Goal: Task Accomplishment & Management: Use online tool/utility

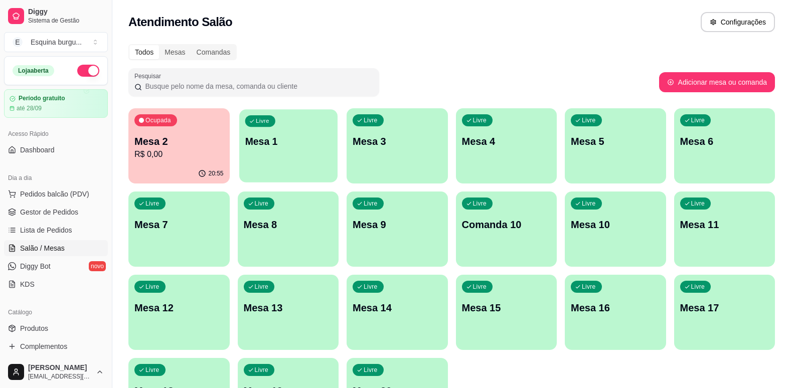
click at [299, 159] on div "Livre Mesa 1" at bounding box center [288, 139] width 98 height 61
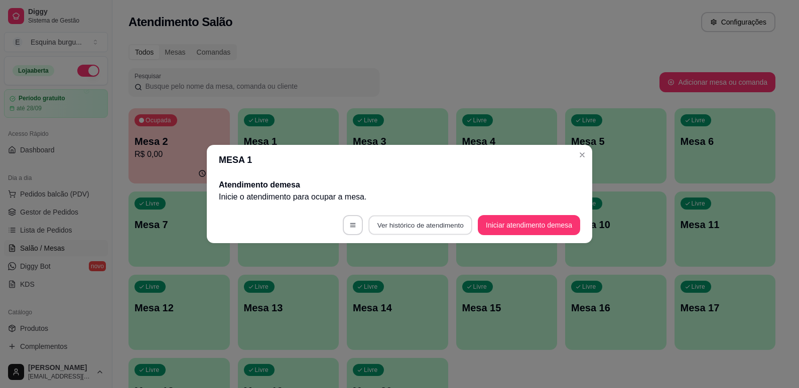
click at [438, 227] on button "Ver histórico de atendimento" at bounding box center [420, 226] width 104 height 20
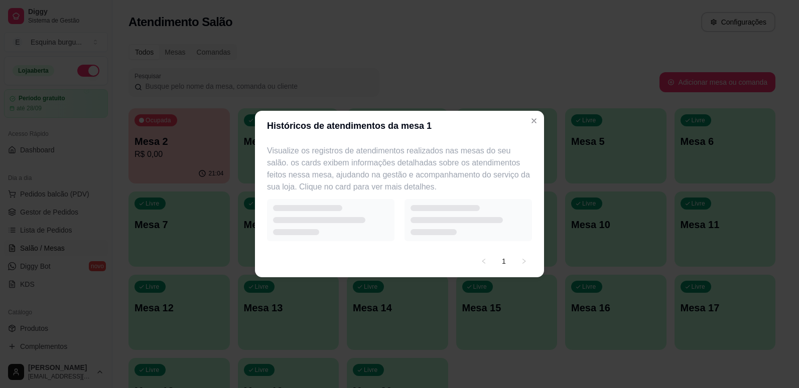
select select "7"
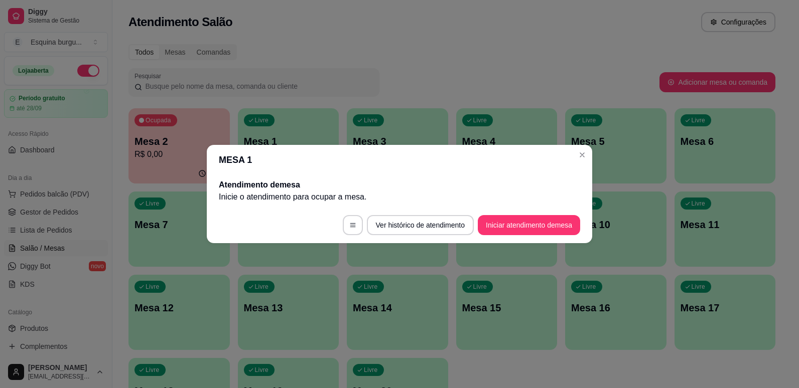
click at [558, 159] on div "MESA 1 Atendimento de mesa Inicie o atendimento para ocupar a mesa . Ver histór…" at bounding box center [399, 194] width 799 height 388
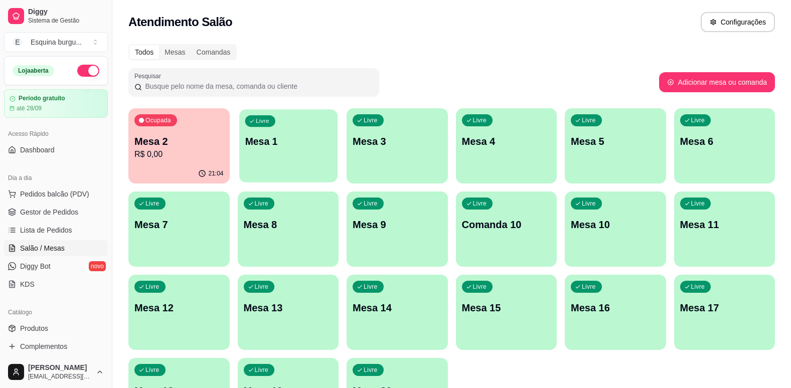
click at [305, 150] on div "Livre Mesa 1" at bounding box center [288, 139] width 98 height 61
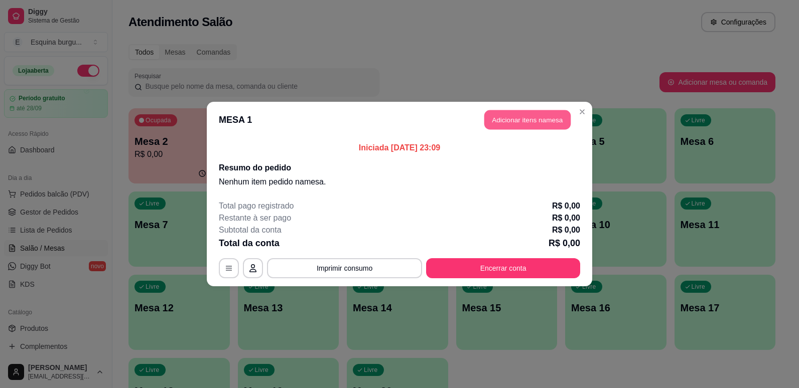
click at [547, 115] on button "Adicionar itens na mesa" at bounding box center [527, 120] width 86 height 20
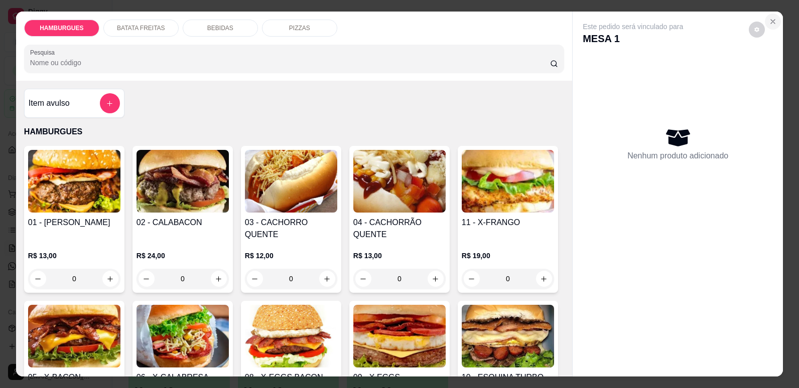
click at [771, 19] on icon "Close" at bounding box center [773, 22] width 8 height 8
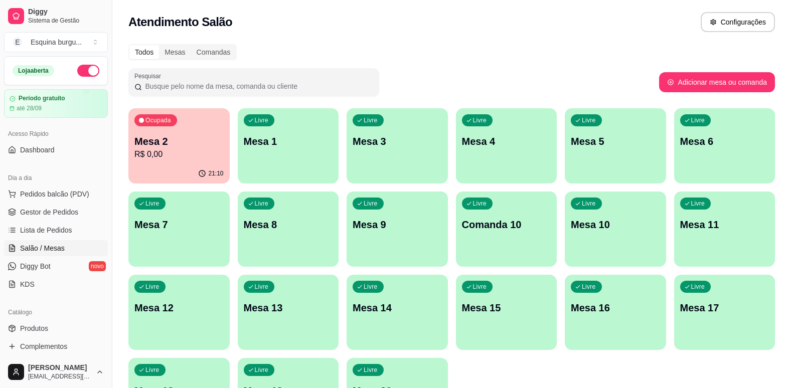
click at [274, 187] on div "Ocupada Mesa 2 R$ 0,00 21:10 Livre Mesa 1 Livre Mesa 3 Livre Mesa 4 Livre Mesa …" at bounding box center [451, 270] width 647 height 325
click at [280, 154] on div "Livre Mesa 1" at bounding box center [288, 139] width 98 height 61
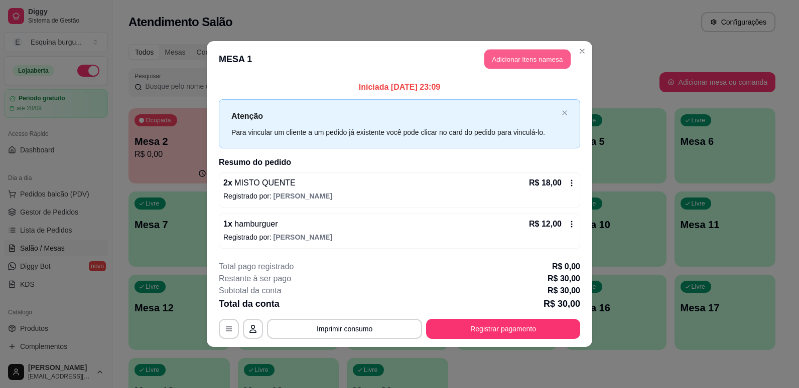
click at [521, 61] on button "Adicionar itens na mesa" at bounding box center [527, 60] width 86 height 20
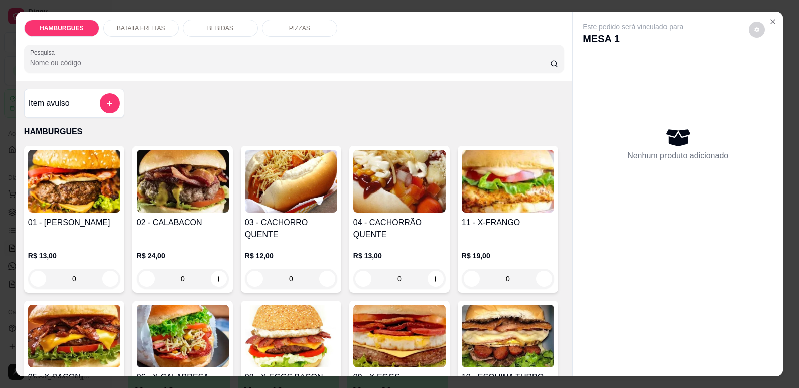
click at [153, 22] on div "BATATA FREITAS" at bounding box center [140, 28] width 75 height 17
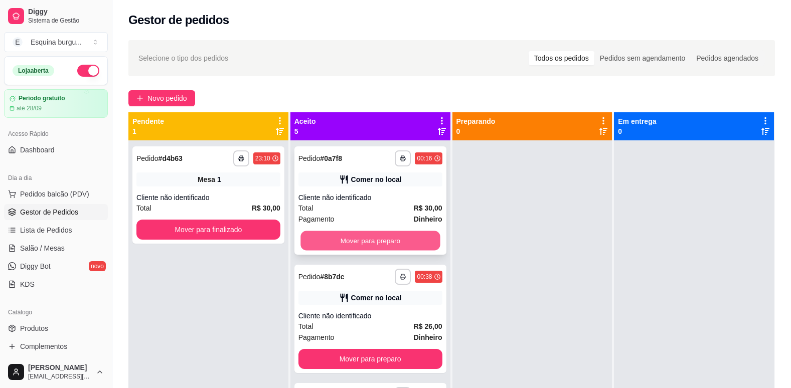
click at [403, 244] on button "Mover para preparo" at bounding box center [370, 241] width 139 height 20
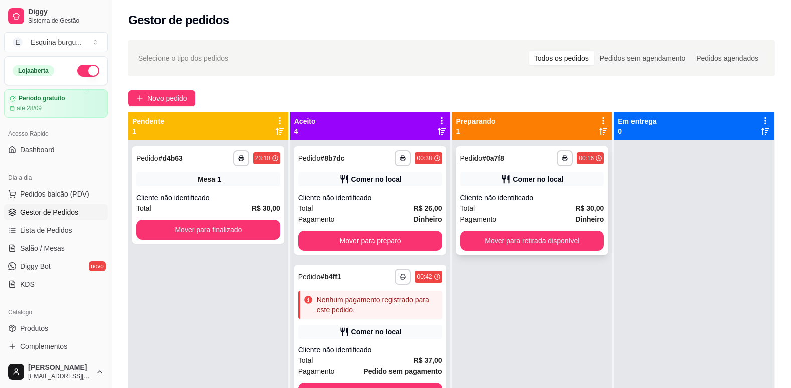
click at [485, 211] on div "Total R$ 30,00" at bounding box center [533, 208] width 144 height 11
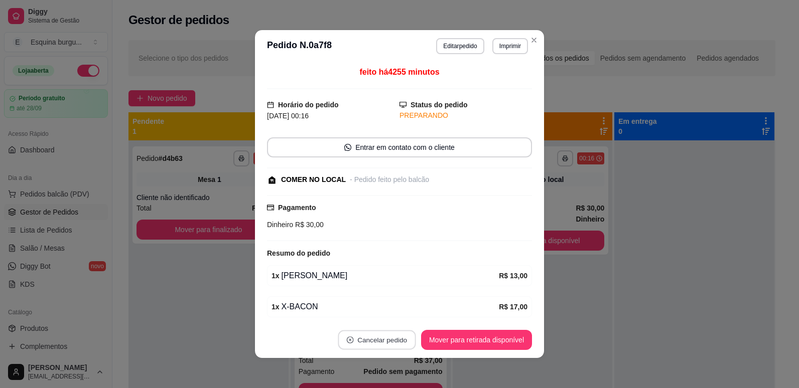
click at [384, 341] on button "Cancelar pedido" at bounding box center [377, 341] width 78 height 20
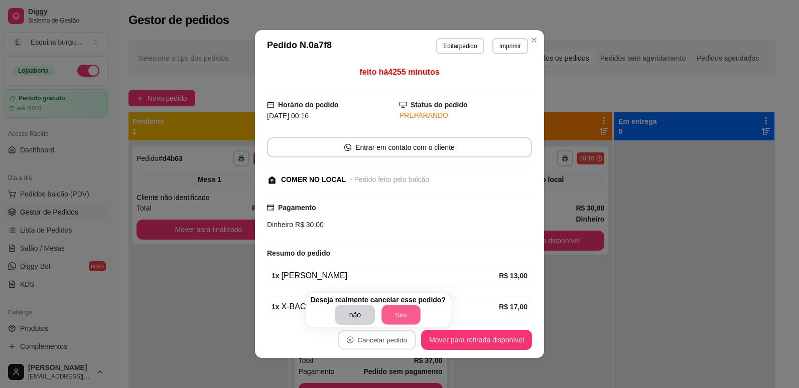
click at [399, 316] on button "Sim" at bounding box center [401, 316] width 39 height 20
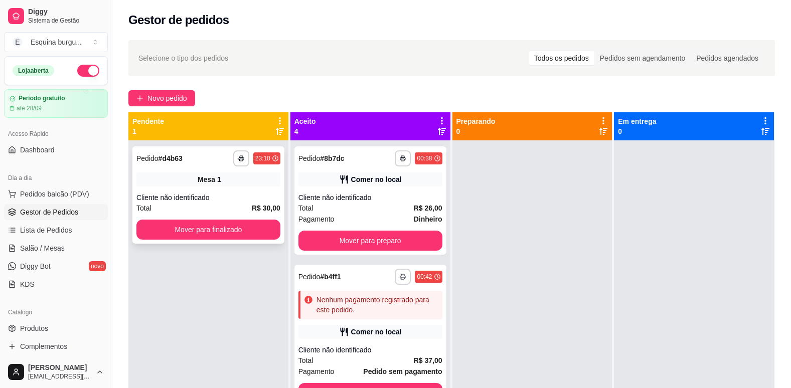
click at [222, 189] on div "**********" at bounding box center [208, 195] width 152 height 97
click at [52, 253] on link "Salão / Mesas" at bounding box center [56, 248] width 104 height 16
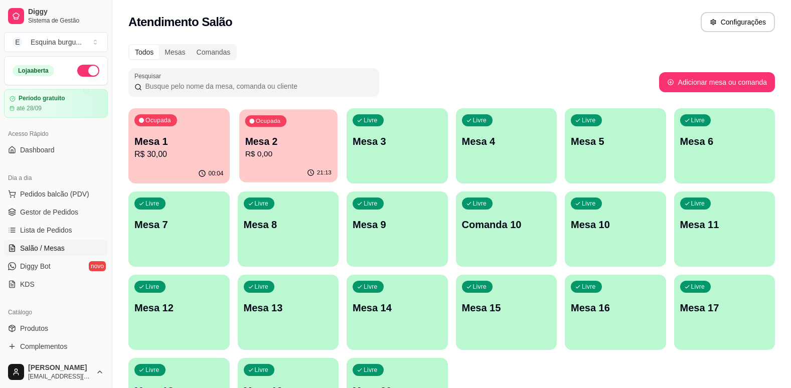
click at [267, 148] on div "Mesa 2 R$ 0,00" at bounding box center [288, 147] width 86 height 25
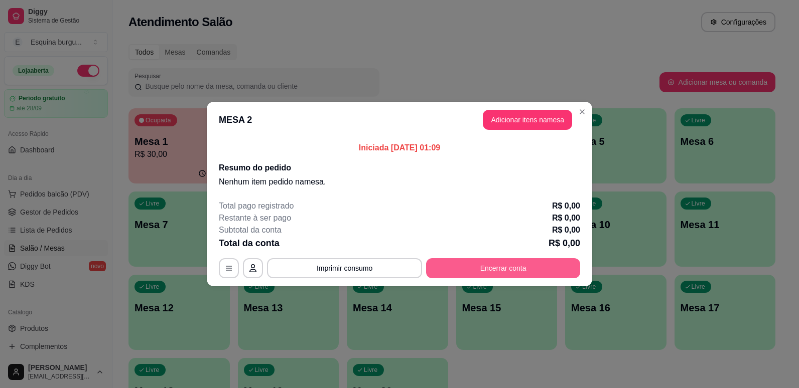
click at [484, 274] on button "Encerrar conta" at bounding box center [503, 268] width 154 height 20
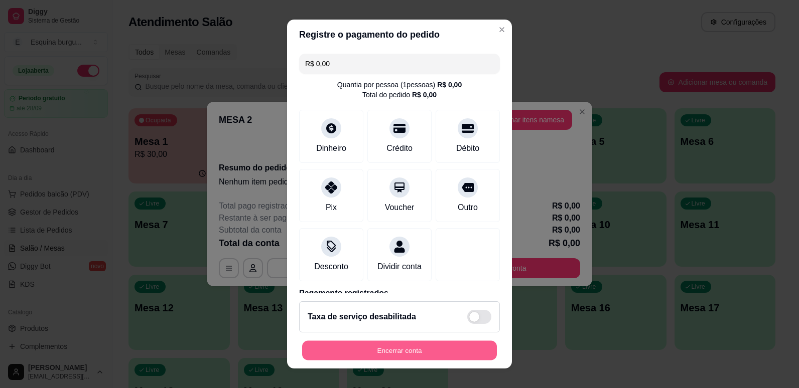
click at [404, 353] on button "Encerrar conta" at bounding box center [399, 351] width 195 height 20
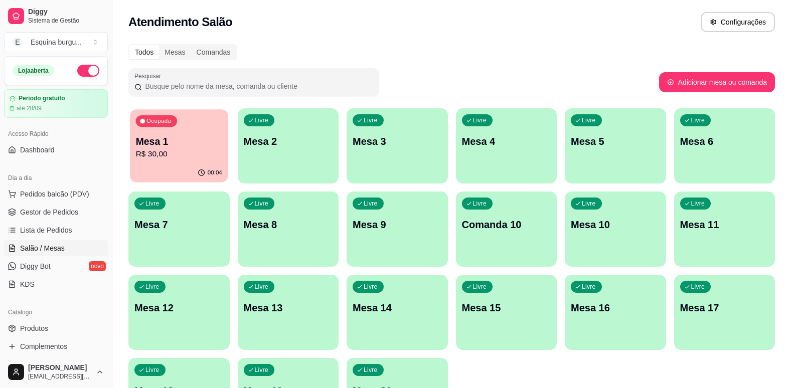
click at [192, 161] on div "Ocupada Mesa 1 R$ 30,00" at bounding box center [179, 136] width 98 height 54
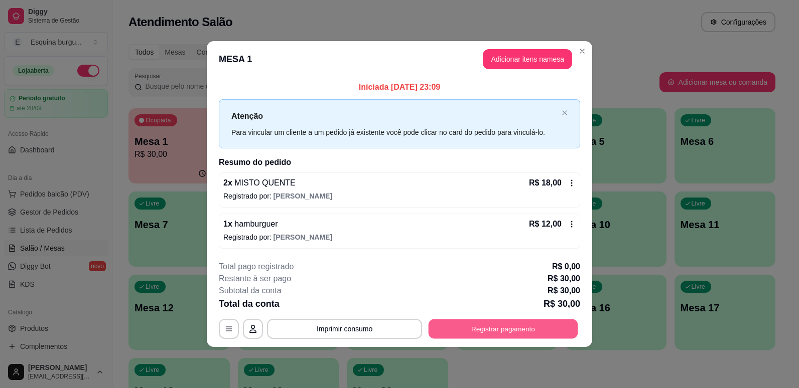
click at [535, 332] on button "Registrar pagamento" at bounding box center [503, 329] width 150 height 20
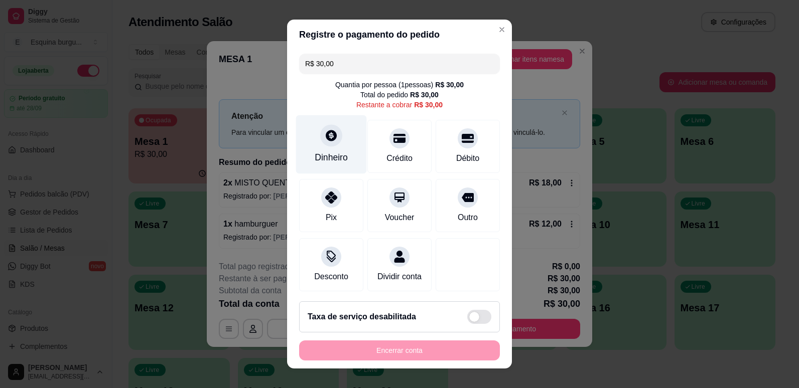
click at [321, 158] on div "Dinheiro" at bounding box center [331, 157] width 33 height 13
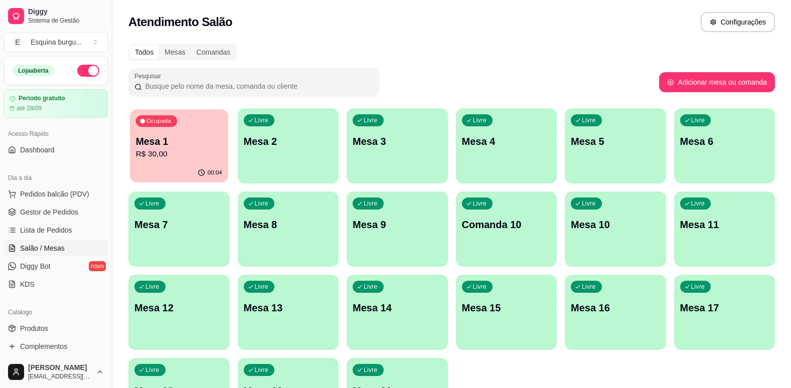
click at [199, 150] on p "R$ 30,00" at bounding box center [179, 155] width 86 height 12
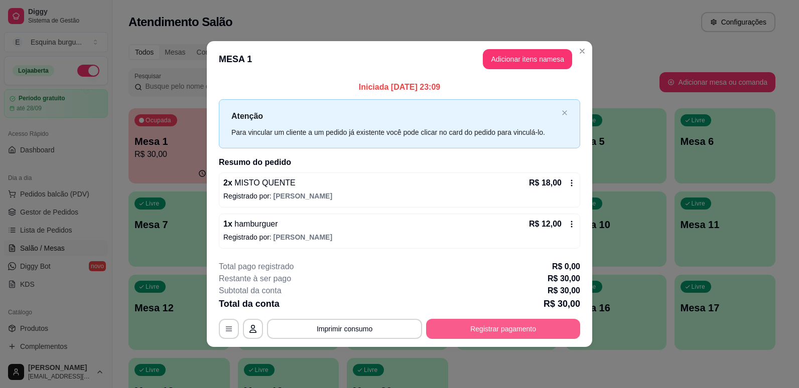
click at [485, 327] on button "Registrar pagamento" at bounding box center [503, 329] width 154 height 20
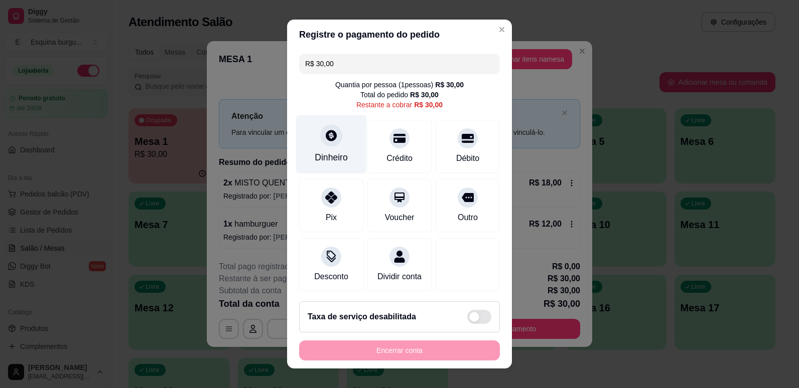
click at [325, 142] on icon at bounding box center [331, 135] width 13 height 13
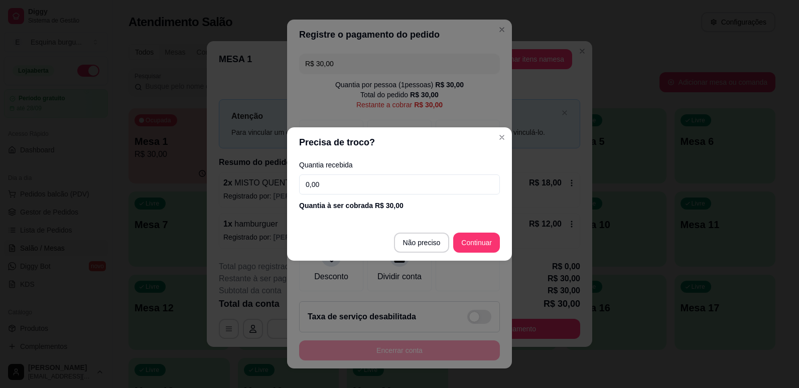
click at [353, 185] on input "0,00" at bounding box center [399, 185] width 201 height 20
type input "30,00"
click at [359, 232] on footer "Não preciso Continuar" at bounding box center [399, 243] width 225 height 36
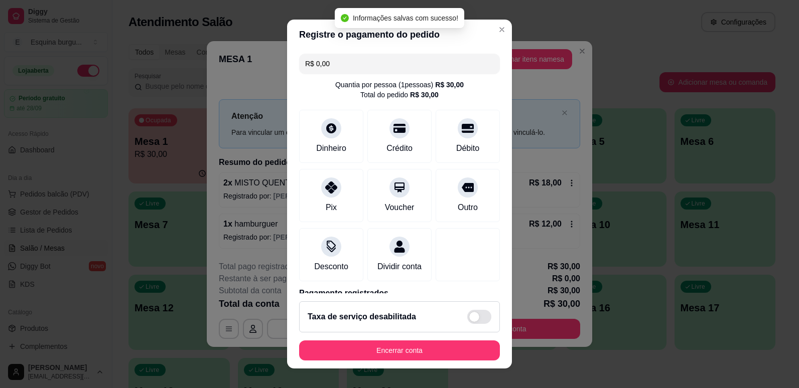
type input "R$ 0,00"
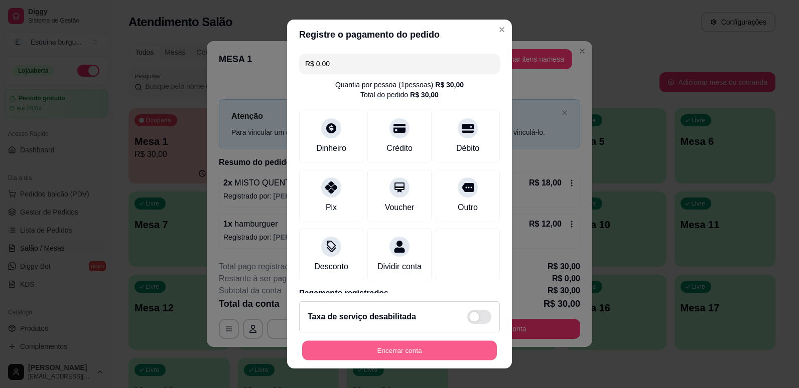
click at [412, 356] on button "Encerrar conta" at bounding box center [399, 351] width 195 height 20
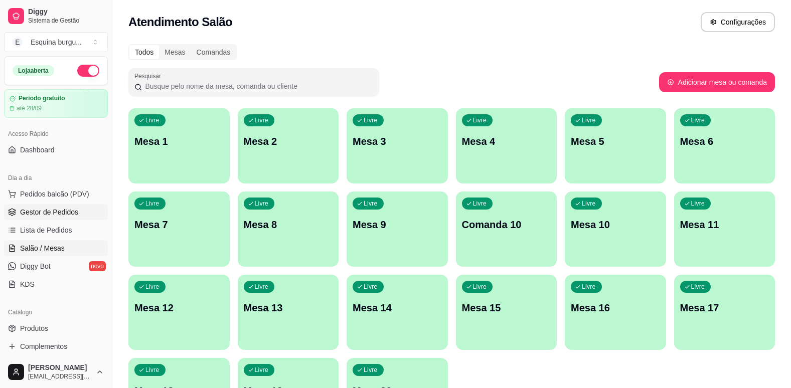
click at [55, 215] on span "Gestor de Pedidos" at bounding box center [49, 212] width 58 height 10
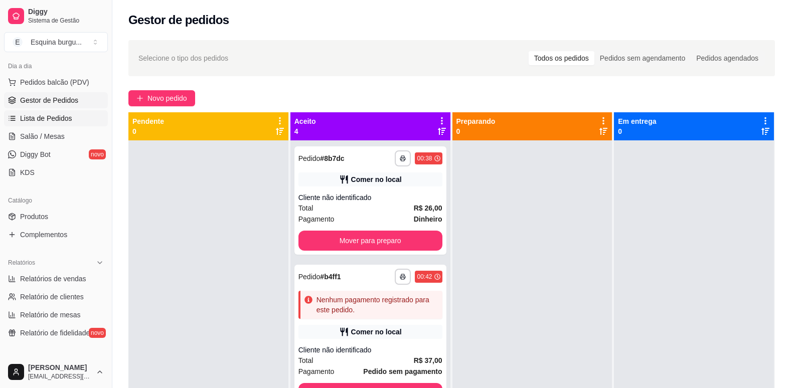
scroll to position [113, 0]
click at [65, 278] on span "Relatórios de vendas" at bounding box center [53, 278] width 66 height 10
select select "ALL"
select select "0"
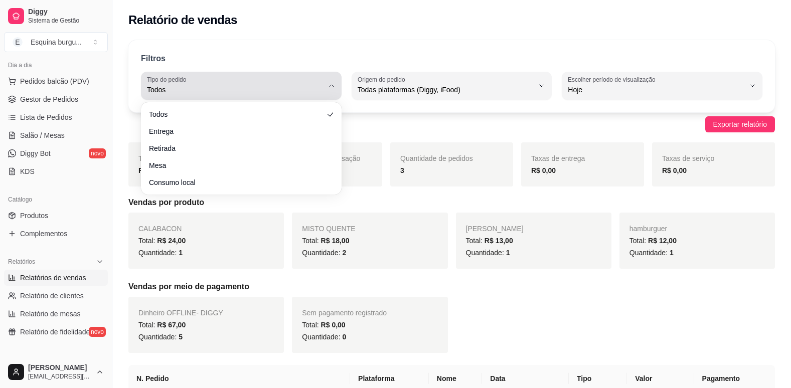
click at [265, 80] on div "Todos" at bounding box center [235, 86] width 177 height 20
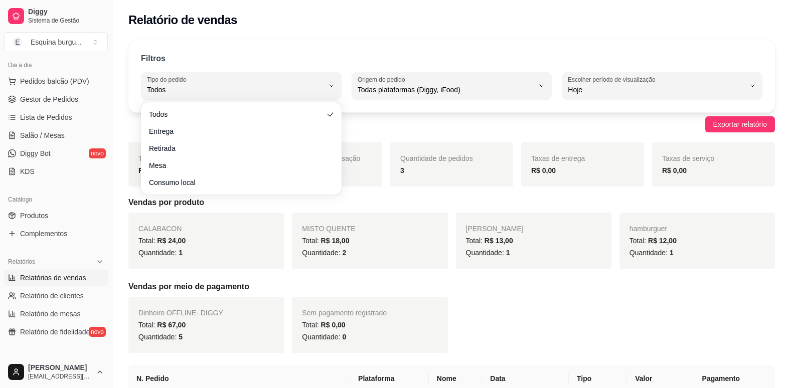
click at [289, 54] on div "Filtros" at bounding box center [452, 59] width 622 height 13
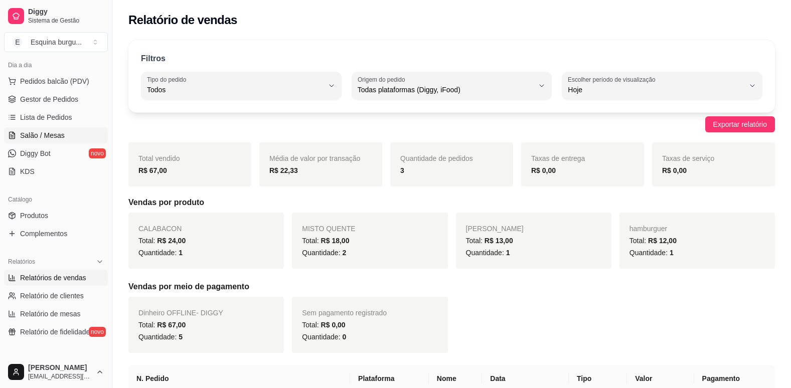
click at [56, 138] on span "Salão / Mesas" at bounding box center [42, 135] width 45 height 10
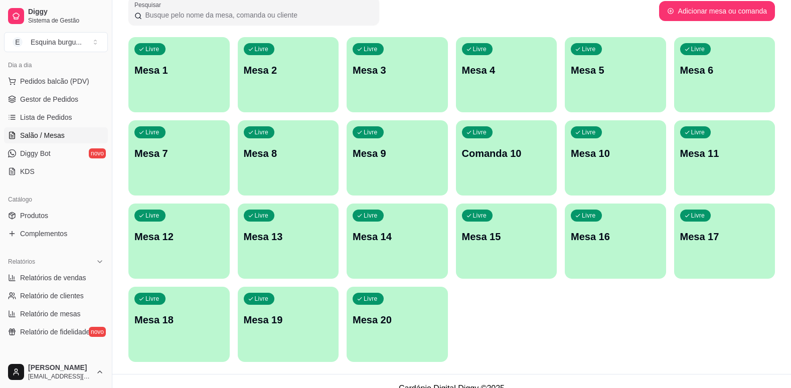
scroll to position [70, 0]
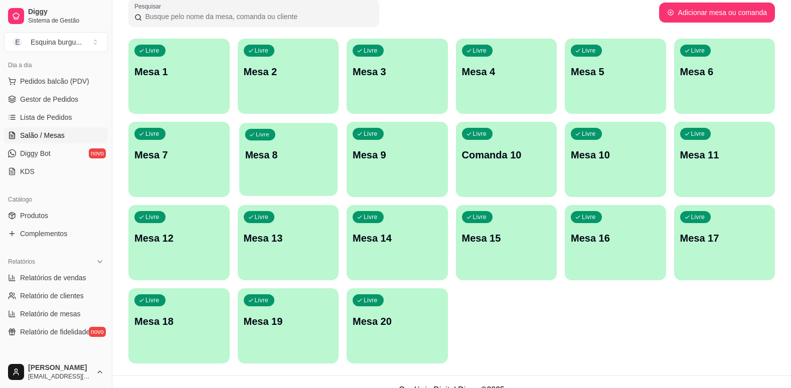
click at [314, 156] on p "Mesa 8" at bounding box center [288, 156] width 86 height 14
click at [305, 152] on p "Mesa 8" at bounding box center [288, 156] width 86 height 14
click at [74, 124] on link "Lista de Pedidos" at bounding box center [56, 117] width 104 height 16
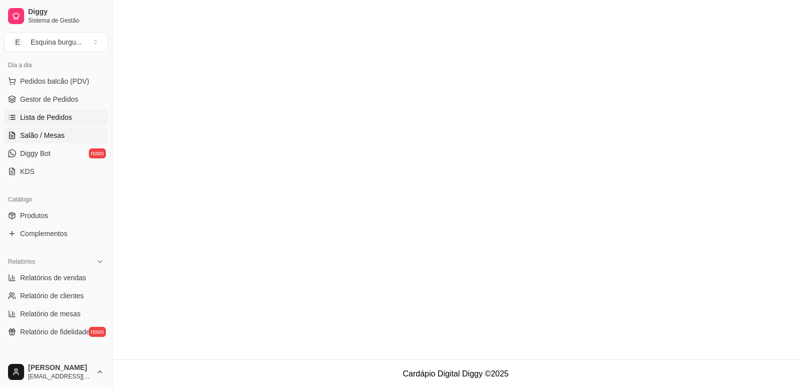
click at [71, 142] on link "Salão / Mesas" at bounding box center [56, 135] width 104 height 16
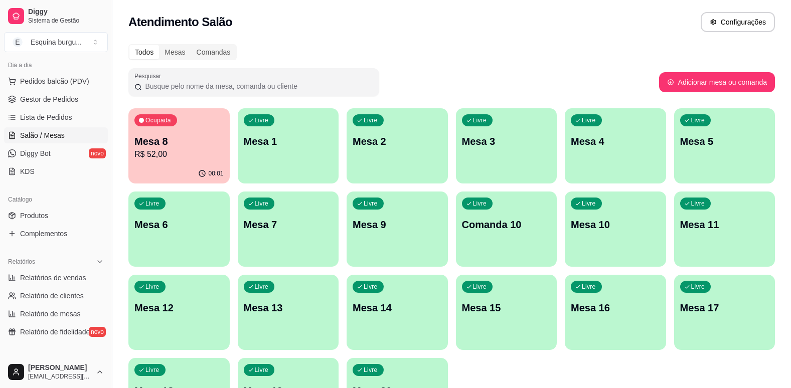
click at [398, 30] on div "Atendimento Salão Configurações" at bounding box center [451, 22] width 647 height 20
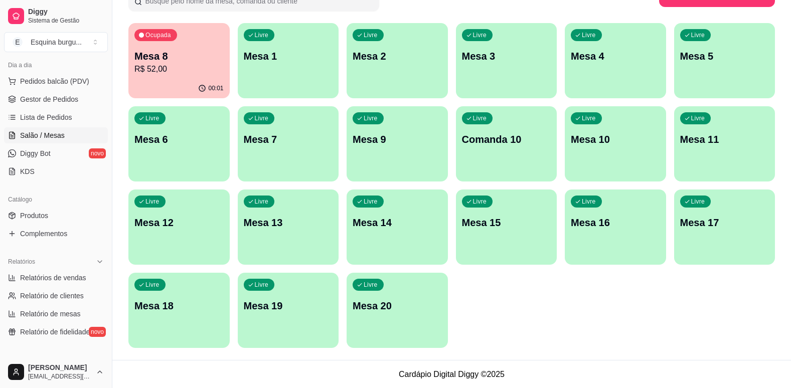
scroll to position [86, 0]
click at [64, 108] on ul "Pedidos balcão (PDV) Gestor de Pedidos Lista de Pedidos Salão / Mesas Diggy Bot…" at bounding box center [56, 126] width 104 height 106
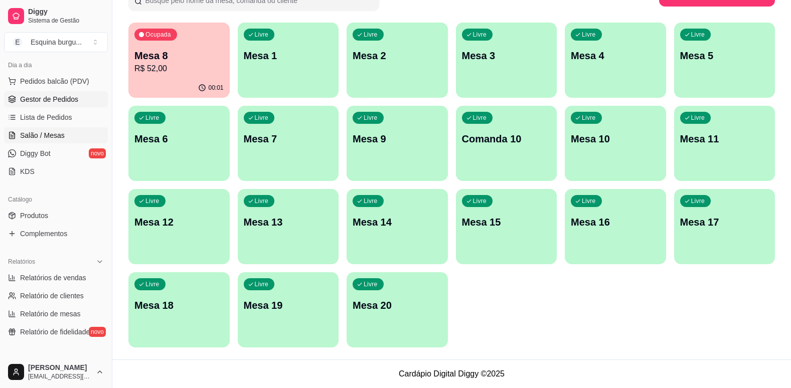
click at [63, 96] on span "Gestor de Pedidos" at bounding box center [49, 99] width 58 height 10
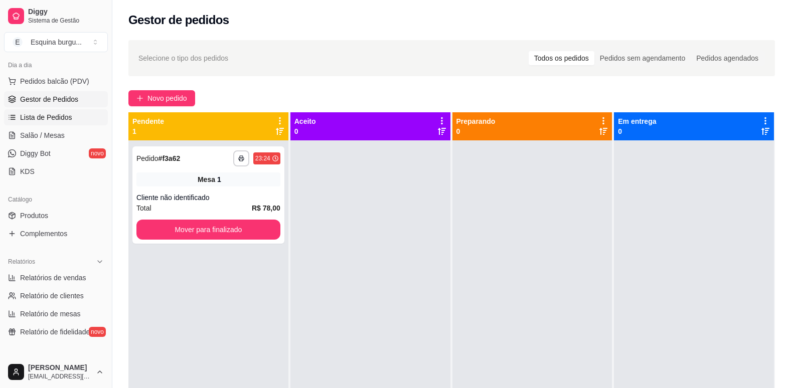
click at [62, 119] on span "Lista de Pedidos" at bounding box center [46, 117] width 52 height 10
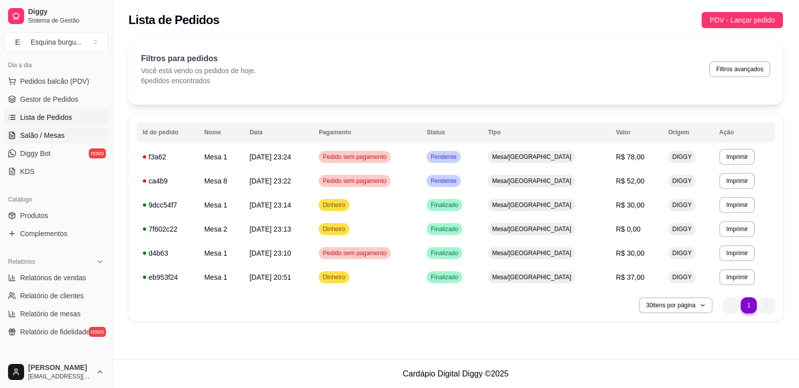
click at [58, 137] on span "Salão / Mesas" at bounding box center [42, 135] width 45 height 10
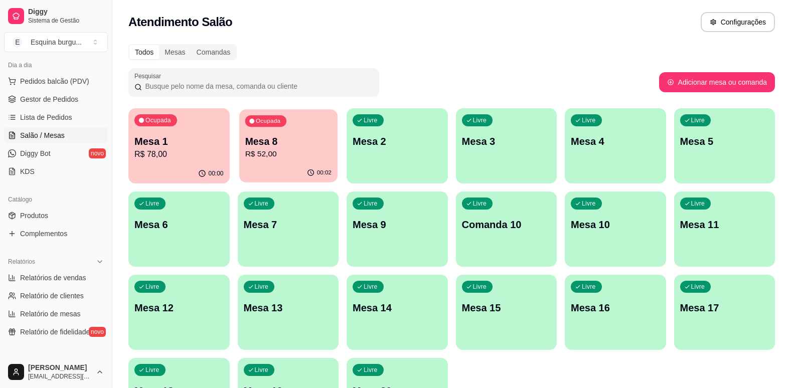
click at [260, 165] on div "00:02" at bounding box center [288, 173] width 98 height 19
drag, startPoint x: 414, startPoint y: 148, endPoint x: 524, endPoint y: 352, distance: 231.9
click at [524, 352] on div "Ocupada Mesa 1 R$ 78,00 00:07 Ocupada Mesa 8 R$ 52,00 00:10 Livre Mesa 2 Livre …" at bounding box center [451, 270] width 647 height 325
click at [57, 282] on span "Relatórios de vendas" at bounding box center [53, 278] width 66 height 10
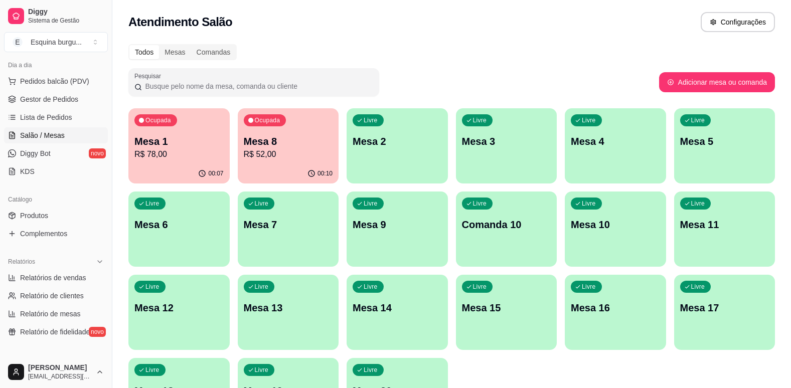
select select "ALL"
select select "0"
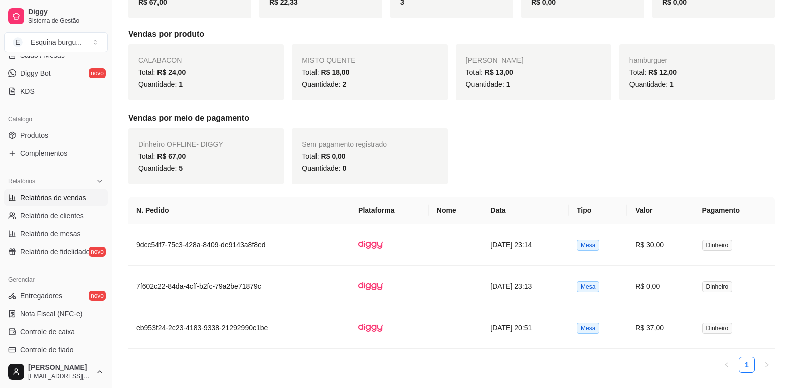
scroll to position [169, 0]
drag, startPoint x: 211, startPoint y: 66, endPoint x: 554, endPoint y: 167, distance: 358.2
click at [554, 167] on div "Dinheiro OFFLINE - DIGGY Total: R$ 67,00 Quantidade: 5 Sem pagamento registrado…" at bounding box center [451, 156] width 647 height 56
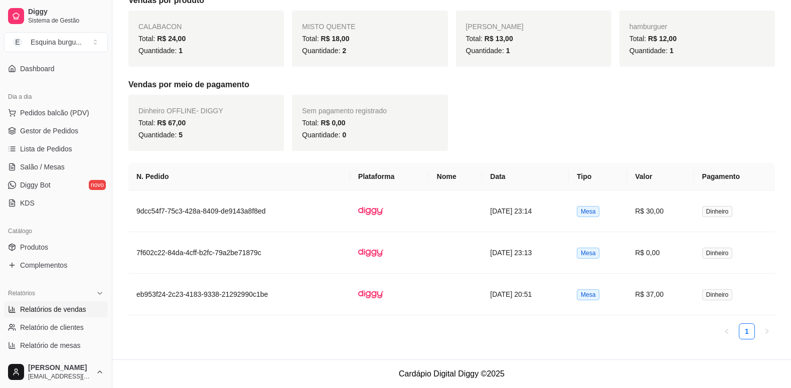
scroll to position [0, 0]
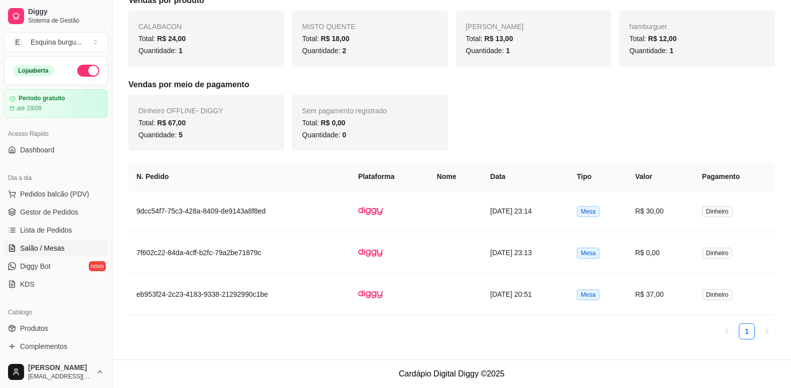
click at [54, 246] on span "Salão / Mesas" at bounding box center [42, 248] width 45 height 10
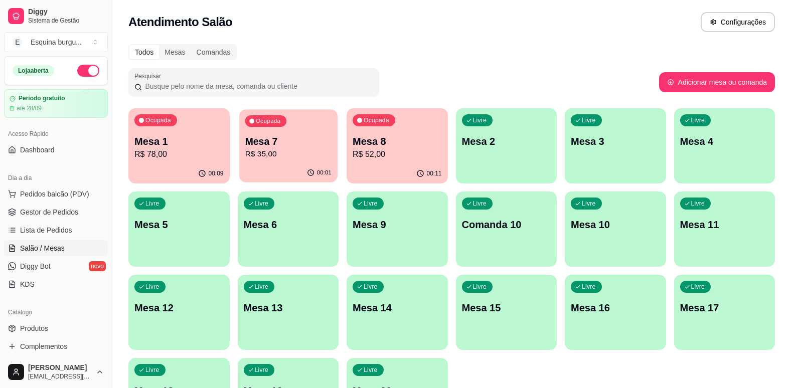
click at [315, 147] on p "Mesa 7" at bounding box center [288, 142] width 86 height 14
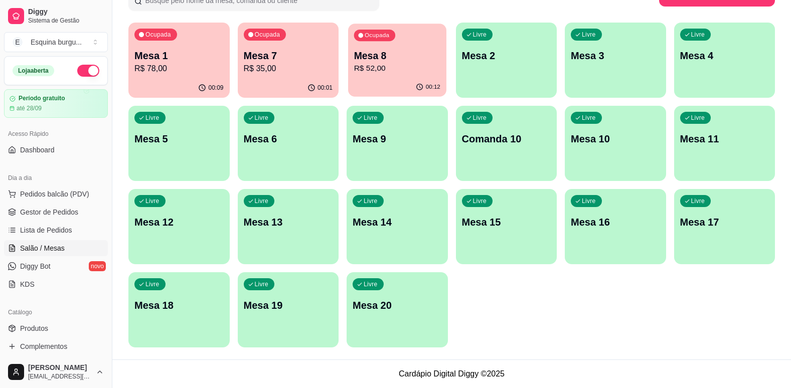
click at [402, 57] on p "Mesa 8" at bounding box center [397, 56] width 86 height 14
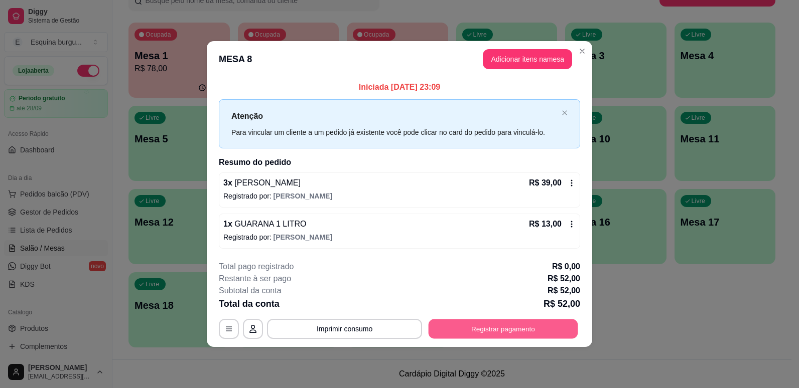
click at [492, 326] on button "Registrar pagamento" at bounding box center [503, 329] width 150 height 20
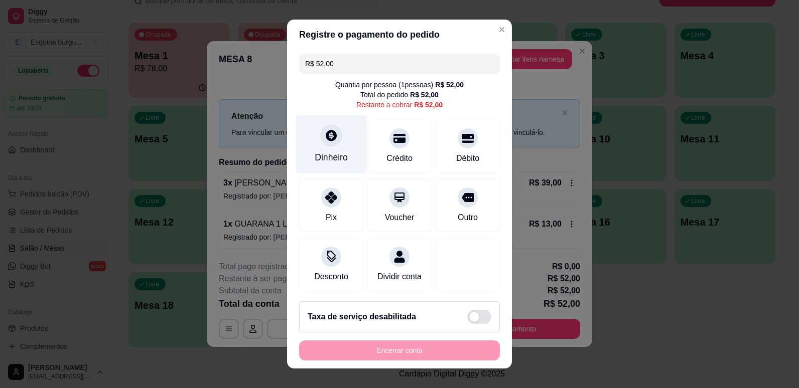
click at [320, 147] on div "Dinheiro" at bounding box center [331, 144] width 71 height 59
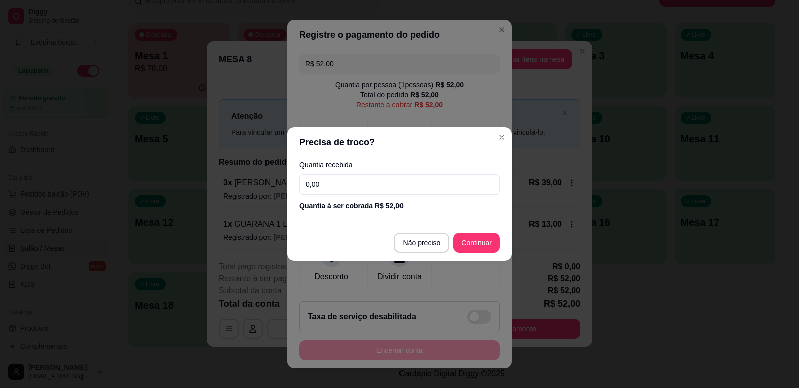
click at [348, 187] on input "0,00" at bounding box center [399, 185] width 201 height 20
type input "52,00"
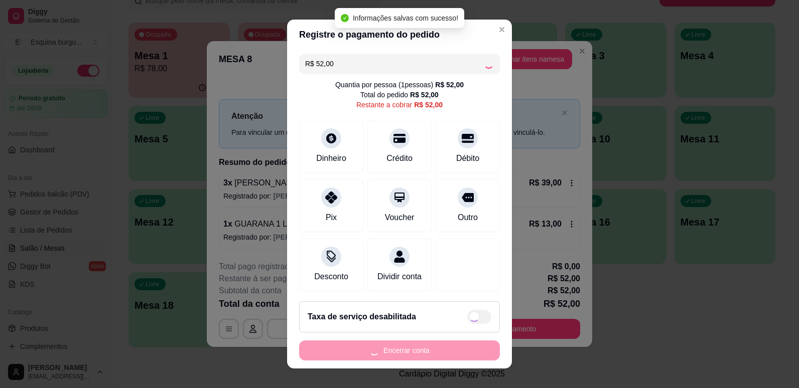
type input "R$ 0,00"
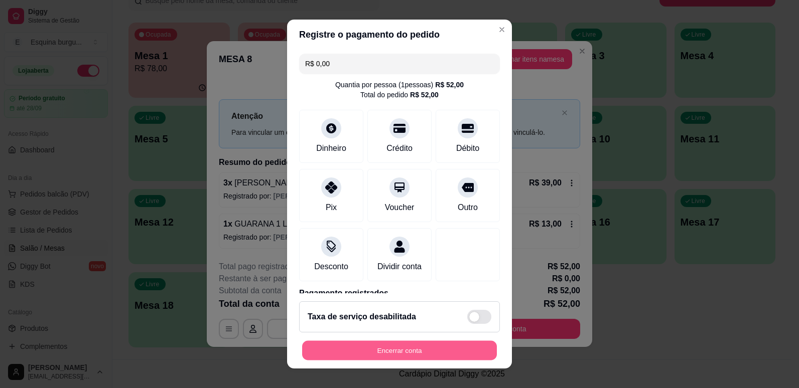
click at [396, 353] on button "Encerrar conta" at bounding box center [399, 351] width 195 height 20
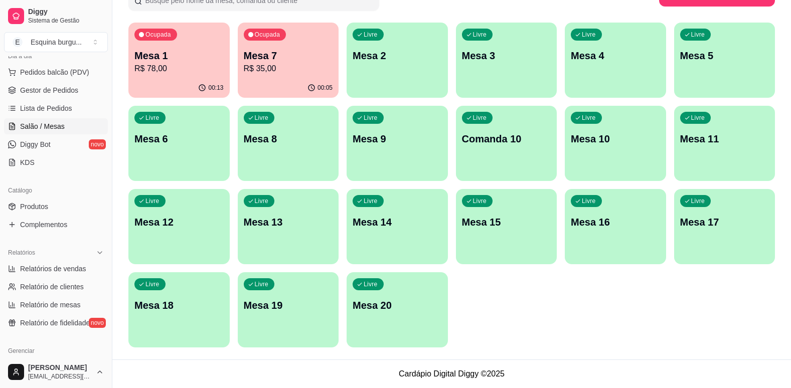
scroll to position [121, 0]
click at [65, 305] on span "Relatório de mesas" at bounding box center [50, 306] width 61 height 10
select select "TOTAL_OF_ORDERS"
select select "7"
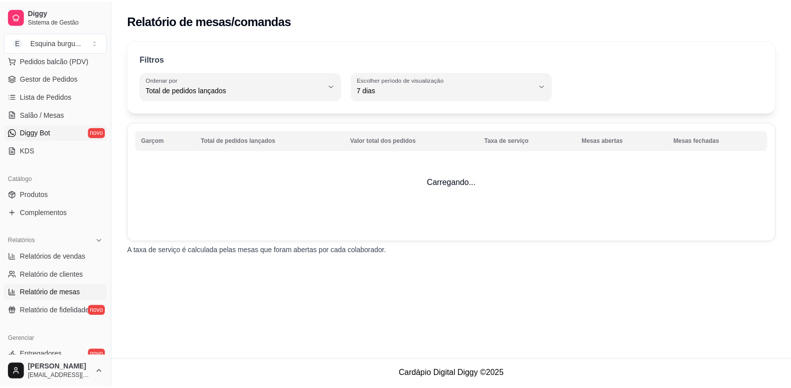
scroll to position [136, 0]
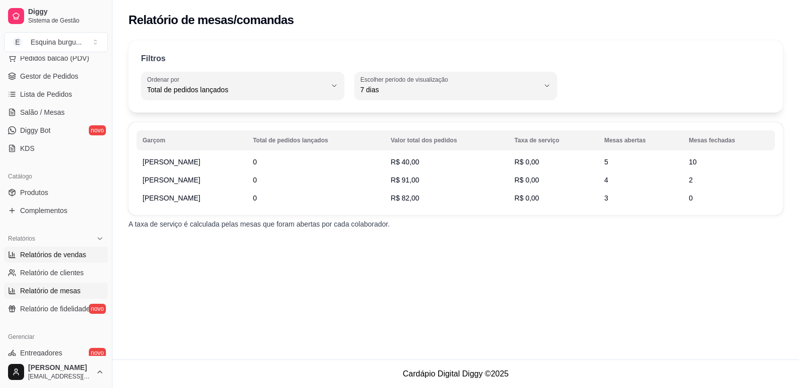
click at [64, 258] on span "Relatórios de vendas" at bounding box center [53, 255] width 66 height 10
select select "ALL"
select select "0"
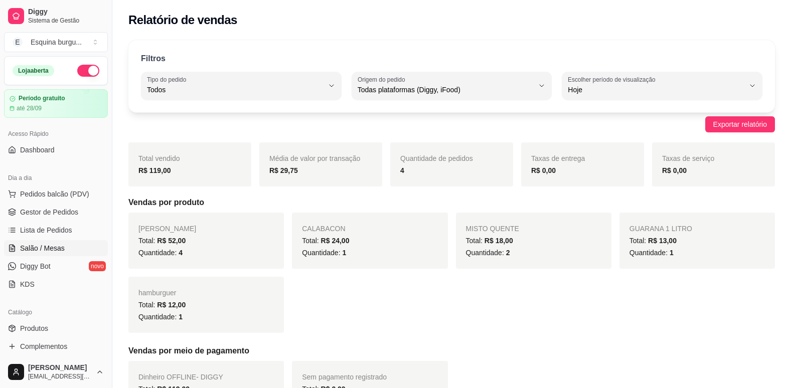
click at [50, 243] on span "Salão / Mesas" at bounding box center [42, 248] width 45 height 10
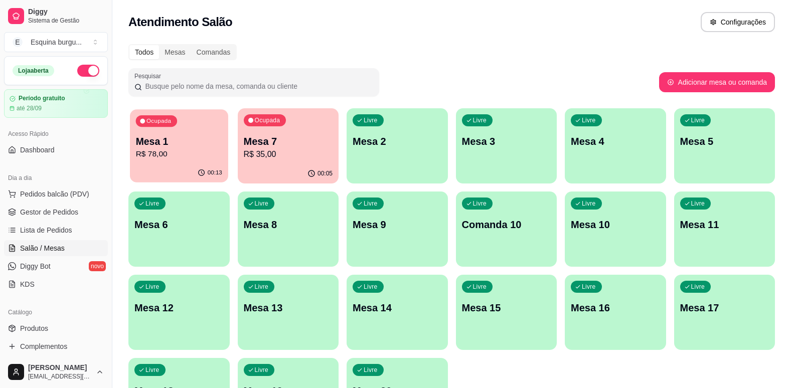
click at [197, 140] on p "Mesa 1" at bounding box center [179, 142] width 86 height 14
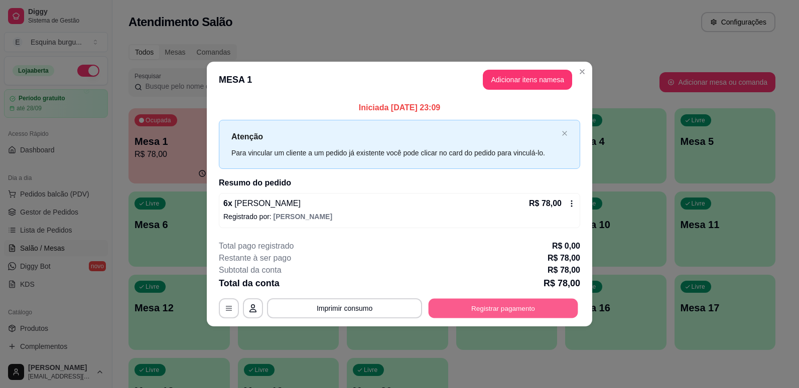
click at [474, 307] on button "Registrar pagamento" at bounding box center [503, 309] width 150 height 20
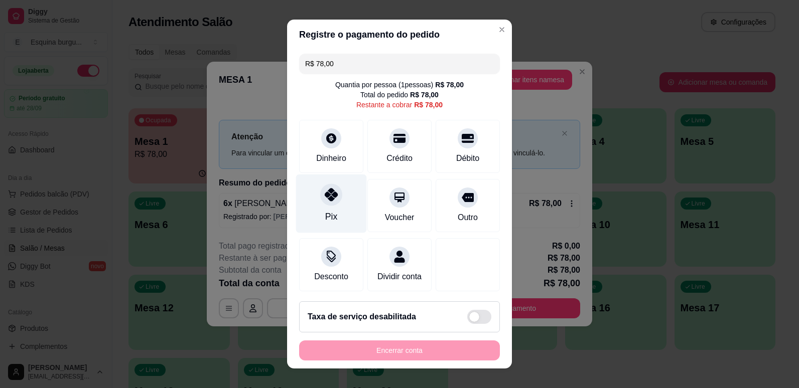
click at [328, 196] on icon at bounding box center [331, 194] width 13 height 13
type input "R$ 0,00"
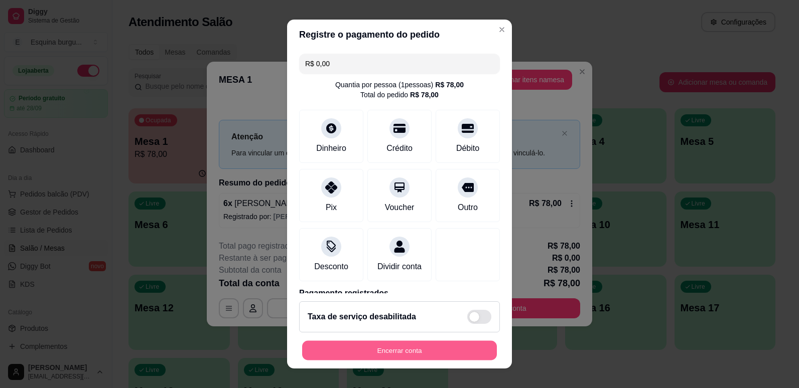
click at [419, 349] on button "Encerrar conta" at bounding box center [399, 351] width 195 height 20
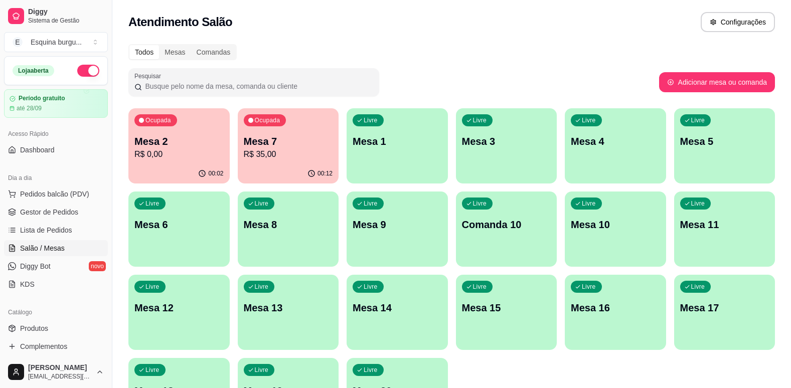
click at [206, 149] on p "R$ 0,00" at bounding box center [178, 155] width 89 height 12
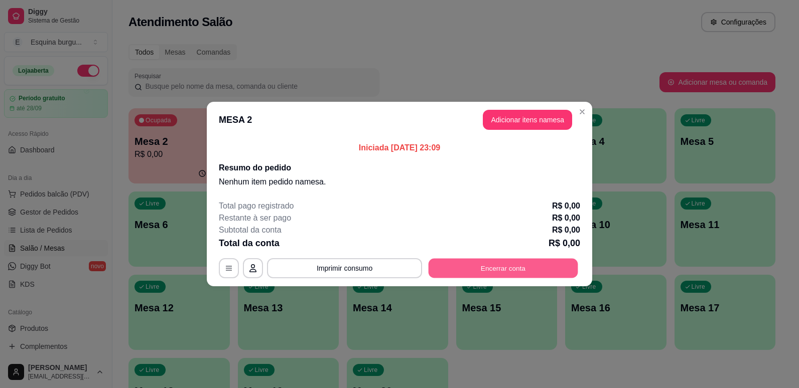
click at [509, 261] on button "Encerrar conta" at bounding box center [503, 269] width 150 height 20
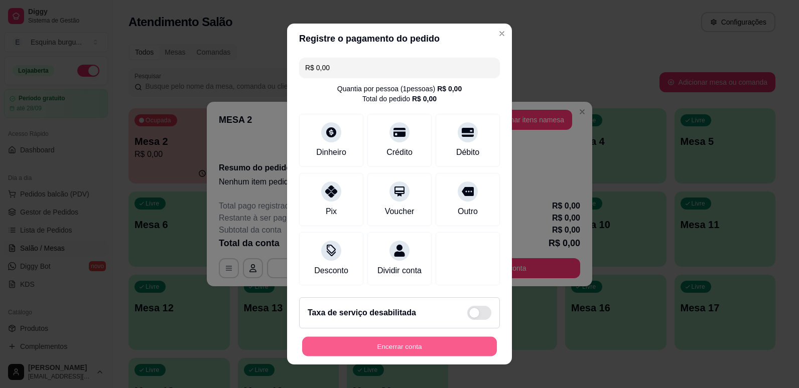
click at [407, 357] on button "Encerrar conta" at bounding box center [399, 347] width 195 height 20
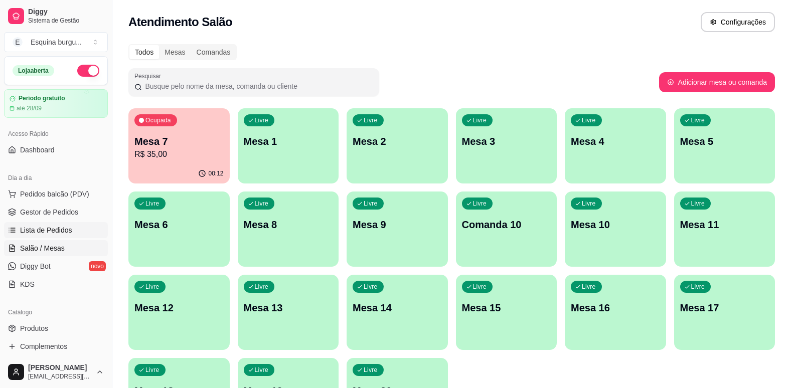
click at [76, 224] on link "Lista de Pedidos" at bounding box center [56, 230] width 104 height 16
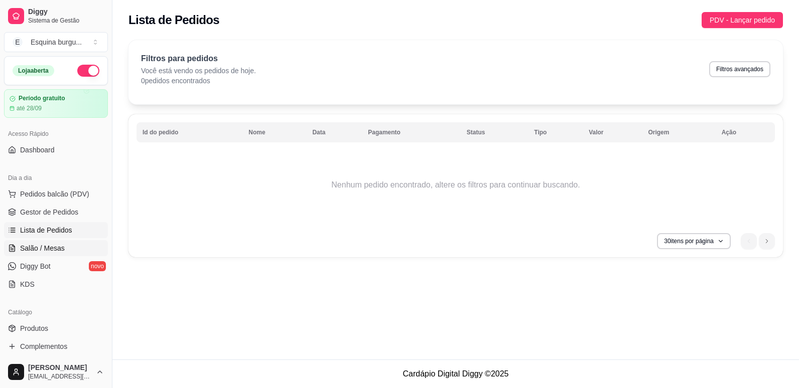
click at [49, 245] on span "Salão / Mesas" at bounding box center [42, 248] width 45 height 10
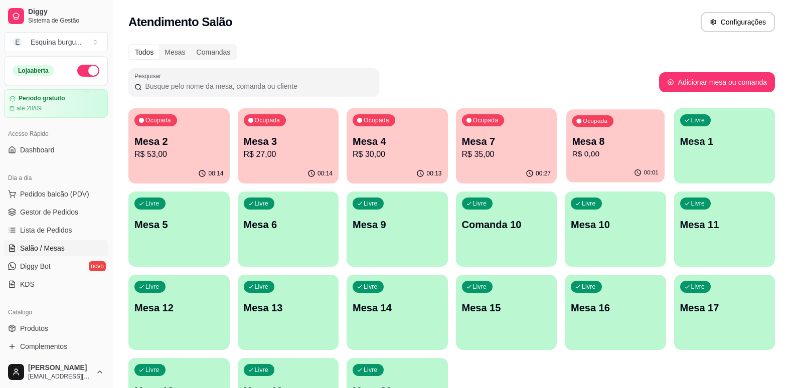
click at [605, 142] on p "Mesa 8" at bounding box center [615, 142] width 86 height 14
click at [47, 230] on span "Lista de Pedidos" at bounding box center [46, 230] width 52 height 10
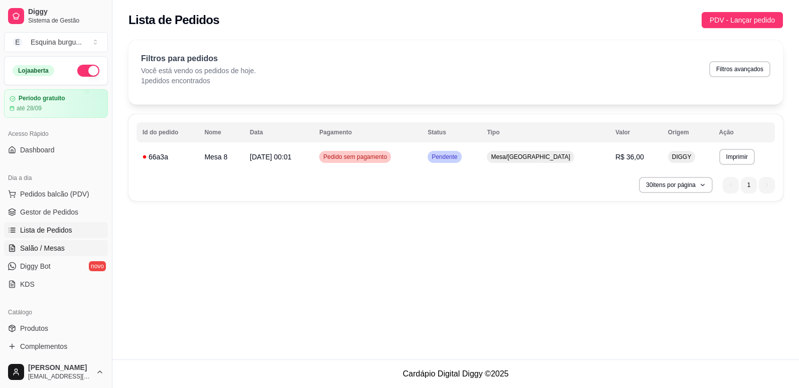
click at [59, 248] on span "Salão / Mesas" at bounding box center [42, 248] width 45 height 10
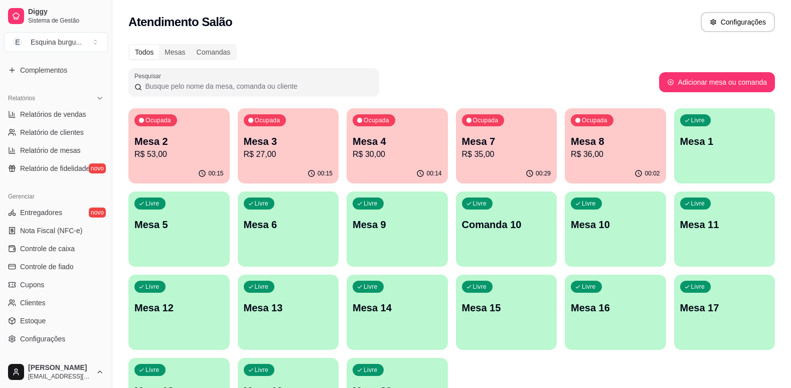
scroll to position [86, 0]
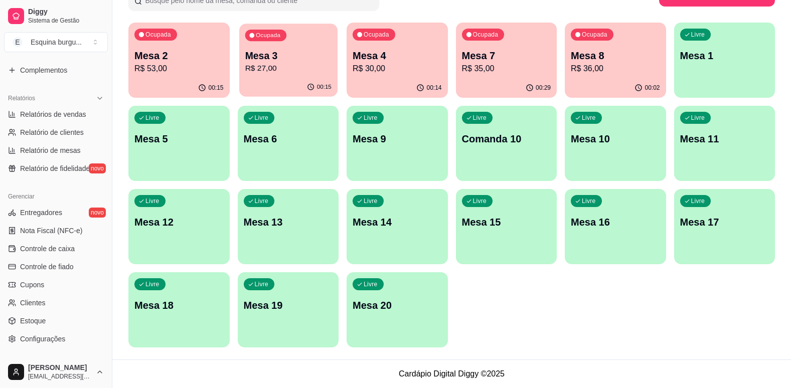
click at [286, 59] on p "Mesa 3" at bounding box center [288, 56] width 86 height 14
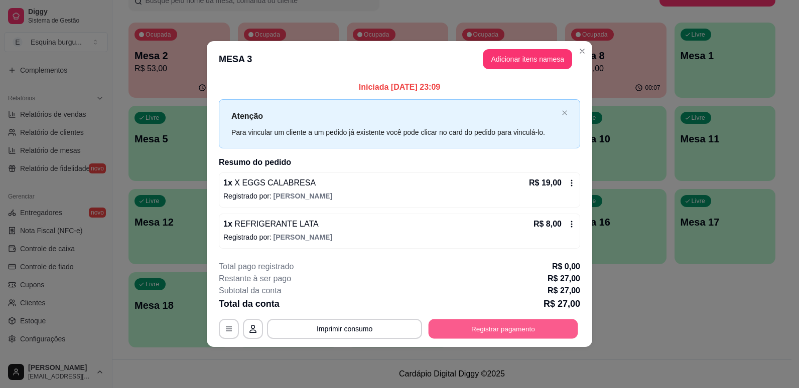
click at [526, 322] on button "Registrar pagamento" at bounding box center [503, 329] width 150 height 20
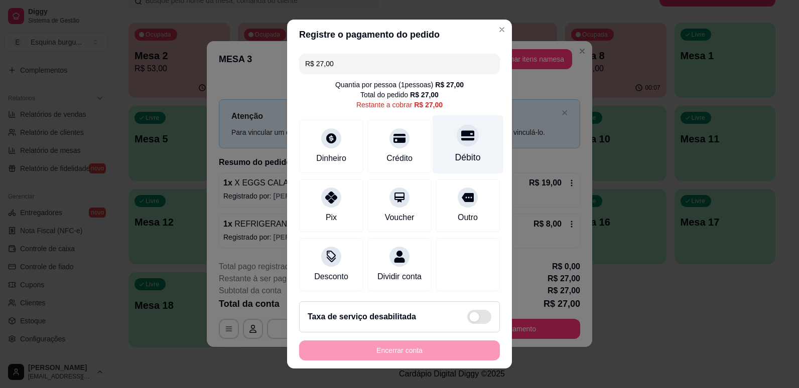
click at [461, 137] on icon at bounding box center [467, 135] width 13 height 13
type input "R$ 0,00"
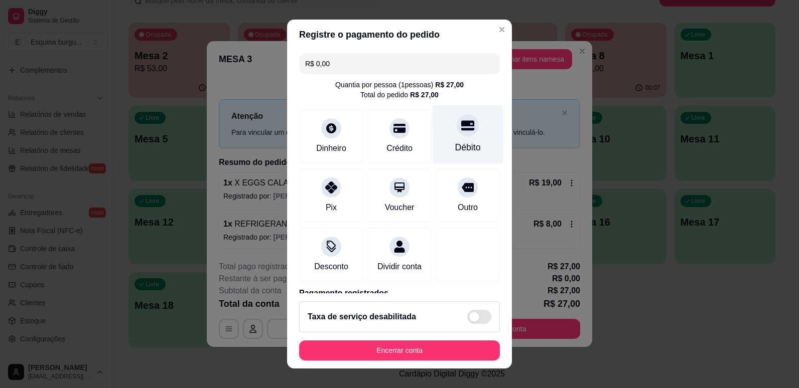
click at [457, 140] on div "Débito" at bounding box center [467, 134] width 71 height 59
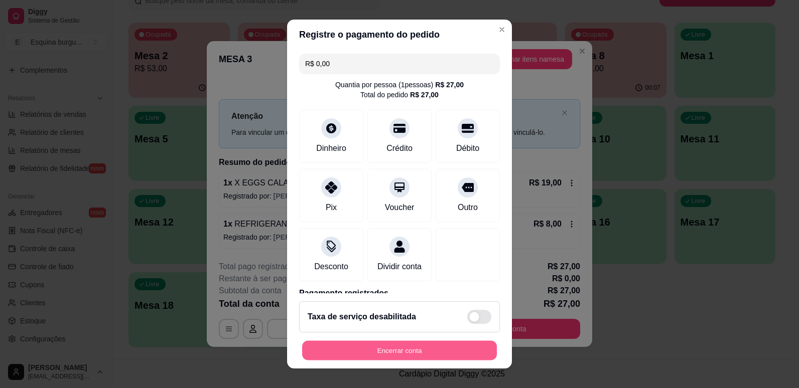
click at [353, 348] on button "Encerrar conta" at bounding box center [399, 351] width 195 height 20
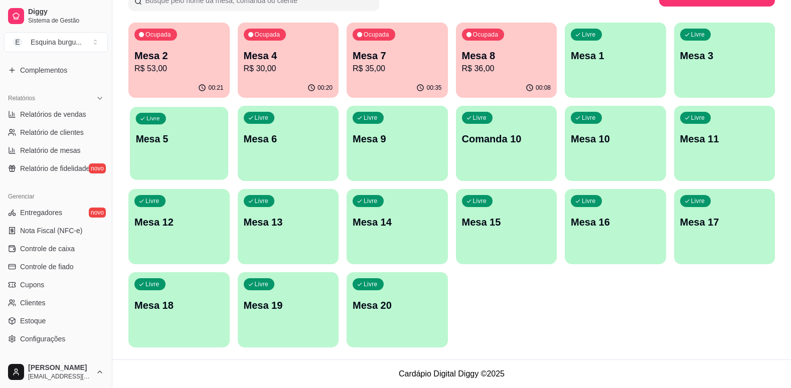
click at [187, 162] on div "Livre Mesa 5" at bounding box center [179, 137] width 98 height 61
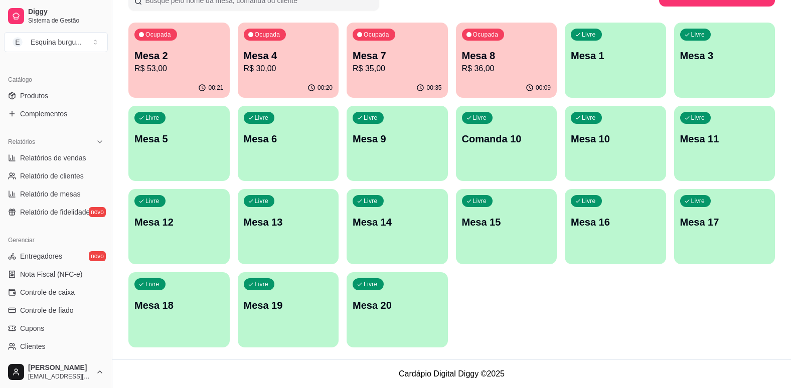
scroll to position [232, 0]
click at [59, 158] on span "Relatórios de vendas" at bounding box center [53, 159] width 66 height 10
select select "ALL"
select select "0"
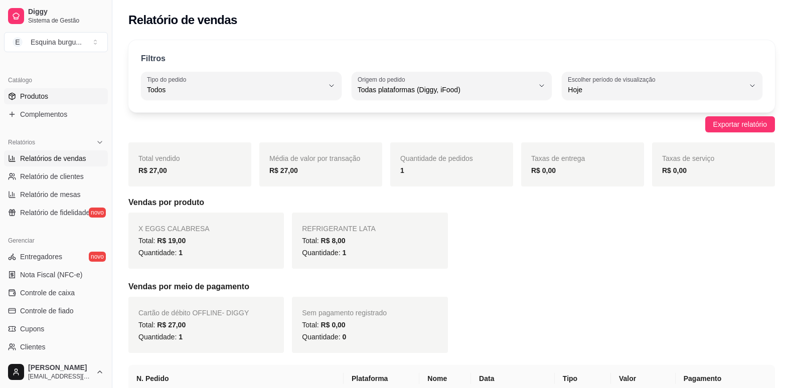
click at [36, 94] on span "Produtos" at bounding box center [34, 96] width 28 height 10
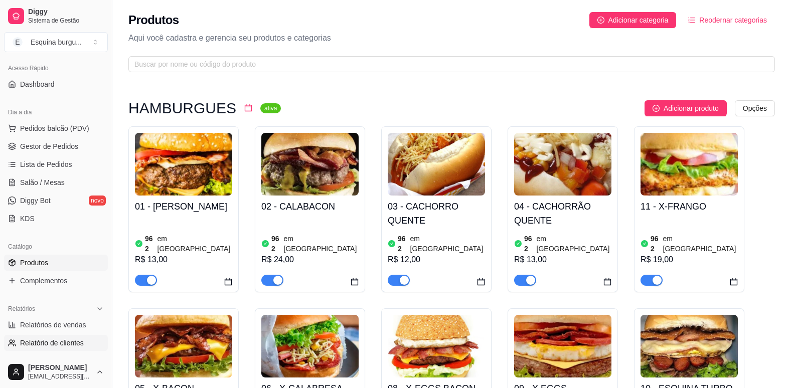
scroll to position [59, 0]
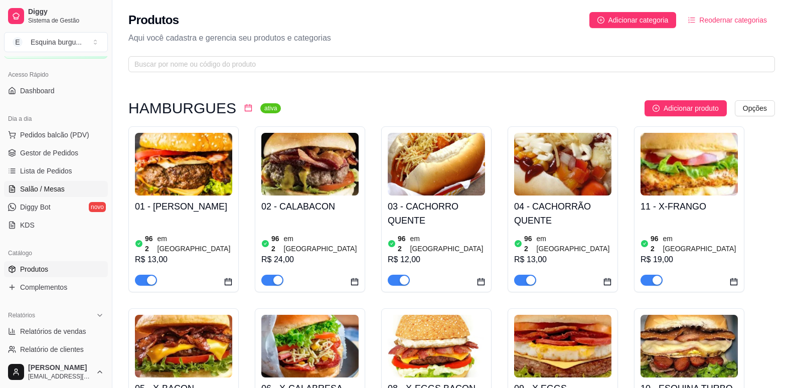
click at [53, 189] on span "Salão / Mesas" at bounding box center [42, 189] width 45 height 10
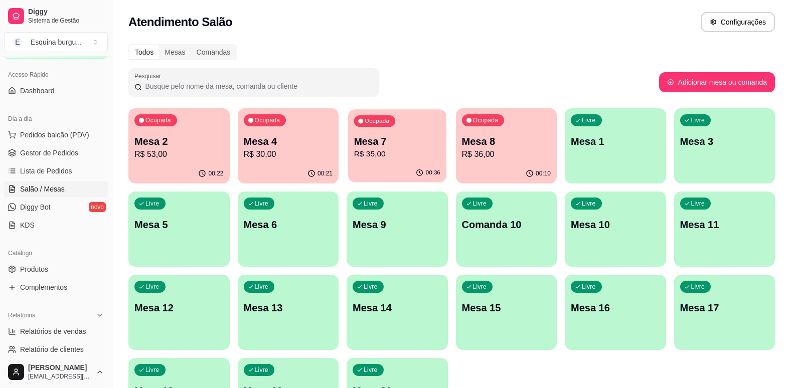
click at [384, 151] on p "R$ 35,00" at bounding box center [397, 155] width 86 height 12
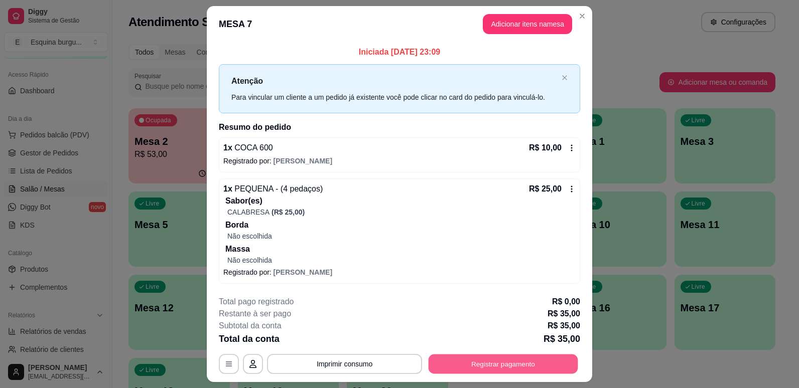
click at [504, 364] on button "Registrar pagamento" at bounding box center [503, 364] width 150 height 20
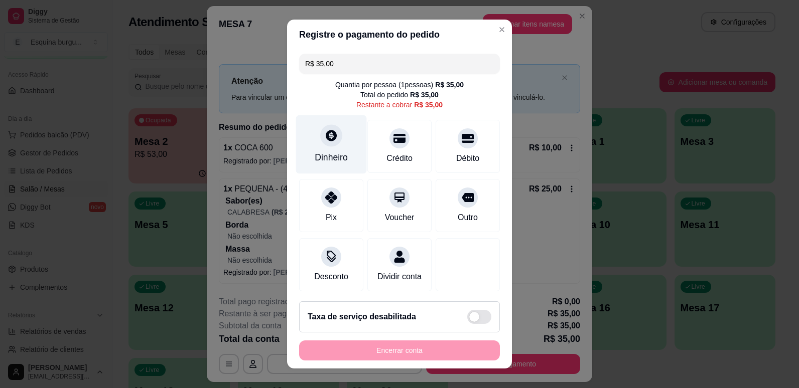
click at [334, 135] on div at bounding box center [331, 135] width 22 height 22
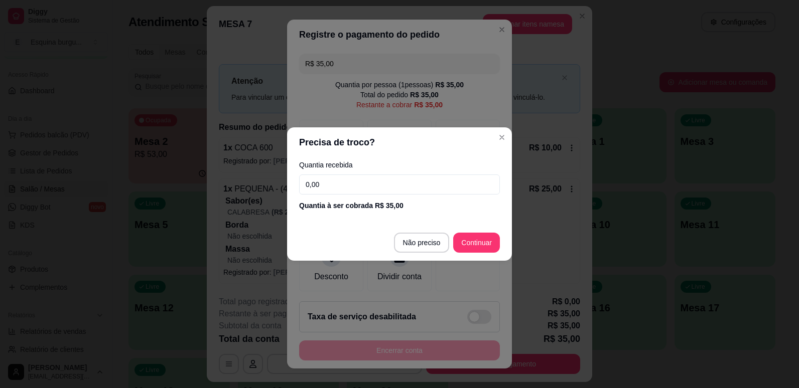
click at [345, 182] on input "0,00" at bounding box center [399, 185] width 201 height 20
type input "35,00"
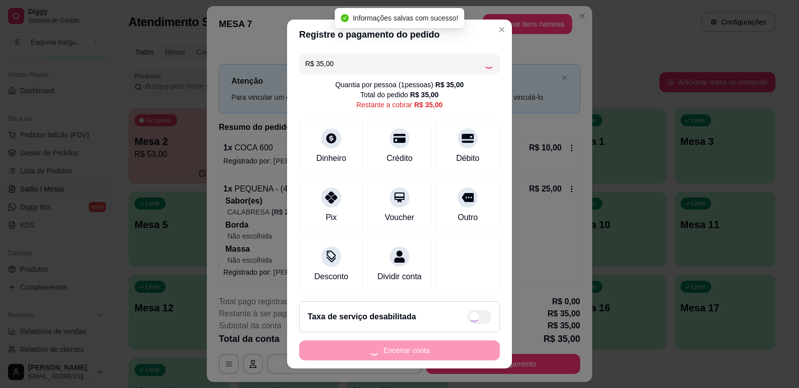
type input "R$ 0,00"
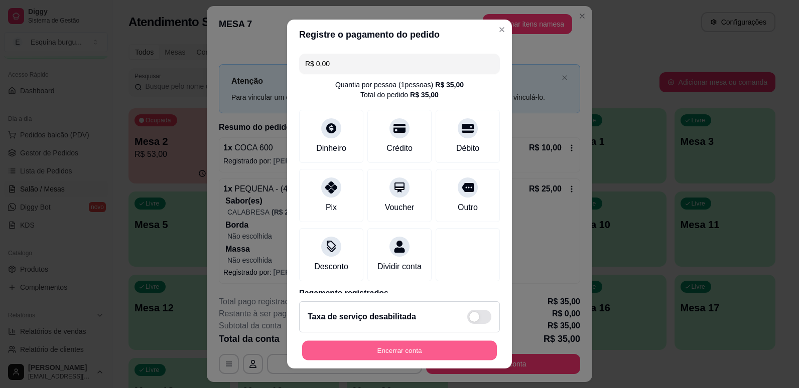
click at [422, 350] on button "Encerrar conta" at bounding box center [399, 351] width 195 height 20
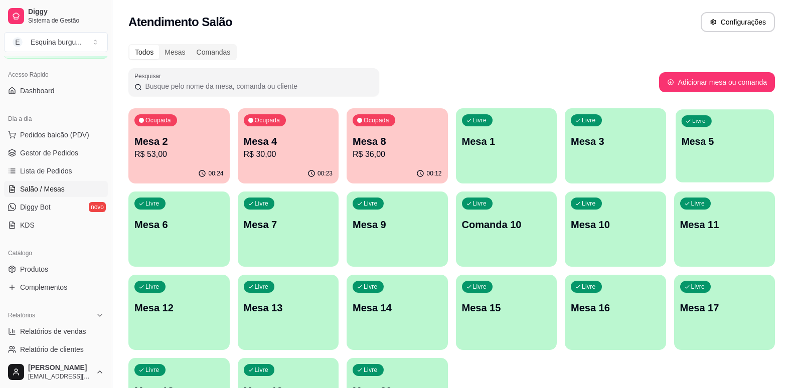
click at [724, 127] on div "Livre Mesa 5" at bounding box center [725, 139] width 98 height 61
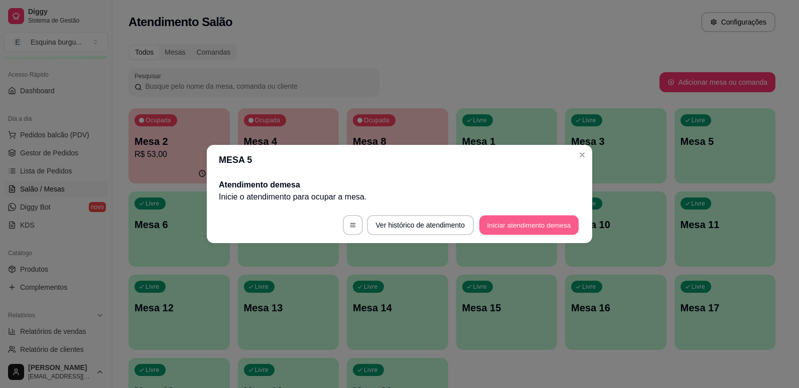
click at [546, 227] on button "Iniciar atendimento de mesa" at bounding box center [528, 226] width 99 height 20
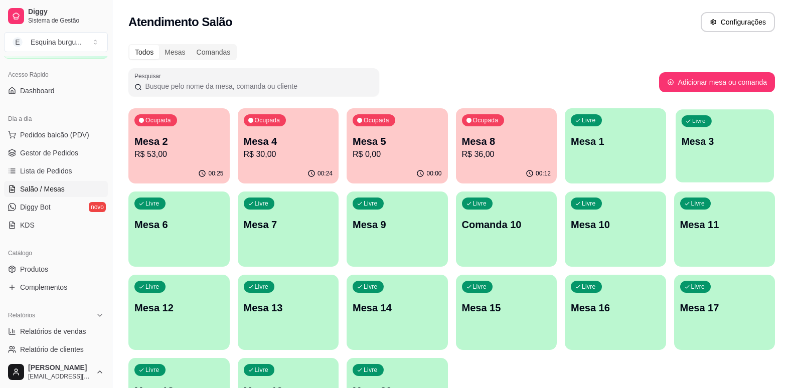
click at [720, 128] on div "Livre Mesa 3" at bounding box center [725, 139] width 98 height 61
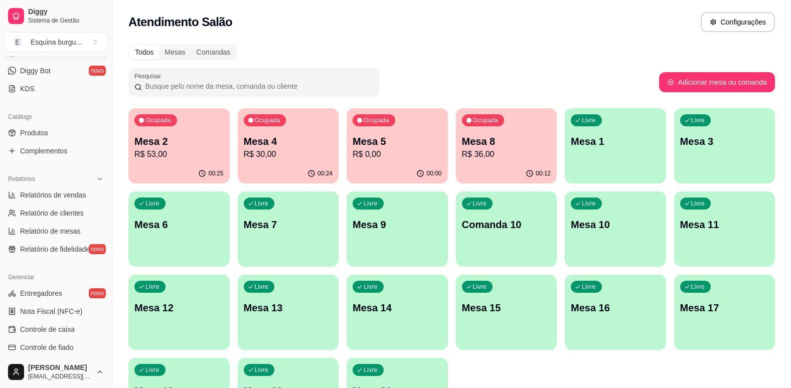
scroll to position [194, 0]
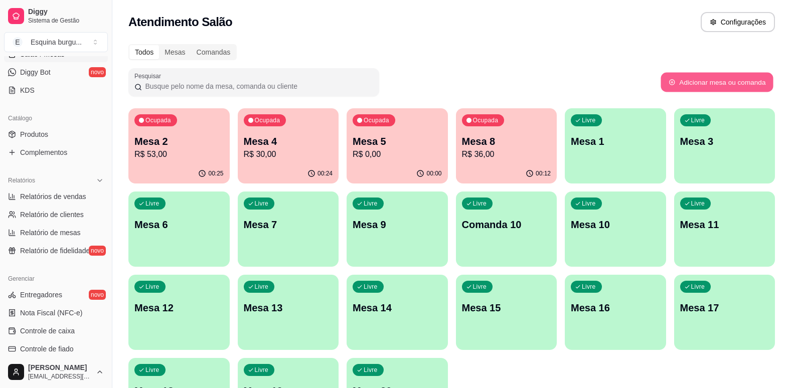
click at [733, 87] on button "Adicionar mesa ou comanda" at bounding box center [717, 83] width 112 height 20
select select "TABLE"
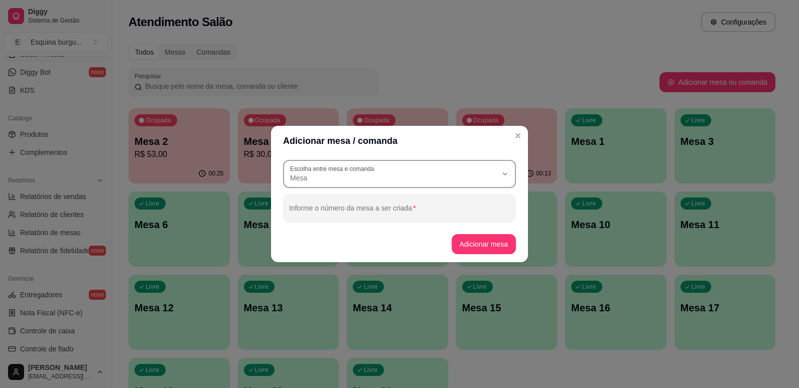
click at [435, 180] on span "Mesa" at bounding box center [393, 178] width 207 height 10
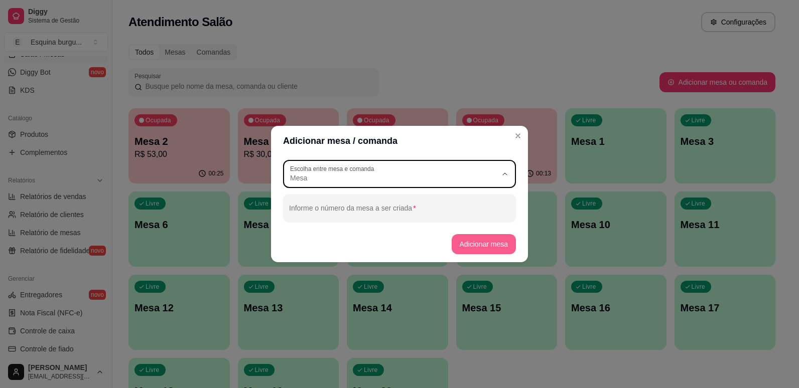
click at [496, 245] on button "Adicionar mesa" at bounding box center [484, 244] width 65 height 20
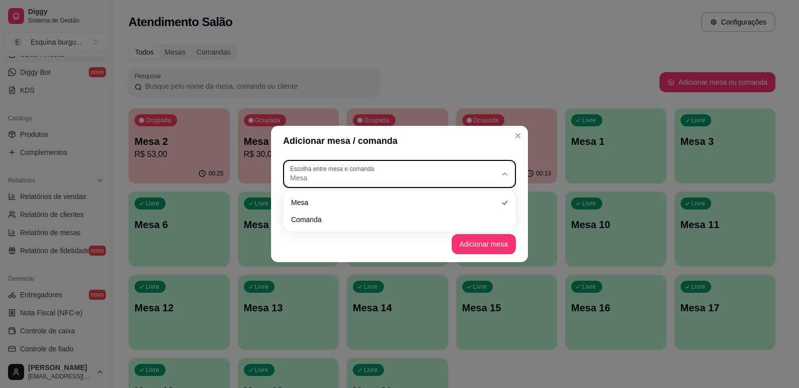
click at [456, 177] on span "Mesa" at bounding box center [393, 178] width 207 height 10
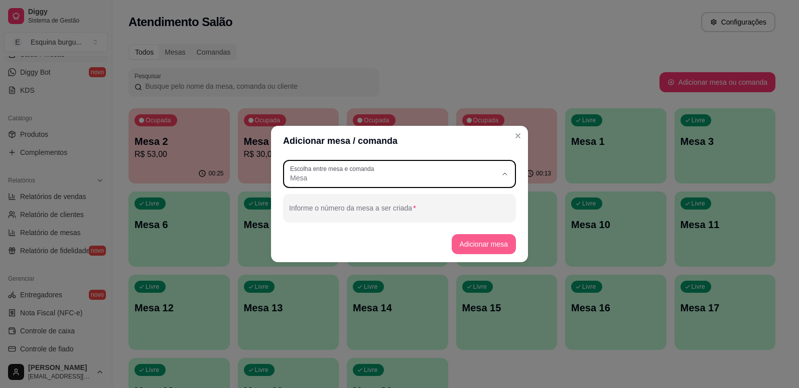
click at [497, 241] on button "Adicionar mesa" at bounding box center [484, 244] width 65 height 20
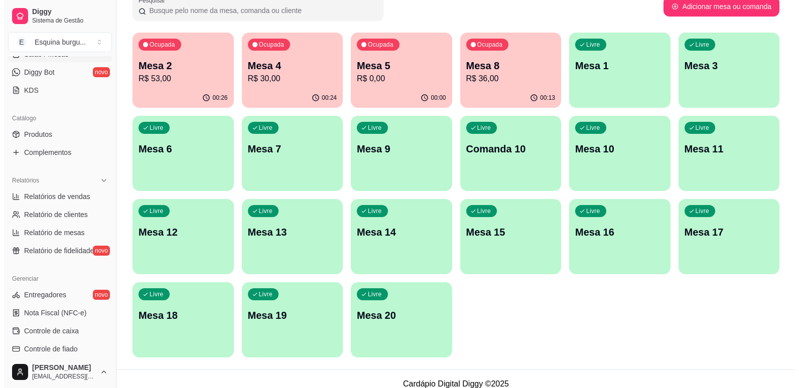
scroll to position [76, 0]
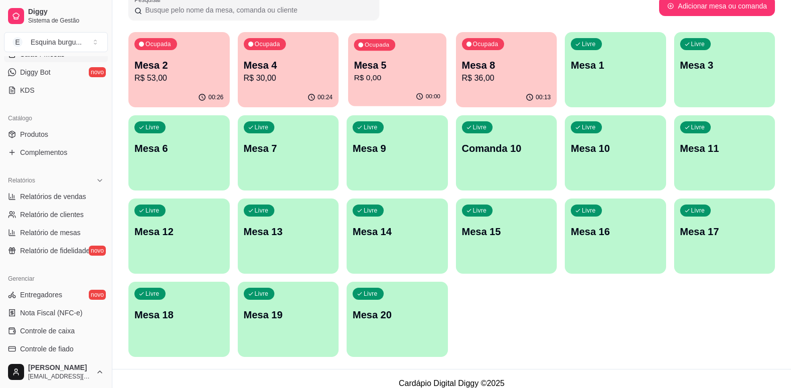
click at [387, 79] on p "R$ 0,00" at bounding box center [397, 78] width 86 height 12
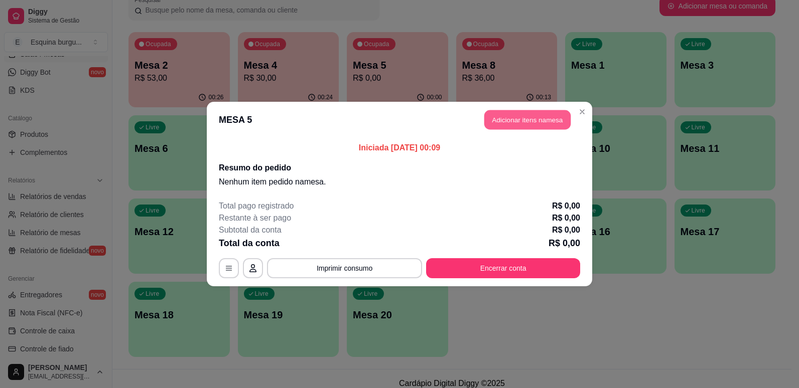
click at [509, 123] on button "Adicionar itens na mesa" at bounding box center [527, 120] width 86 height 20
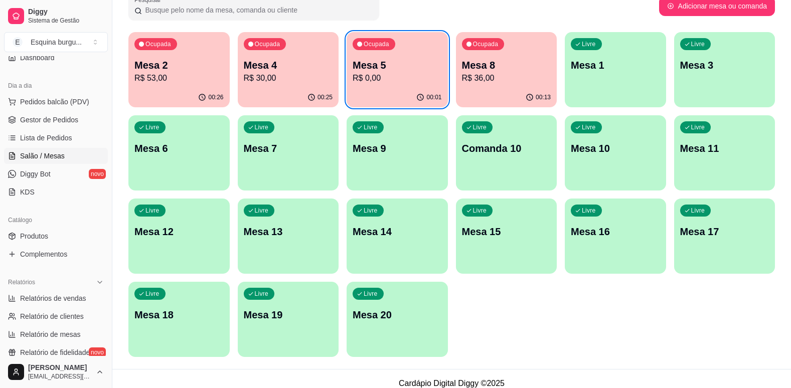
scroll to position [97, 0]
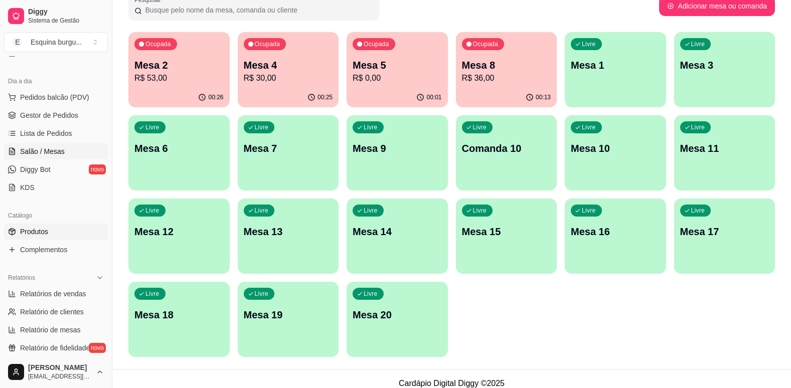
click at [50, 236] on link "Produtos" at bounding box center [56, 232] width 104 height 16
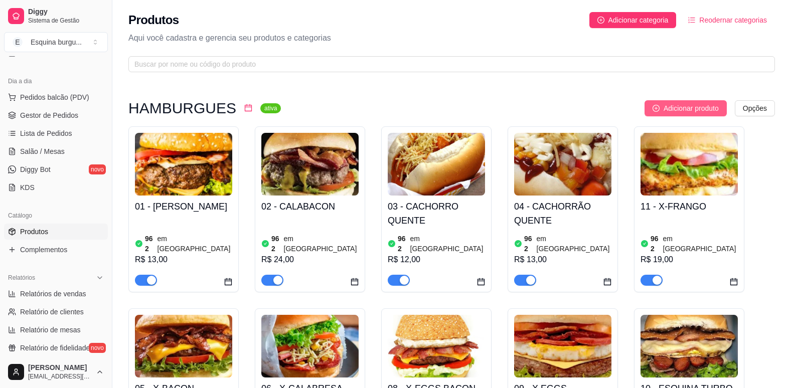
click at [674, 108] on span "Adicionar produto" at bounding box center [691, 108] width 55 height 11
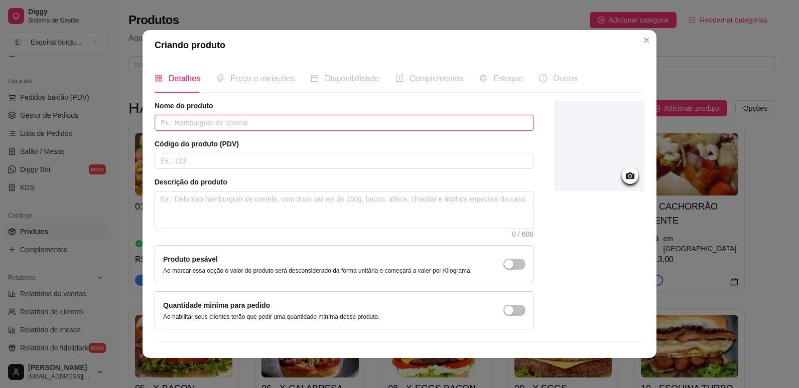
click at [241, 120] on input "text" at bounding box center [344, 123] width 379 height 16
type input "combo de hamburguer"
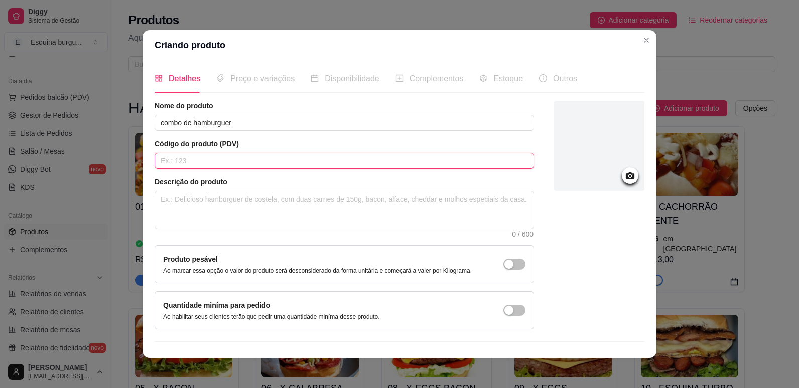
click at [200, 166] on input "text" at bounding box center [344, 161] width 379 height 16
type input "48"
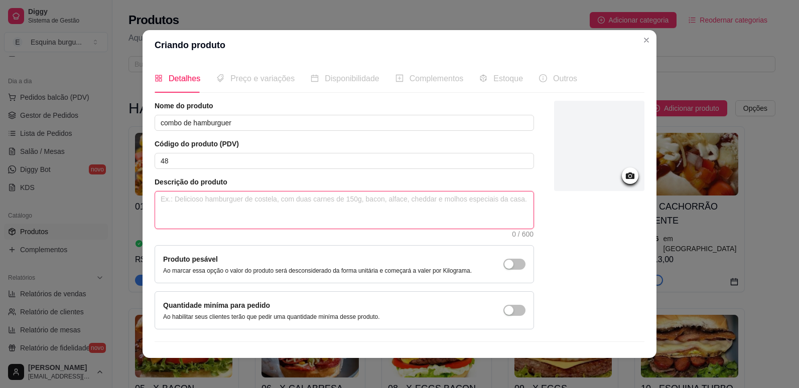
click at [200, 206] on textarea at bounding box center [344, 210] width 378 height 37
type textarea "h"
type textarea "ha"
type textarea "ham"
type textarea "hamb"
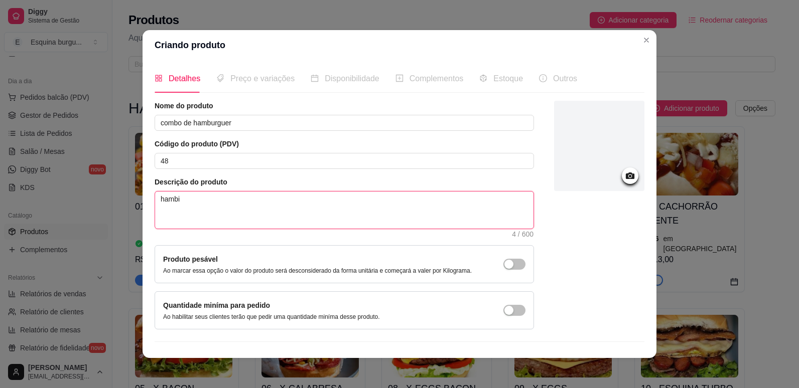
type textarea "hambiu"
type textarea "hambiur"
type textarea "hambiurg"
type textarea "hambiurgu"
type textarea "hambiurgue"
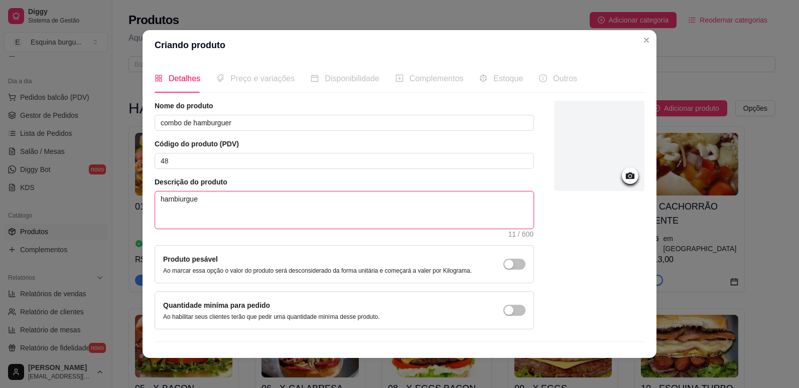
type textarea "hambiurguer"
type textarea "hambiurgue"
type textarea "hambiurgu"
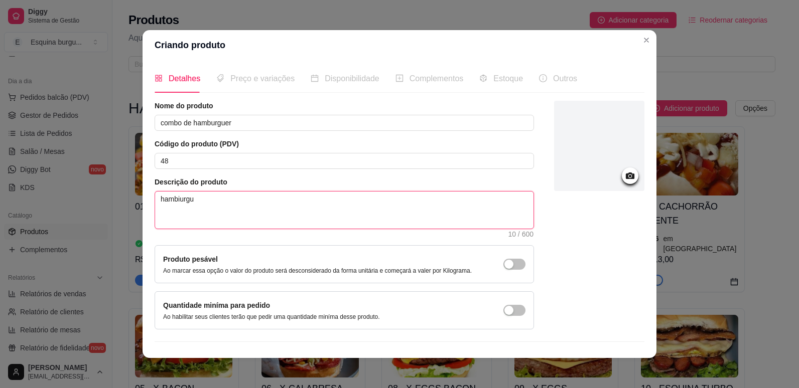
type textarea "hambiurg"
type textarea "hambiur"
type textarea "hambiu"
type textarea "hambi"
type textarea "hamb"
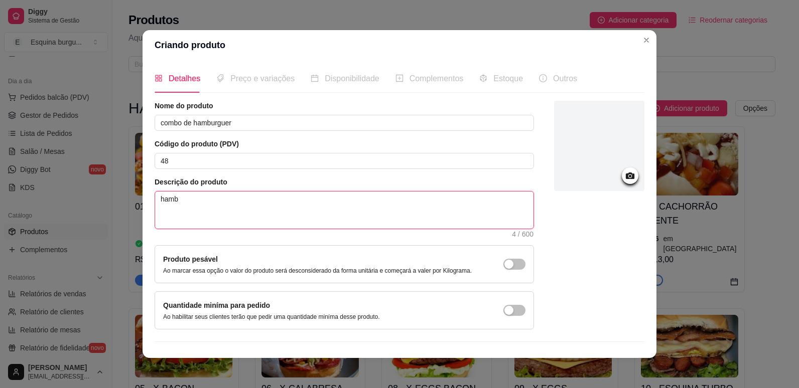
type textarea "ham"
type textarea "ha"
type textarea "h"
type textarea "c"
type textarea "ca"
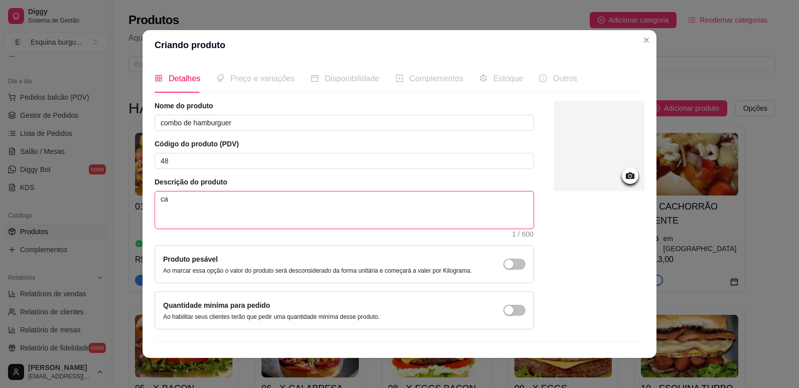
type textarea "car"
type textarea "carn"
type textarea "carne"
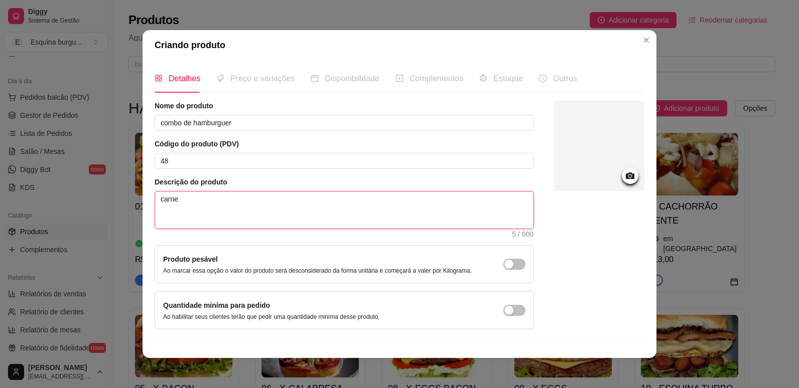
type textarea "carne,"
type textarea "carne, e"
type textarea "carne, e s"
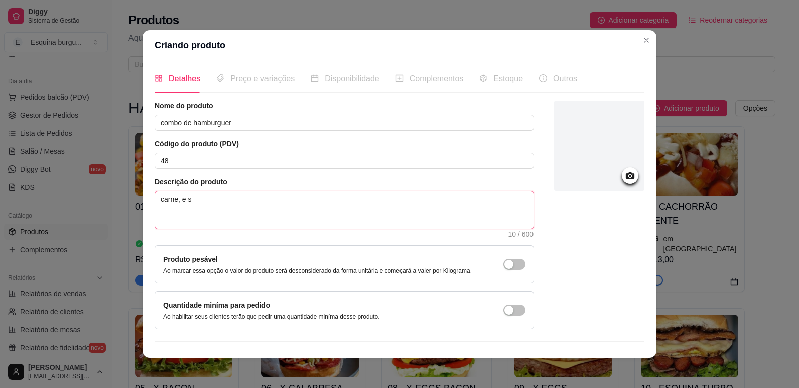
type textarea "carne, e sl"
type textarea "carne, e s"
type textarea "carne, e sa"
type textarea "carne, e sal"
type textarea "carne, e sala"
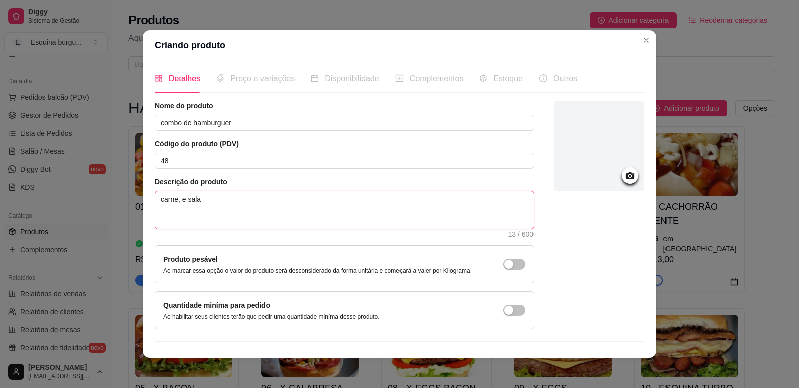
type textarea "carne, e salad"
type textarea "carne, e salada"
type textarea "carne, e saladas"
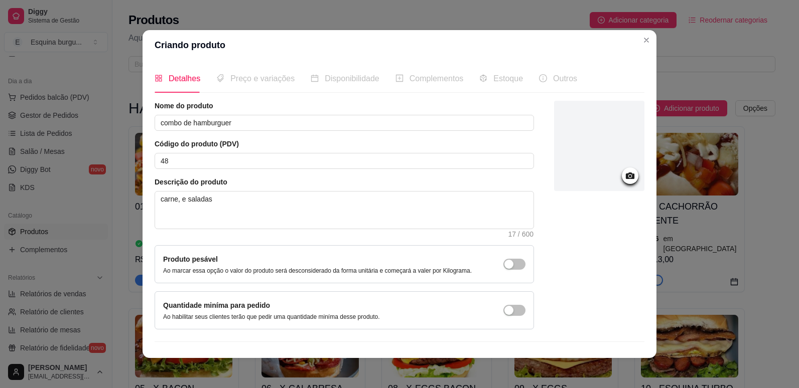
click at [626, 174] on icon at bounding box center [630, 176] width 9 height 7
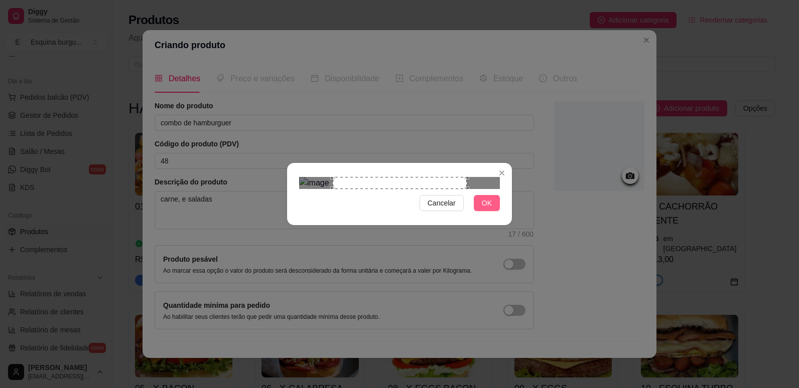
click at [481, 211] on button "OK" at bounding box center [487, 203] width 26 height 16
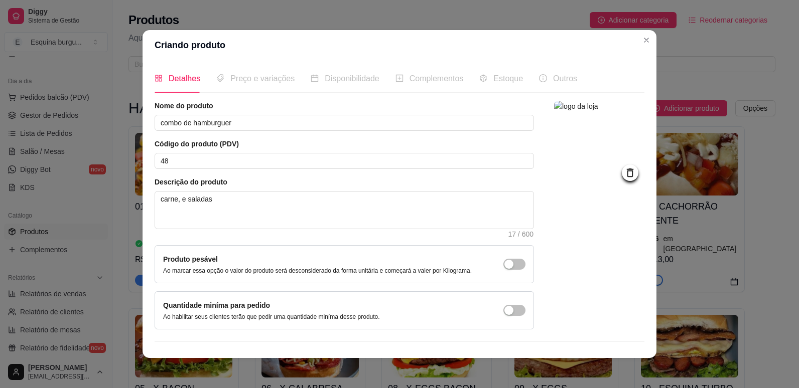
scroll to position [20, 0]
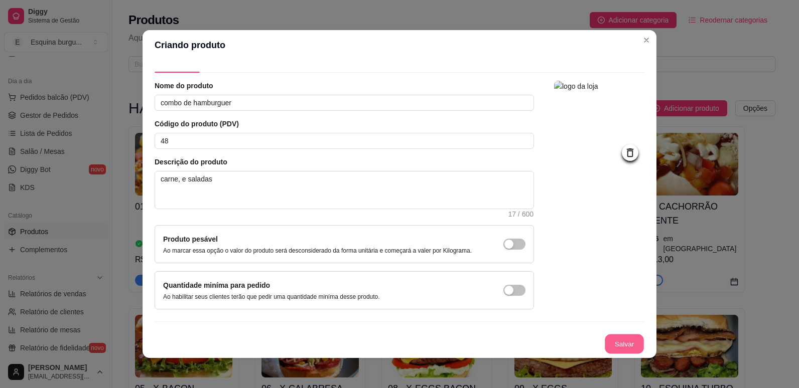
click at [605, 343] on button "Salvar" at bounding box center [624, 345] width 39 height 20
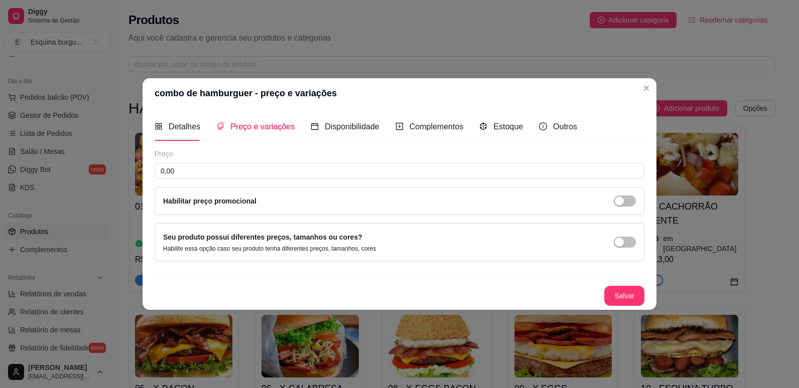
scroll to position [0, 0]
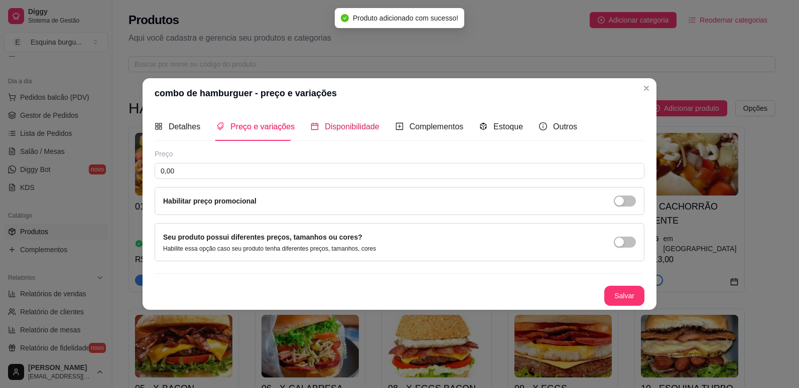
click at [362, 132] on div "Disponibilidade" at bounding box center [345, 126] width 69 height 13
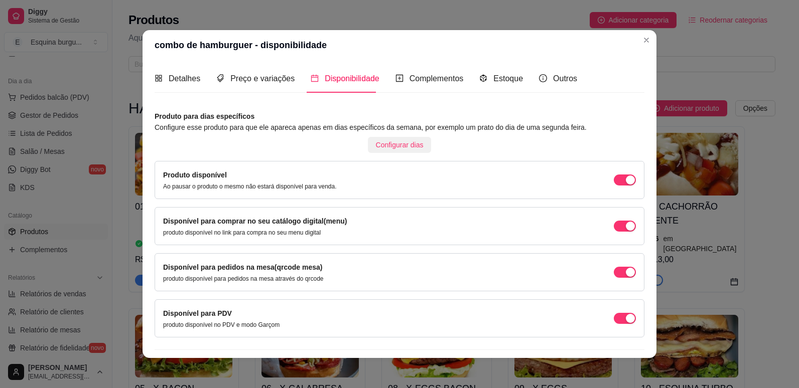
click at [384, 150] on span "Configurar dias" at bounding box center [400, 144] width 48 height 11
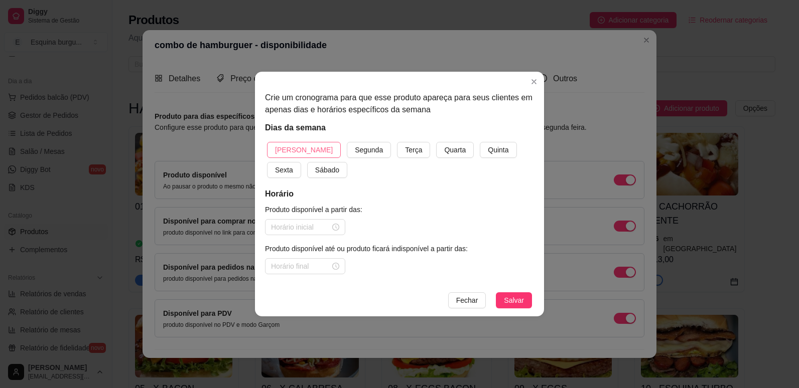
click at [281, 152] on span "[PERSON_NAME]" at bounding box center [304, 150] width 58 height 11
click at [347, 142] on button "Segunda" at bounding box center [369, 150] width 44 height 16
click at [397, 142] on button "Terça" at bounding box center [413, 150] width 33 height 16
click at [436, 142] on button "Quarta" at bounding box center [455, 150] width 38 height 16
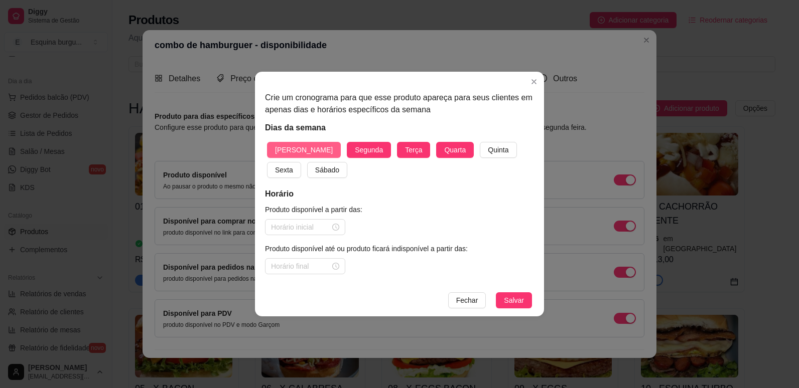
click at [436, 142] on button "Quarta" at bounding box center [455, 150] width 38 height 16
click at [480, 142] on button "Quinta" at bounding box center [498, 150] width 37 height 16
click at [267, 162] on button "Sexta" at bounding box center [284, 170] width 34 height 16
click at [307, 162] on button "Sábado" at bounding box center [327, 170] width 40 height 16
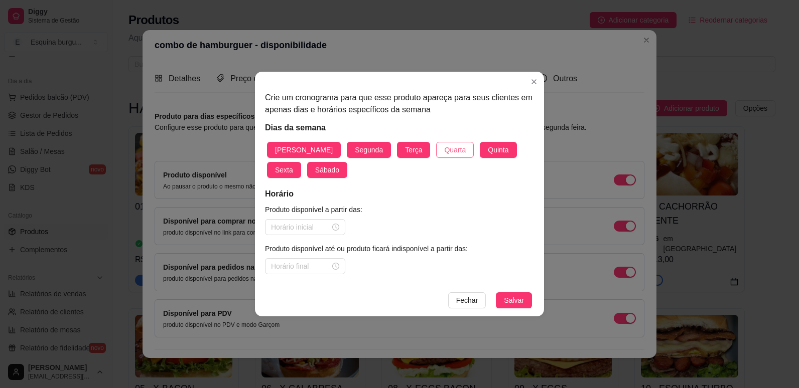
click at [436, 144] on button "Quarta" at bounding box center [455, 150] width 38 height 16
click at [325, 225] on input at bounding box center [300, 227] width 59 height 11
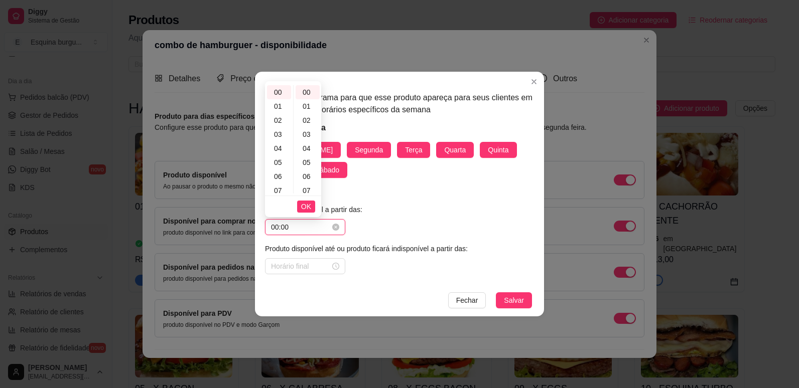
type input "00:00"
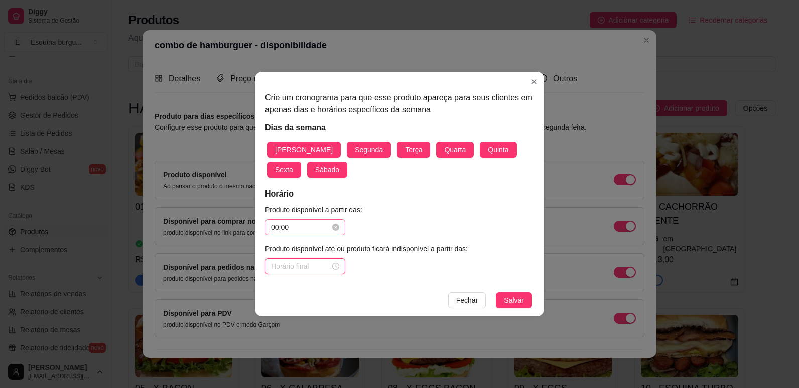
type input ":"
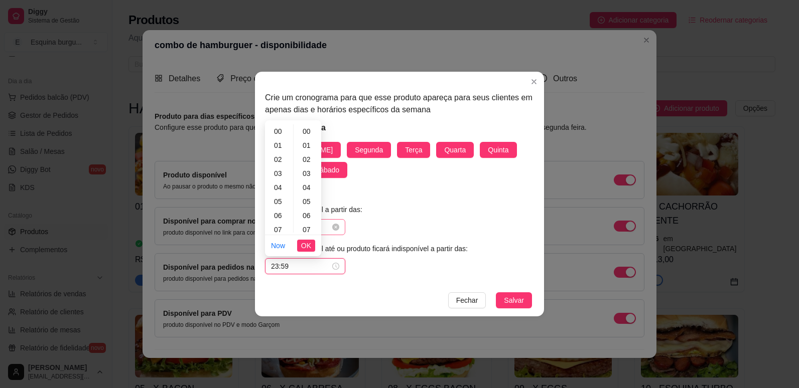
scroll to position [735, 0]
type input "23:59"
click at [514, 300] on span "Salvar" at bounding box center [514, 300] width 20 height 11
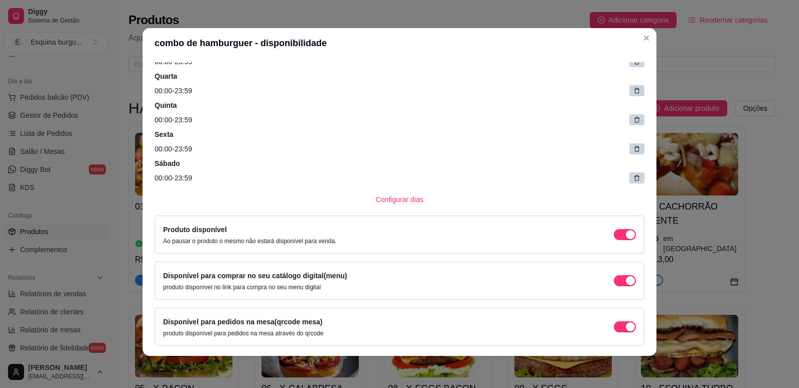
scroll to position [232, 0]
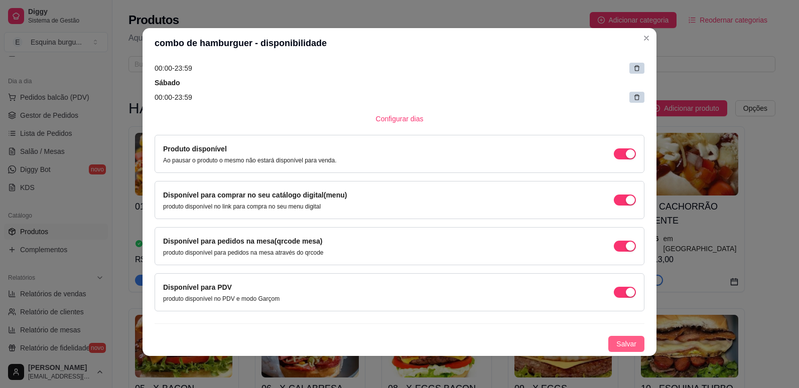
click at [617, 344] on span "Salvar" at bounding box center [626, 344] width 20 height 11
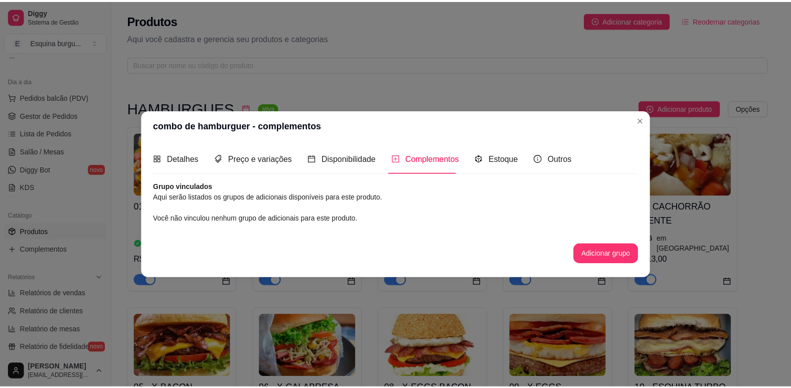
scroll to position [0, 0]
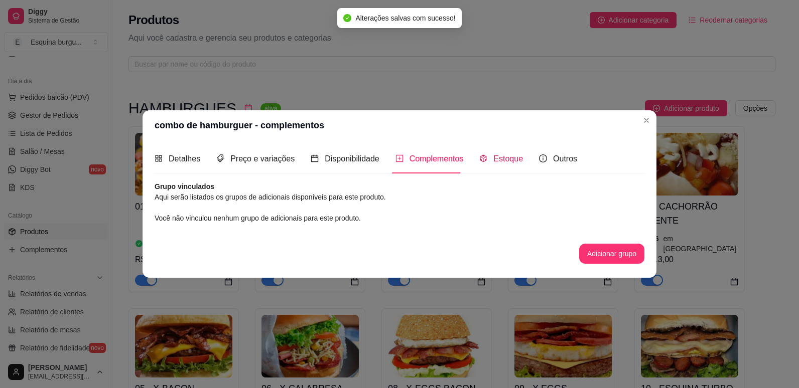
click at [493, 163] on span "Estoque" at bounding box center [508, 159] width 30 height 9
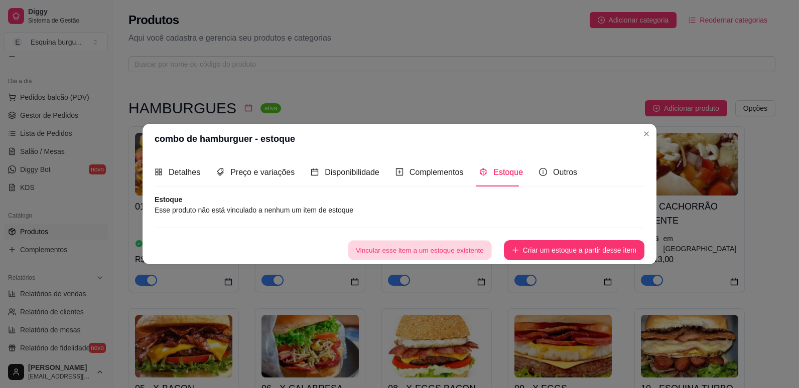
click at [477, 251] on button "Vincular esse item a um estoque existente" at bounding box center [419, 251] width 143 height 20
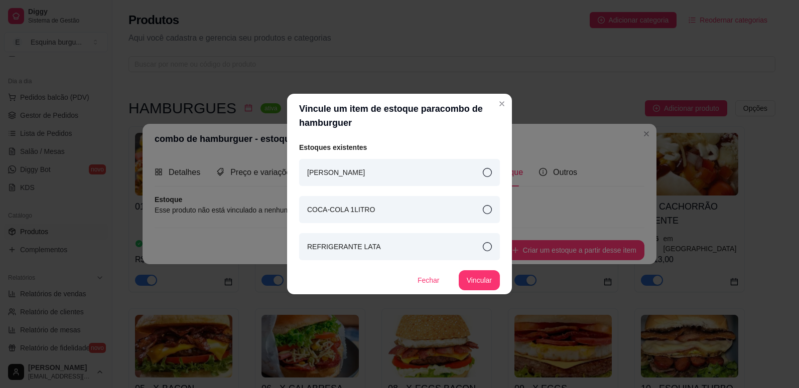
click at [413, 180] on div "[PERSON_NAME]" at bounding box center [399, 172] width 201 height 27
click at [484, 280] on button "Vincular" at bounding box center [479, 281] width 40 height 20
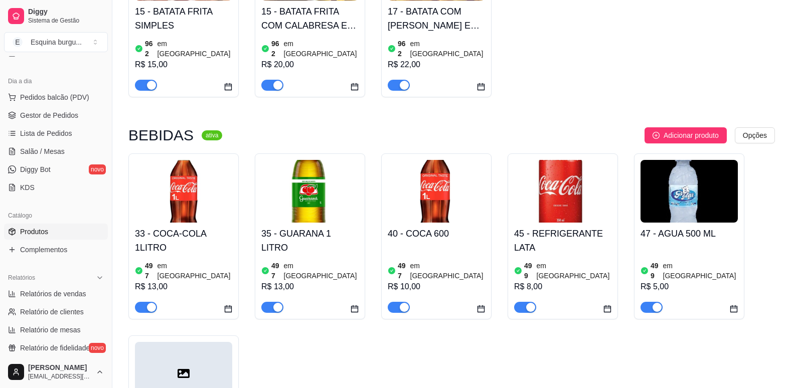
scroll to position [963, 0]
click at [706, 79] on div "HAMBURGUES ativa Adicionar produto Opções 01 - Smesh burgue 962 em estoque R$ 1…" at bounding box center [451, 82] width 647 height 1890
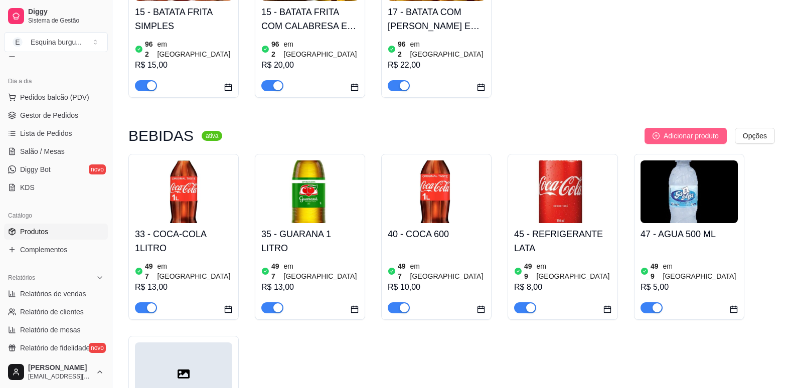
click at [705, 128] on button "Adicionar produto" at bounding box center [686, 136] width 82 height 16
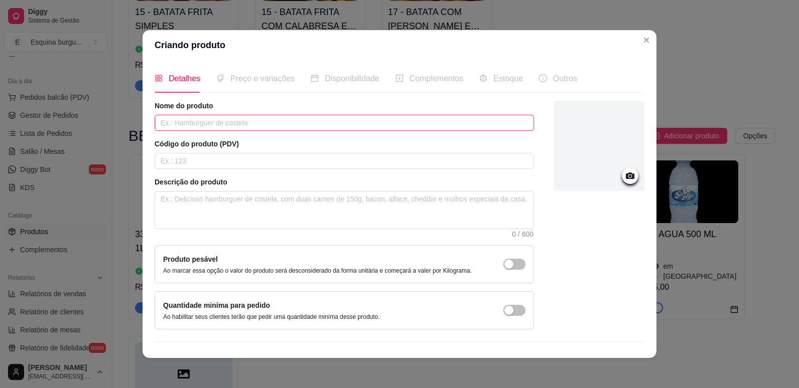
click at [260, 126] on input "text" at bounding box center [344, 123] width 379 height 16
type input "s"
type input "SUCOS VARIADOS"
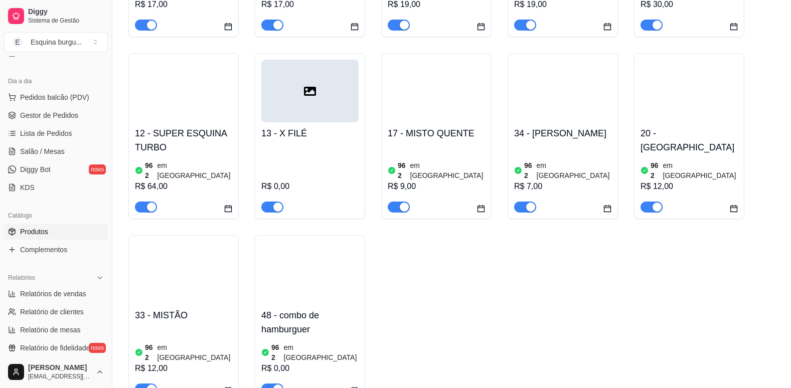
scroll to position [437, 0]
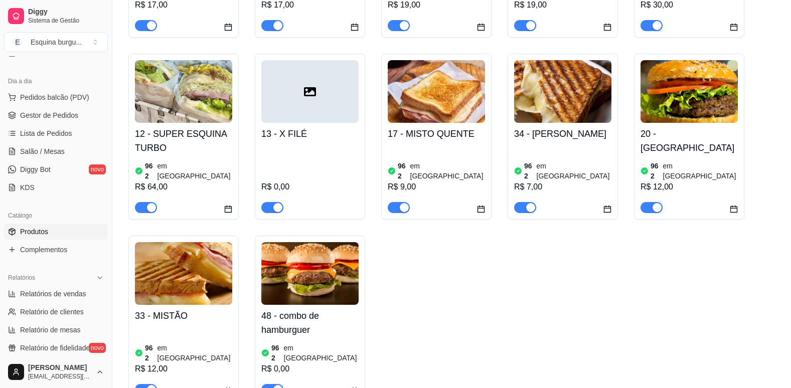
click at [324, 267] on img at bounding box center [309, 273] width 97 height 63
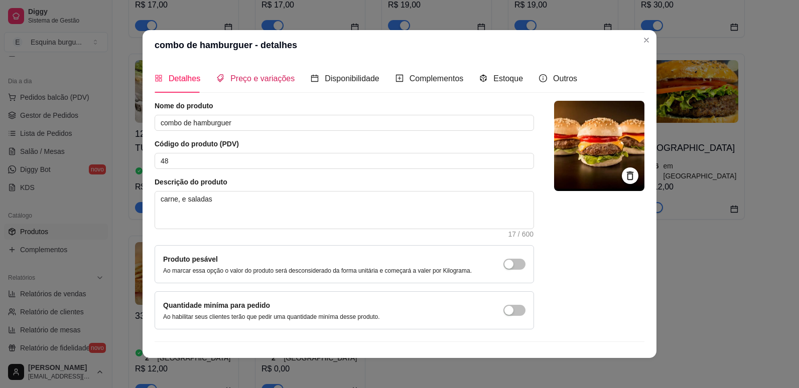
click at [267, 81] on span "Preço e variações" at bounding box center [262, 78] width 64 height 9
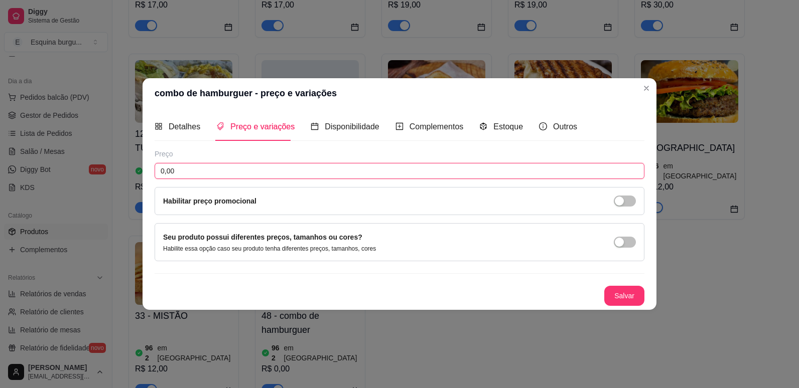
click at [238, 170] on input "0,00" at bounding box center [400, 171] width 490 height 16
type input "30,00"
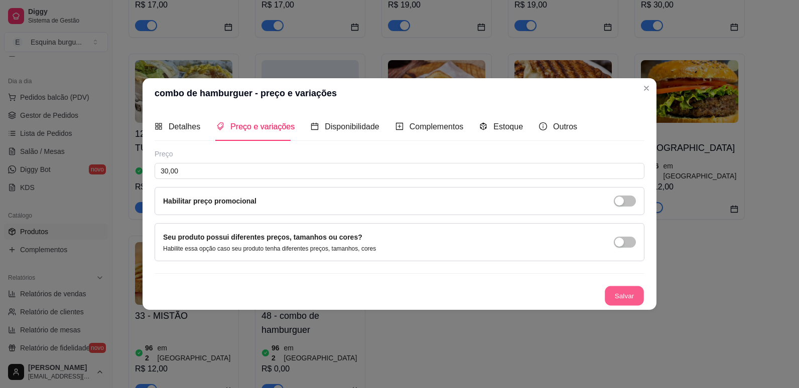
click at [627, 295] on button "Salvar" at bounding box center [624, 296] width 39 height 20
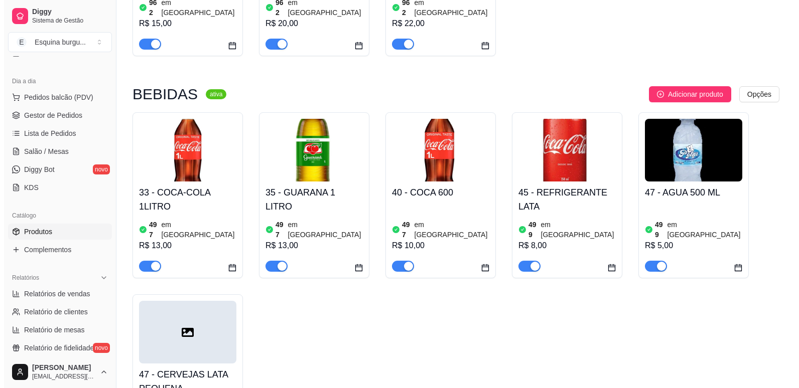
scroll to position [1004, 0]
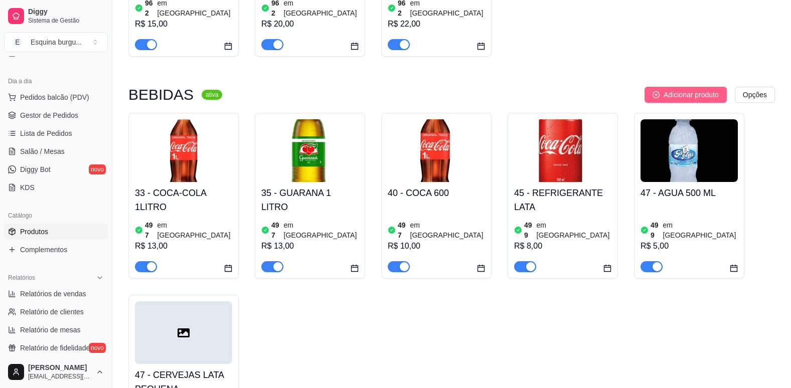
click at [692, 89] on span "Adicionar produto" at bounding box center [691, 94] width 55 height 11
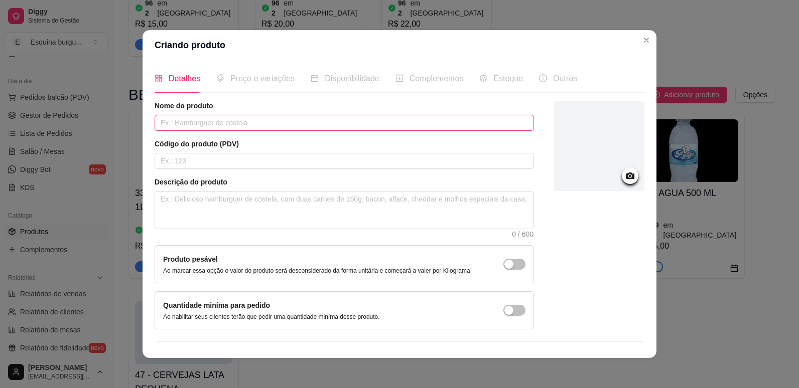
click at [252, 125] on input "text" at bounding box center [344, 123] width 379 height 16
type input "SUCOS VARIADOS"
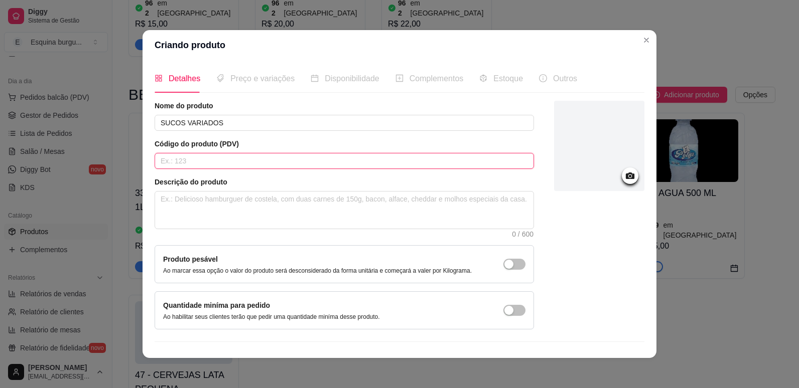
click at [232, 166] on input "text" at bounding box center [344, 161] width 379 height 16
type input "5"
type input "67"
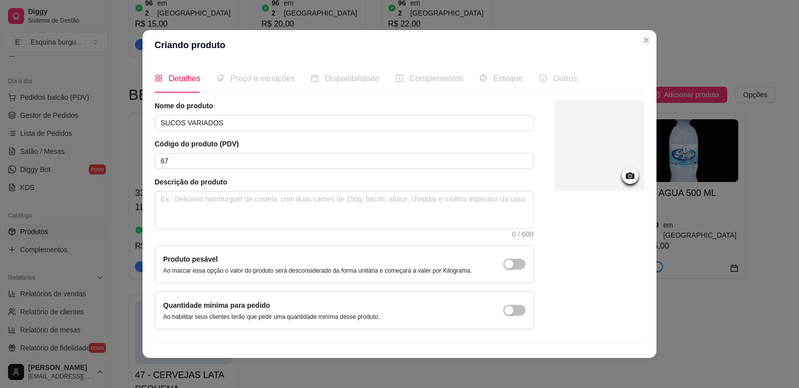
click at [622, 184] on div at bounding box center [630, 176] width 17 height 17
click at [624, 178] on icon at bounding box center [630, 176] width 12 height 12
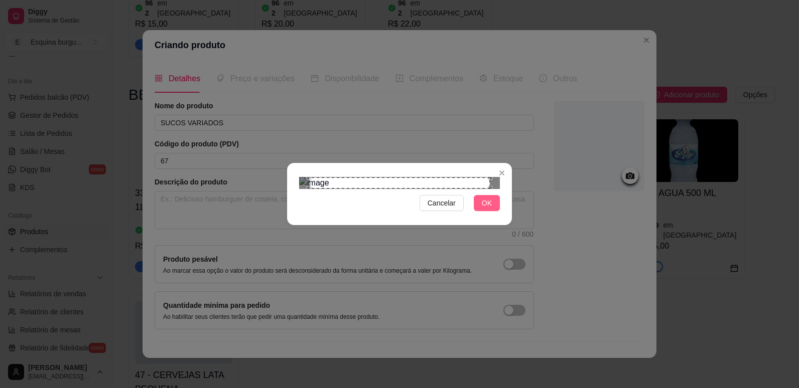
click at [486, 209] on span "OK" at bounding box center [487, 203] width 10 height 11
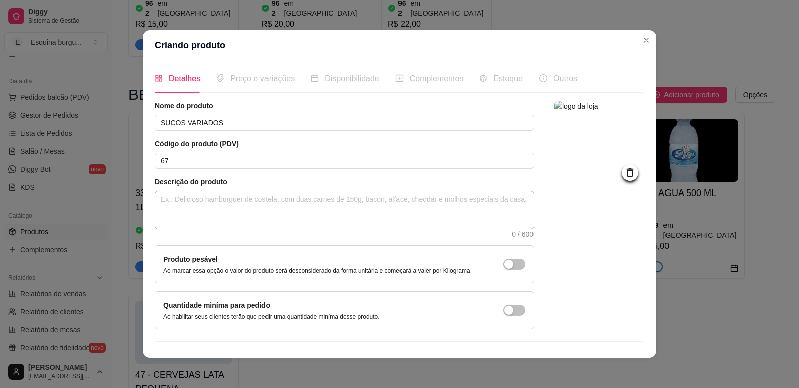
scroll to position [20, 0]
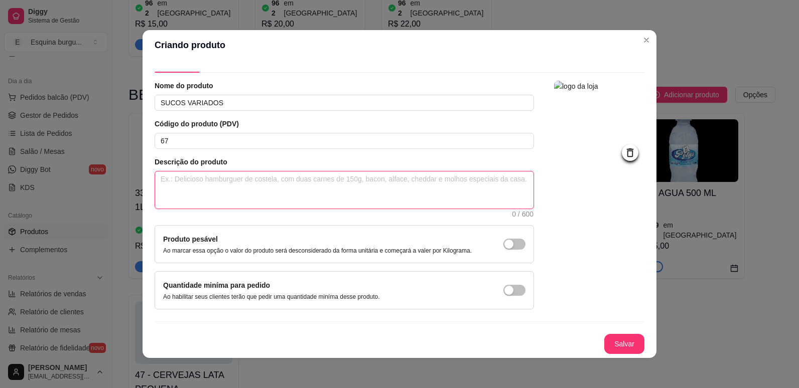
click at [240, 188] on textarea at bounding box center [344, 190] width 378 height 37
type textarea "M"
type textarea "MA"
type textarea "MAR"
type textarea "MARA"
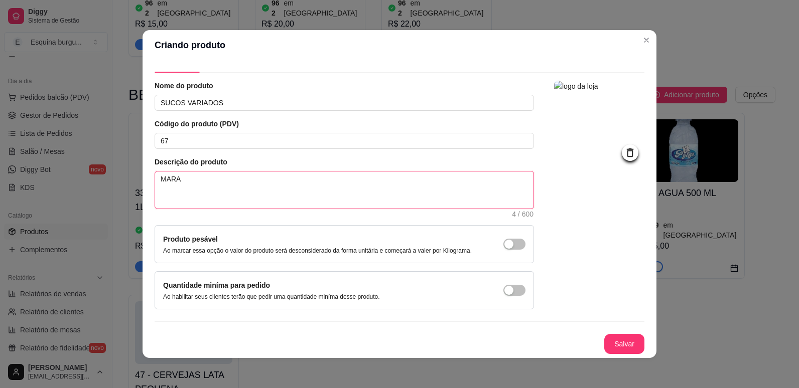
type textarea "MARAC"
type textarea "MARACU"
type textarea "MARACUJ"
type textarea "MARACUJA"
type textarea "MARACUJAR"
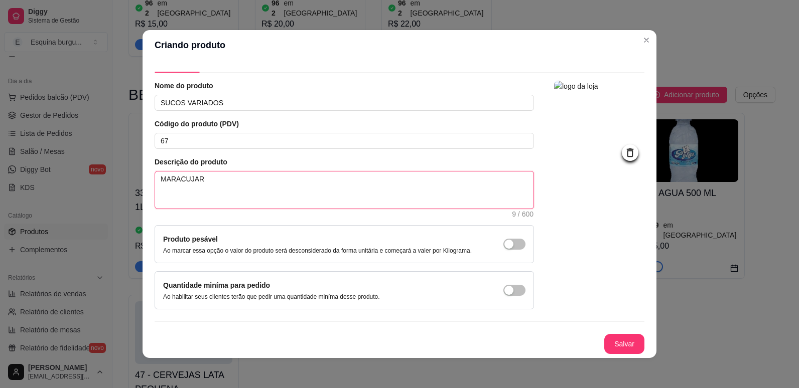
type textarea "MARACUJAR,"
type textarea "MARACUJAR, G"
type textarea "MARACUJAR, GO"
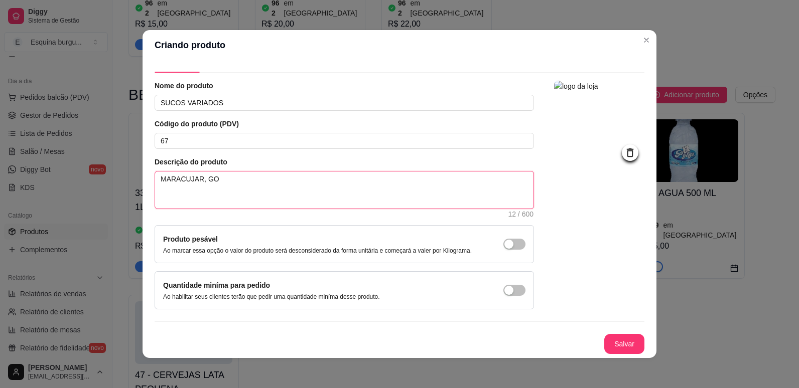
type textarea "MARACUJAR, GOI"
type textarea "MARACUJAR, GOIA"
type textarea "MARACUJAR, GOIAB"
type textarea "MARACUJAR, [GEOGRAPHIC_DATA]"
type textarea "MARACUJAR, [GEOGRAPHIC_DATA],"
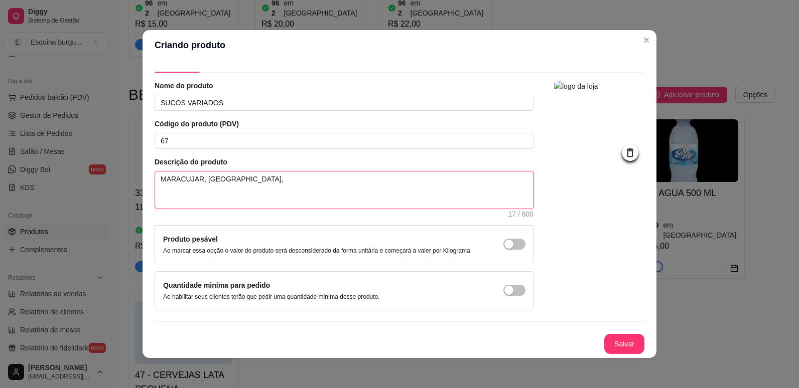
type textarea "MARACUJAR, [GEOGRAPHIC_DATA],"
type textarea "MARACUJAR, GOIABA, A"
type textarea "MARACUJAR, [GEOGRAPHIC_DATA], AC"
type textarea "MARACUJAR, GOIABA, ACE"
type textarea "MARACUJAR, GOIABA, ACER"
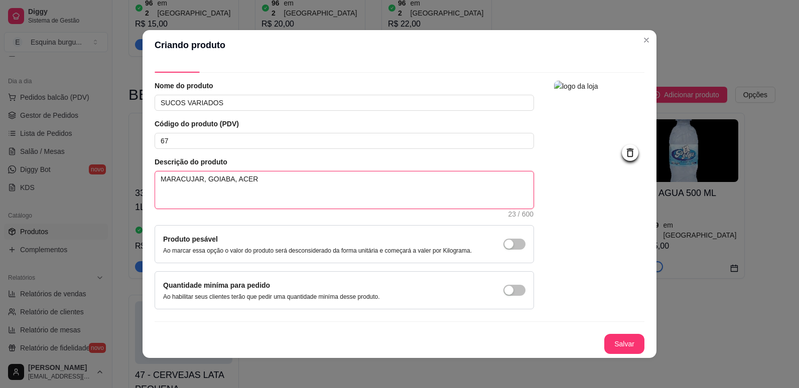
type textarea "MARACUJAR, GOIABA, ACERO"
type textarea "MARACUJAR, GOIABA, ACEROL"
type textarea "MARACUJAR, GOIABA, [GEOGRAPHIC_DATA]"
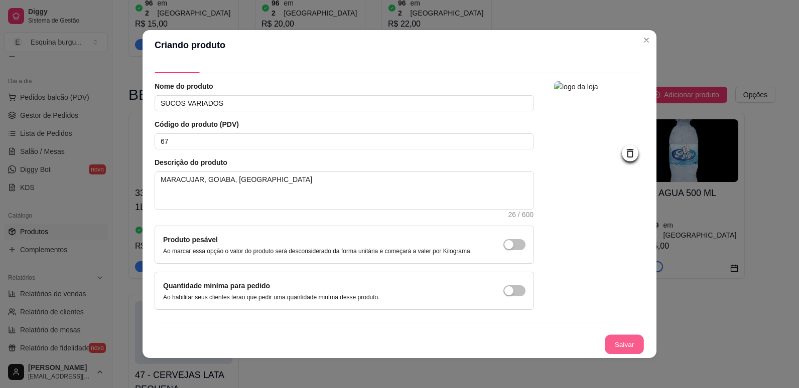
click at [605, 342] on button "Salvar" at bounding box center [624, 345] width 39 height 20
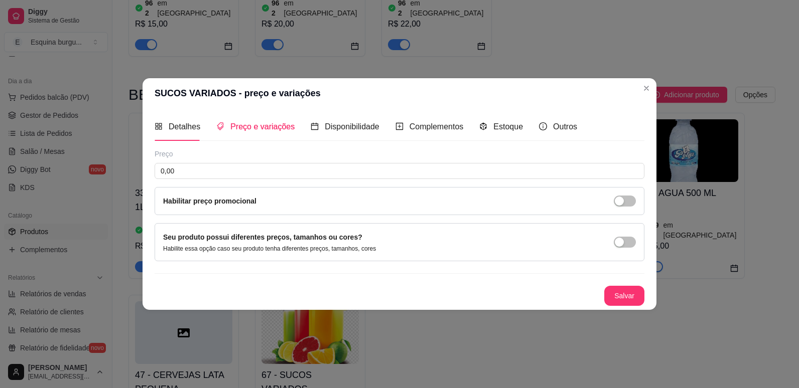
scroll to position [0, 0]
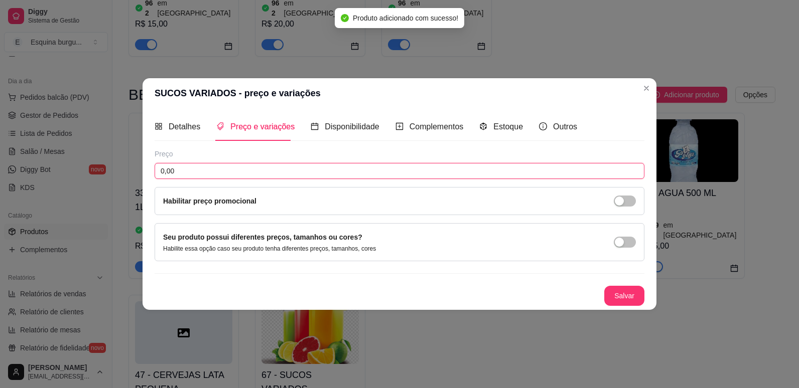
click at [289, 170] on input "0,00" at bounding box center [400, 171] width 490 height 16
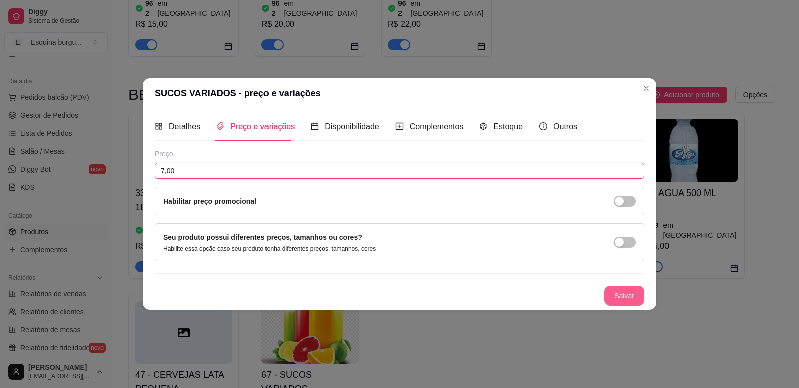
type input "7,00"
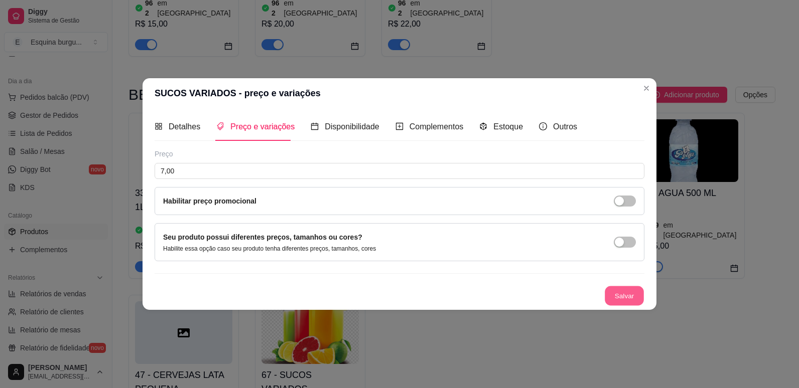
click at [626, 294] on button "Salvar" at bounding box center [624, 296] width 39 height 20
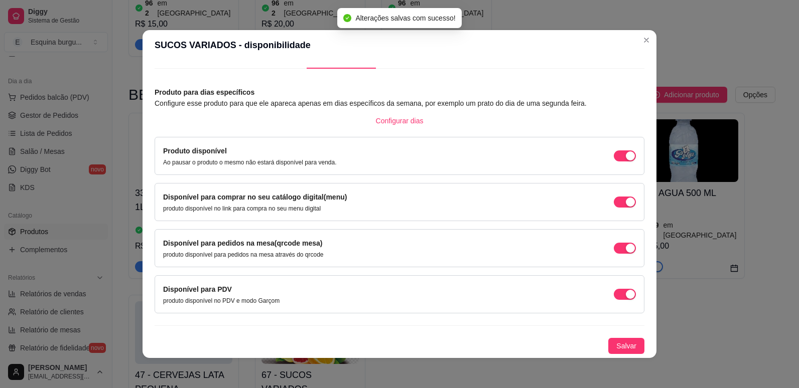
scroll to position [22, 0]
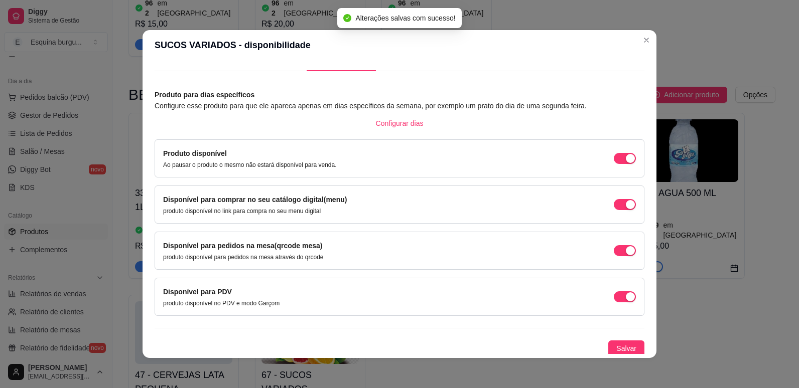
click at [396, 123] on span "Configurar dias" at bounding box center [400, 123] width 48 height 11
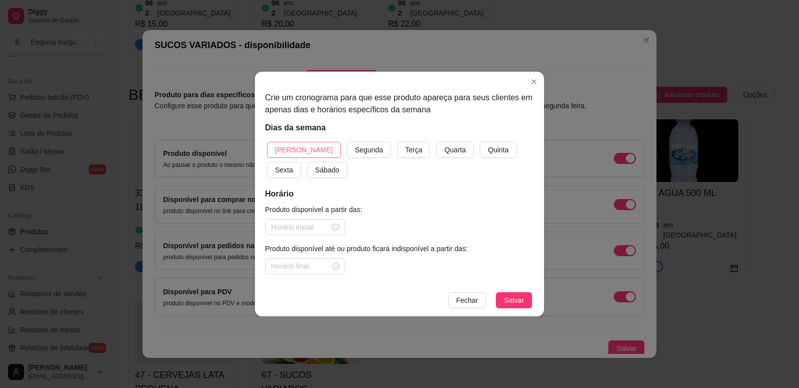
click at [276, 145] on span "[PERSON_NAME]" at bounding box center [304, 150] width 58 height 11
click at [347, 142] on button "Segunda" at bounding box center [369, 150] width 44 height 16
click at [397, 142] on button "Terça" at bounding box center [413, 150] width 33 height 16
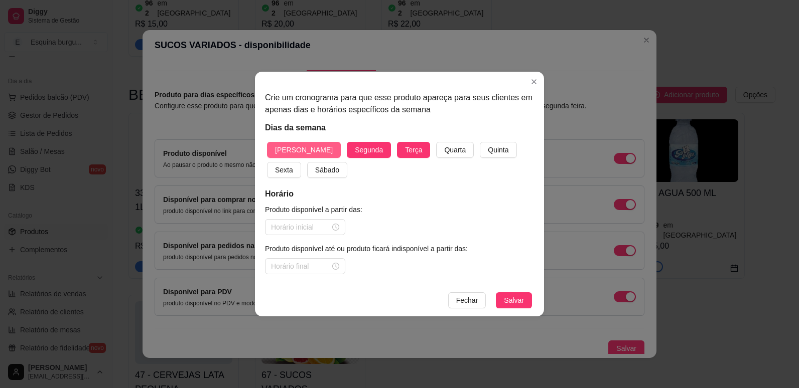
click at [436, 142] on button "Quarta" at bounding box center [455, 150] width 38 height 16
click at [480, 142] on button "Quinta" at bounding box center [498, 150] width 37 height 16
click at [267, 162] on button "Sexta" at bounding box center [284, 170] width 34 height 16
click at [307, 162] on button "Sábado" at bounding box center [327, 170] width 40 height 16
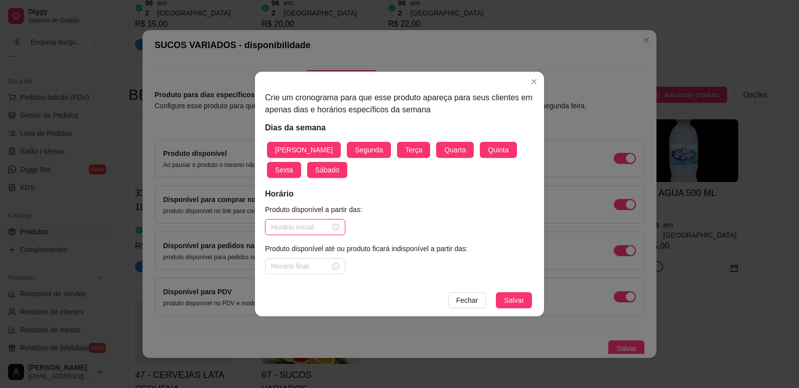
click at [315, 230] on input at bounding box center [300, 227] width 59 height 11
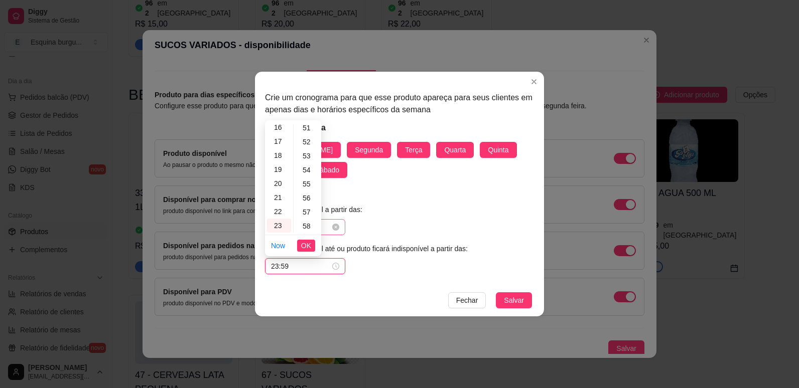
scroll to position [735, 0]
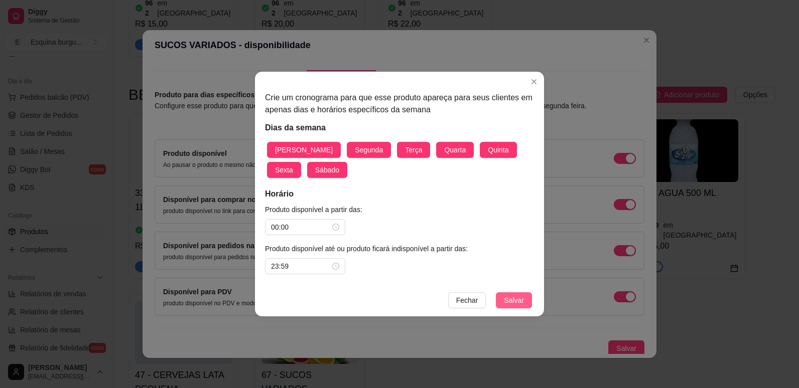
click at [515, 303] on span "Salvar" at bounding box center [514, 300] width 20 height 11
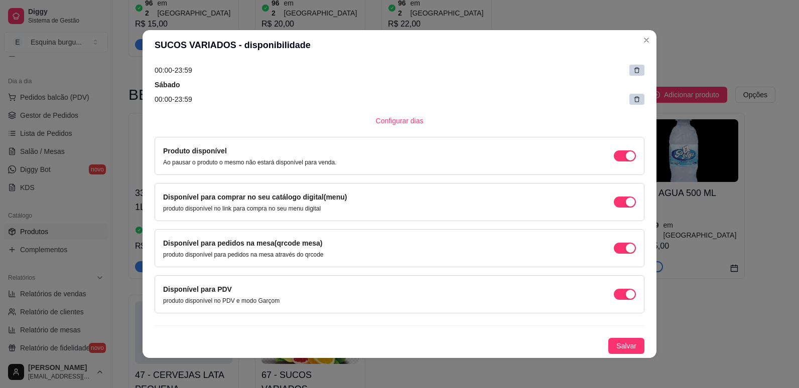
scroll to position [2, 0]
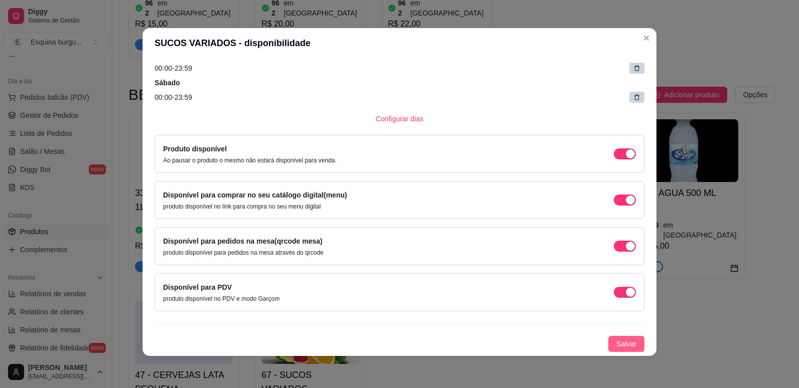
click at [619, 345] on span "Salvar" at bounding box center [626, 344] width 20 height 11
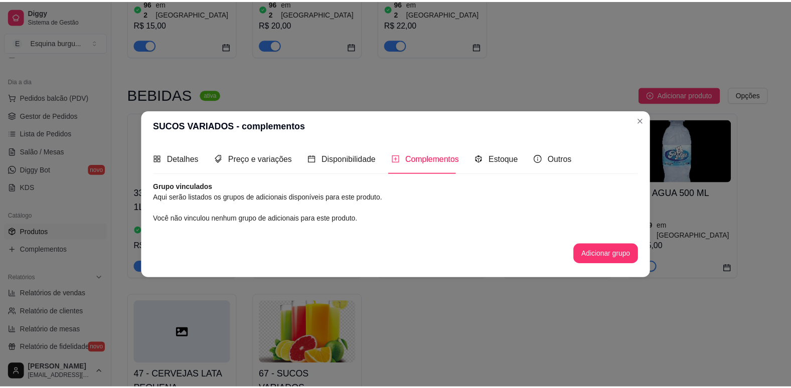
scroll to position [0, 0]
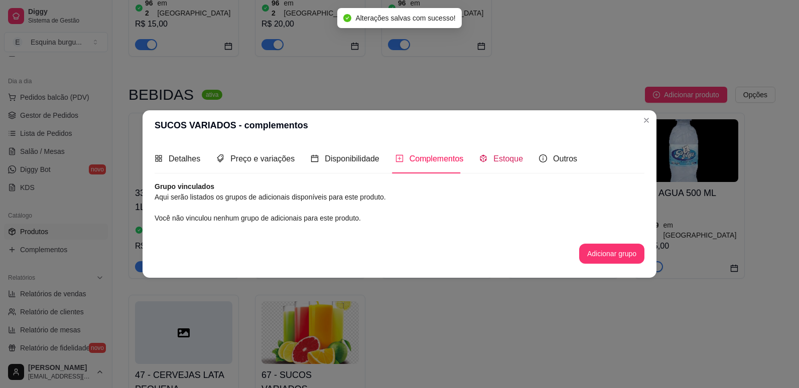
click at [500, 162] on span "Estoque" at bounding box center [508, 159] width 30 height 9
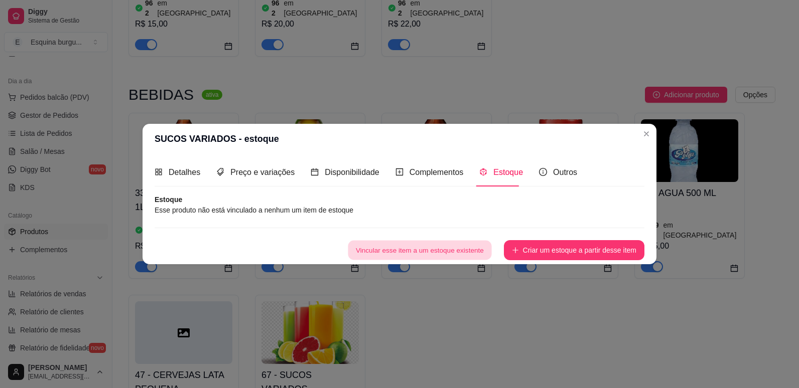
click at [459, 257] on button "Vincular esse item a um estoque existente" at bounding box center [419, 251] width 143 height 20
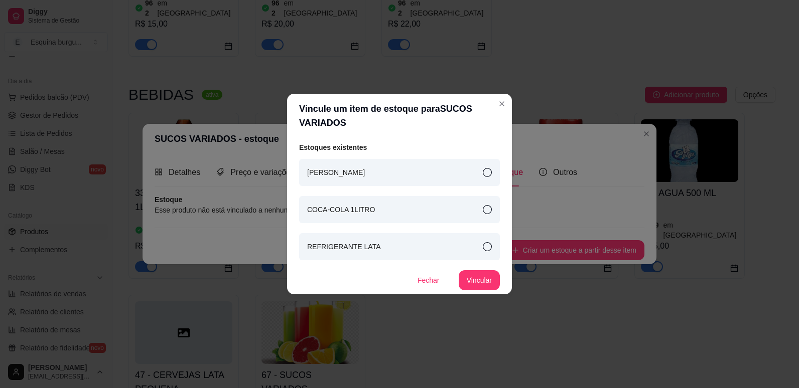
click at [416, 211] on div "COCA-COLA 1LITRO" at bounding box center [399, 209] width 201 height 27
click at [476, 277] on button "Vincular" at bounding box center [479, 280] width 41 height 20
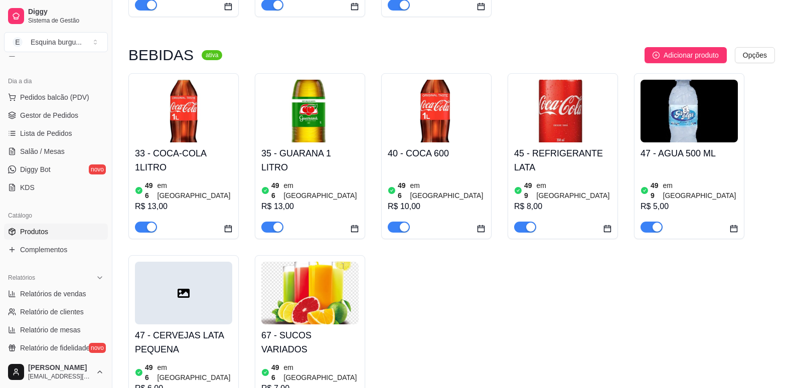
scroll to position [1044, 0]
click at [204, 262] on div at bounding box center [183, 293] width 97 height 63
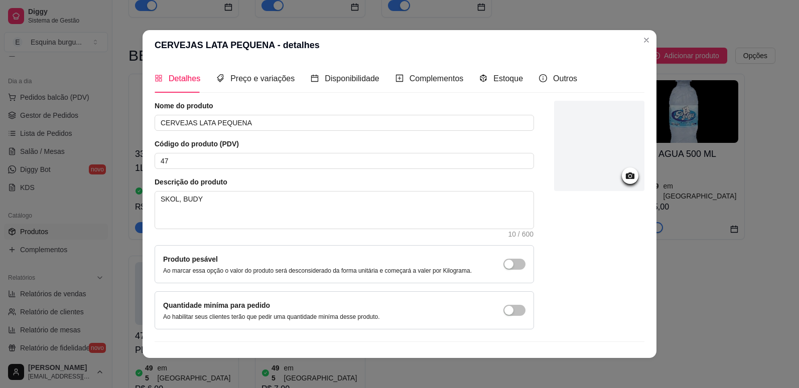
click at [617, 186] on div at bounding box center [599, 146] width 90 height 90
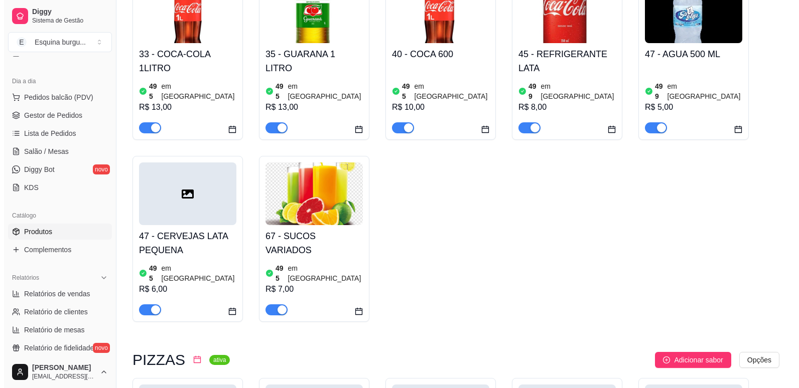
scroll to position [1144, 0]
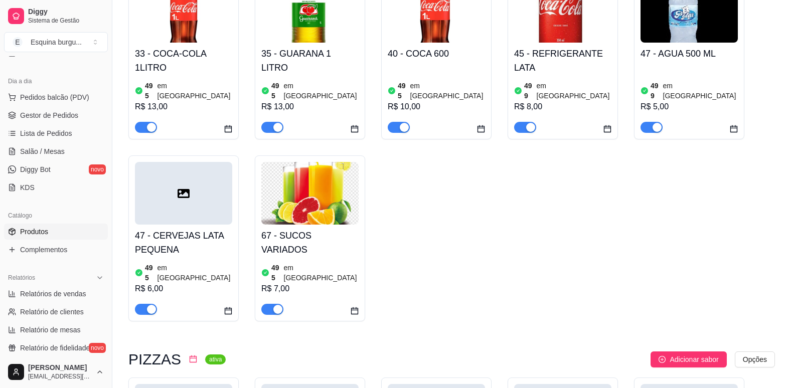
click at [178, 162] on div at bounding box center [183, 193] width 97 height 63
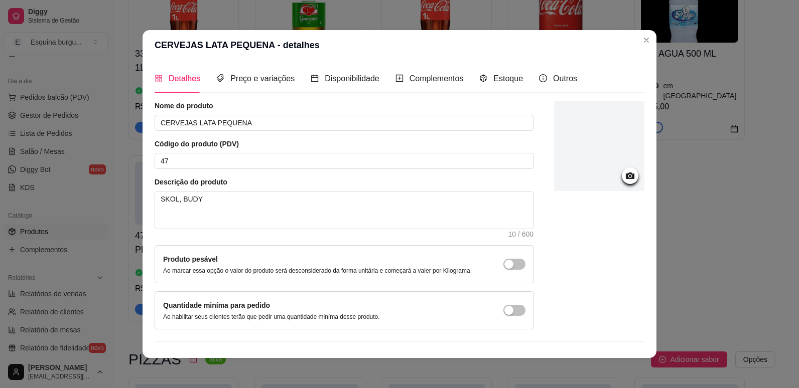
click at [626, 178] on icon at bounding box center [630, 176] width 9 height 7
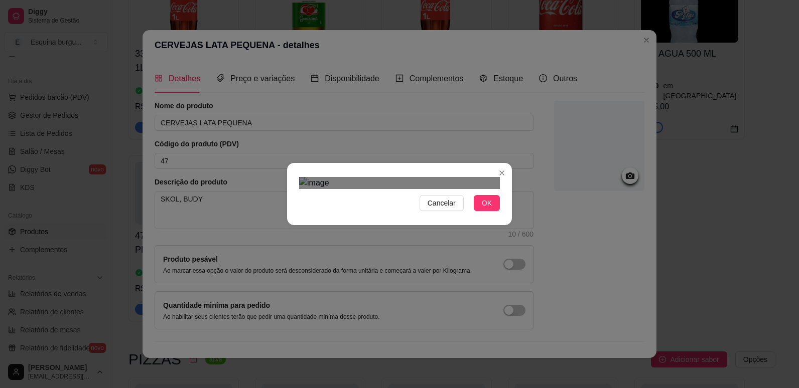
click at [447, 197] on div "Use the arrow keys to move the crop selection area" at bounding box center [391, 287] width 181 height 181
click at [493, 211] on button "OK" at bounding box center [487, 203] width 26 height 16
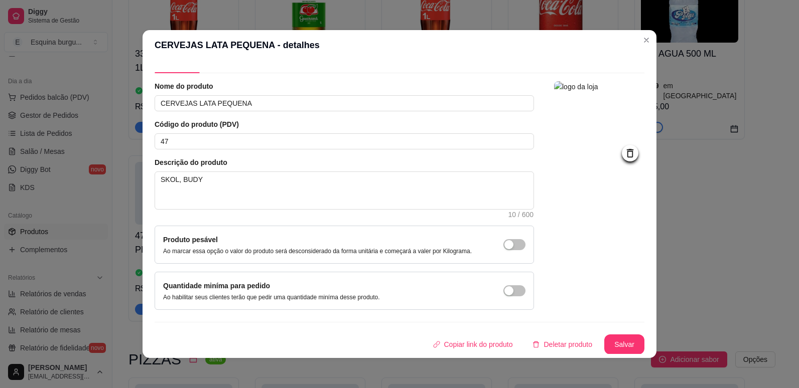
scroll to position [0, 0]
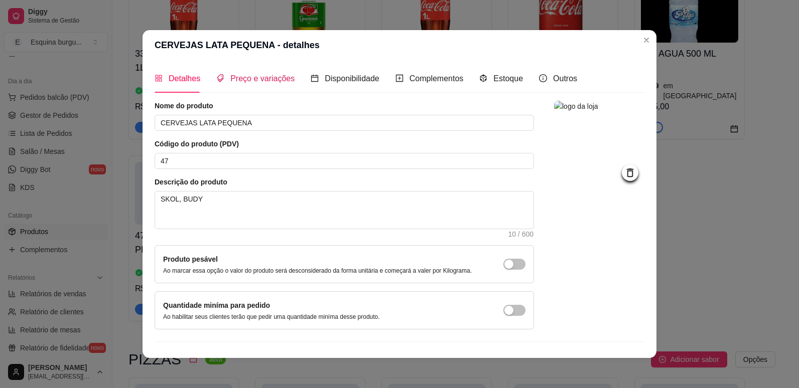
click at [276, 77] on span "Preço e variações" at bounding box center [262, 78] width 64 height 9
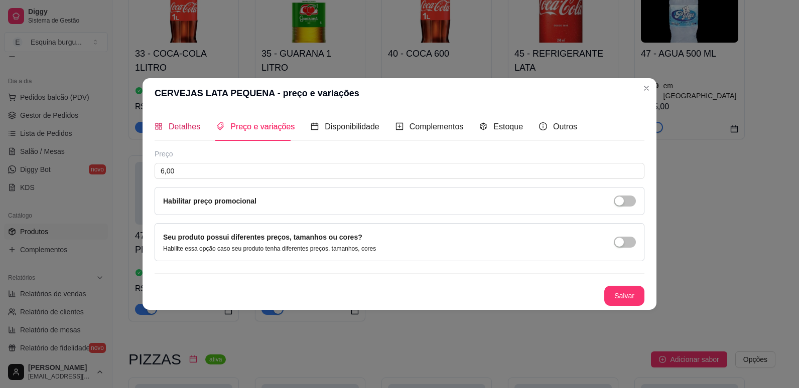
click at [195, 130] on span "Detalhes" at bounding box center [185, 126] width 32 height 9
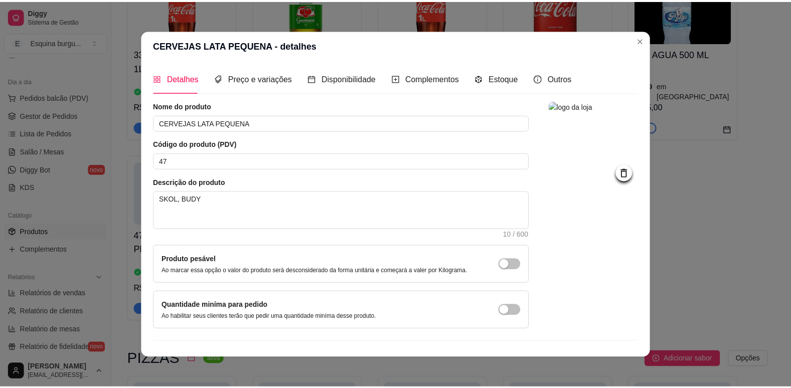
scroll to position [20, 0]
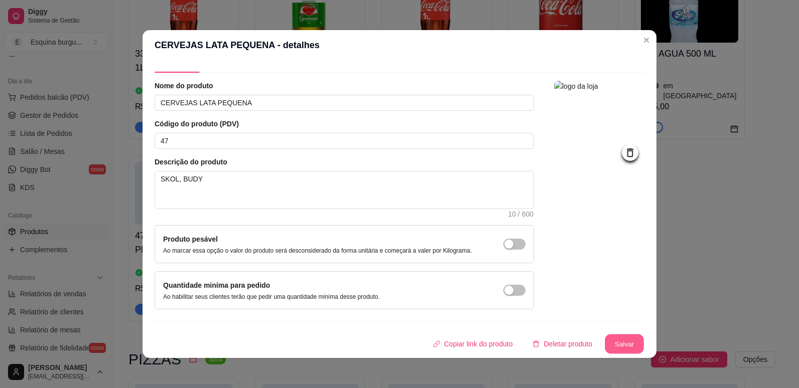
click at [614, 343] on button "Salvar" at bounding box center [624, 345] width 39 height 20
click at [610, 346] on button "Salvar" at bounding box center [624, 345] width 39 height 20
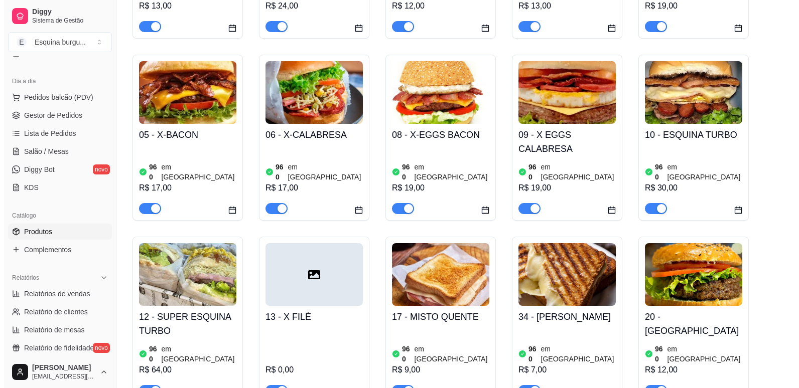
scroll to position [254, 0]
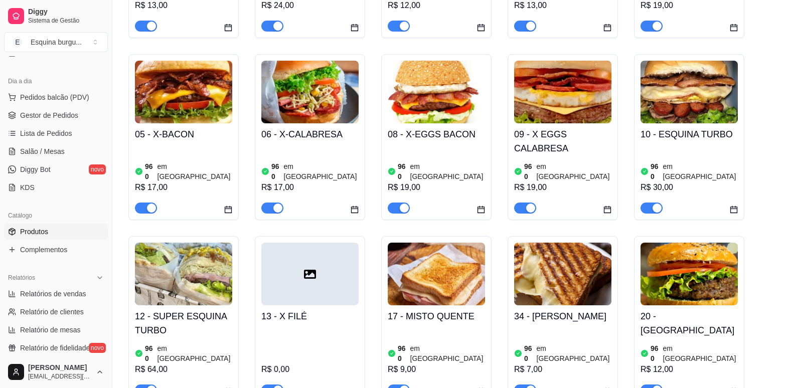
click at [346, 306] on div "13 - X FILÉ R$ 0,00" at bounding box center [309, 351] width 97 height 90
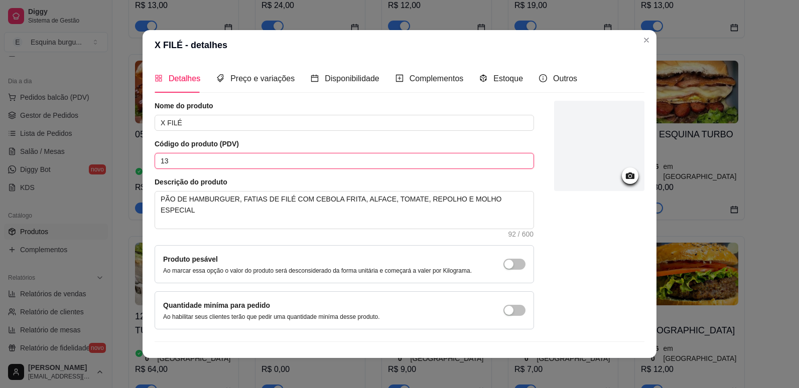
click at [204, 159] on input "13" at bounding box center [344, 161] width 379 height 16
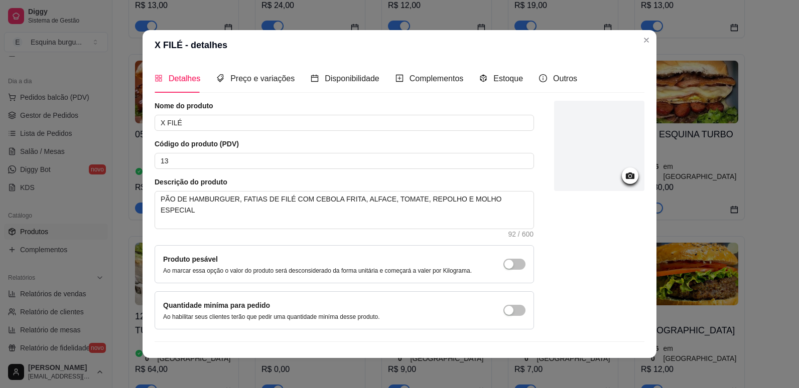
click at [626, 174] on icon at bounding box center [630, 176] width 9 height 7
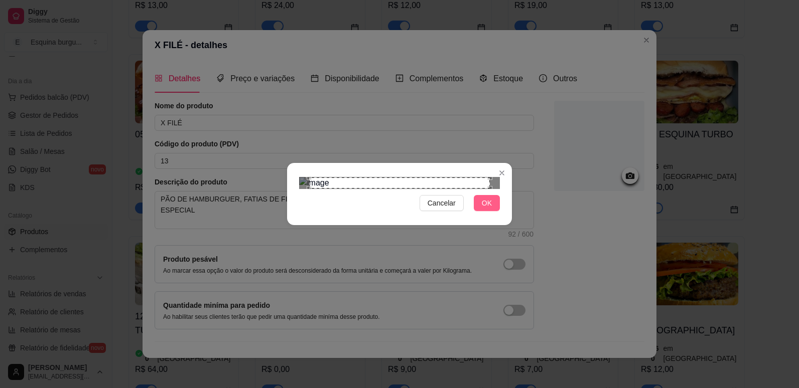
click at [485, 209] on span "OK" at bounding box center [487, 203] width 10 height 11
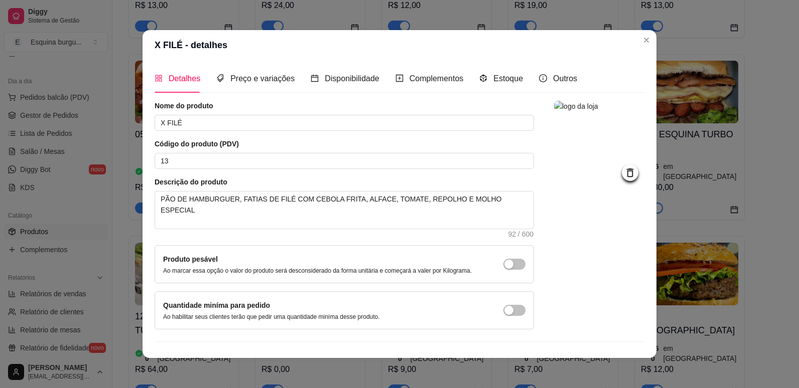
scroll to position [20, 0]
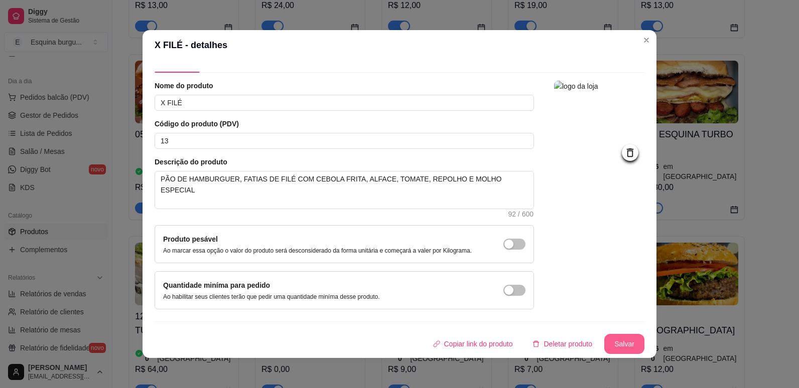
click at [606, 346] on button "Salvar" at bounding box center [624, 344] width 40 height 20
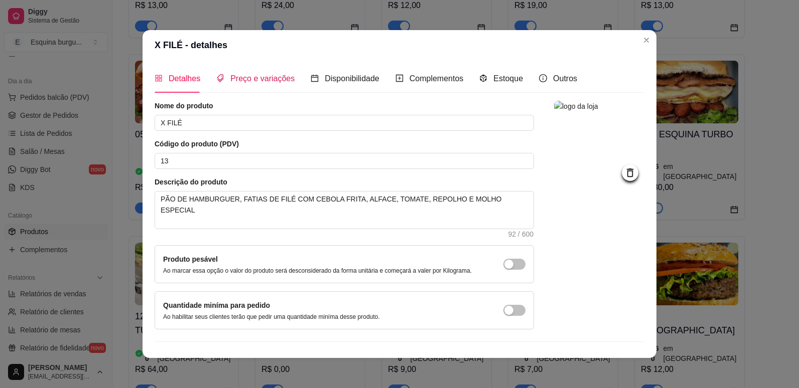
click at [268, 79] on span "Preço e variações" at bounding box center [262, 78] width 64 height 9
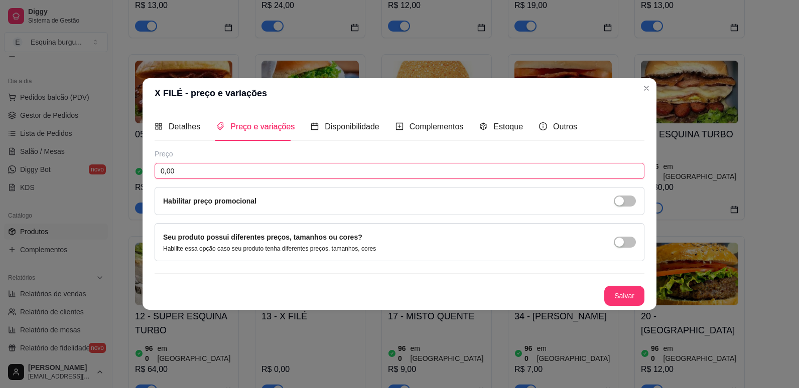
click at [209, 171] on input "0,00" at bounding box center [400, 171] width 490 height 16
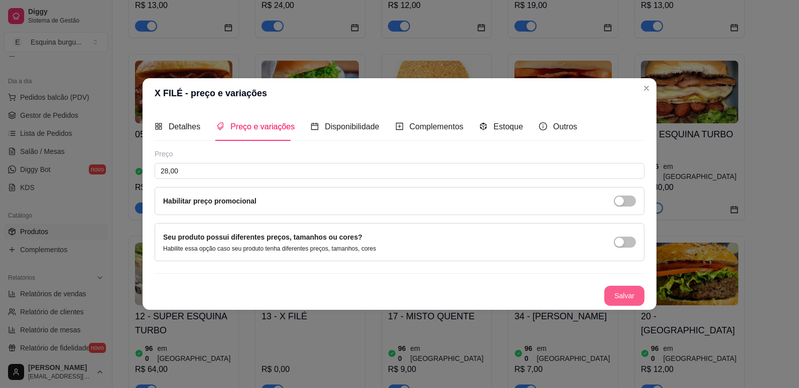
click at [614, 295] on button "Salvar" at bounding box center [624, 296] width 40 height 20
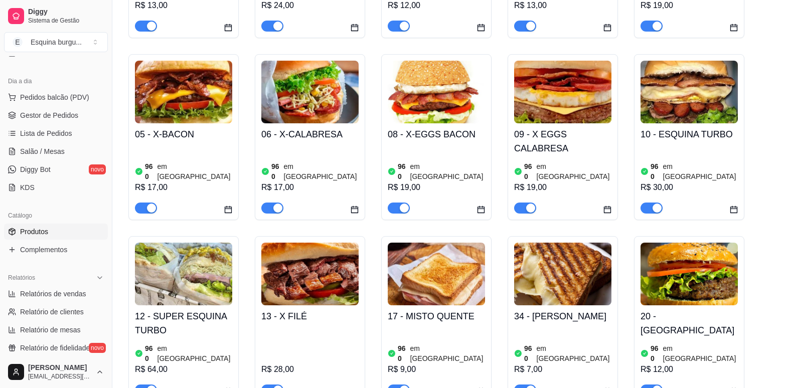
click at [342, 331] on div "R$ 28,00" at bounding box center [309, 362] width 97 height 68
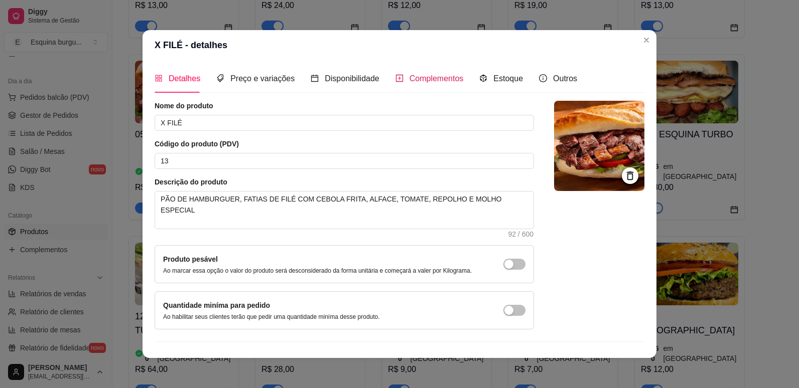
click at [417, 79] on span "Complementos" at bounding box center [436, 78] width 54 height 9
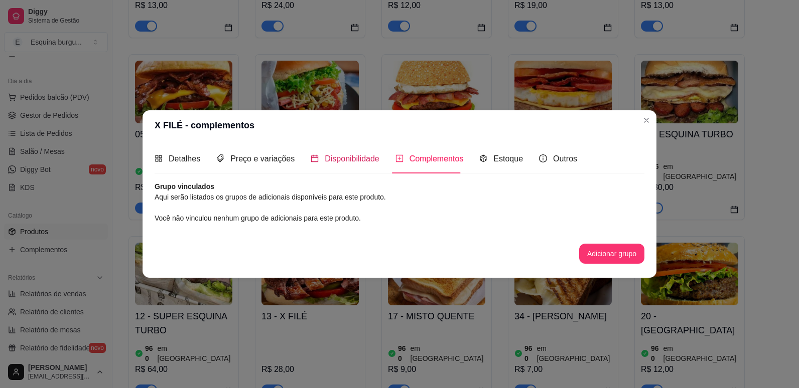
click at [345, 163] on span "Disponibilidade" at bounding box center [352, 159] width 55 height 9
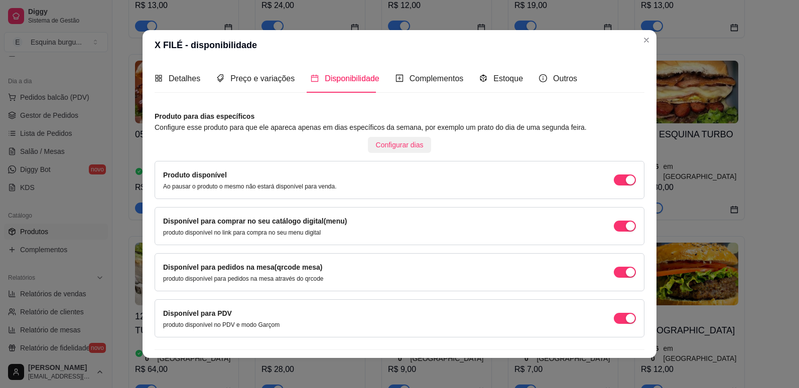
click at [408, 147] on span "Configurar dias" at bounding box center [400, 144] width 48 height 11
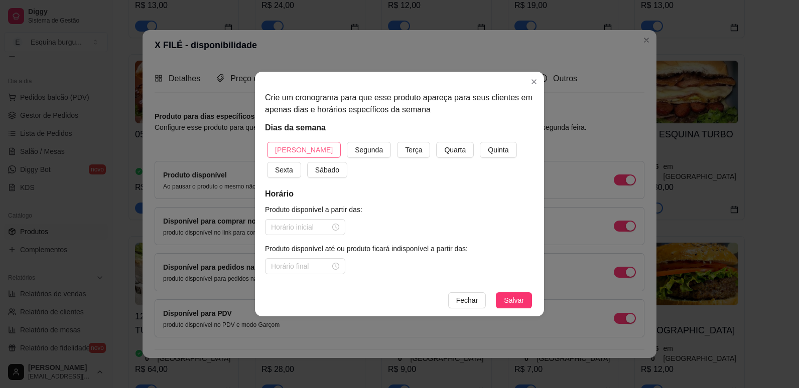
click at [299, 149] on span "[PERSON_NAME]" at bounding box center [304, 150] width 58 height 11
click at [347, 142] on button "Segunda" at bounding box center [369, 150] width 44 height 16
click at [397, 142] on button "Terça" at bounding box center [413, 150] width 33 height 16
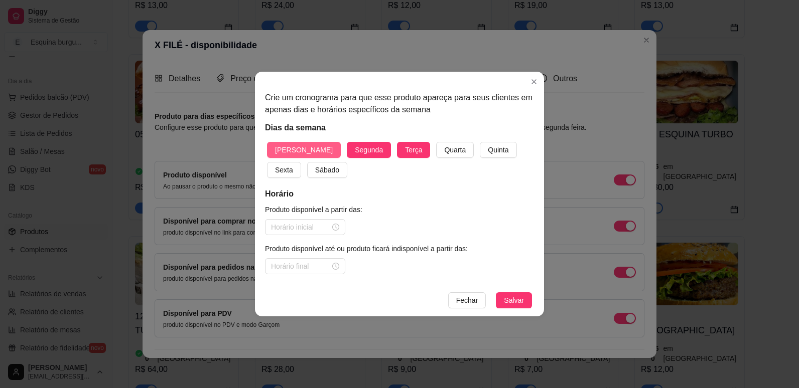
click at [436, 142] on button "Quarta" at bounding box center [455, 150] width 38 height 16
click at [480, 142] on button "Quinta" at bounding box center [498, 150] width 37 height 16
click at [444, 150] on span "Quarta" at bounding box center [455, 150] width 22 height 11
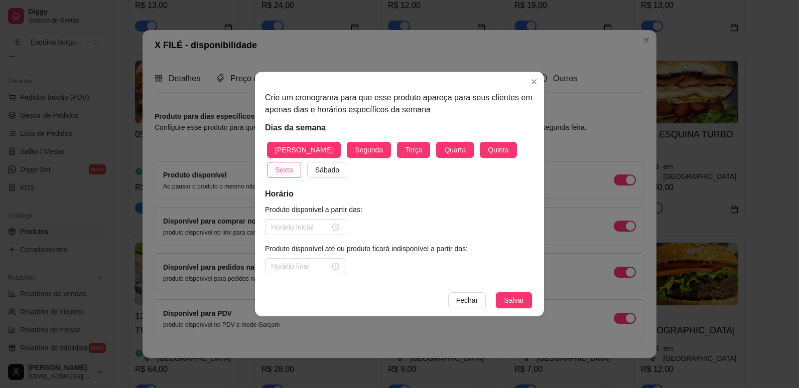
click at [293, 165] on span "Sexta" at bounding box center [284, 170] width 18 height 11
click at [315, 170] on span "Sábado" at bounding box center [327, 170] width 24 height 11
click at [297, 226] on input at bounding box center [300, 227] width 59 height 11
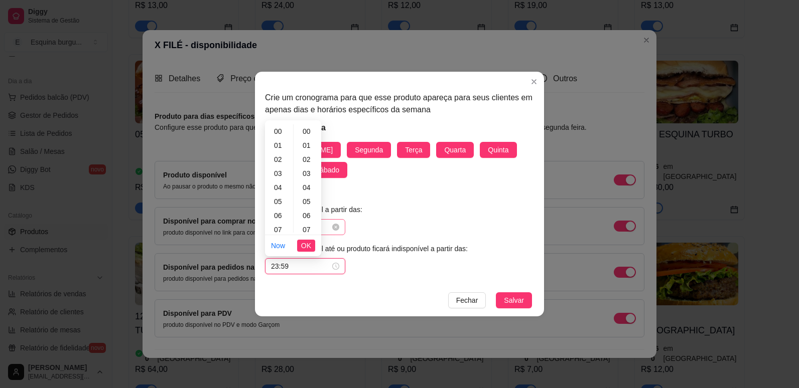
scroll to position [735, 0]
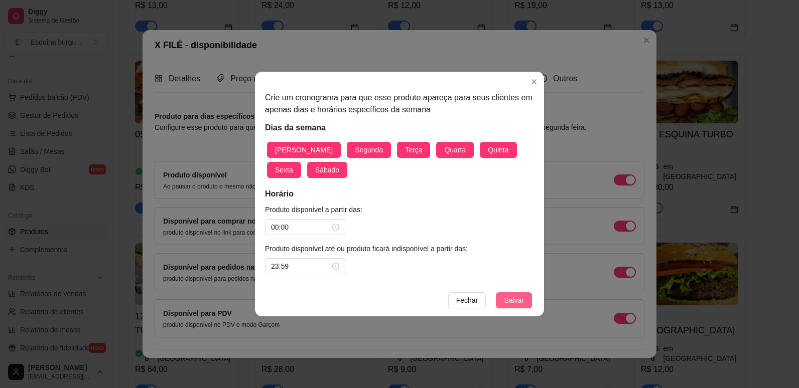
click at [512, 297] on span "Salvar" at bounding box center [514, 300] width 20 height 11
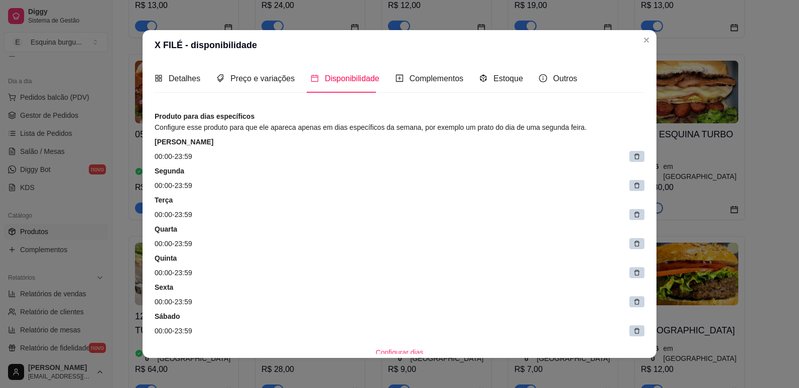
scroll to position [232, 0]
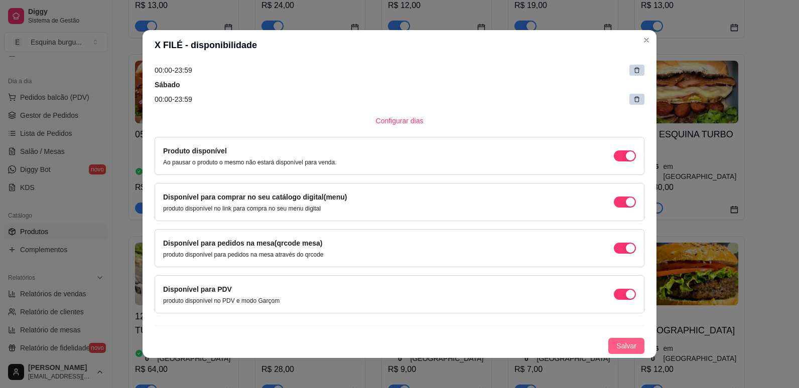
click at [616, 347] on span "Salvar" at bounding box center [626, 346] width 20 height 11
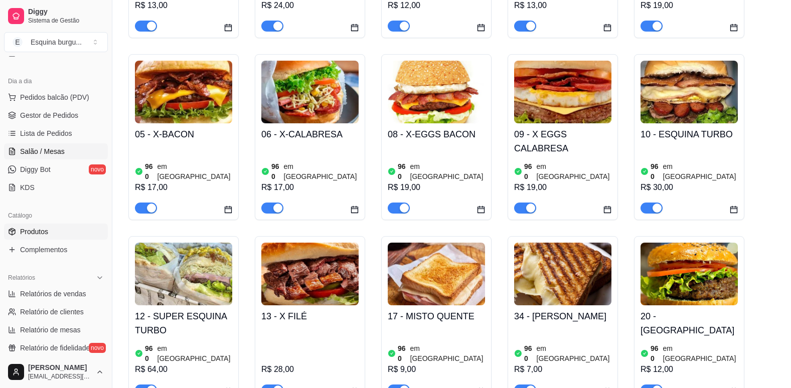
click at [40, 154] on span "Salão / Mesas" at bounding box center [42, 152] width 45 height 10
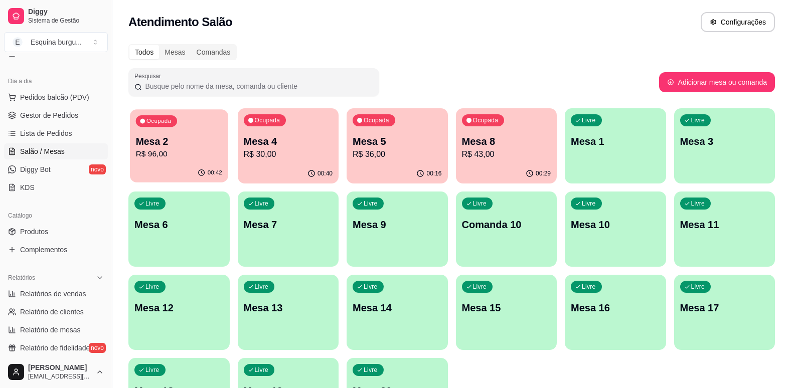
click at [204, 140] on p "Mesa 2" at bounding box center [179, 142] width 86 height 14
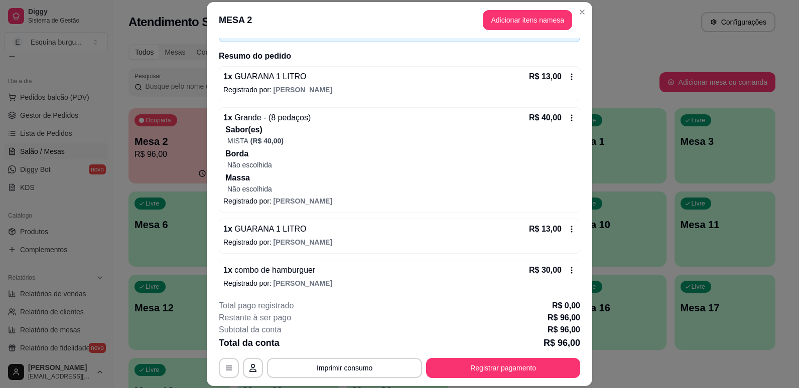
scroll to position [74, 0]
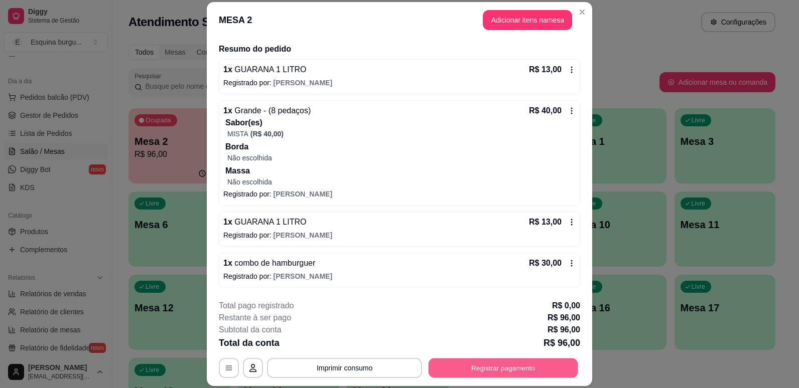
click at [501, 367] on button "Registrar pagamento" at bounding box center [503, 369] width 150 height 20
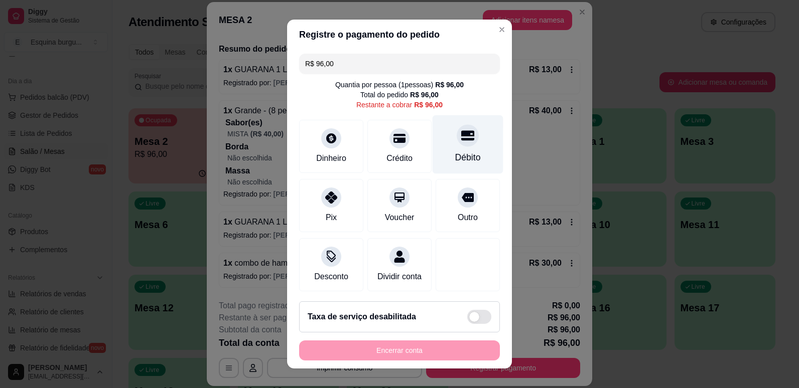
click at [434, 149] on div "Débito" at bounding box center [467, 144] width 71 height 59
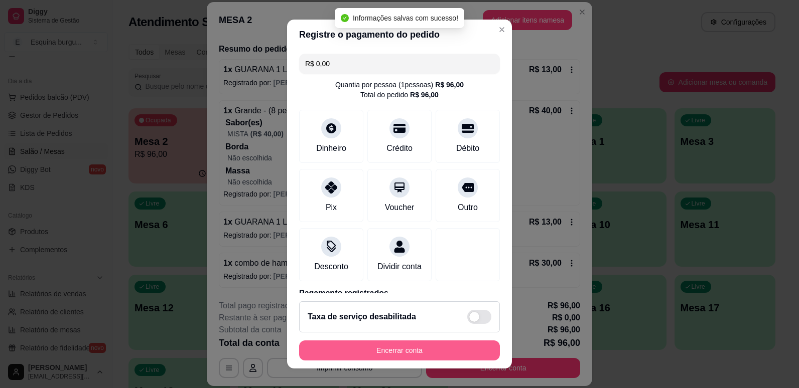
click at [446, 348] on button "Encerrar conta" at bounding box center [399, 351] width 201 height 20
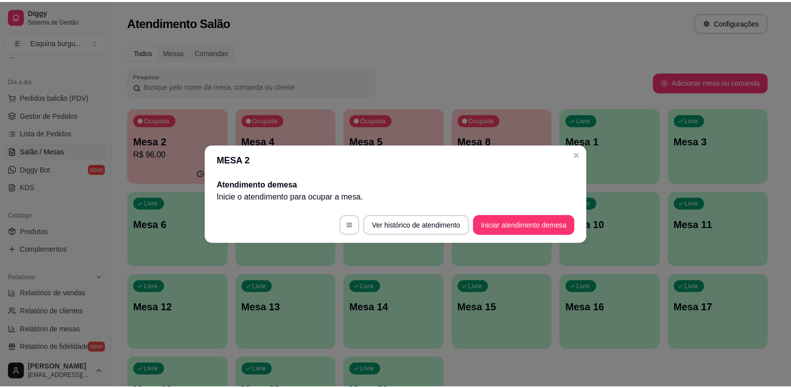
scroll to position [0, 0]
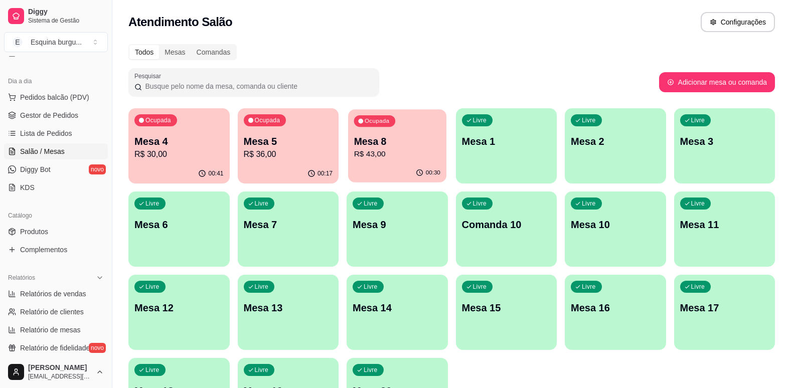
click at [431, 124] on div "Ocupada Mesa 8 R$ 43,00" at bounding box center [397, 136] width 98 height 54
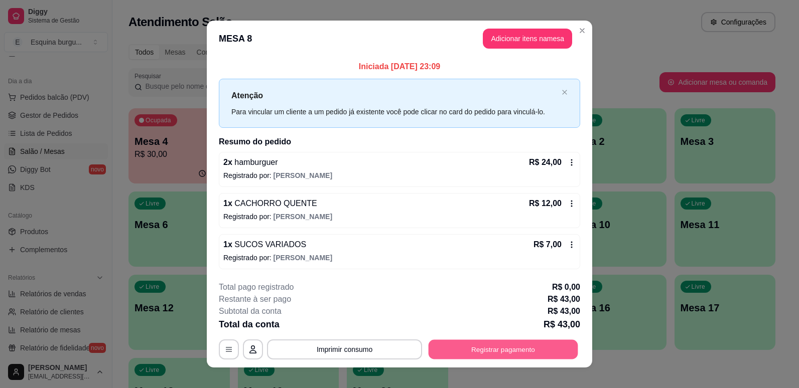
click at [504, 351] on button "Registrar pagamento" at bounding box center [503, 350] width 150 height 20
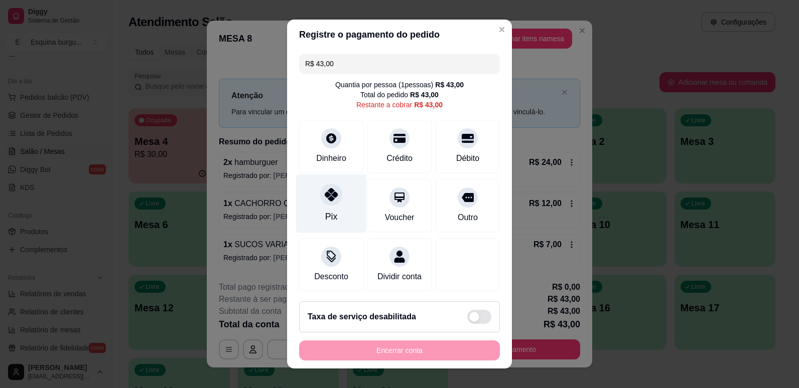
click at [323, 204] on div at bounding box center [331, 195] width 22 height 22
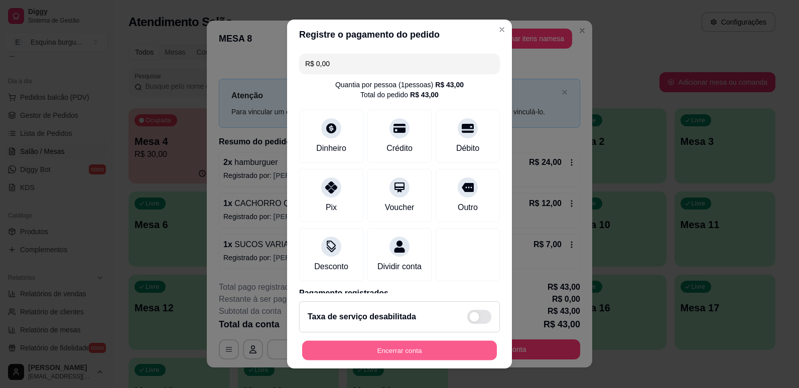
click at [409, 353] on button "Encerrar conta" at bounding box center [399, 351] width 195 height 20
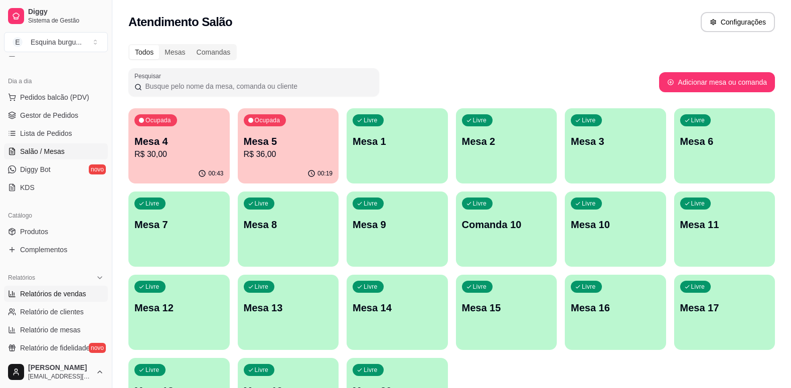
click at [47, 292] on span "Relatórios de vendas" at bounding box center [53, 294] width 66 height 10
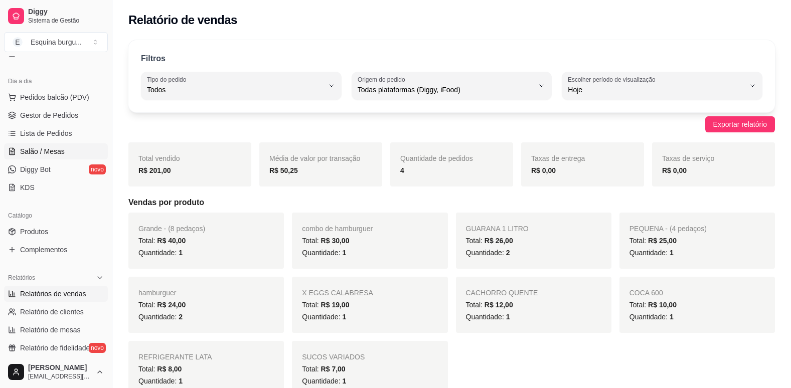
click at [52, 156] on span "Salão / Mesas" at bounding box center [42, 152] width 45 height 10
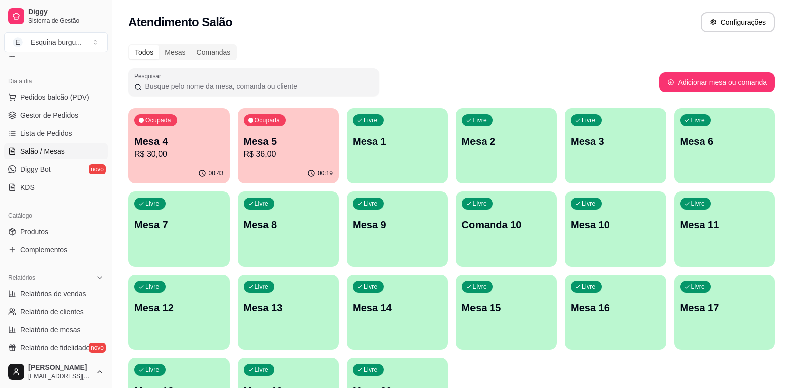
click at [281, 143] on p "Mesa 5" at bounding box center [288, 141] width 89 height 14
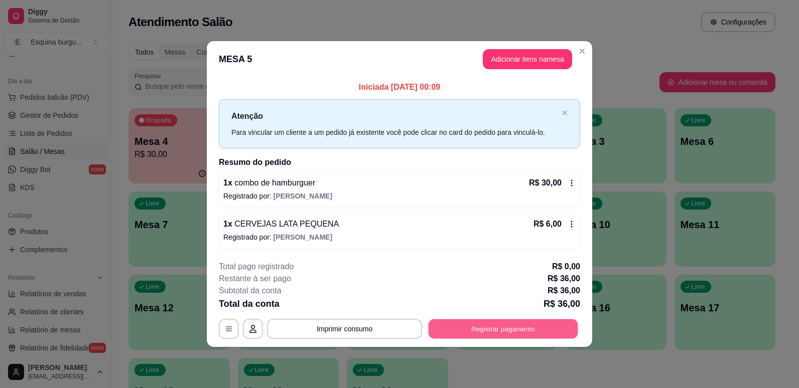
click at [525, 335] on button "Registrar pagamento" at bounding box center [503, 329] width 150 height 20
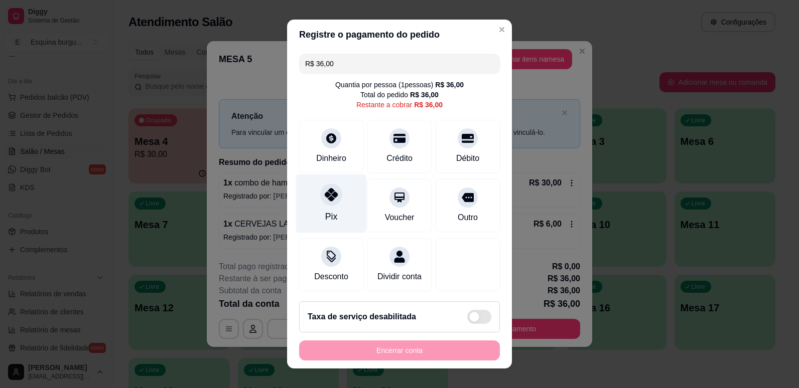
click at [311, 203] on div "Pix" at bounding box center [331, 203] width 71 height 59
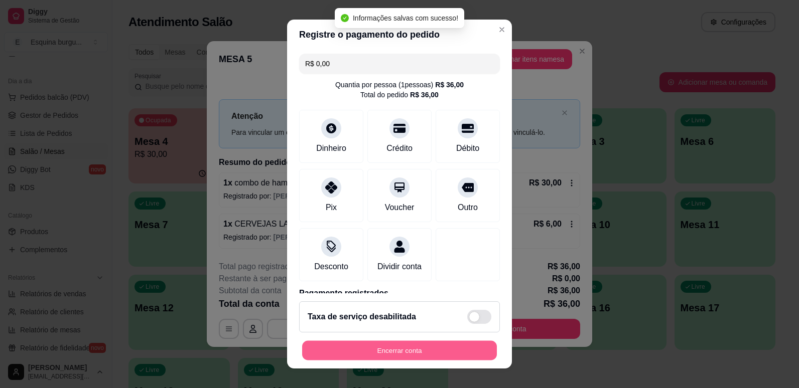
click at [393, 348] on button "Encerrar conta" at bounding box center [399, 351] width 195 height 20
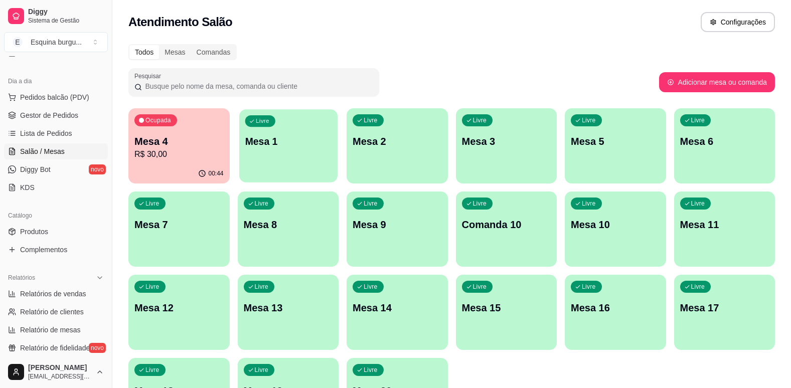
click at [296, 149] on div "Livre Mesa 1" at bounding box center [288, 139] width 98 height 61
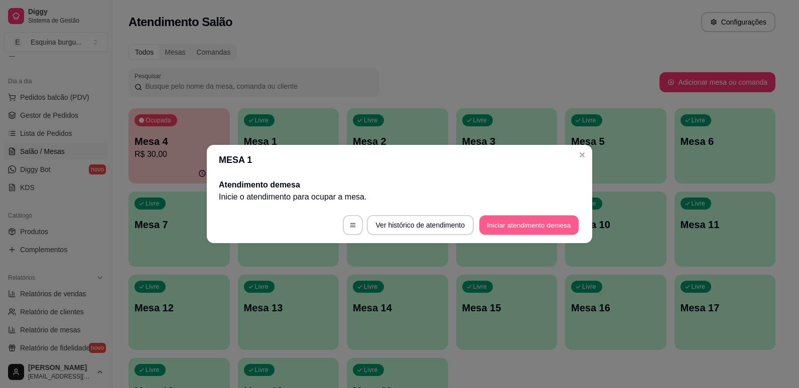
click at [562, 223] on button "Iniciar atendimento de mesa" at bounding box center [528, 226] width 99 height 20
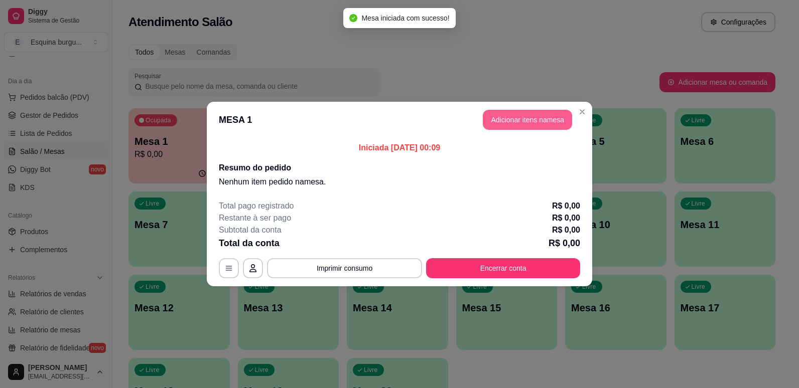
click at [541, 120] on button "Adicionar itens na mesa" at bounding box center [527, 120] width 89 height 20
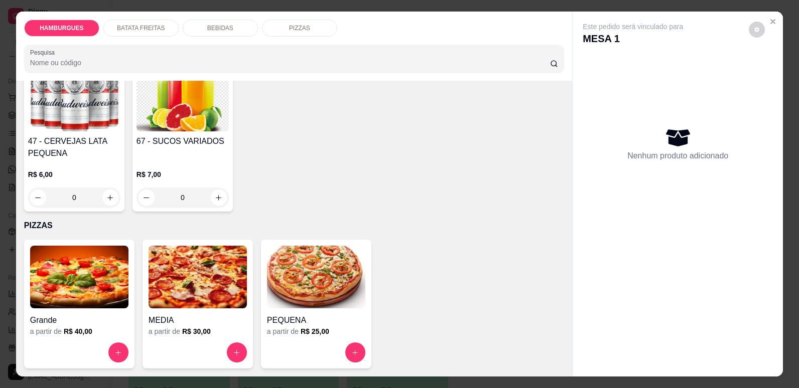
scroll to position [21, 0]
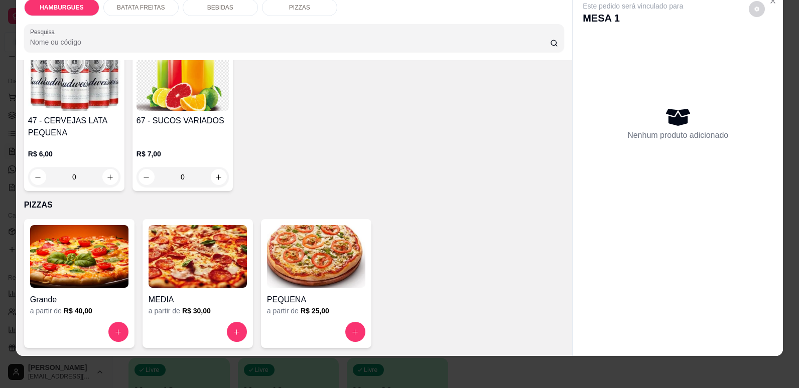
click at [65, 238] on img at bounding box center [79, 256] width 98 height 63
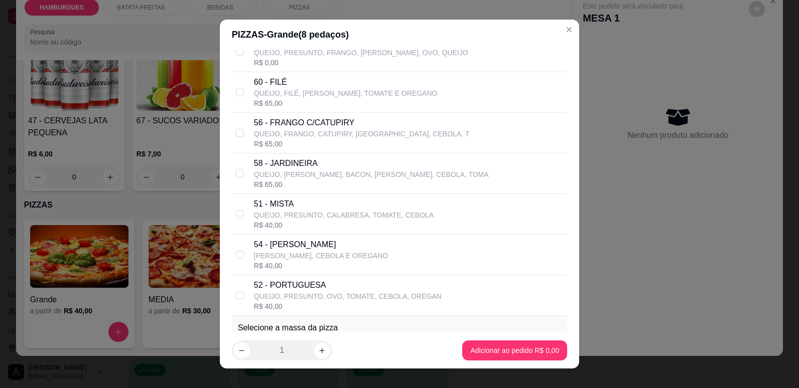
scroll to position [319, 0]
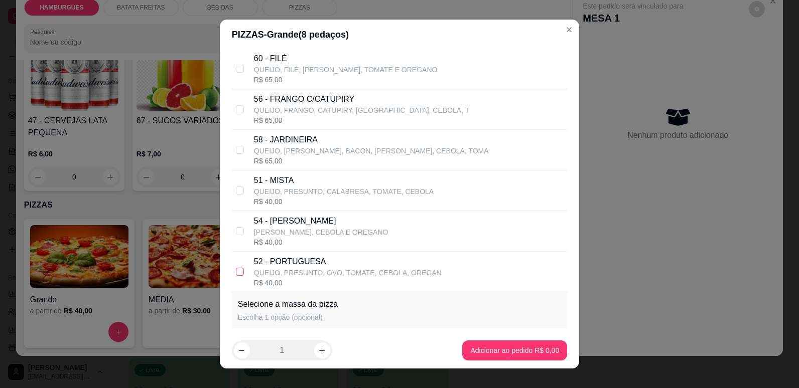
click at [237, 270] on input "checkbox" at bounding box center [240, 272] width 8 height 8
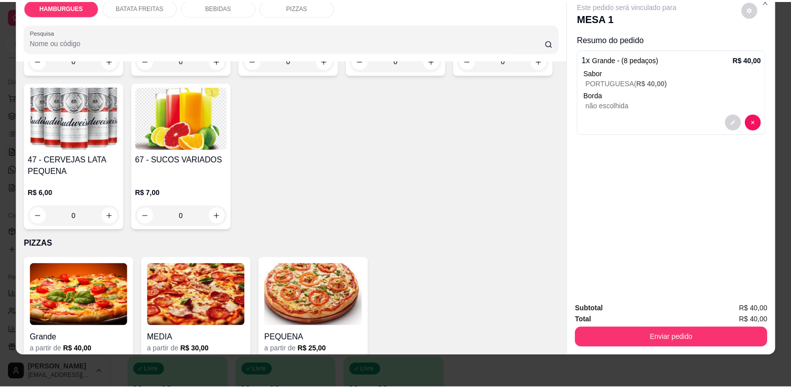
scroll to position [1025, 0]
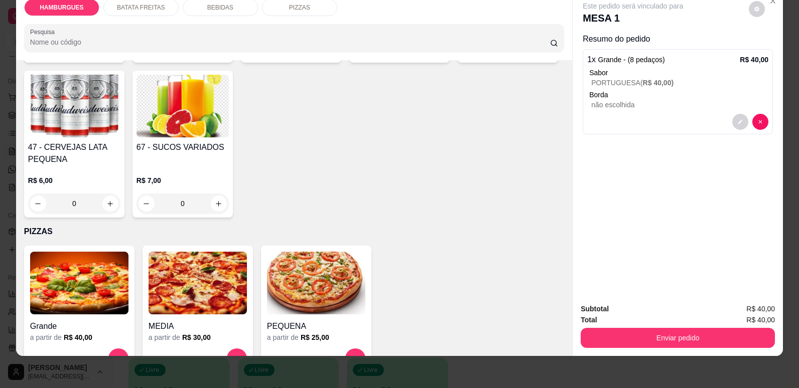
click at [536, 57] on button "increase-product-quantity" at bounding box center [544, 49] width 16 height 16
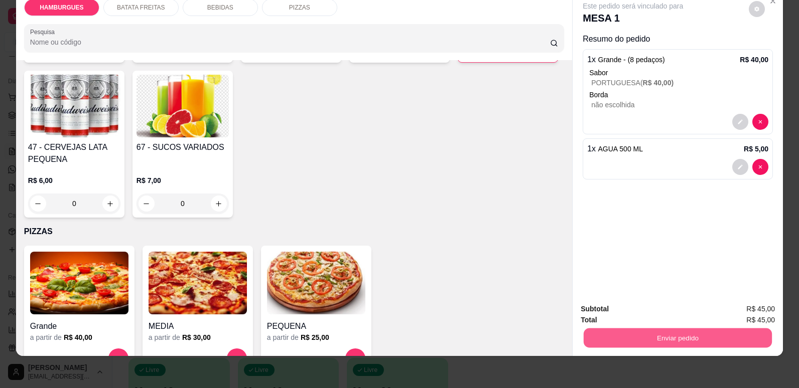
click at [682, 337] on button "Enviar pedido" at bounding box center [678, 338] width 188 height 20
click at [640, 315] on button "Não registrar e enviar pedido" at bounding box center [644, 313] width 104 height 19
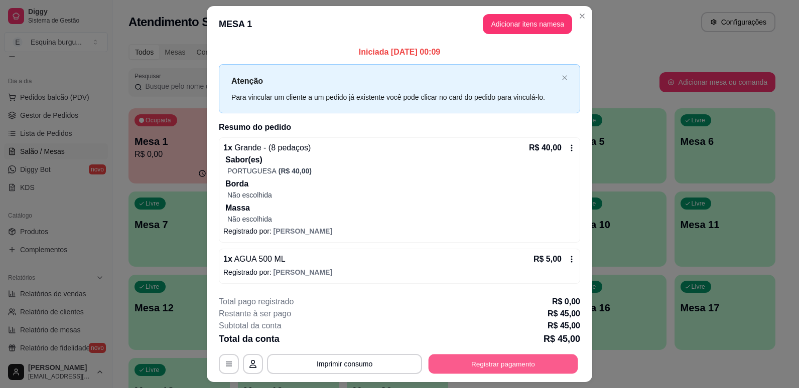
click at [496, 364] on button "Registrar pagamento" at bounding box center [503, 364] width 150 height 20
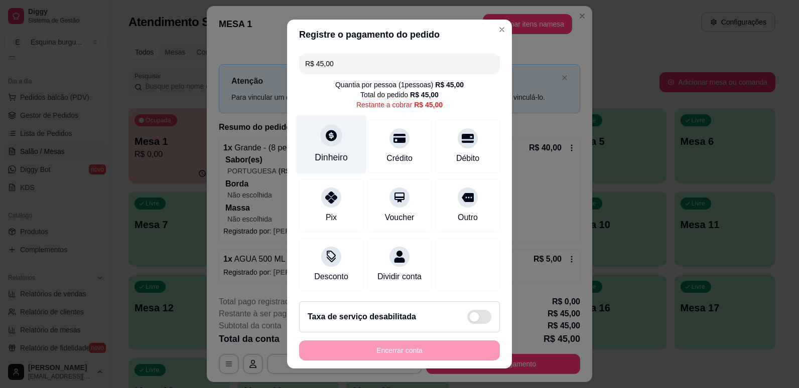
click at [335, 146] on div "Dinheiro" at bounding box center [331, 144] width 71 height 59
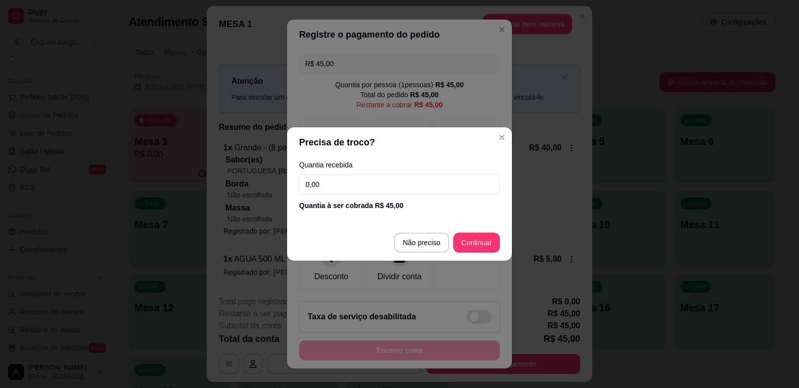
click at [399, 180] on input "0,00" at bounding box center [399, 185] width 201 height 20
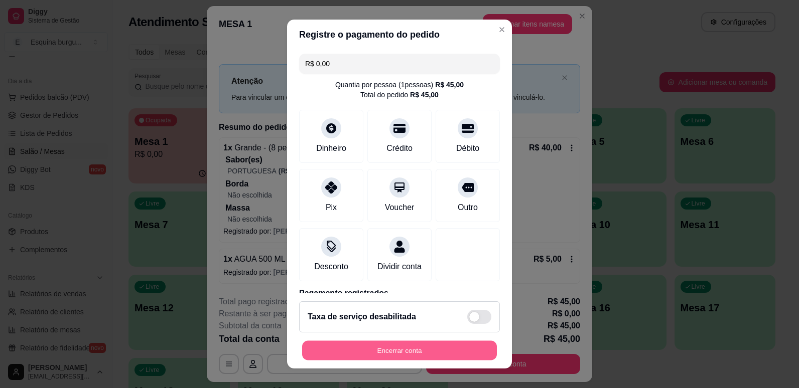
click at [395, 344] on button "Encerrar conta" at bounding box center [399, 351] width 195 height 20
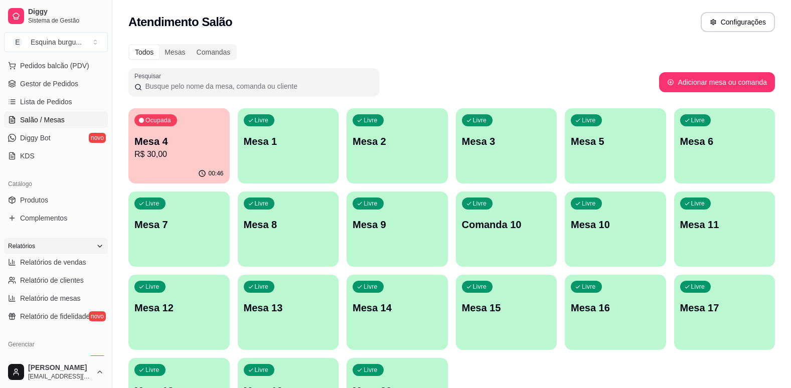
scroll to position [130, 0]
click at [45, 204] on link "Produtos" at bounding box center [56, 199] width 104 height 16
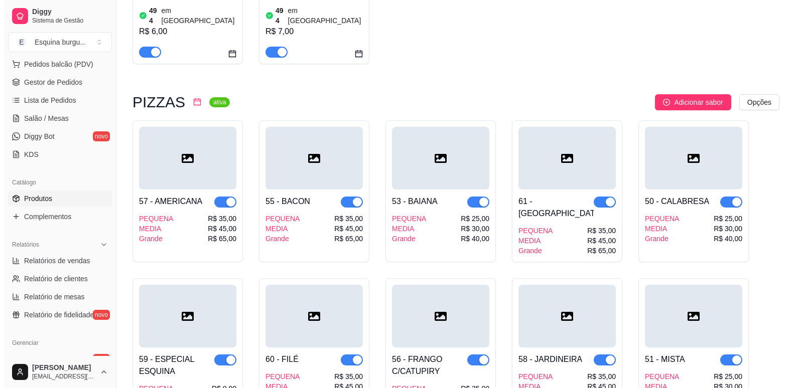
scroll to position [1396, 0]
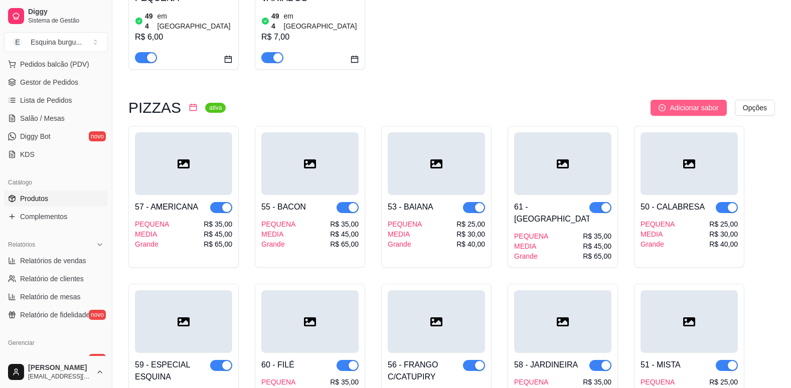
click at [709, 102] on span "Adicionar sabor" at bounding box center [694, 107] width 49 height 11
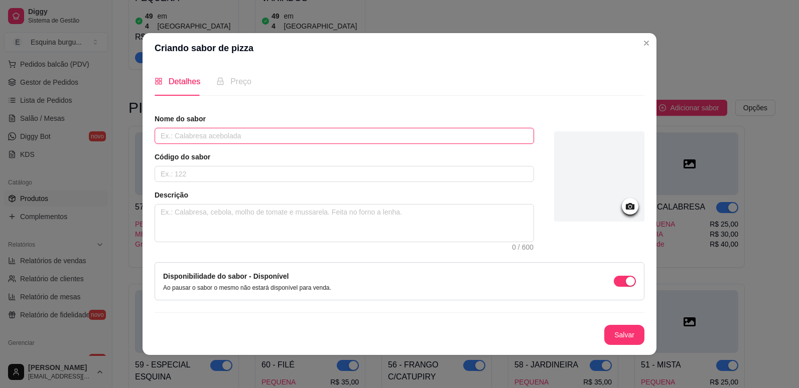
click at [232, 140] on input "text" at bounding box center [344, 136] width 379 height 16
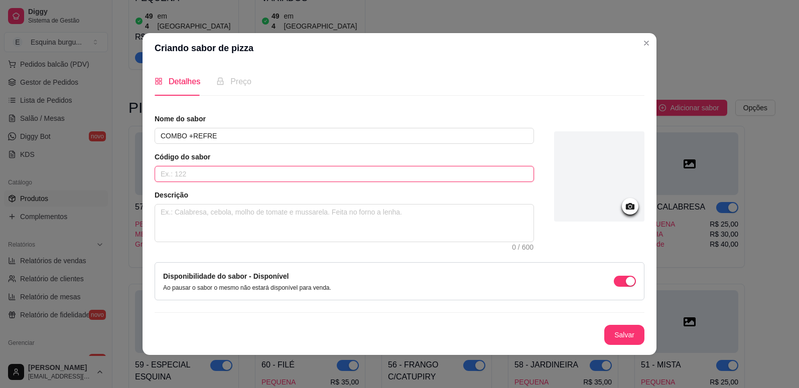
click at [238, 176] on input "text" at bounding box center [344, 174] width 379 height 16
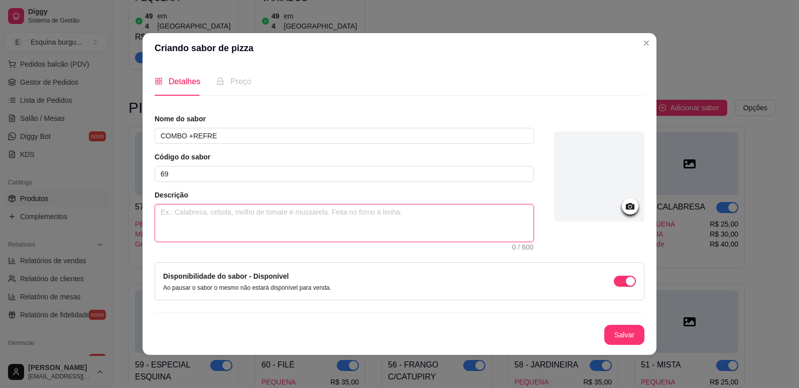
click at [243, 229] on textarea at bounding box center [344, 223] width 378 height 37
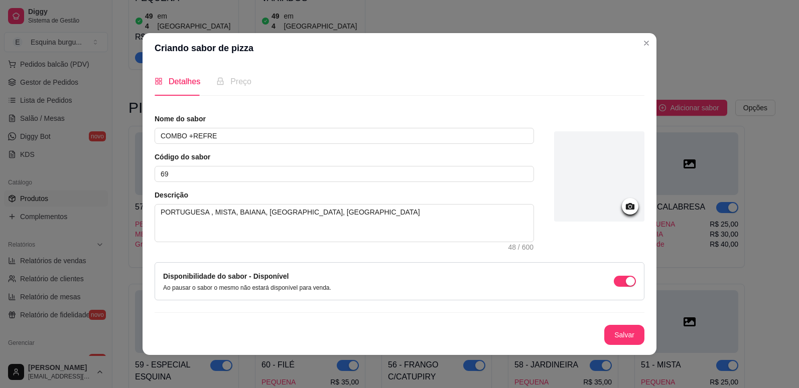
click at [632, 208] on icon at bounding box center [630, 206] width 9 height 7
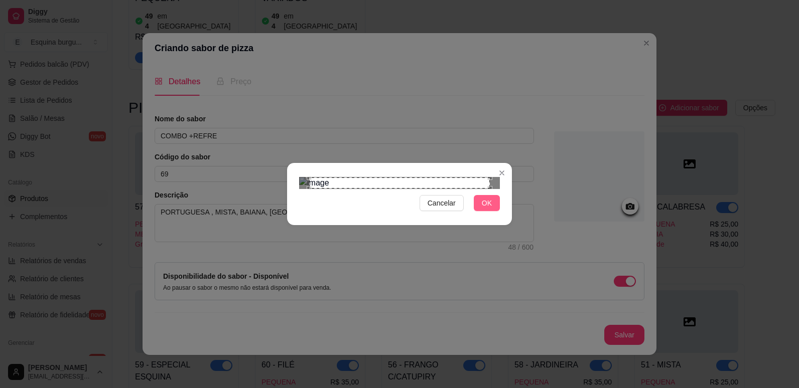
click at [482, 209] on span "OK" at bounding box center [487, 203] width 10 height 11
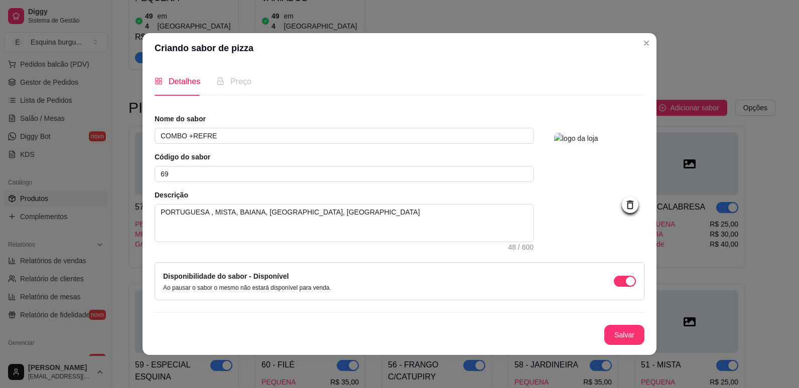
click at [239, 84] on span "Preço" at bounding box center [240, 81] width 21 height 9
click at [609, 334] on button "Salvar" at bounding box center [624, 336] width 39 height 20
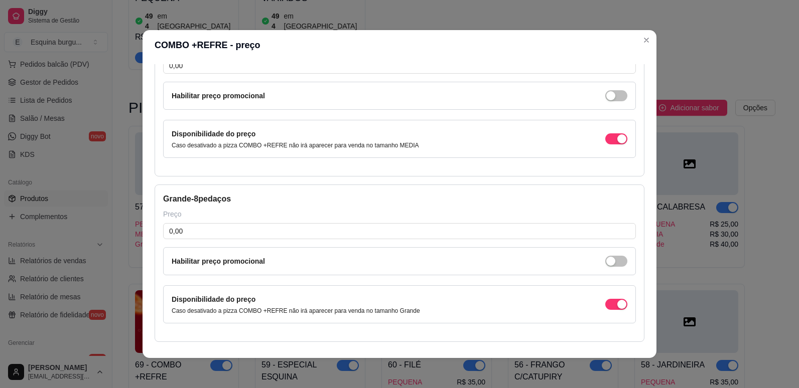
scroll to position [256, 0]
click at [237, 233] on input "0,00" at bounding box center [399, 231] width 473 height 16
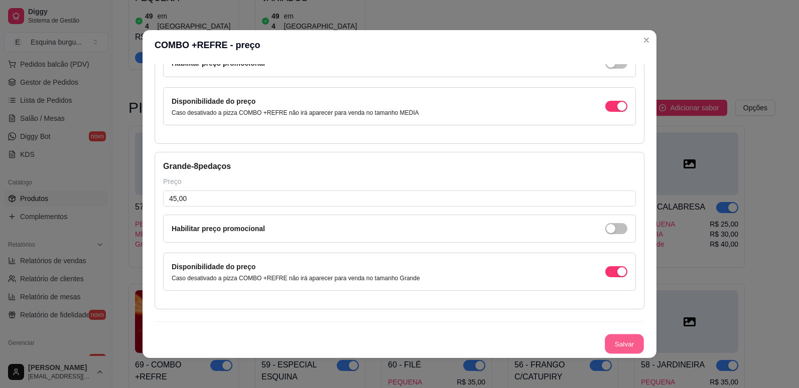
click at [619, 344] on button "Salvar" at bounding box center [624, 345] width 39 height 20
click at [610, 345] on button "Salvar" at bounding box center [624, 345] width 39 height 20
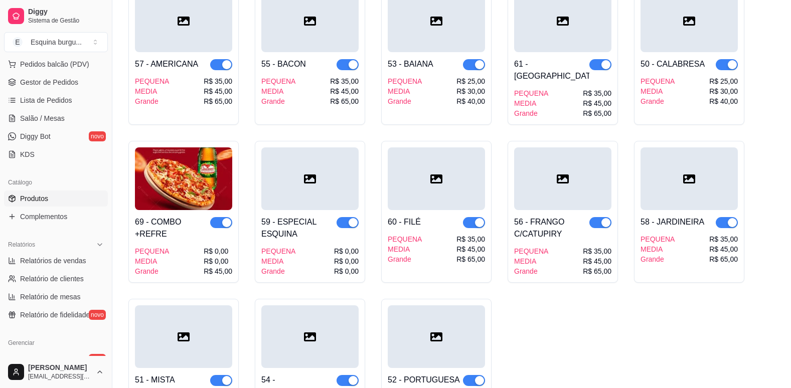
scroll to position [1539, 0]
click at [181, 148] on img at bounding box center [183, 179] width 97 height 63
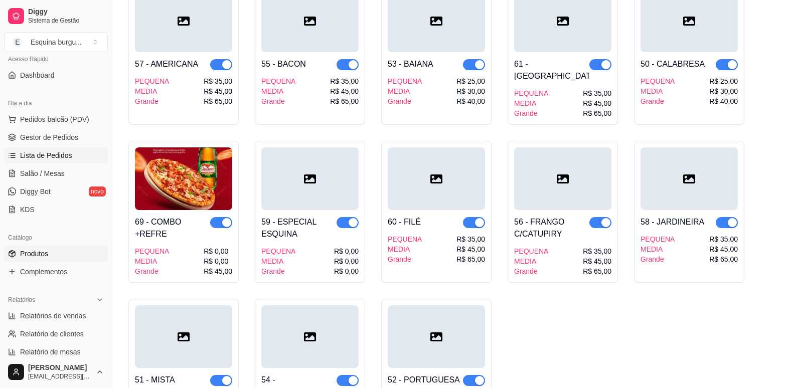
scroll to position [74, 0]
click at [37, 170] on span "Salão / Mesas" at bounding box center [42, 174] width 45 height 10
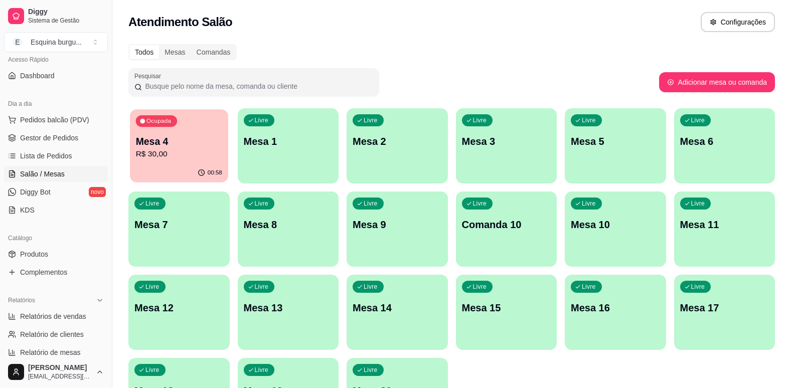
click at [197, 135] on p "Mesa 4" at bounding box center [179, 142] width 86 height 14
click at [299, 141] on p "Mesa 1" at bounding box center [288, 142] width 86 height 14
click at [204, 156] on p "R$ 30,00" at bounding box center [179, 155] width 86 height 12
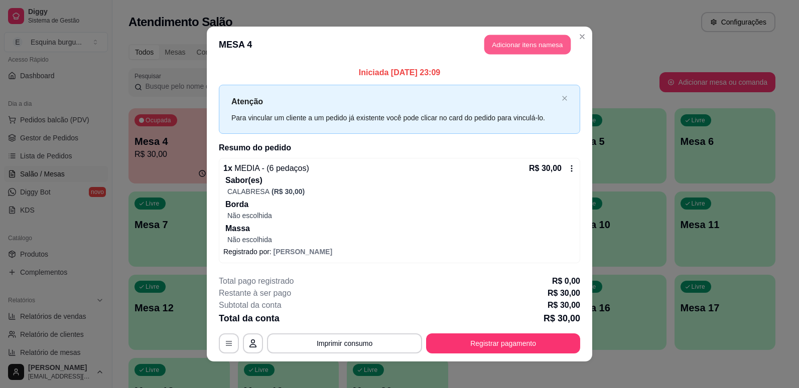
click at [521, 43] on button "Adicionar itens na mesa" at bounding box center [527, 45] width 86 height 20
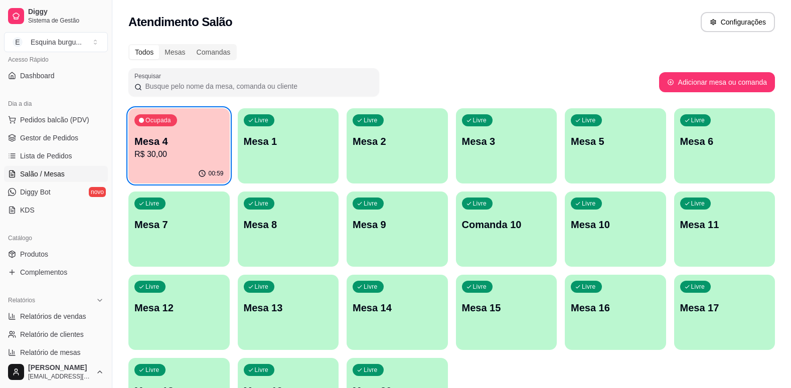
click at [199, 147] on p "Mesa 4" at bounding box center [178, 141] width 89 height 14
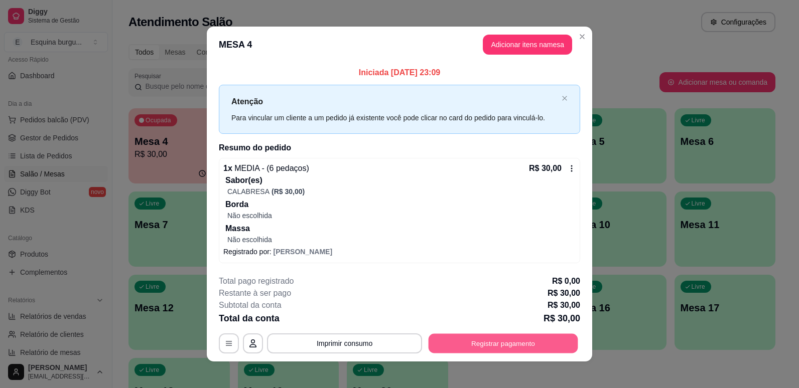
click at [466, 345] on button "Registrar pagamento" at bounding box center [503, 344] width 150 height 20
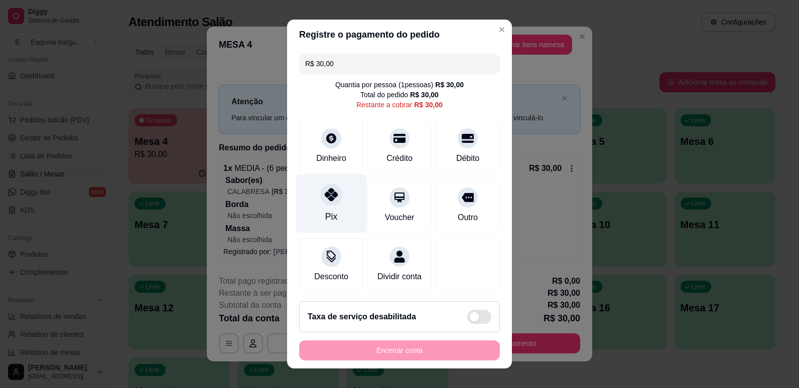
click at [348, 216] on div "Pix" at bounding box center [331, 203] width 71 height 59
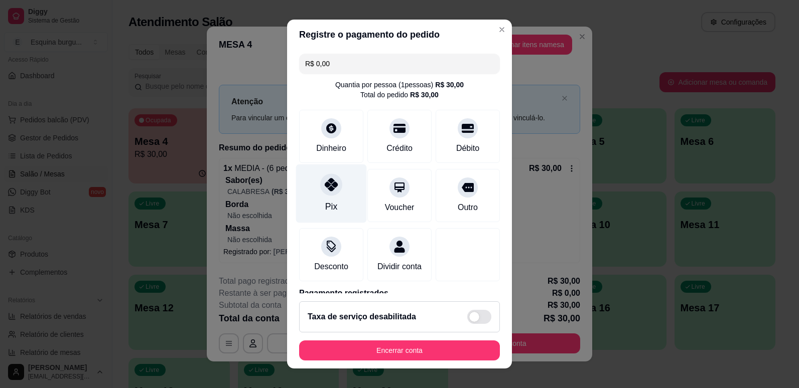
click at [325, 202] on div "Pix" at bounding box center [331, 206] width 12 height 13
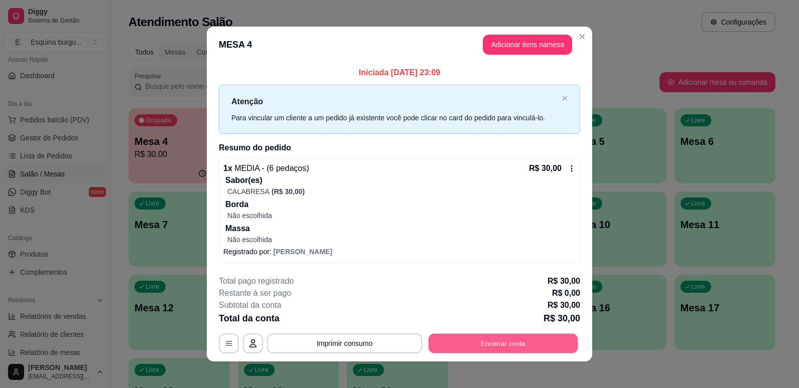
click at [464, 348] on button "Encerrar conta" at bounding box center [503, 344] width 150 height 20
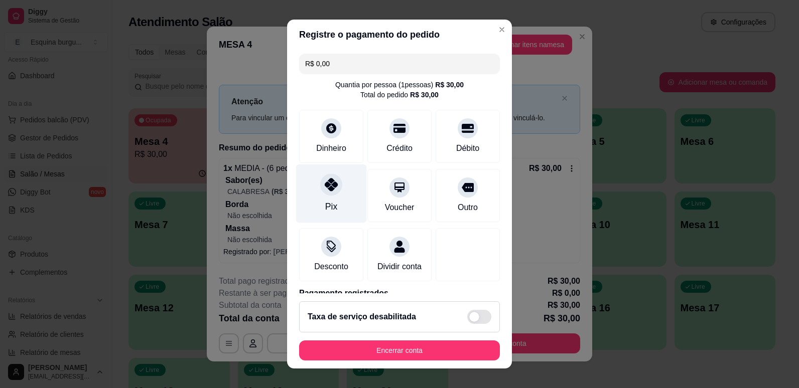
click at [298, 184] on div "Pix" at bounding box center [331, 193] width 71 height 59
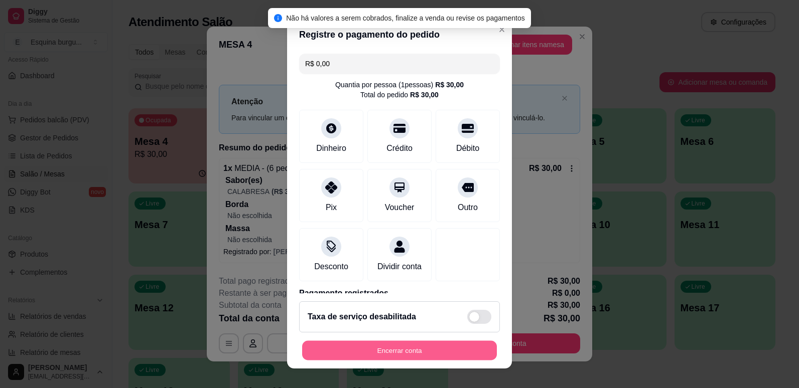
click at [393, 349] on button "Encerrar conta" at bounding box center [399, 351] width 195 height 20
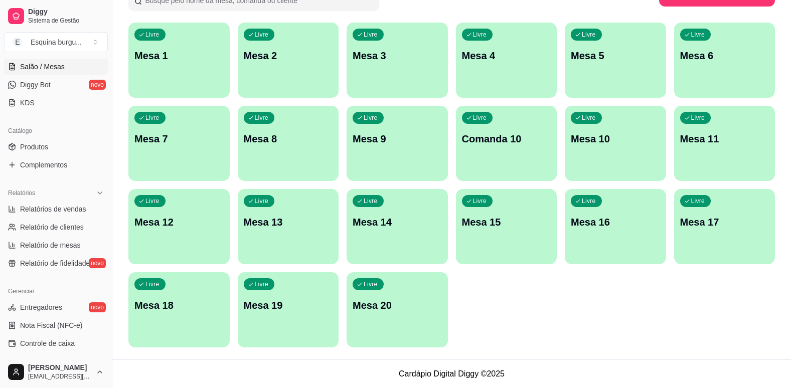
scroll to position [182, 0]
click at [68, 208] on span "Relatórios de vendas" at bounding box center [53, 209] width 66 height 10
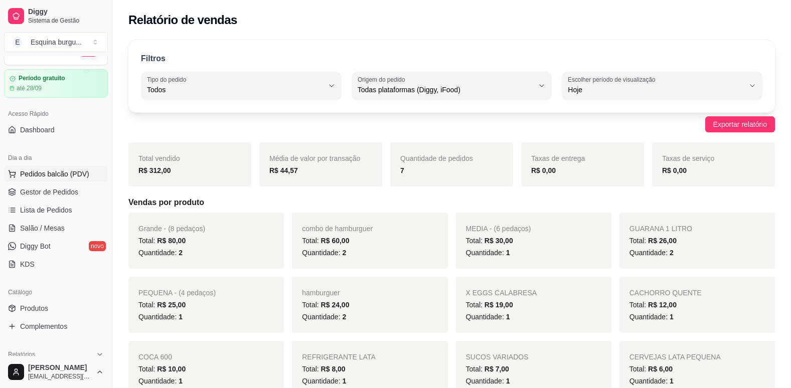
scroll to position [20, 0]
click at [51, 191] on span "Gestor de Pedidos" at bounding box center [49, 193] width 58 height 10
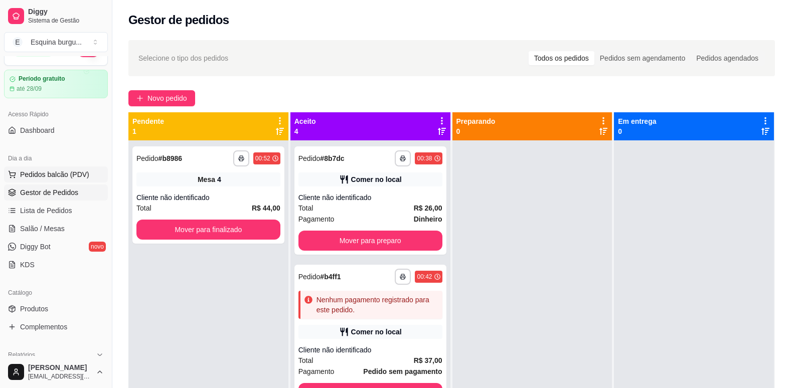
click at [61, 179] on span "Pedidos balcão (PDV)" at bounding box center [54, 175] width 69 height 10
click at [61, 218] on link "Lista de Pedidos" at bounding box center [56, 211] width 104 height 16
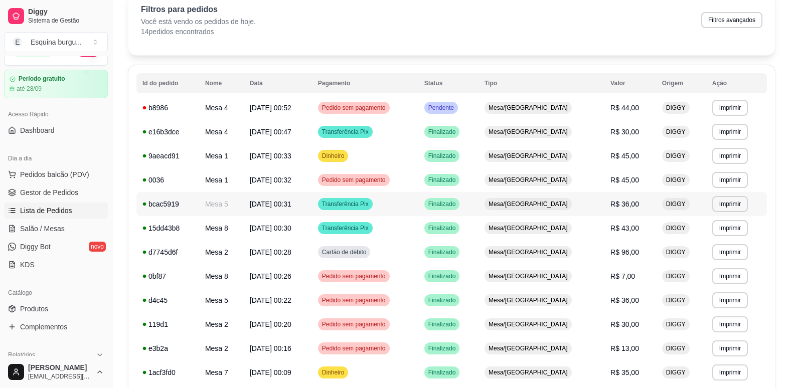
scroll to position [48, 0]
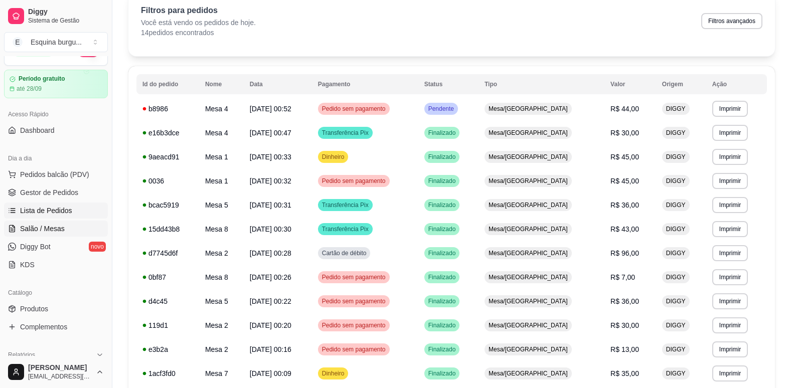
click at [46, 232] on span "Salão / Mesas" at bounding box center [42, 229] width 45 height 10
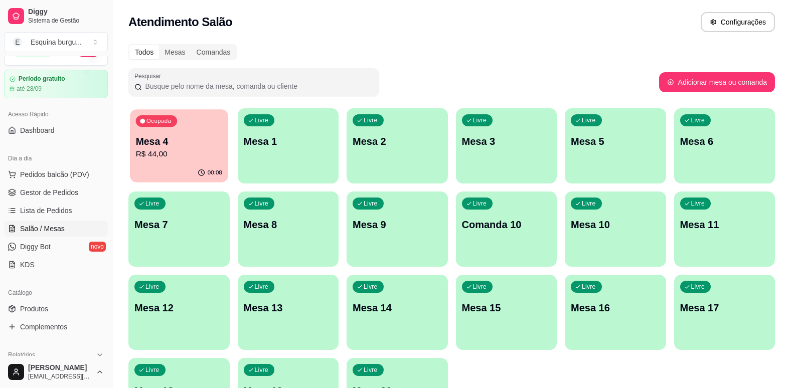
click at [205, 130] on div "Ocupada Mesa 4 R$ 44,00" at bounding box center [179, 136] width 98 height 54
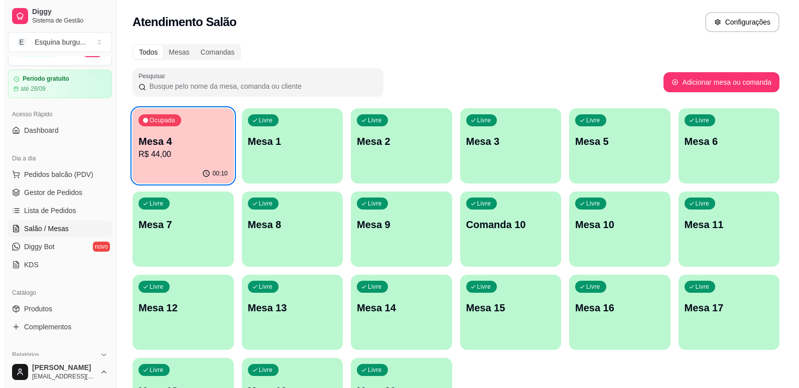
scroll to position [86, 0]
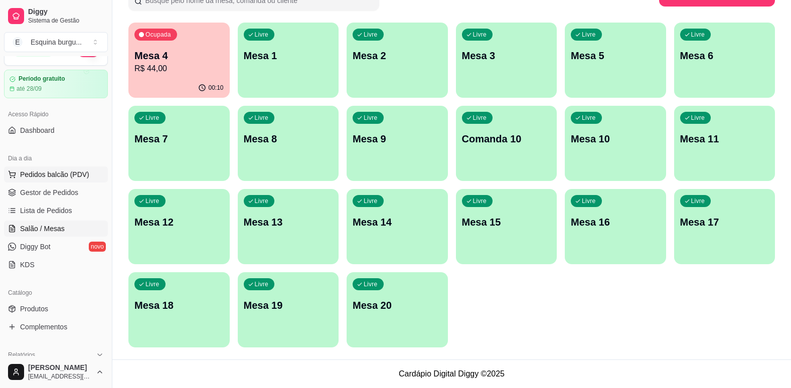
click at [63, 176] on span "Pedidos balcão (PDV)" at bounding box center [54, 175] width 69 height 10
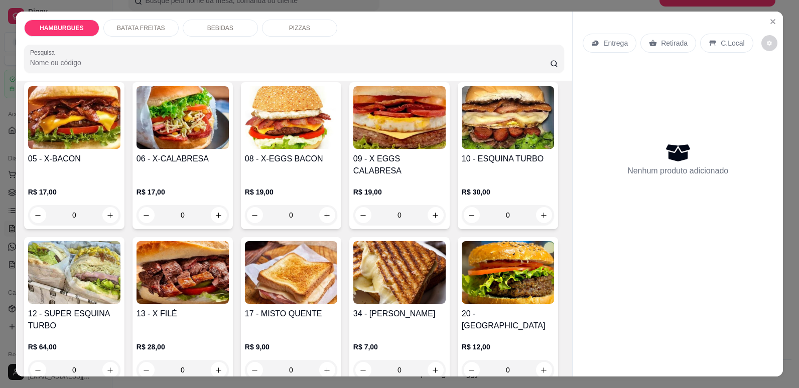
scroll to position [218, 0]
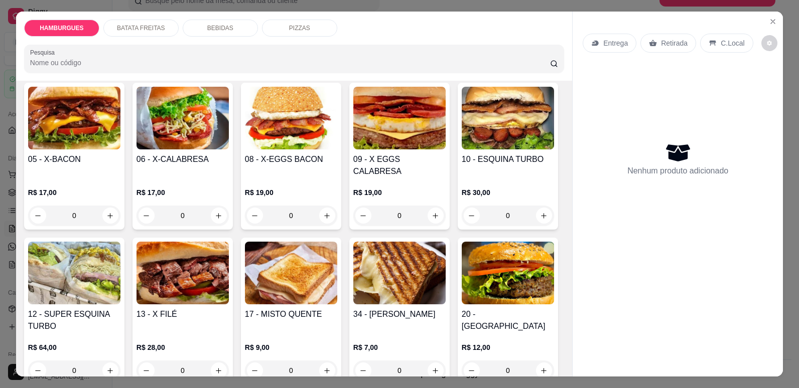
click at [540, 65] on icon "increase-product-quantity" at bounding box center [544, 61] width 8 height 8
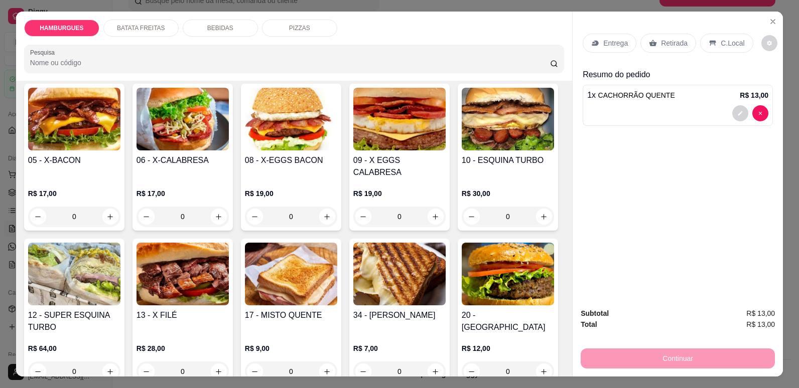
scroll to position [219, 0]
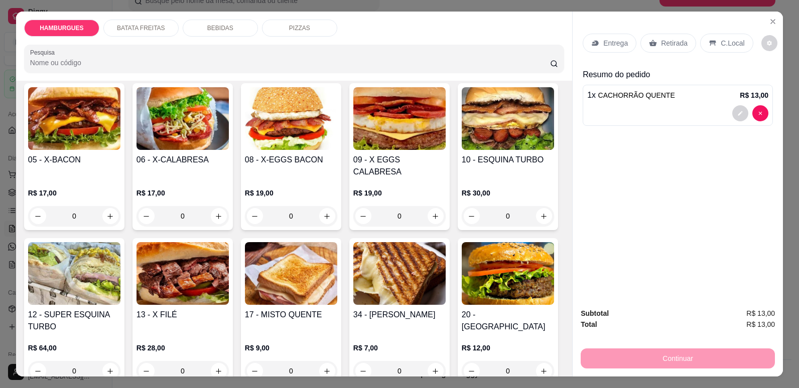
click at [675, 38] on p "Retirada" at bounding box center [674, 43] width 27 height 10
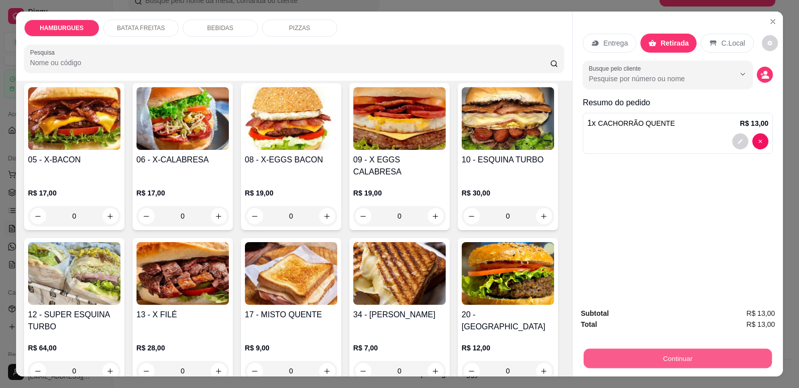
click at [707, 366] on button "Continuar" at bounding box center [678, 359] width 188 height 20
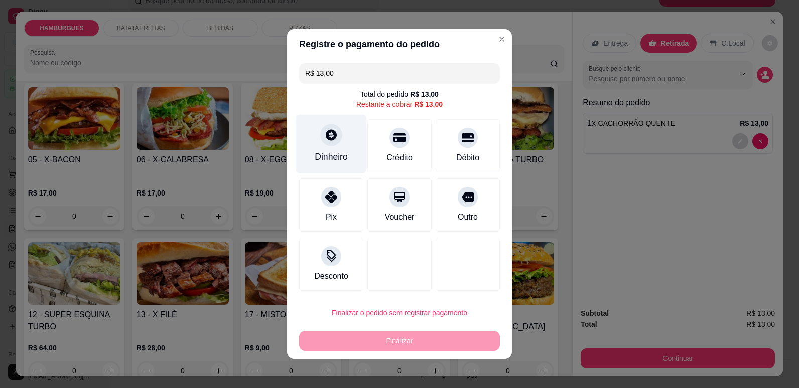
click at [335, 149] on div "Dinheiro" at bounding box center [331, 144] width 71 height 59
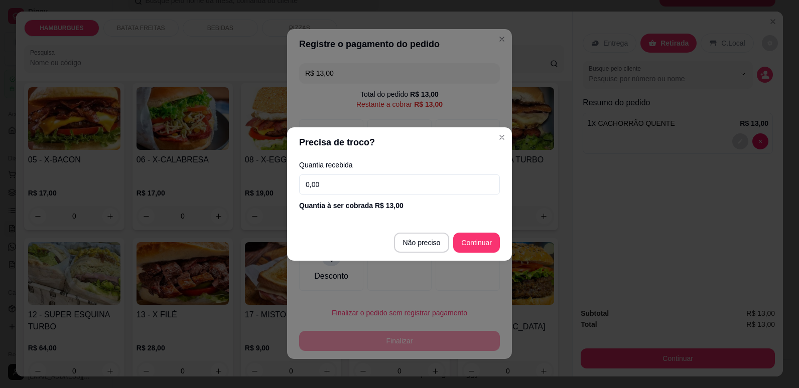
click at [348, 180] on input "0,00" at bounding box center [399, 185] width 201 height 20
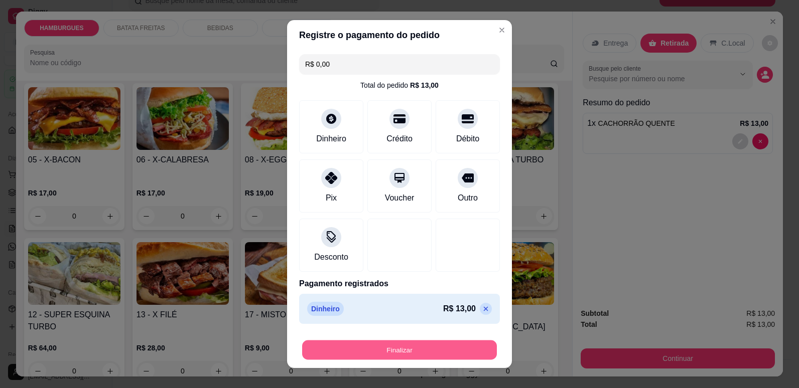
click at [409, 348] on button "Finalizar" at bounding box center [399, 351] width 195 height 20
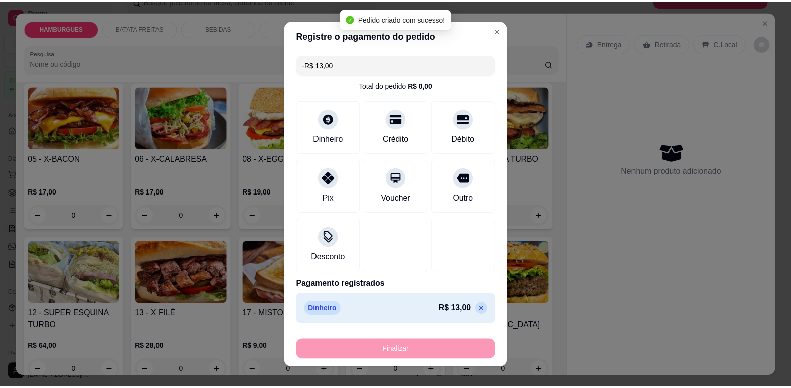
scroll to position [218, 0]
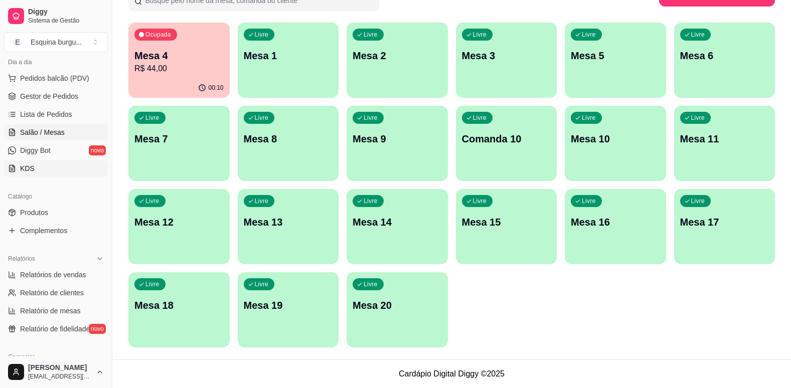
scroll to position [116, 0]
click at [69, 278] on span "Relatórios de vendas" at bounding box center [53, 275] width 66 height 10
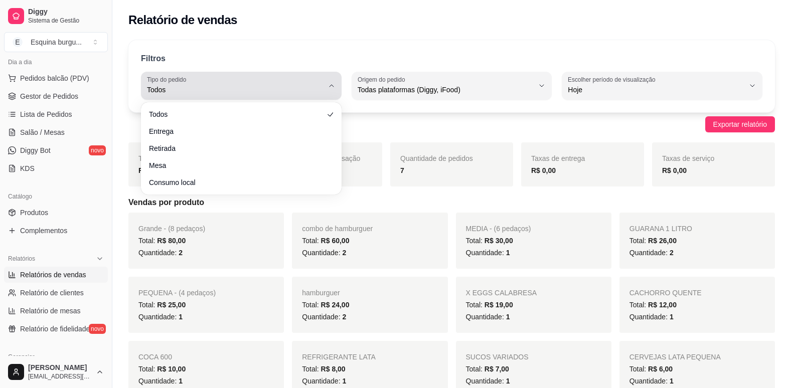
click at [308, 89] on span "Todos" at bounding box center [235, 90] width 177 height 10
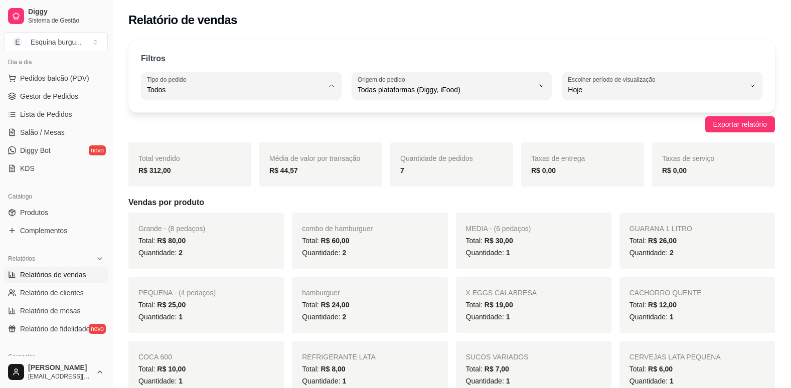
click at [202, 165] on span "Mesa" at bounding box center [237, 163] width 168 height 10
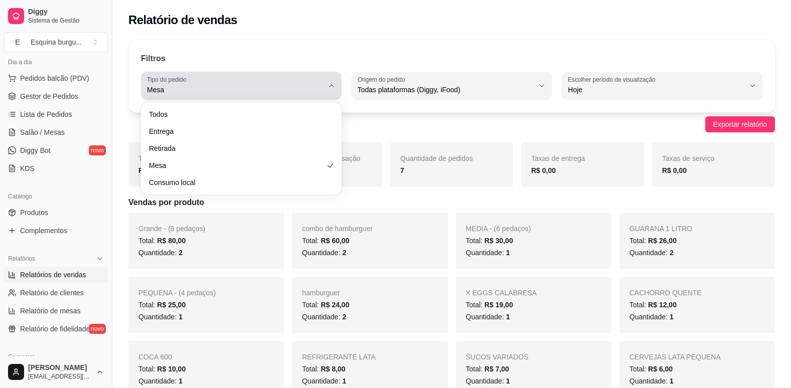
click at [290, 94] on span "Mesa" at bounding box center [235, 90] width 177 height 10
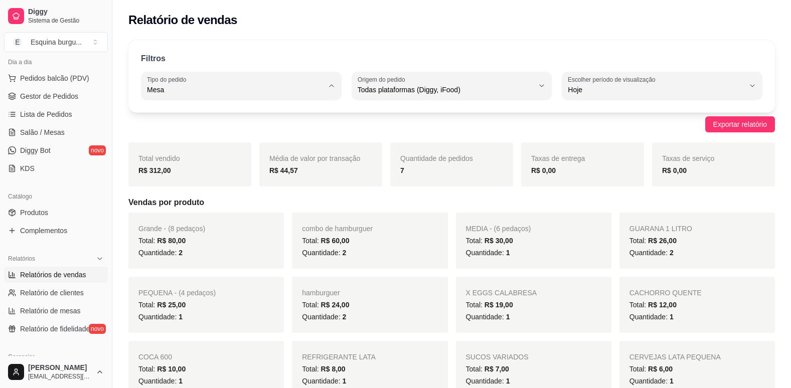
click at [225, 116] on span "Todos" at bounding box center [237, 114] width 168 height 10
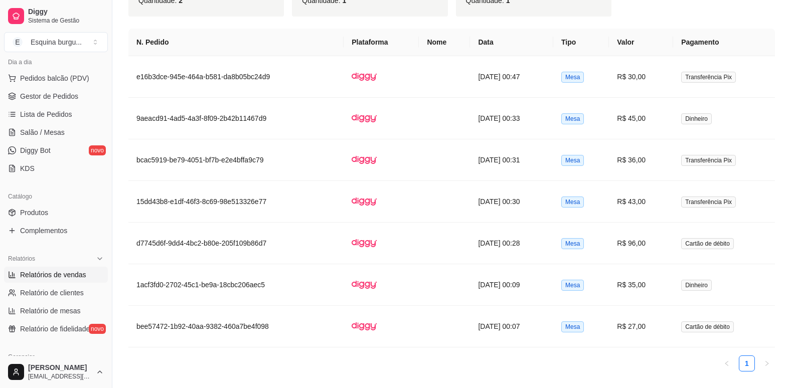
scroll to position [646, 0]
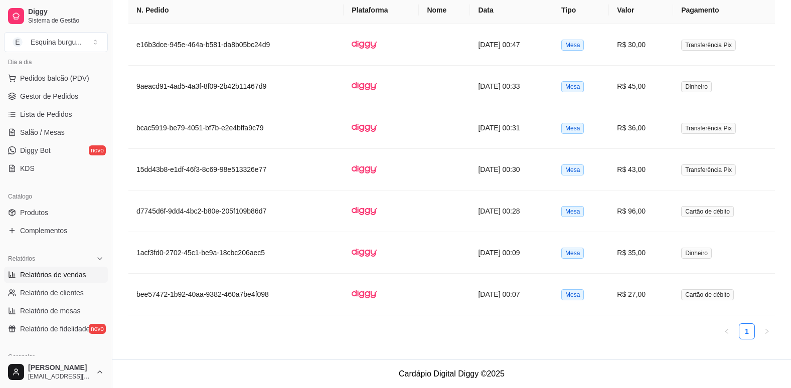
click at [69, 274] on span "Relatórios de vendas" at bounding box center [53, 275] width 66 height 10
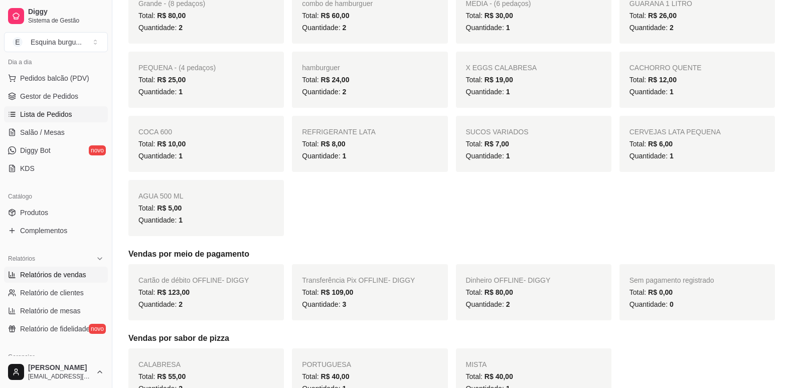
scroll to position [0, 0]
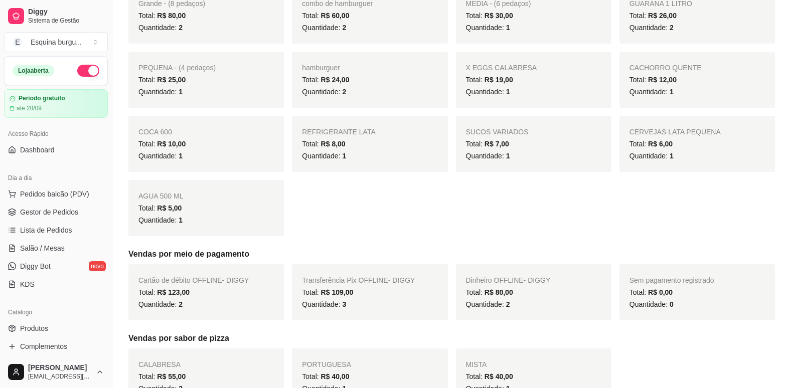
drag, startPoint x: 53, startPoint y: 182, endPoint x: 393, endPoint y: 214, distance: 342.2
click at [393, 214] on div "Grande - (8 pedaços) Total: R$ 80,00 Quantidade: 2 combo de hamburguer Total: R…" at bounding box center [451, 111] width 647 height 249
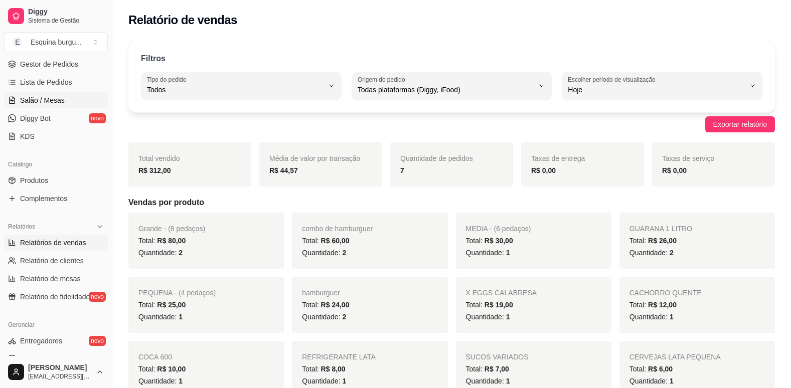
scroll to position [148, 0]
click at [65, 244] on span "Relatórios de vendas" at bounding box center [53, 243] width 66 height 10
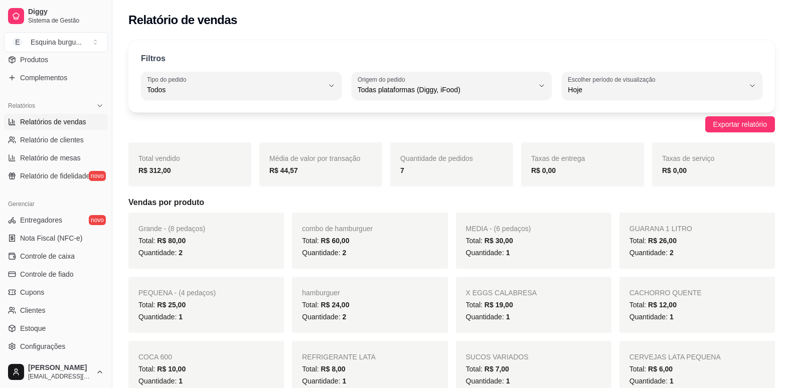
scroll to position [269, 0]
click at [71, 219] on link "Entregadores novo" at bounding box center [56, 220] width 104 height 16
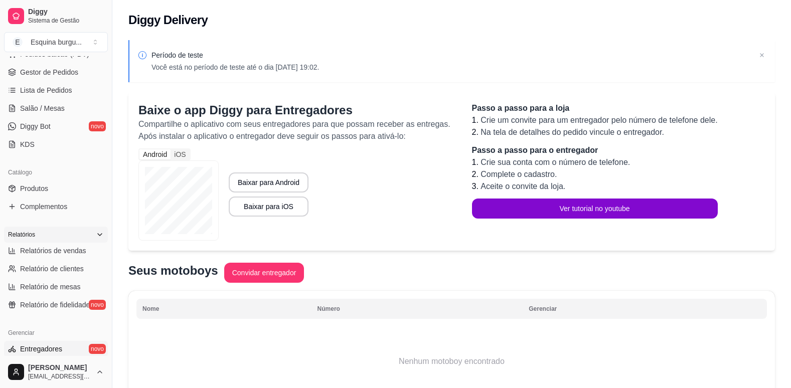
scroll to position [140, 0]
click at [73, 251] on span "Relatórios de vendas" at bounding box center [53, 250] width 66 height 10
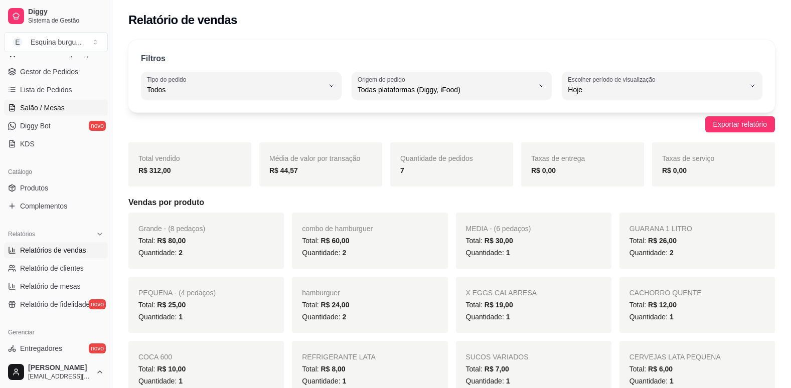
scroll to position [75, 0]
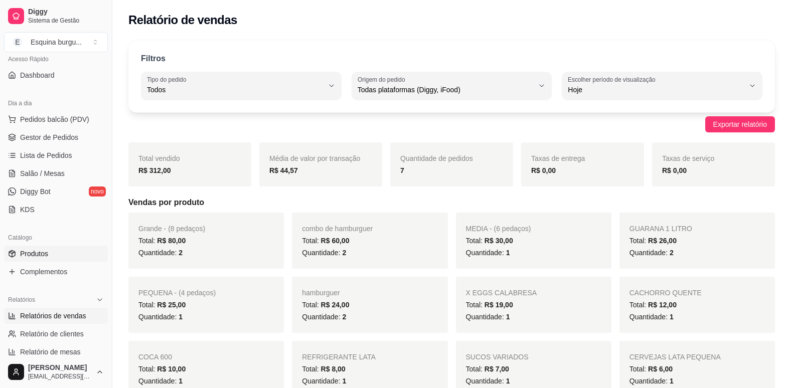
click at [46, 253] on span "Produtos" at bounding box center [34, 254] width 28 height 10
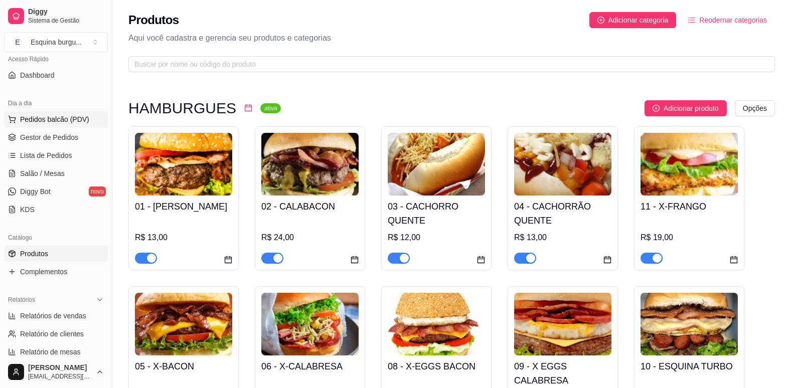
click at [71, 122] on span "Pedidos balcão (PDV)" at bounding box center [54, 119] width 69 height 10
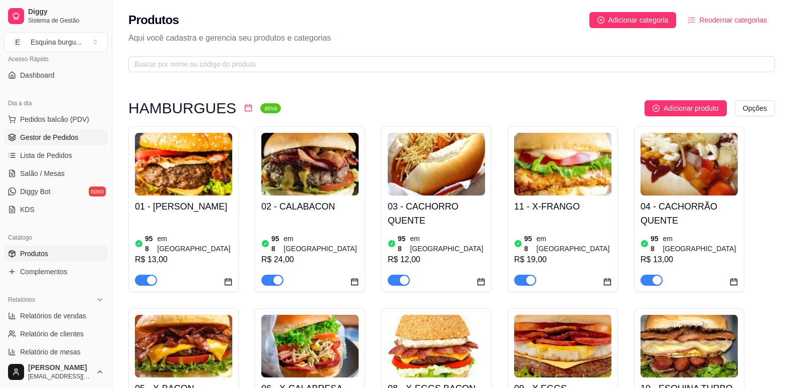
click at [79, 138] on link "Gestor de Pedidos" at bounding box center [56, 137] width 104 height 16
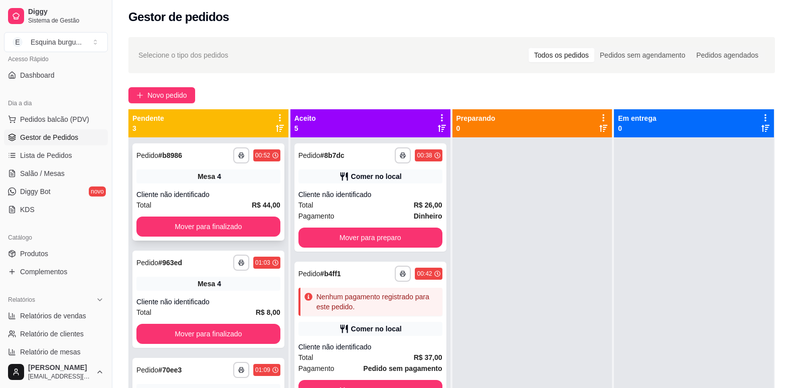
scroll to position [3, 0]
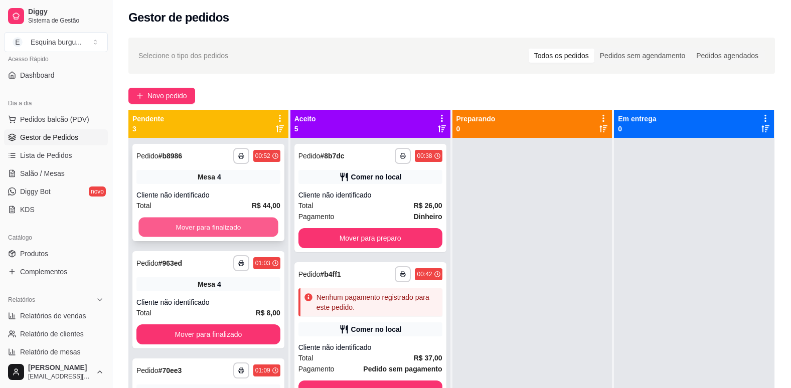
click at [233, 222] on button "Mover para finalizado" at bounding box center [207, 228] width 139 height 20
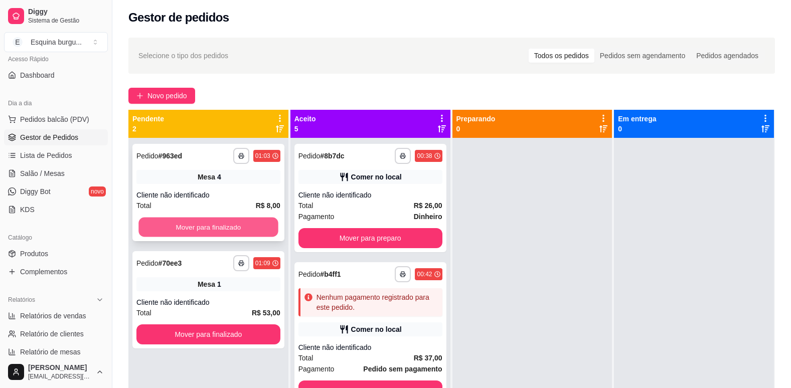
click at [241, 228] on button "Mover para finalizado" at bounding box center [207, 228] width 139 height 20
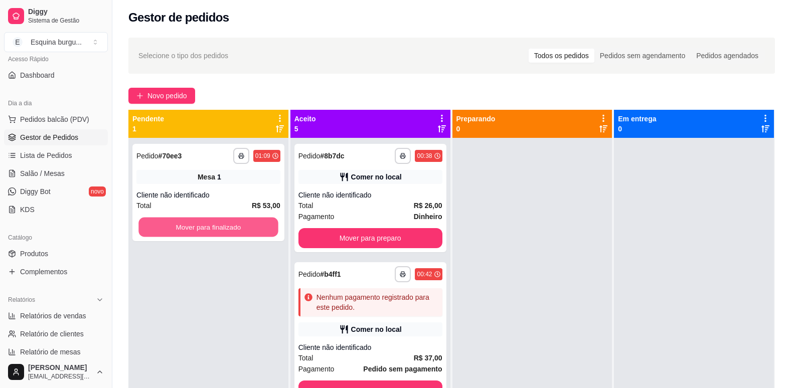
click at [241, 228] on button "Mover para finalizado" at bounding box center [207, 228] width 139 height 20
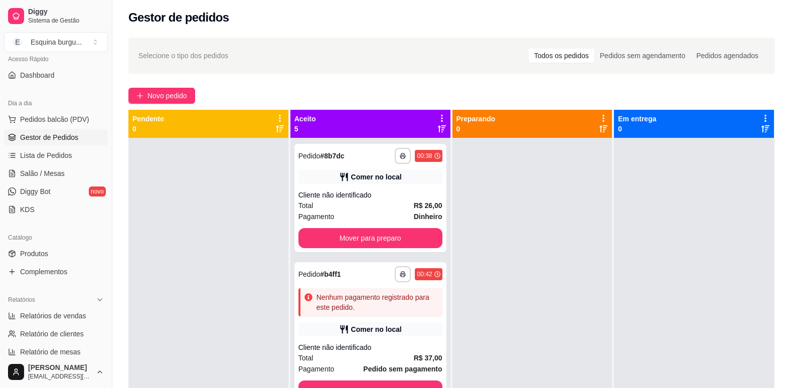
click at [389, 129] on div "Aceito 5" at bounding box center [371, 124] width 152 height 20
click at [442, 114] on icon at bounding box center [442, 118] width 9 height 9
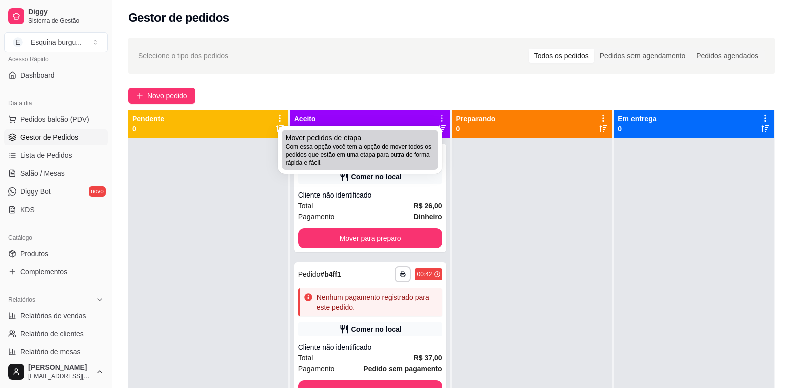
click at [375, 158] on span "Com essa opção você tem a opção de mover todos os pedidos que estão em uma etap…" at bounding box center [360, 155] width 149 height 24
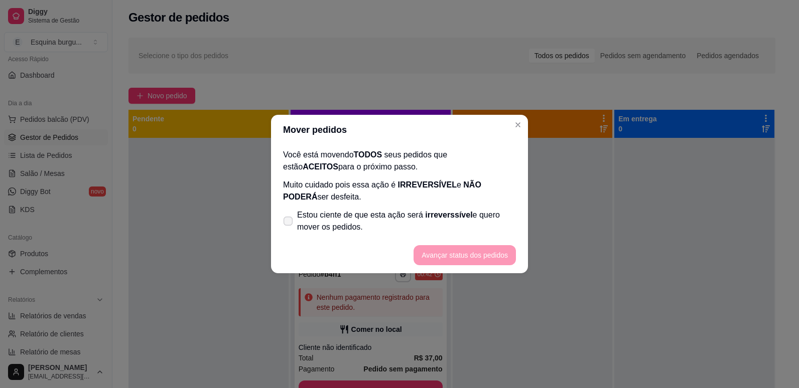
click at [286, 215] on label "Estou ciente de que esta ação será irreverssível e quero mover os pedidos." at bounding box center [399, 221] width 241 height 32
click at [286, 223] on input "Estou ciente de que esta ação será irreverssível e quero mover os pedidos." at bounding box center [285, 226] width 7 height 7
click at [450, 259] on button "Avançar status dos pedidos" at bounding box center [464, 256] width 99 height 20
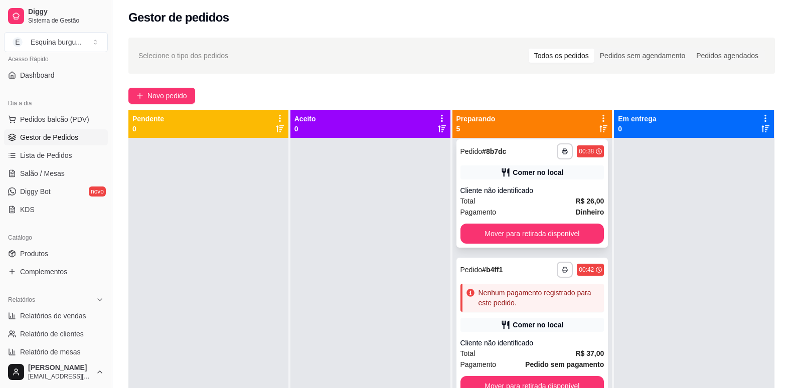
scroll to position [0, 0]
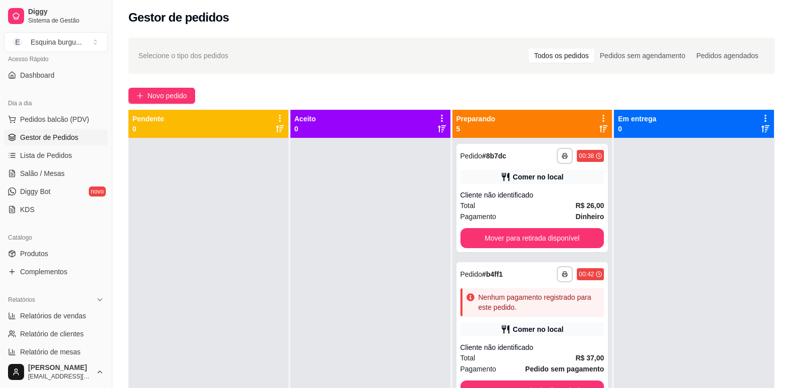
click at [599, 119] on icon at bounding box center [603, 118] width 9 height 9
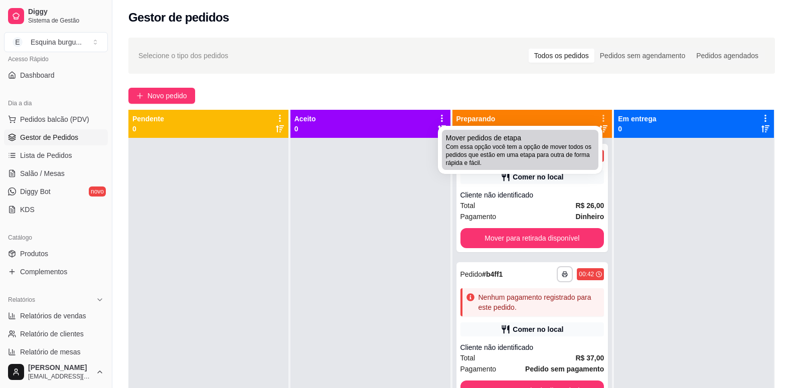
click at [504, 152] on span "Com essa opção você tem a opção de mover todos os pedidos que estão em uma etap…" at bounding box center [520, 155] width 149 height 24
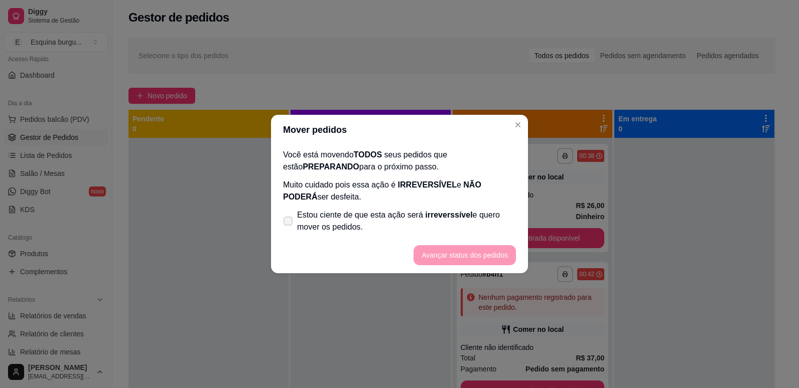
click at [288, 224] on icon at bounding box center [288, 221] width 8 height 6
click at [288, 224] on input "Estou ciente de que esta ação será irreverssível e quero mover os pedidos." at bounding box center [285, 226] width 7 height 7
click at [457, 257] on button "Avançar status dos pedidos" at bounding box center [464, 256] width 99 height 20
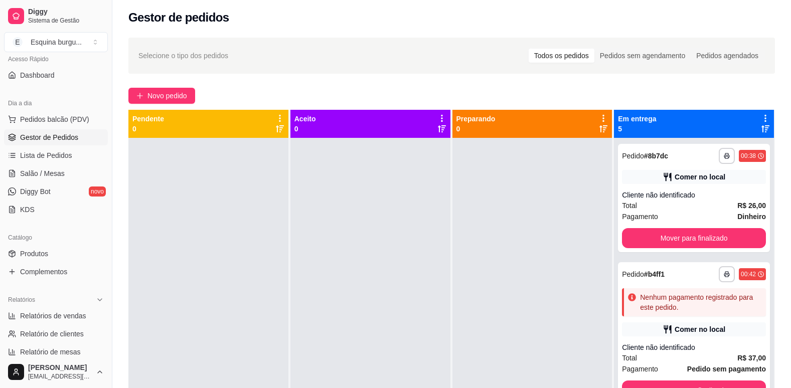
click at [718, 97] on div "Novo pedido" at bounding box center [451, 96] width 647 height 16
click at [761, 117] on icon at bounding box center [765, 118] width 9 height 9
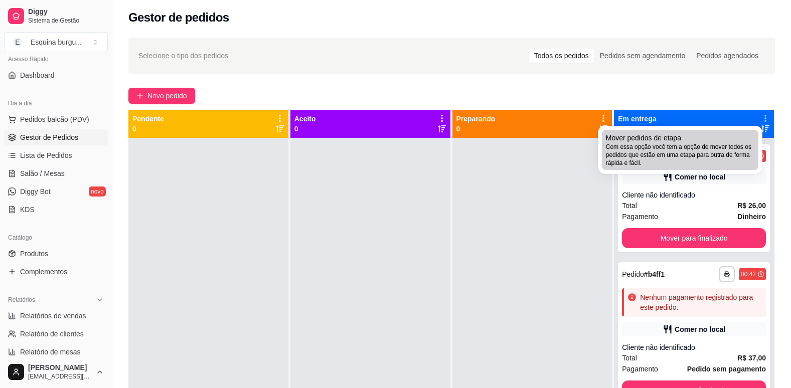
click at [651, 144] on span "Com essa opção você tem a opção de mover todos os pedidos que estão em uma etap…" at bounding box center [680, 155] width 149 height 24
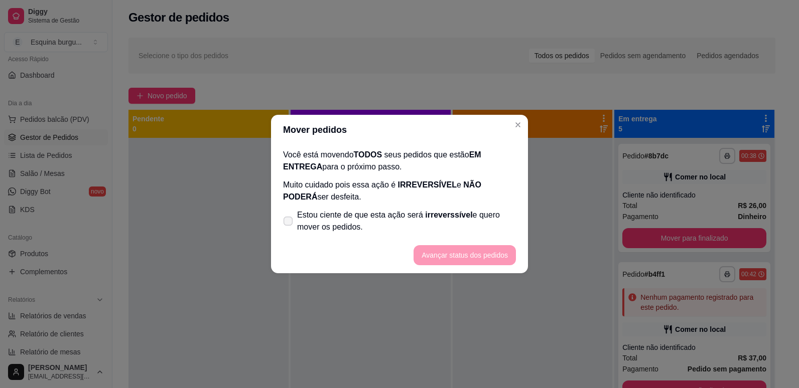
click at [294, 224] on label "Estou ciente de que esta ação será irreverssível e quero mover os pedidos." at bounding box center [399, 221] width 241 height 32
click at [289, 224] on input "Estou ciente de que esta ação será irreverssível e quero mover os pedidos." at bounding box center [285, 226] width 7 height 7
click at [431, 251] on button "Avançar status dos pedidos" at bounding box center [464, 256] width 99 height 20
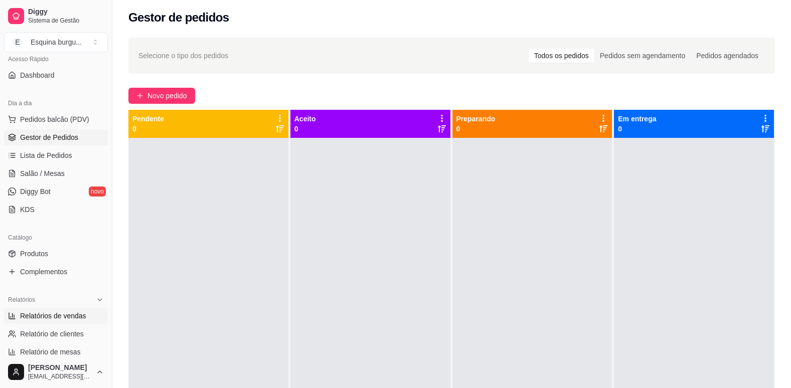
click at [55, 317] on span "Relatórios de vendas" at bounding box center [53, 316] width 66 height 10
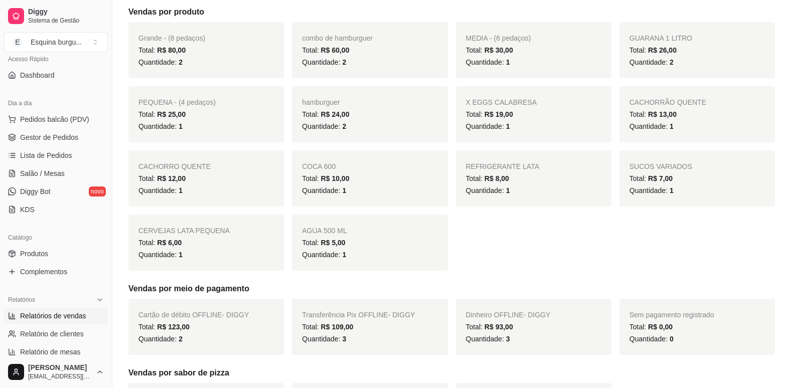
scroll to position [190, 0]
click at [52, 180] on link "Salão / Mesas" at bounding box center [56, 174] width 104 height 16
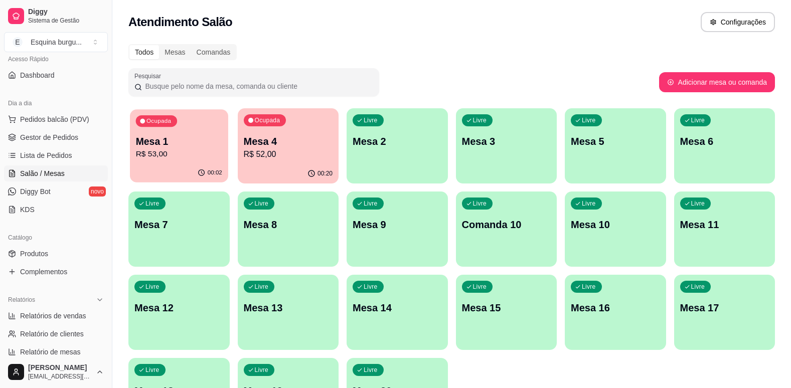
click at [209, 142] on p "Mesa 1" at bounding box center [179, 142] width 86 height 14
click at [85, 118] on span "Pedidos balcão (PDV)" at bounding box center [54, 119] width 69 height 10
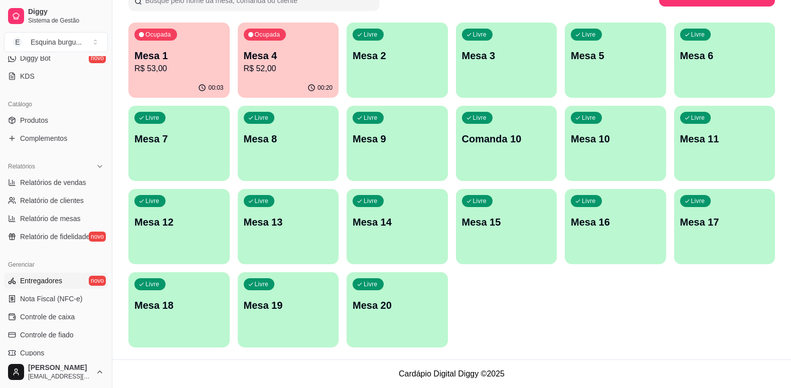
scroll to position [209, 0]
click at [60, 116] on link "Produtos" at bounding box center [56, 120] width 104 height 16
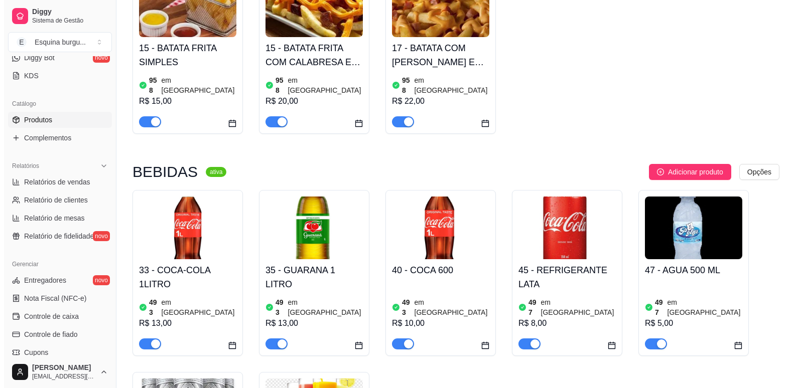
scroll to position [925, 0]
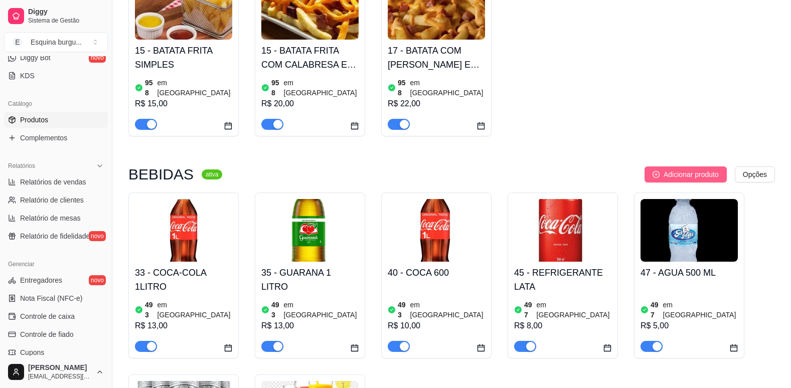
click at [703, 169] on span "Adicionar produto" at bounding box center [691, 174] width 55 height 11
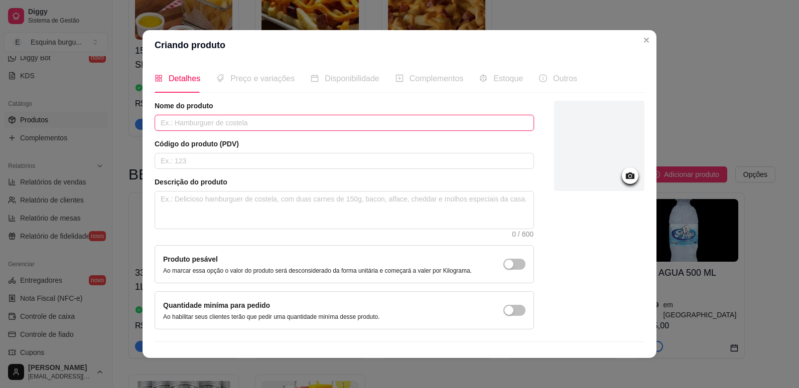
click at [307, 121] on input "text" at bounding box center [344, 123] width 379 height 16
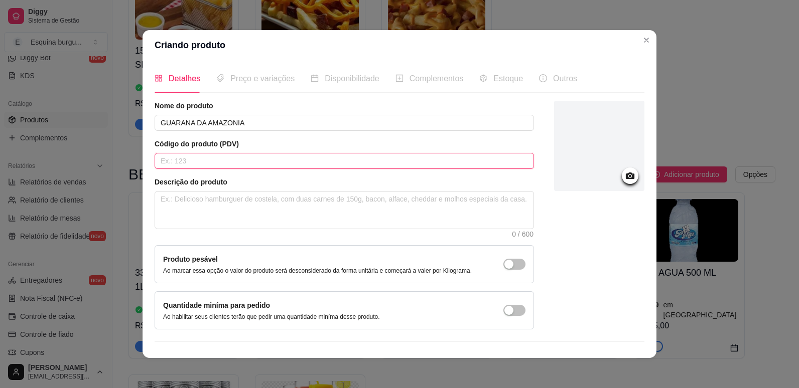
click at [240, 164] on input "text" at bounding box center [344, 161] width 379 height 16
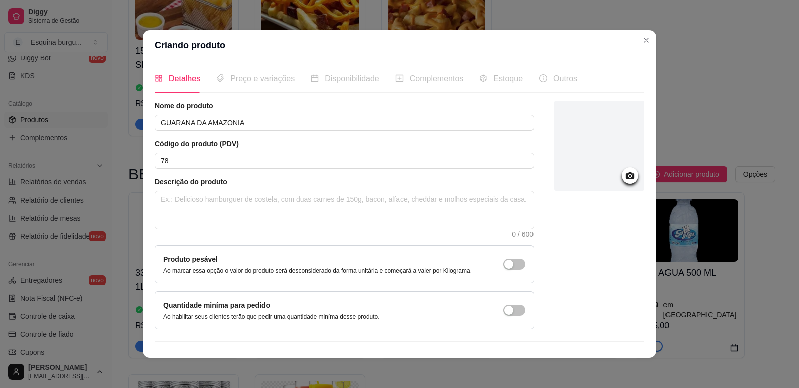
click at [624, 172] on icon at bounding box center [630, 176] width 12 height 12
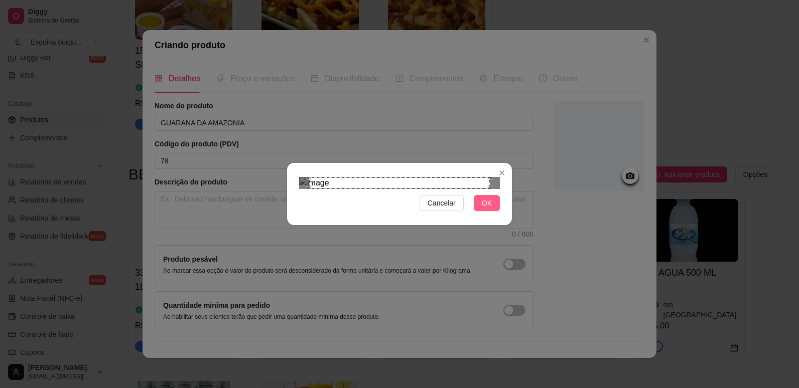
click at [489, 209] on span "OK" at bounding box center [487, 203] width 10 height 11
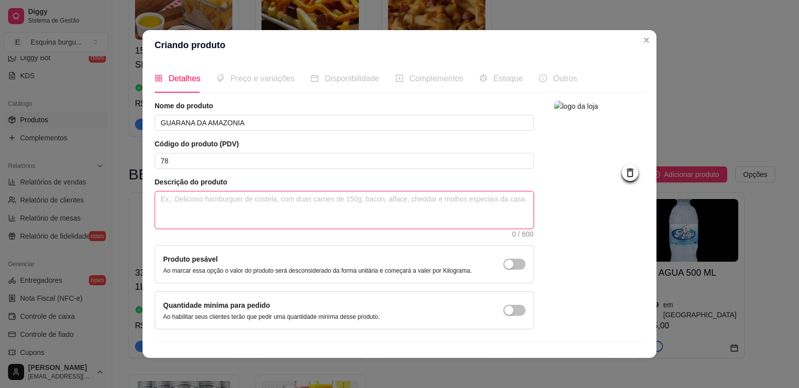
click at [194, 199] on textarea at bounding box center [344, 210] width 378 height 37
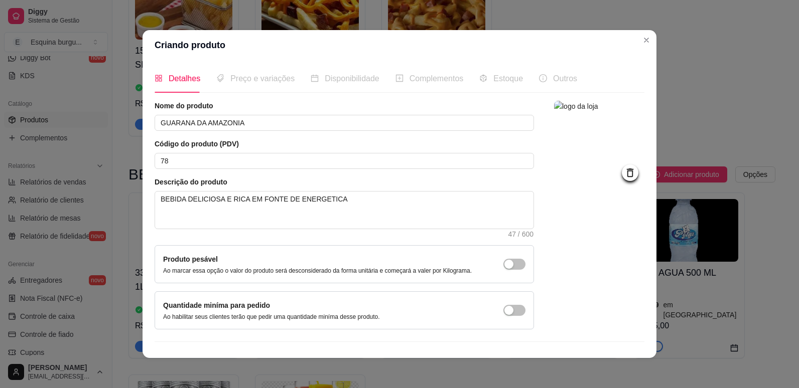
click at [627, 175] on icon at bounding box center [630, 173] width 7 height 9
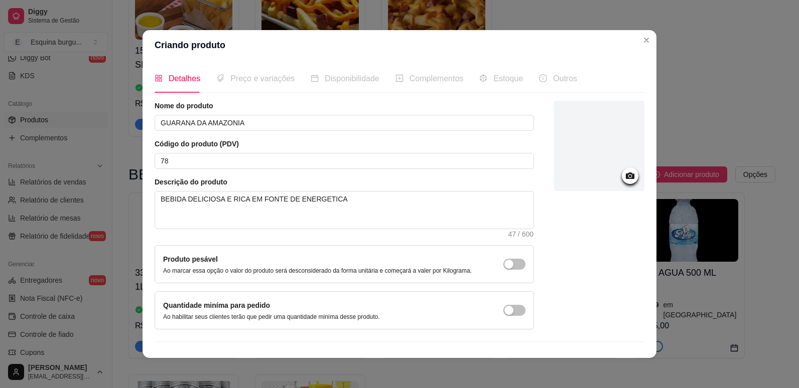
click at [626, 175] on icon at bounding box center [630, 176] width 9 height 7
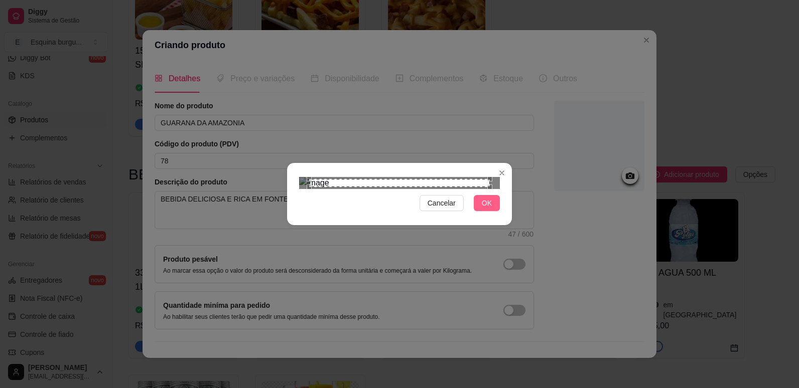
click at [488, 209] on span "OK" at bounding box center [487, 203] width 10 height 11
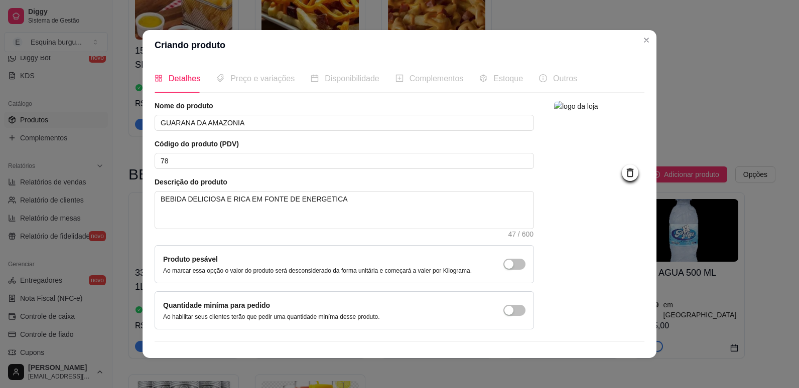
scroll to position [20, 0]
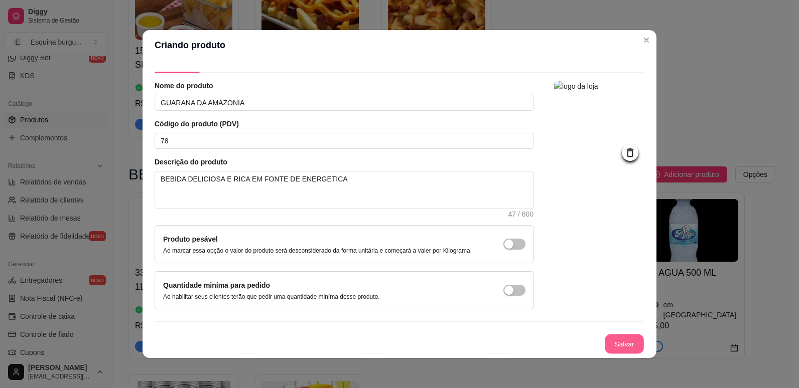
click at [612, 341] on button "Salvar" at bounding box center [624, 345] width 39 height 20
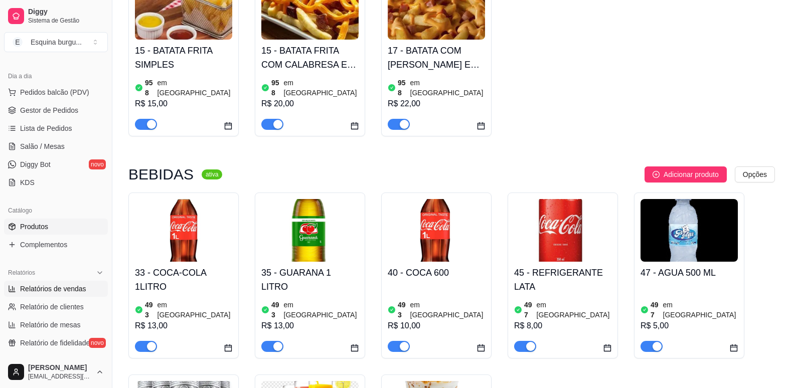
scroll to position [83, 0]
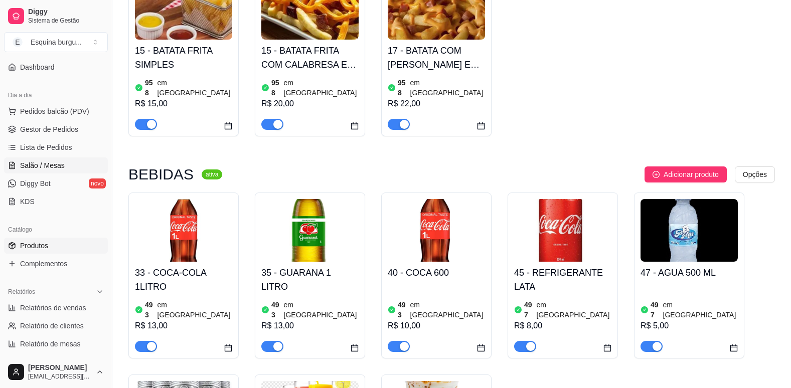
click at [41, 166] on span "Salão / Mesas" at bounding box center [42, 166] width 45 height 10
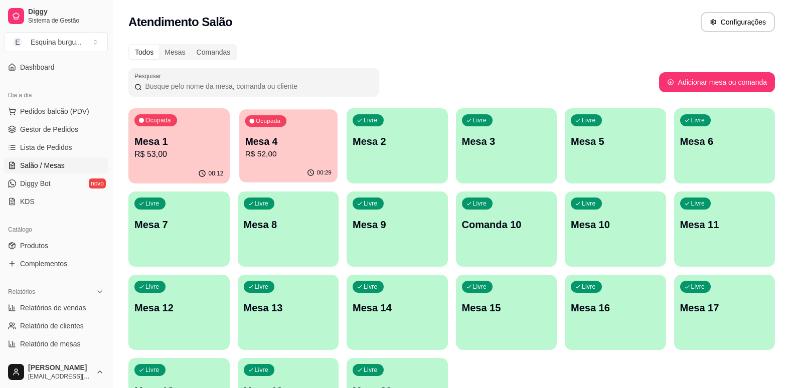
click at [291, 140] on p "Mesa 4" at bounding box center [288, 142] width 86 height 14
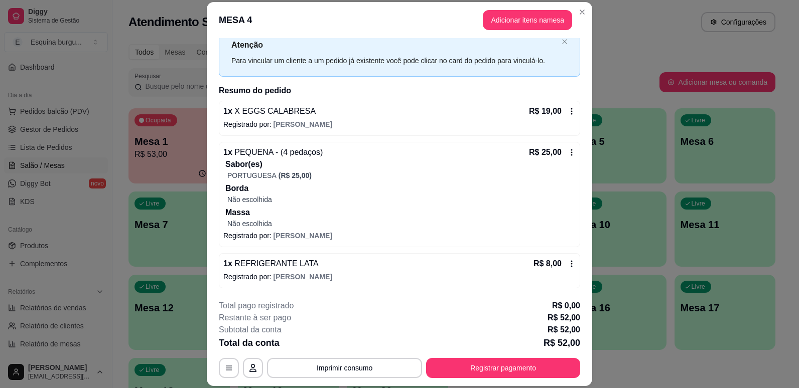
scroll to position [33, 0]
click at [505, 371] on button "Registrar pagamento" at bounding box center [503, 369] width 150 height 20
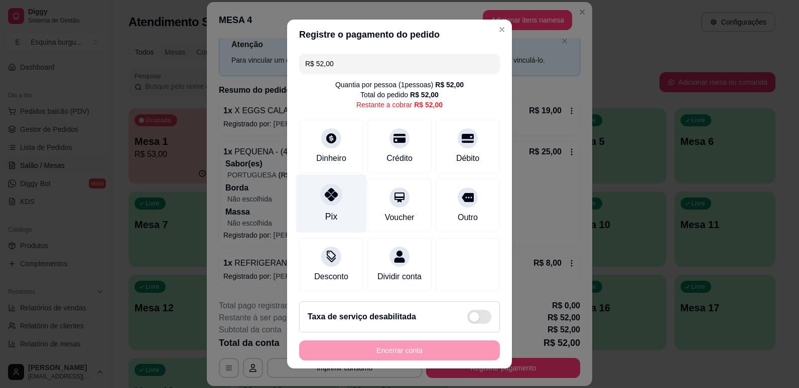
click at [333, 191] on div at bounding box center [331, 195] width 22 height 22
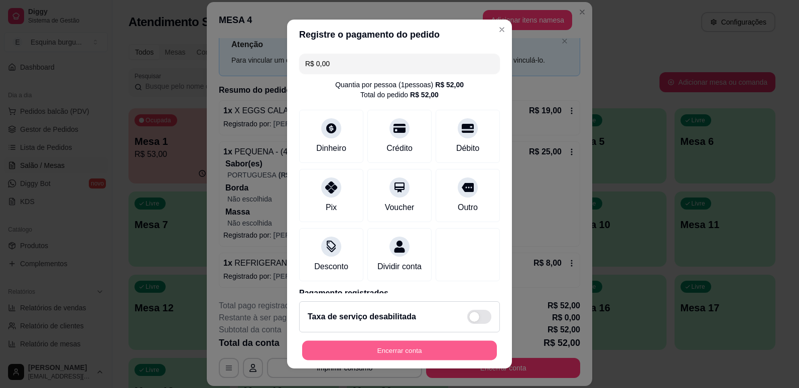
click at [411, 345] on button "Encerrar conta" at bounding box center [399, 351] width 195 height 20
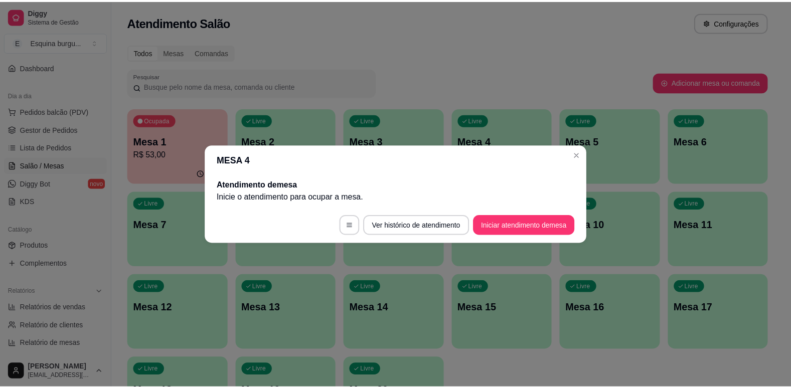
scroll to position [0, 0]
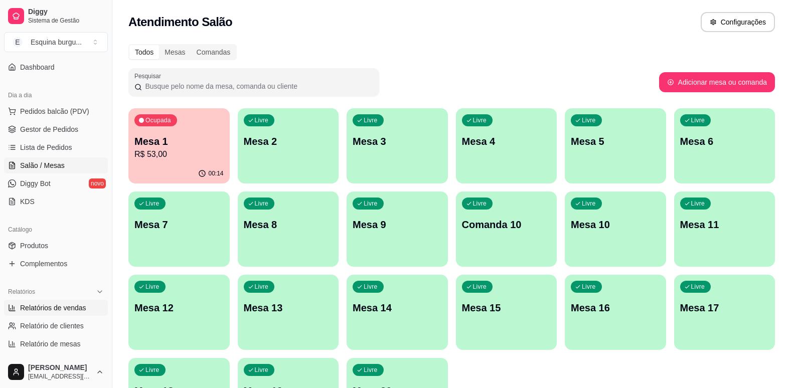
click at [64, 302] on link "Relatórios de vendas" at bounding box center [56, 308] width 104 height 16
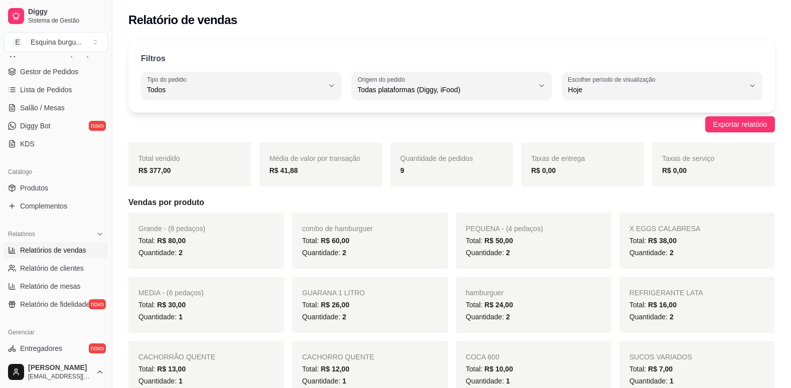
scroll to position [139, 0]
click at [49, 190] on link "Produtos" at bounding box center [56, 189] width 104 height 16
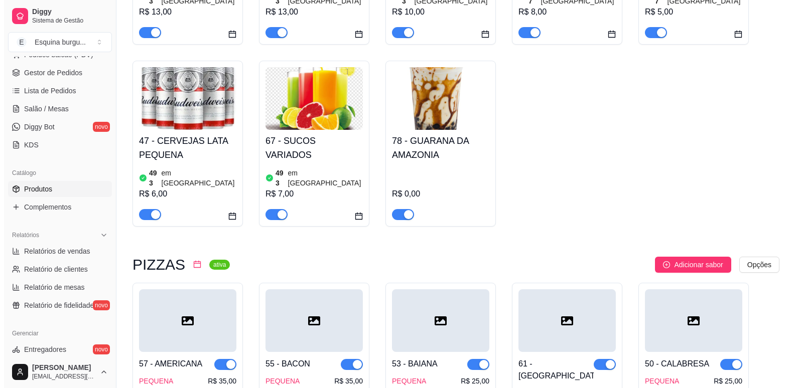
scroll to position [1239, 0]
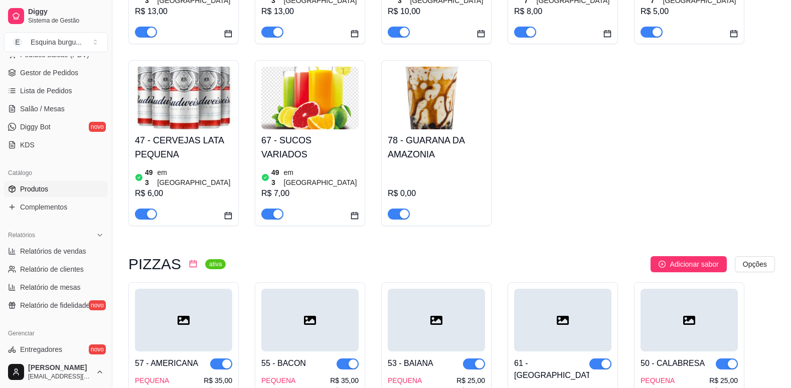
click at [435, 129] on div "78 - GUARANA DA AMAZONIA R$ 0,00" at bounding box center [436, 174] width 97 height 90
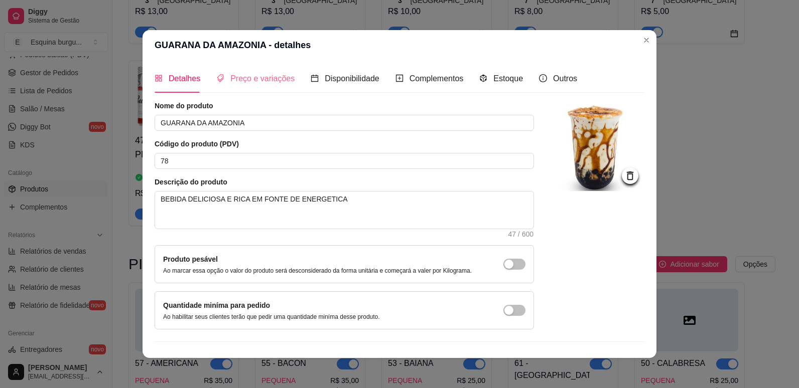
click at [259, 88] on div "Preço e variações" at bounding box center [255, 78] width 78 height 29
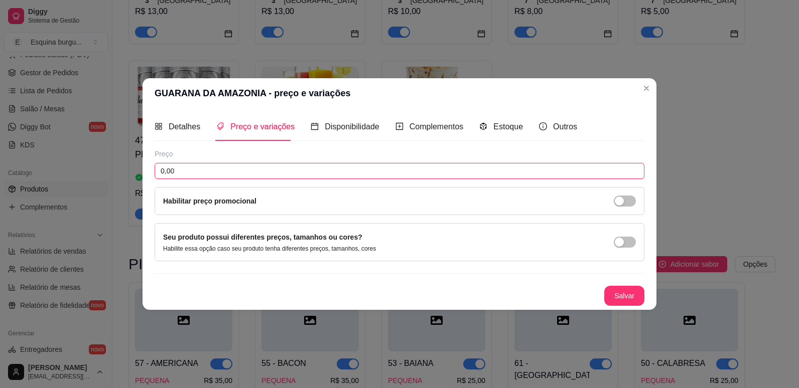
click at [231, 170] on input "0,00" at bounding box center [400, 171] width 490 height 16
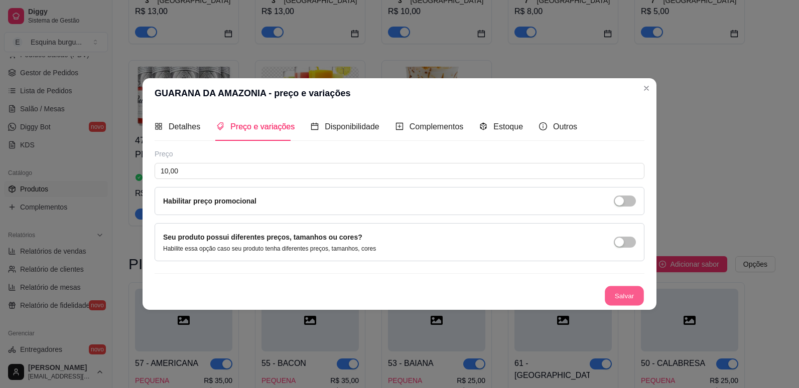
click at [610, 292] on button "Salvar" at bounding box center [624, 296] width 39 height 20
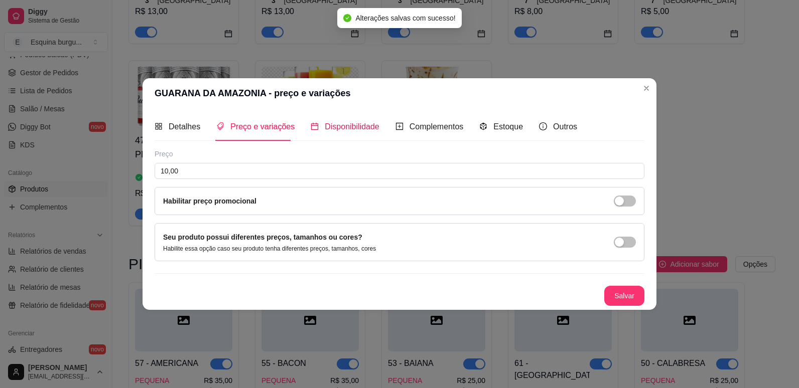
click at [343, 130] on span "Disponibilidade" at bounding box center [352, 126] width 55 height 9
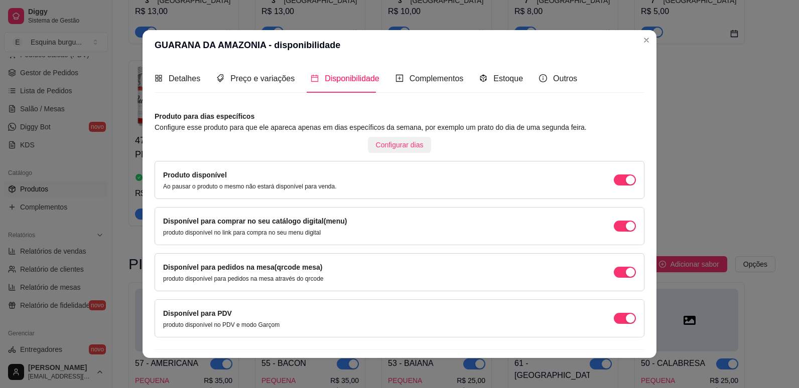
click at [405, 147] on span "Configurar dias" at bounding box center [400, 144] width 48 height 11
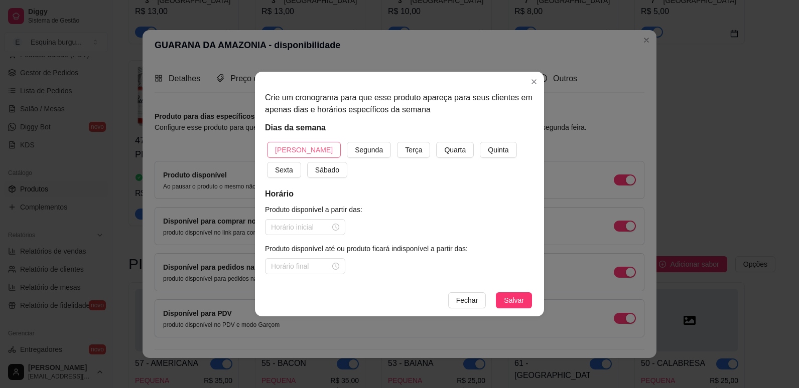
click at [307, 151] on button "[PERSON_NAME]" at bounding box center [304, 150] width 74 height 16
click at [347, 142] on button "Segunda" at bounding box center [369, 150] width 44 height 16
click at [397, 142] on button "Terça" at bounding box center [413, 150] width 33 height 16
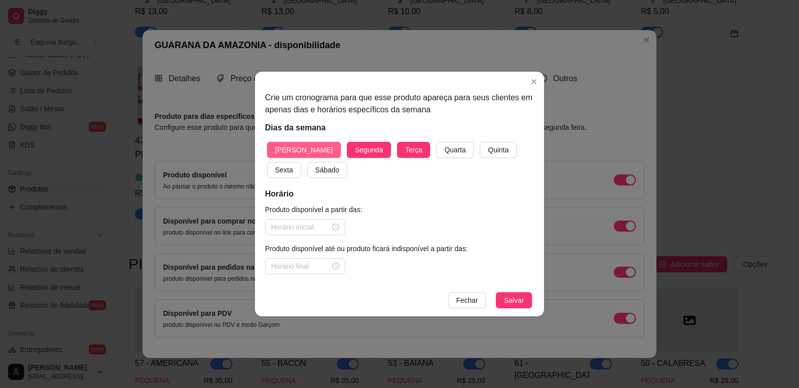
click at [436, 142] on button "Quarta" at bounding box center [455, 150] width 38 height 16
click at [480, 142] on button "Quinta" at bounding box center [498, 150] width 37 height 16
click at [267, 162] on button "Sexta" at bounding box center [284, 170] width 34 height 16
click at [307, 162] on button "Sábado" at bounding box center [327, 170] width 40 height 16
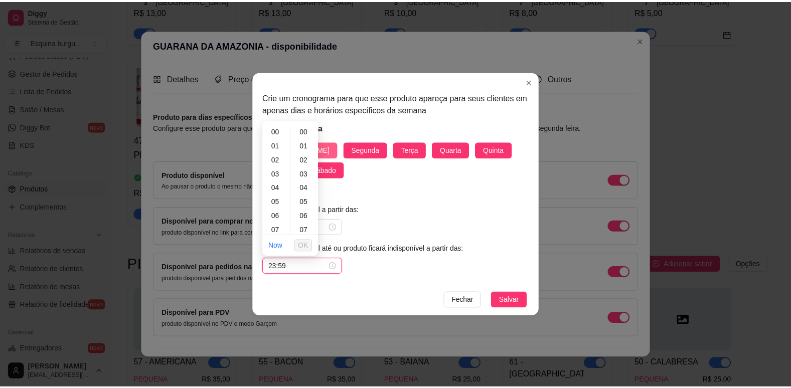
scroll to position [735, 0]
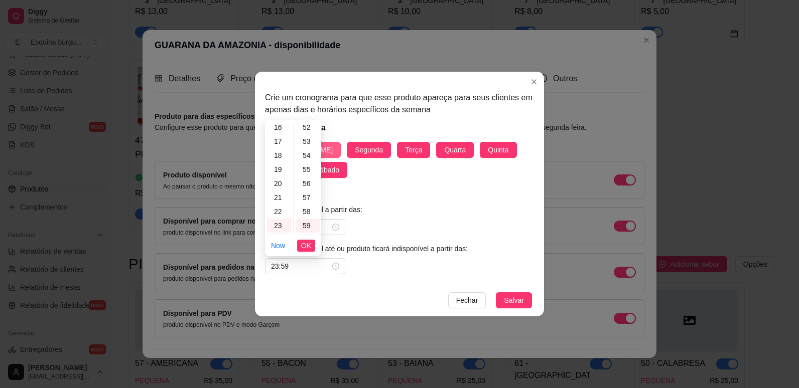
click at [496, 293] on button "Salvar" at bounding box center [514, 301] width 36 height 16
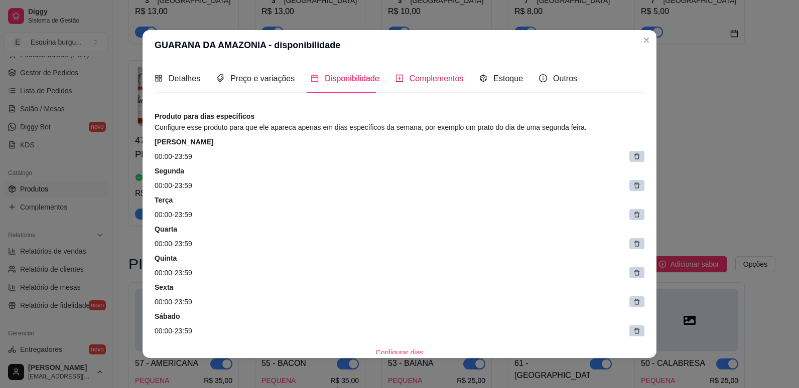
click at [418, 82] on span "Complementos" at bounding box center [436, 78] width 54 height 9
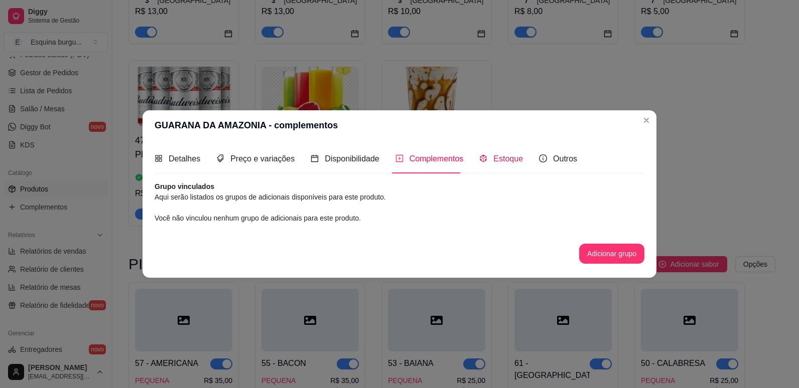
click at [493, 155] on span "Estoque" at bounding box center [508, 159] width 30 height 9
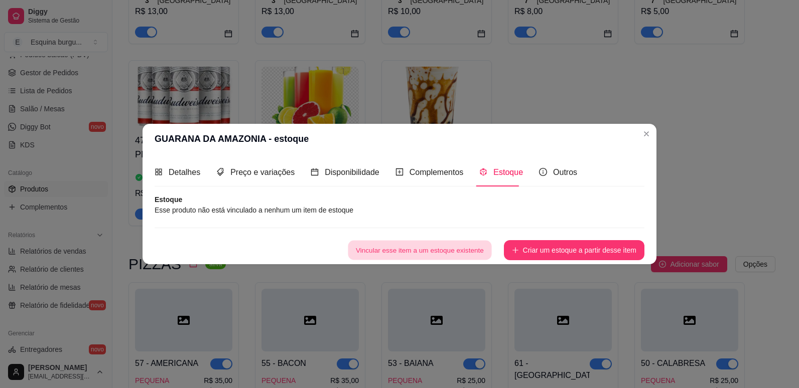
click at [470, 250] on button "Vincular esse item a um estoque existente" at bounding box center [419, 251] width 143 height 20
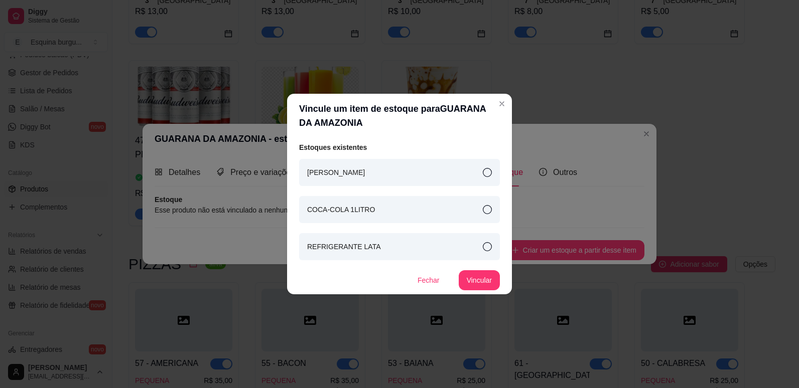
click at [477, 211] on div "COCA-COLA 1LITRO" at bounding box center [399, 209] width 201 height 27
click at [467, 278] on button "Vincular" at bounding box center [479, 281] width 40 height 20
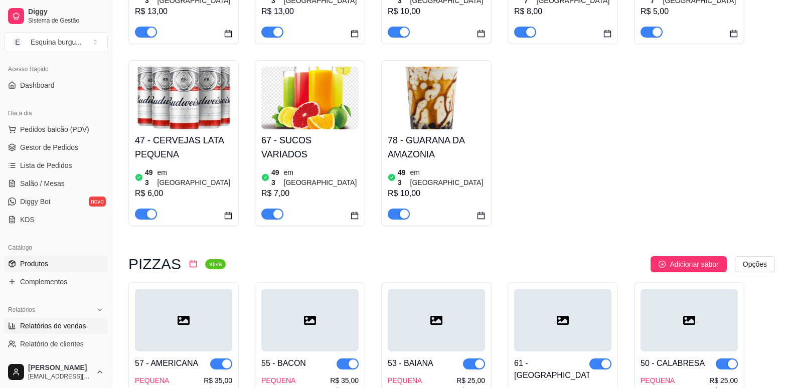
scroll to position [64, 0]
click at [46, 188] on span "Salão / Mesas" at bounding box center [42, 185] width 45 height 10
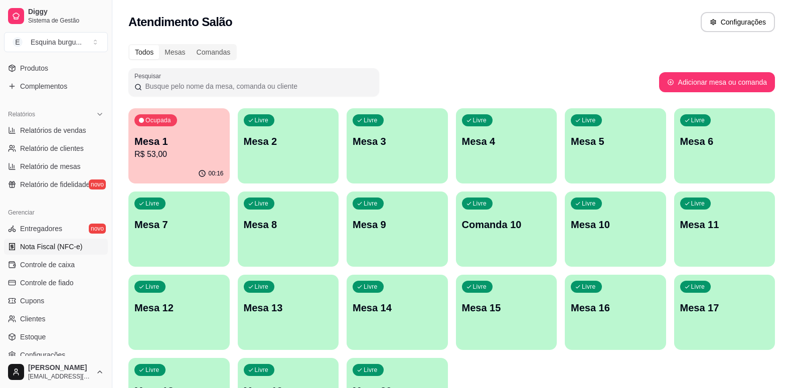
scroll to position [261, 0]
click at [71, 125] on span "Relatórios de vendas" at bounding box center [53, 129] width 66 height 10
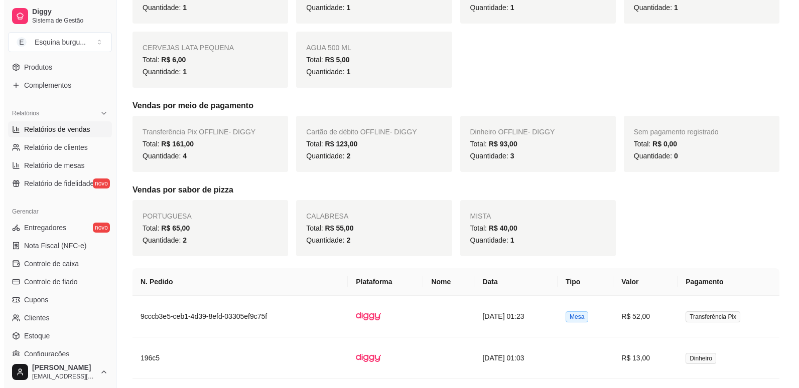
scroll to position [374, 0]
click at [553, 313] on td "[DATE] 01:23" at bounding box center [511, 317] width 83 height 42
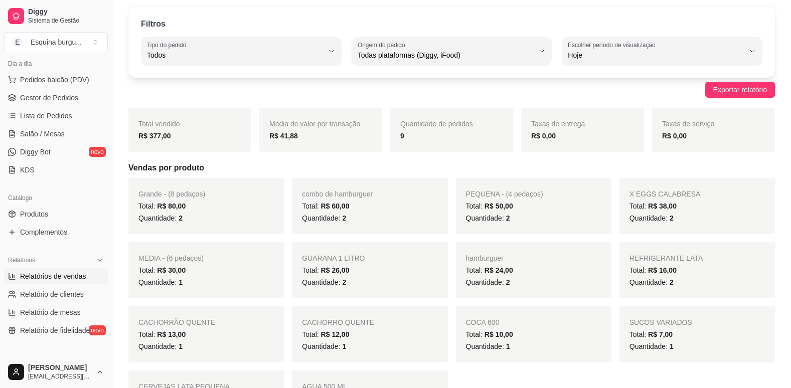
scroll to position [0, 0]
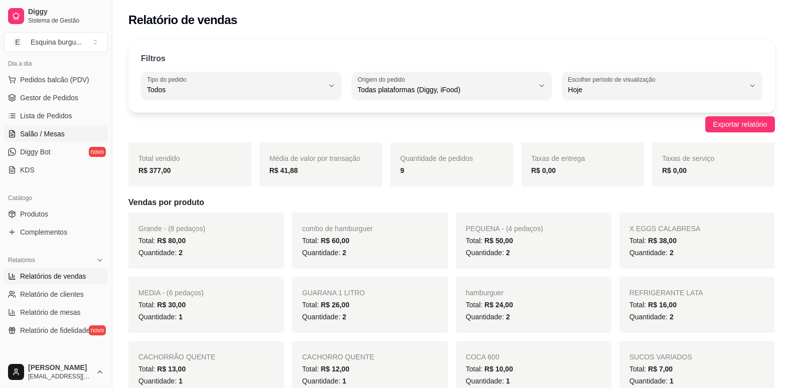
click at [60, 135] on span "Salão / Mesas" at bounding box center [42, 134] width 45 height 10
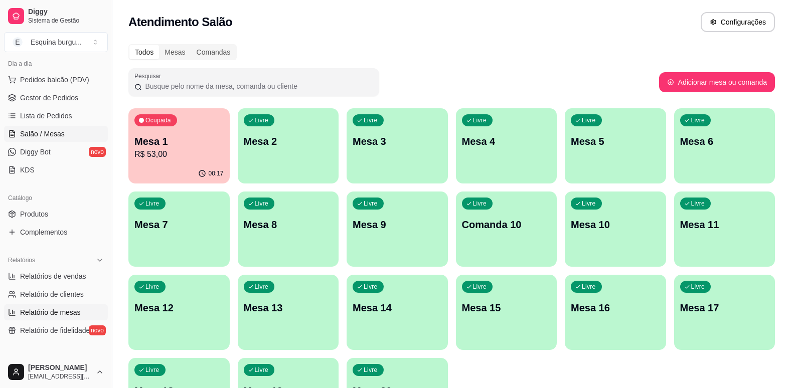
click at [74, 309] on span "Relatório de mesas" at bounding box center [50, 313] width 61 height 10
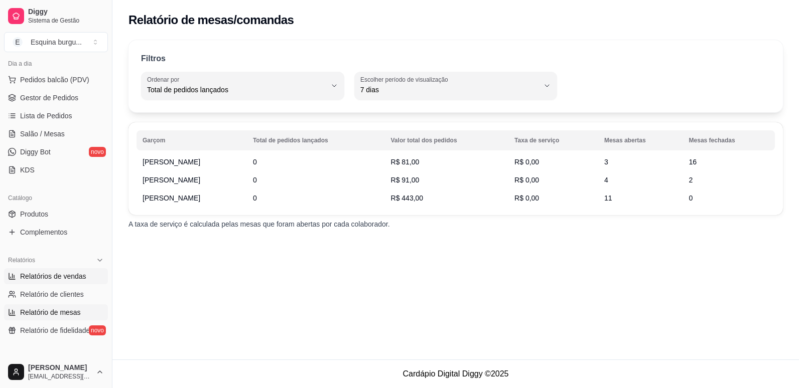
click at [76, 280] on span "Relatórios de vendas" at bounding box center [53, 276] width 66 height 10
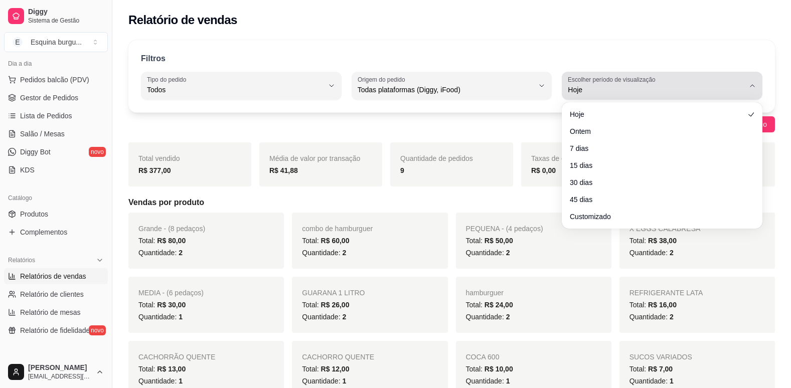
click at [626, 89] on span "Hoje" at bounding box center [656, 90] width 177 height 10
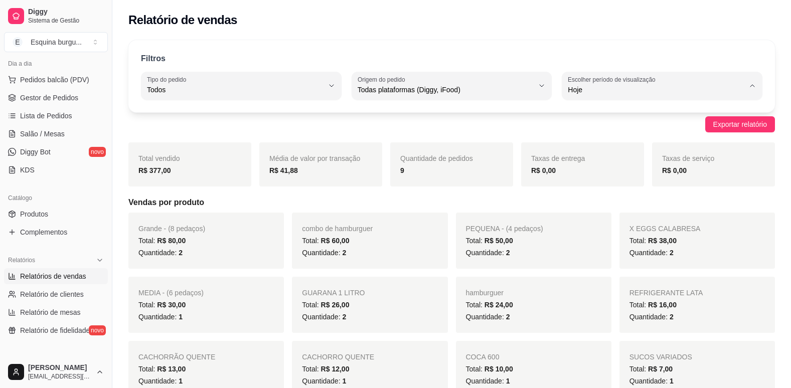
click at [608, 132] on span "Ontem" at bounding box center [658, 130] width 168 height 10
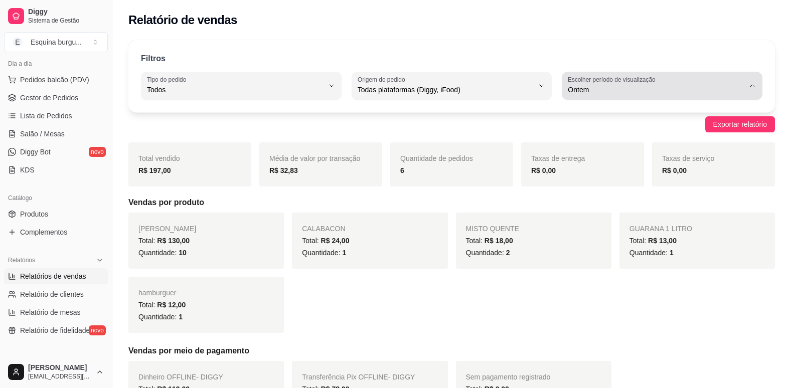
click at [599, 78] on label "Escolher período de visualização" at bounding box center [613, 79] width 91 height 9
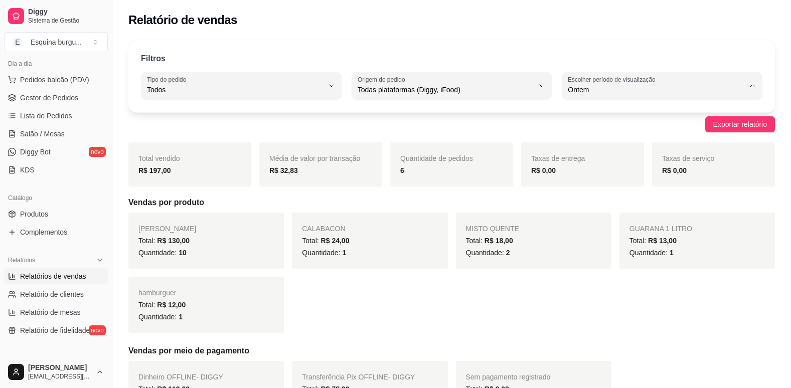
click at [591, 120] on li "Hoje" at bounding box center [662, 114] width 185 height 16
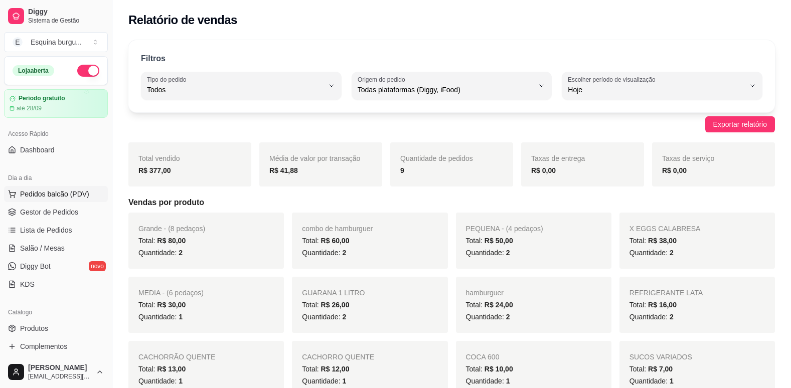
click at [54, 196] on span "Pedidos balcão (PDV)" at bounding box center [54, 194] width 69 height 10
click at [67, 191] on span "Pedidos balcão (PDV)" at bounding box center [54, 194] width 69 height 10
click at [75, 194] on span "Pedidos balcão (PDV)" at bounding box center [54, 194] width 69 height 10
click at [54, 255] on link "Salão / Mesas" at bounding box center [56, 248] width 104 height 16
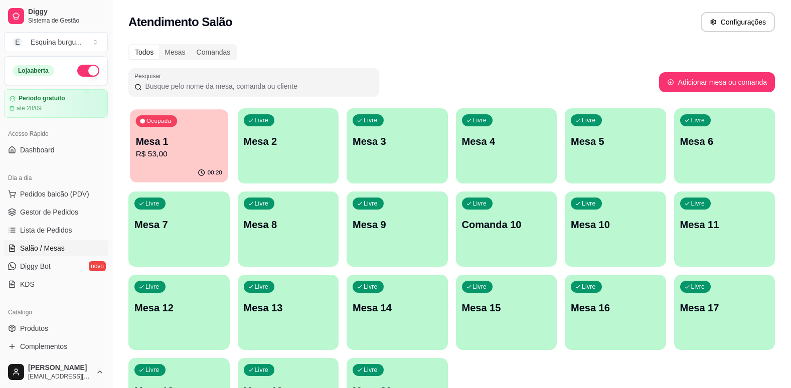
click at [202, 132] on div "Ocupada Mesa 1 R$ 53,00" at bounding box center [179, 136] width 98 height 54
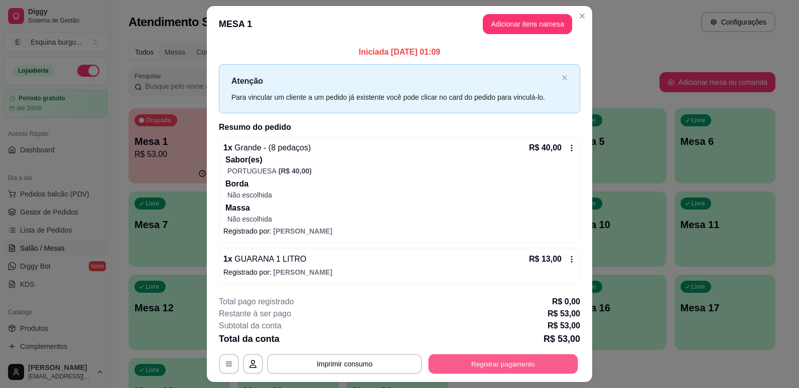
click at [474, 364] on button "Registrar pagamento" at bounding box center [503, 364] width 150 height 20
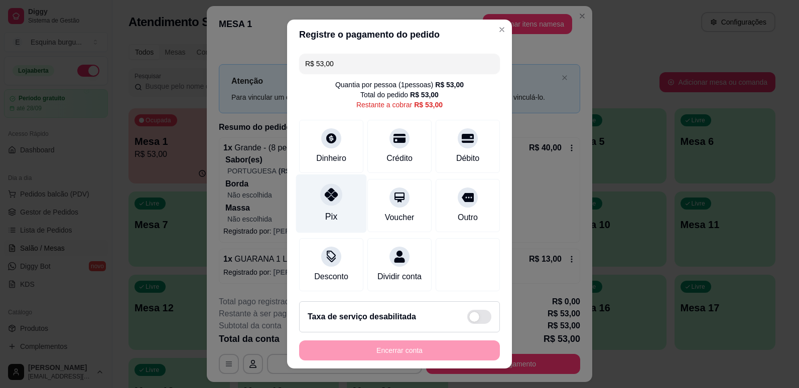
click at [345, 217] on div "Pix" at bounding box center [331, 203] width 71 height 59
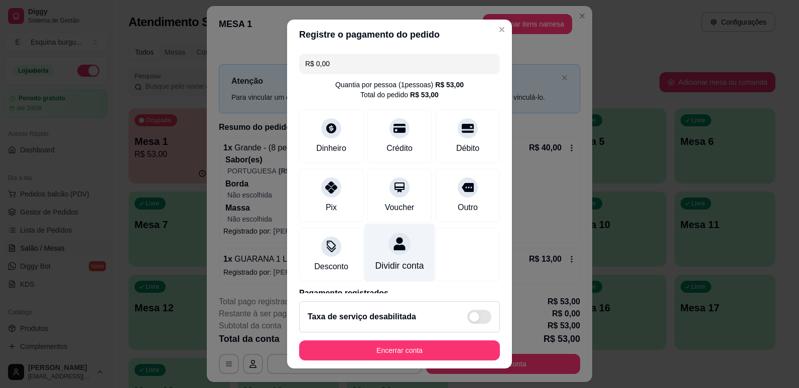
click at [390, 257] on div "Dividir conta" at bounding box center [399, 252] width 71 height 59
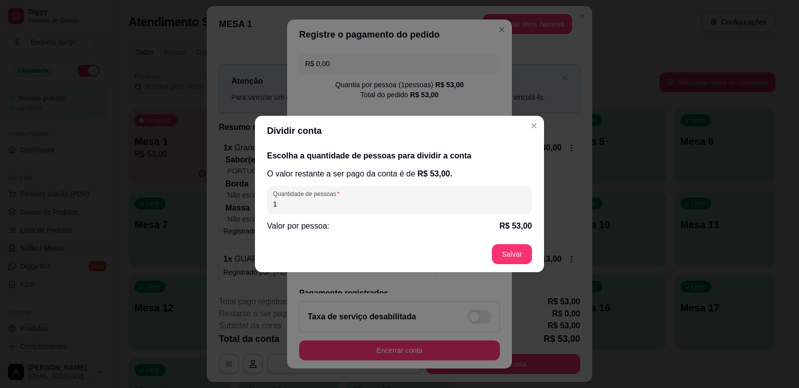
click at [328, 204] on input "1" at bounding box center [399, 204] width 253 height 10
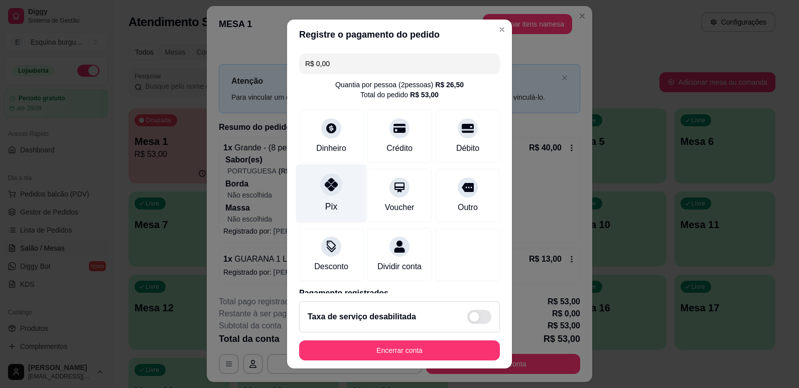
click at [346, 196] on div "Pix" at bounding box center [331, 193] width 71 height 59
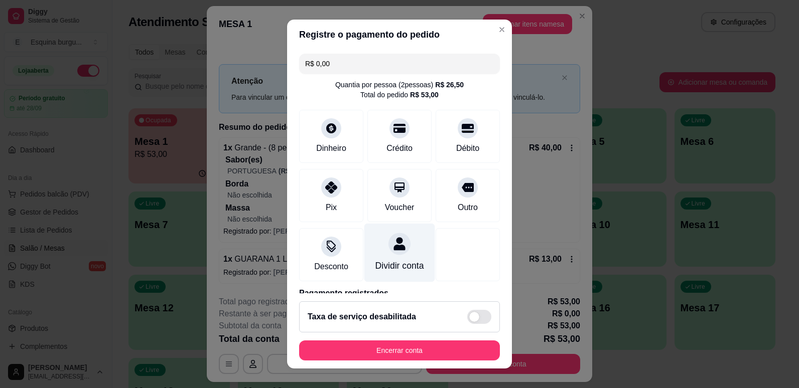
click at [388, 270] on div "Dividir conta" at bounding box center [399, 265] width 49 height 13
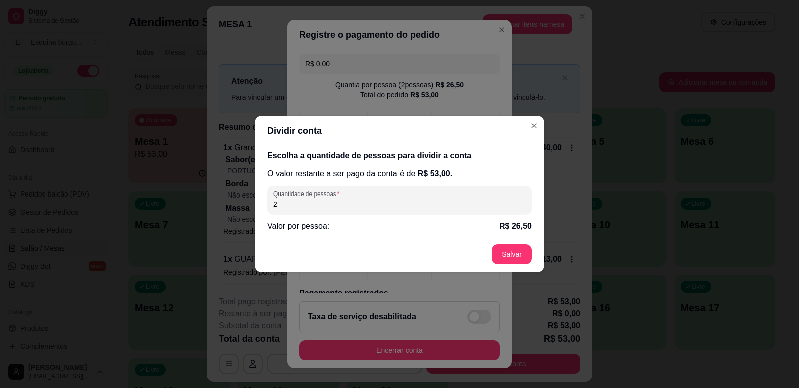
click at [310, 207] on input "2" at bounding box center [399, 204] width 253 height 10
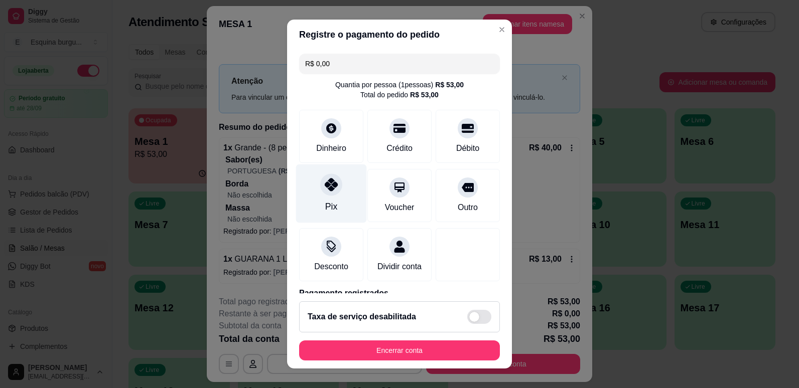
click at [331, 190] on icon at bounding box center [331, 184] width 13 height 13
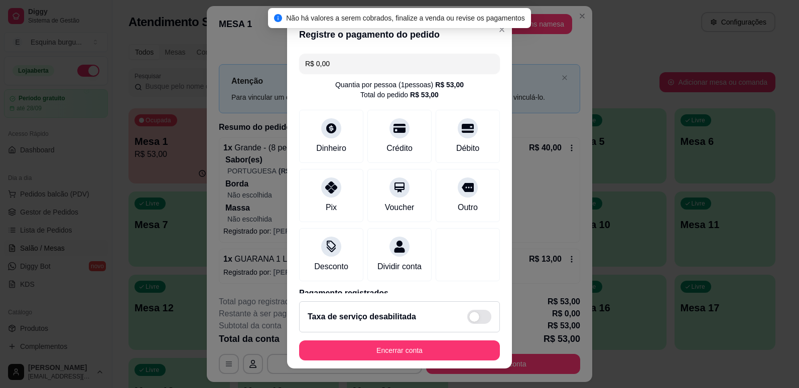
click at [347, 64] on input "R$ 0,00" at bounding box center [399, 64] width 189 height 20
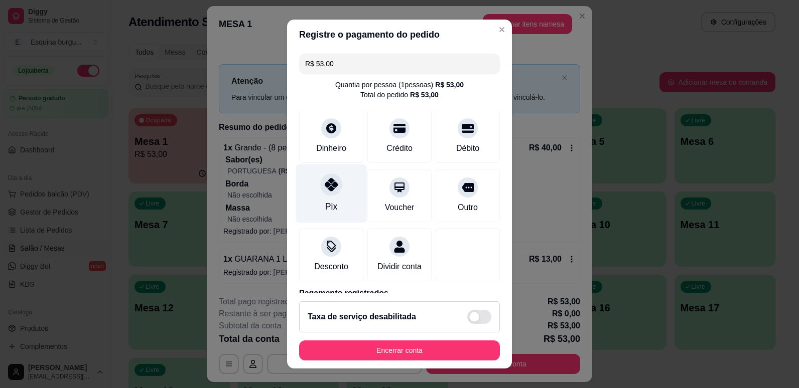
click at [325, 203] on div "Pix" at bounding box center [331, 206] width 12 height 13
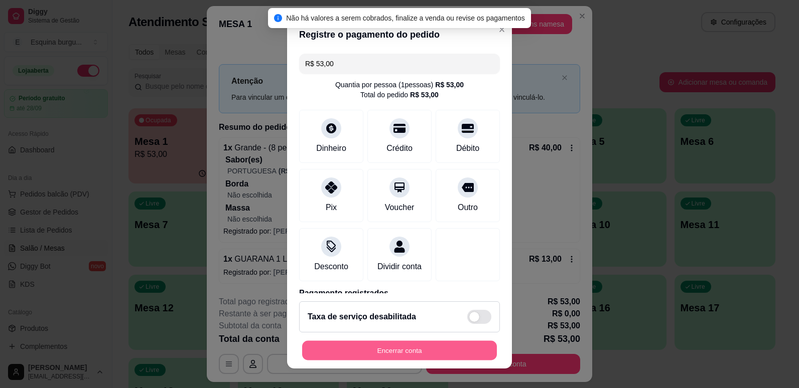
click at [414, 351] on button "Encerrar conta" at bounding box center [399, 351] width 195 height 20
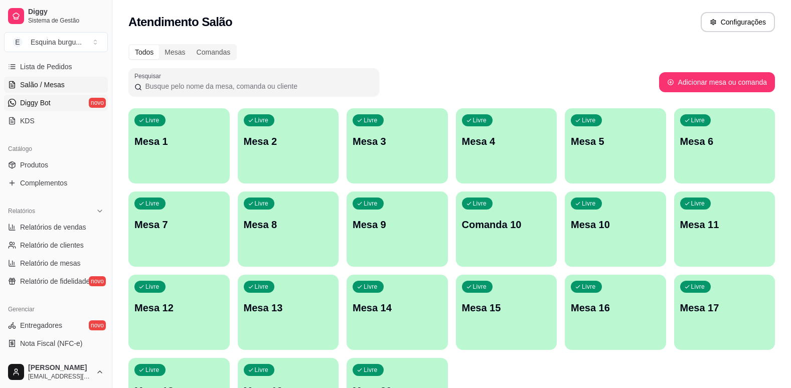
scroll to position [189, 0]
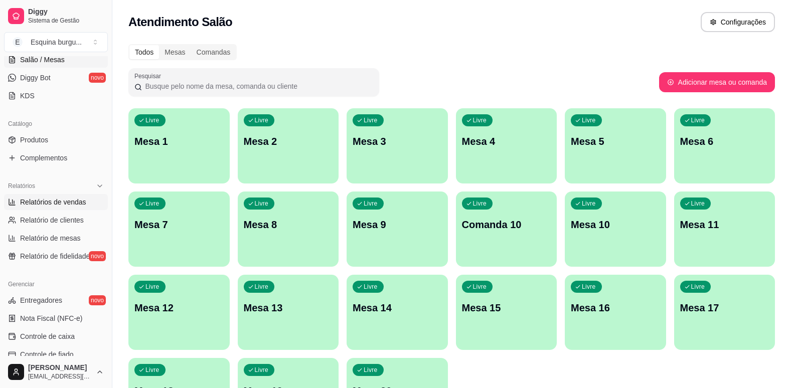
click at [70, 210] on link "Relatórios de vendas" at bounding box center [56, 202] width 104 height 16
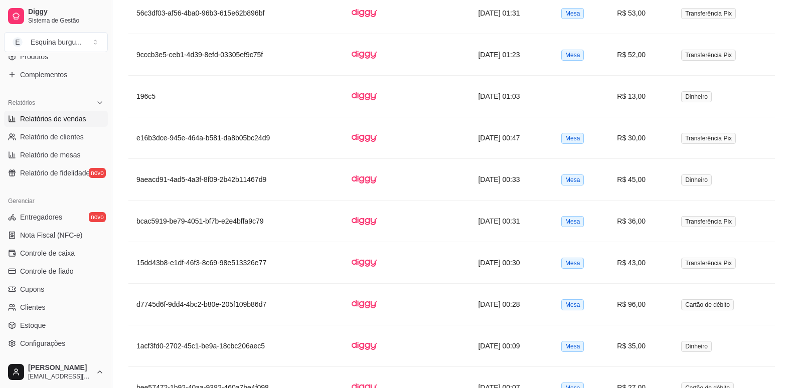
scroll to position [334, 0]
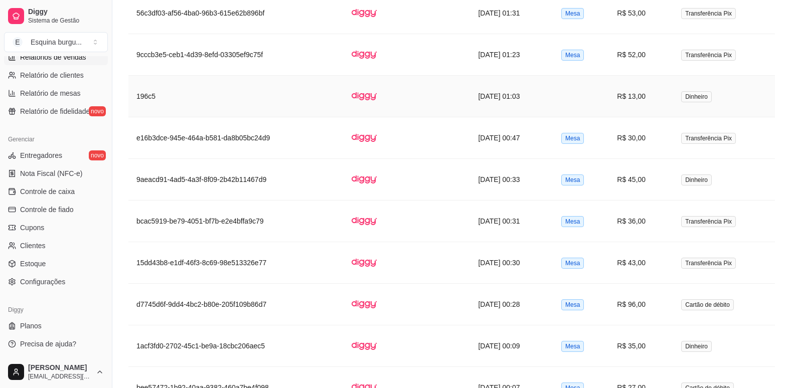
click at [388, 91] on td at bounding box center [381, 97] width 75 height 42
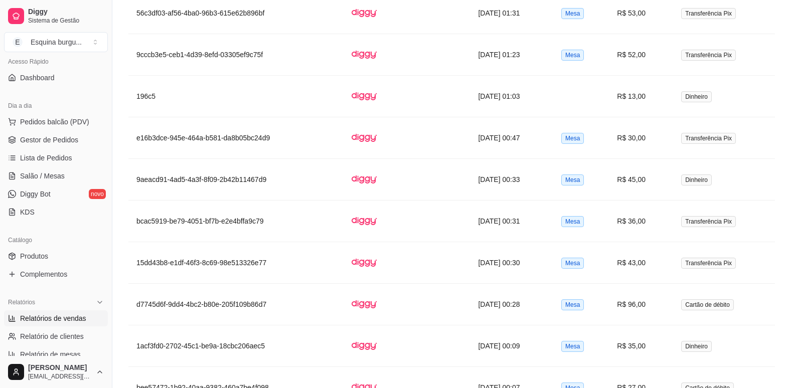
scroll to position [0, 0]
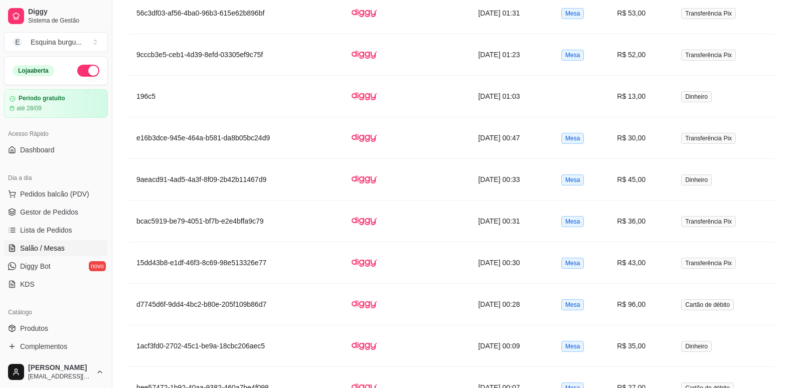
click at [53, 245] on span "Salão / Mesas" at bounding box center [42, 248] width 45 height 10
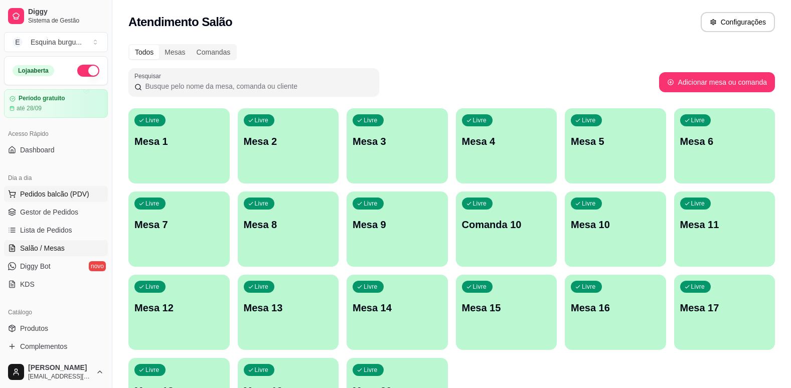
click at [60, 201] on button "Pedidos balcão (PDV)" at bounding box center [56, 194] width 104 height 16
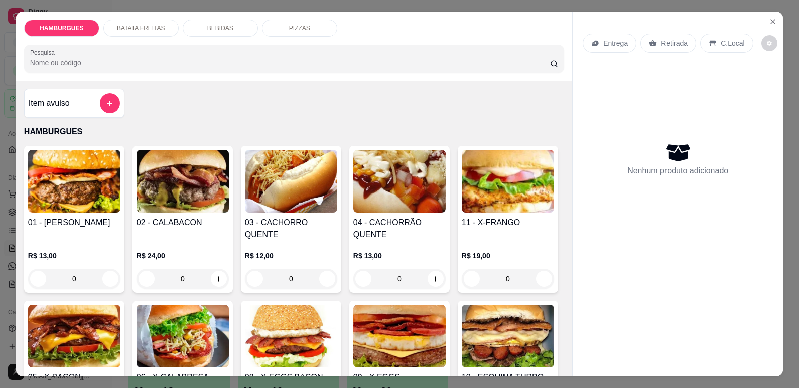
click at [728, 51] on div "C.Local" at bounding box center [726, 43] width 53 height 19
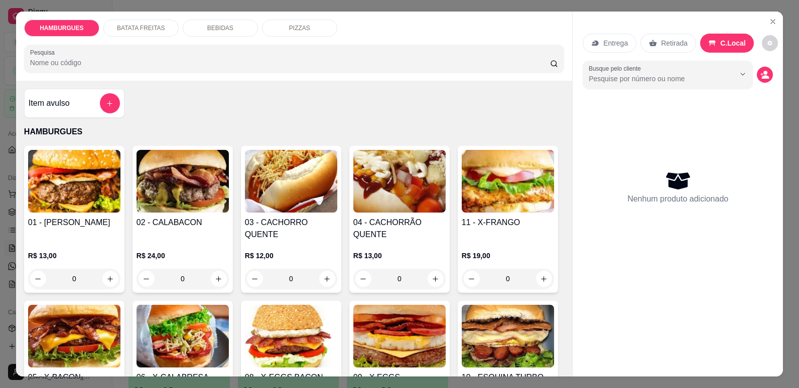
click at [433, 108] on div "Item avulso HAMBURGUES 01 - Smesh burgue R$ 13,00 0 02 - CALABACON R$ 24,00 0 0…" at bounding box center [294, 229] width 556 height 296
click at [427, 277] on button "increase-product-quantity" at bounding box center [435, 279] width 16 height 16
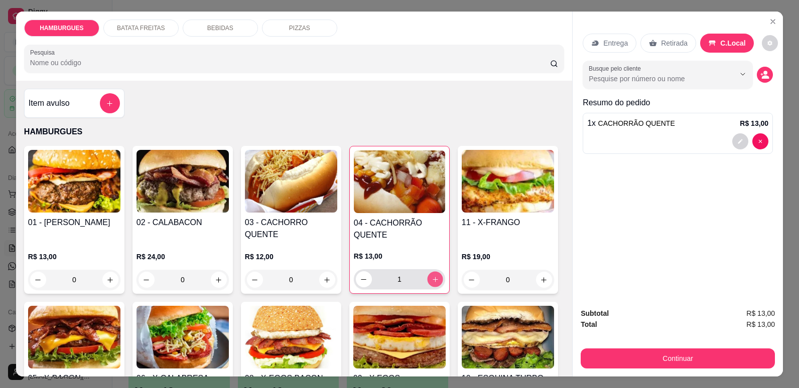
click at [431, 277] on icon "increase-product-quantity" at bounding box center [435, 280] width 8 height 8
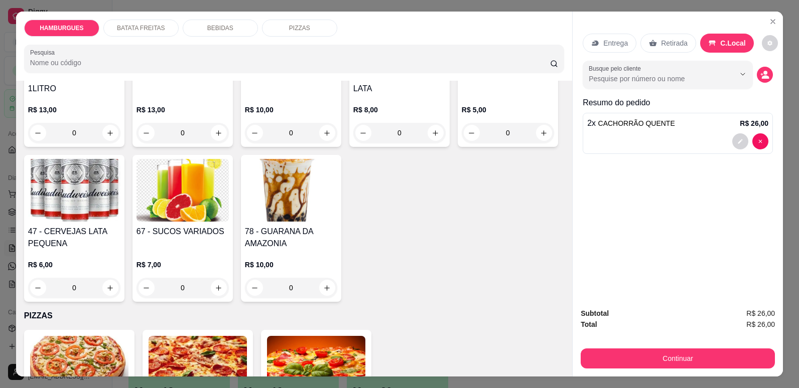
scroll to position [974, 0]
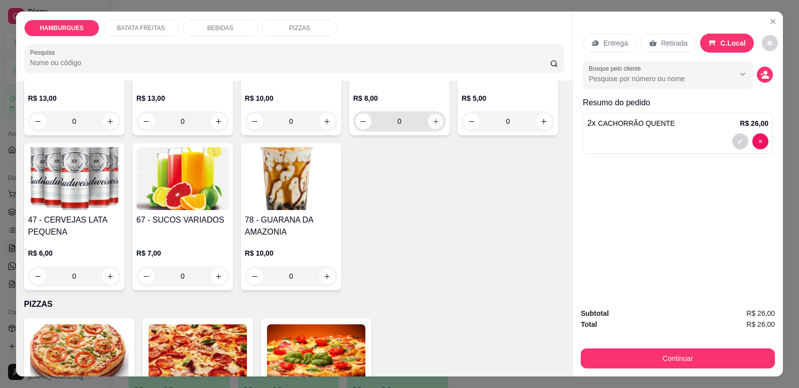
click at [432, 125] on icon "increase-product-quantity" at bounding box center [436, 122] width 8 height 8
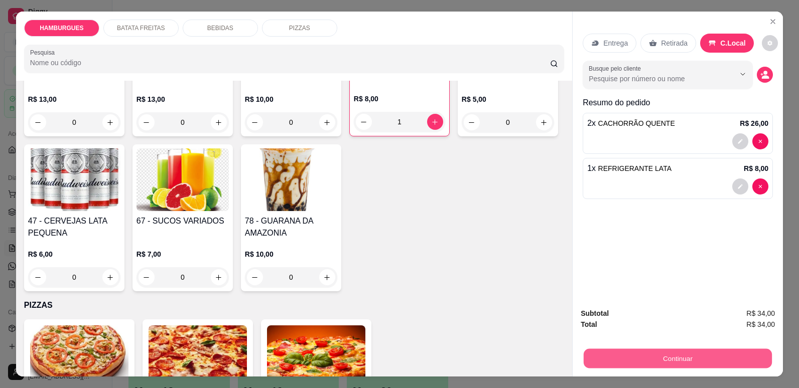
click at [682, 357] on button "Continuar" at bounding box center [678, 359] width 188 height 20
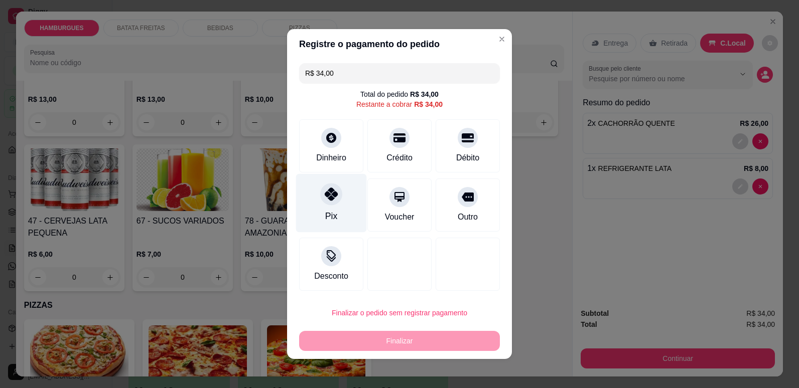
click at [328, 205] on div at bounding box center [331, 194] width 22 height 22
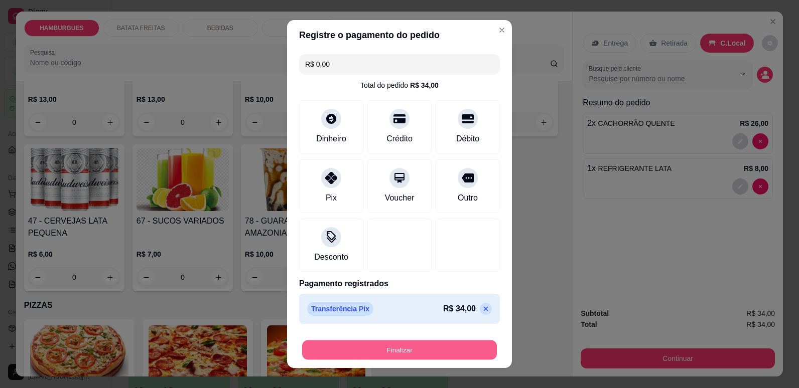
click at [426, 349] on button "Finalizar" at bounding box center [399, 351] width 195 height 20
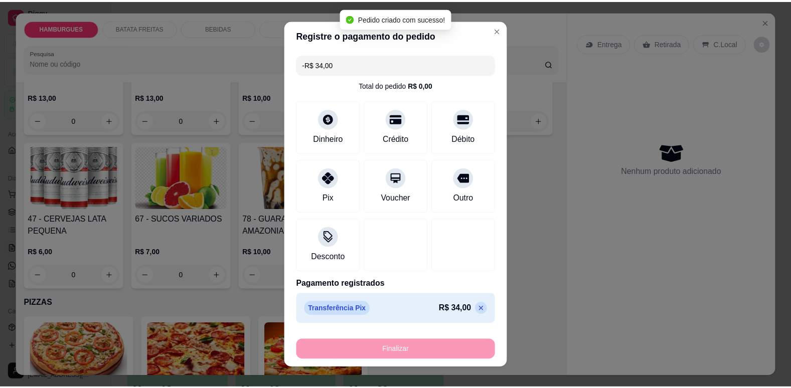
scroll to position [973, 0]
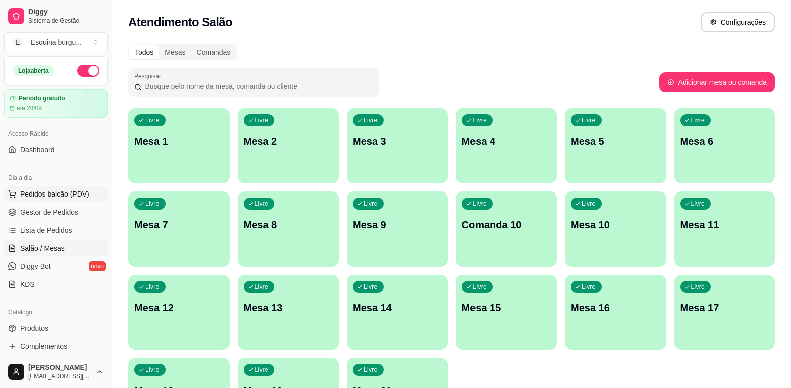
click at [42, 196] on span "Pedidos balcão (PDV)" at bounding box center [54, 194] width 69 height 10
click at [50, 219] on link "Gestor de Pedidos" at bounding box center [56, 212] width 104 height 16
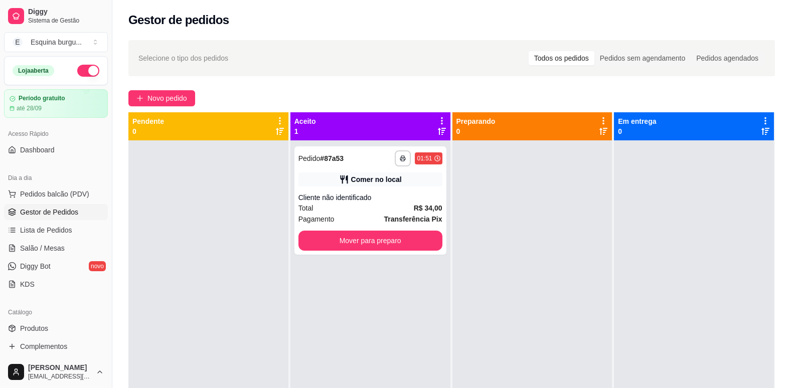
click at [438, 118] on icon at bounding box center [442, 120] width 9 height 9
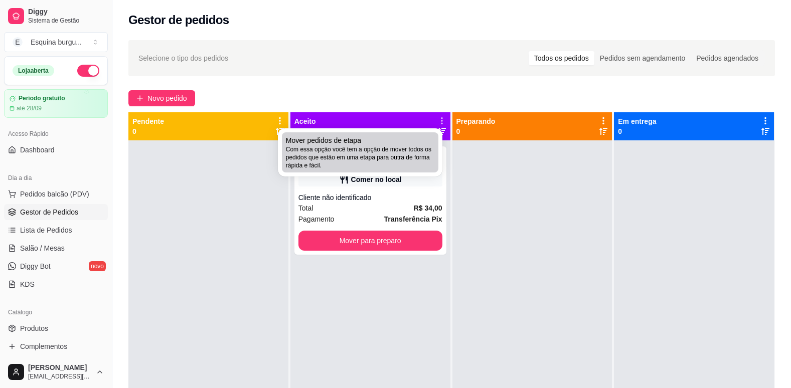
click at [354, 166] on span "Com essa opção você tem a opção de mover todos os pedidos que estão em uma etap…" at bounding box center [360, 158] width 149 height 24
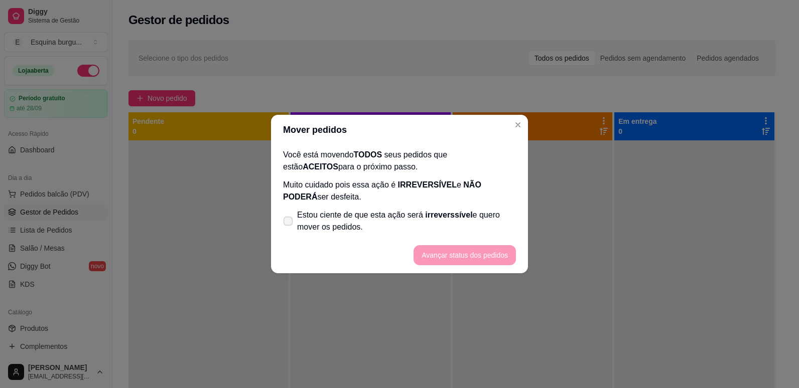
click at [287, 220] on icon at bounding box center [288, 221] width 8 height 6
click at [287, 223] on input "Estou ciente de que esta ação será irreverssível e quero mover os pedidos." at bounding box center [285, 226] width 7 height 7
click at [447, 255] on button "Avançar status dos pedidos" at bounding box center [464, 256] width 99 height 20
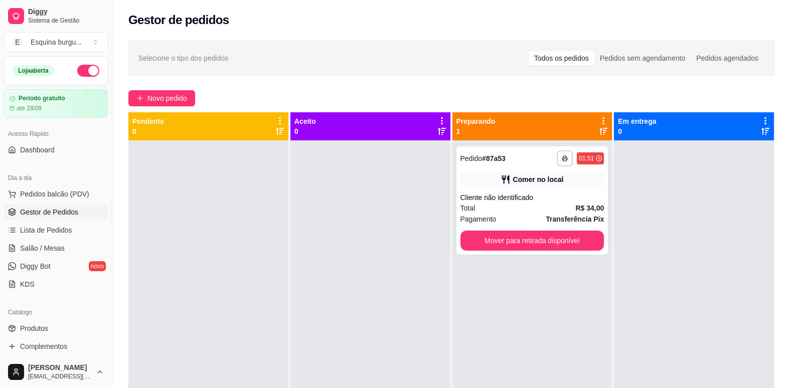
click at [600, 119] on icon at bounding box center [603, 120] width 9 height 9
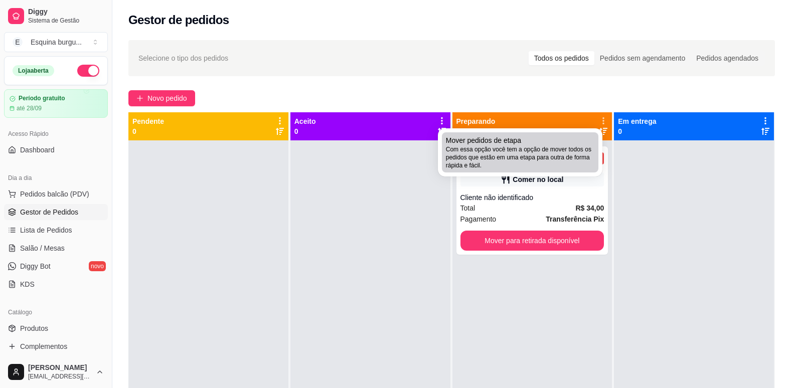
click at [522, 146] on span "Com essa opção você tem a opção de mover todos os pedidos que estão em uma etap…" at bounding box center [520, 158] width 149 height 24
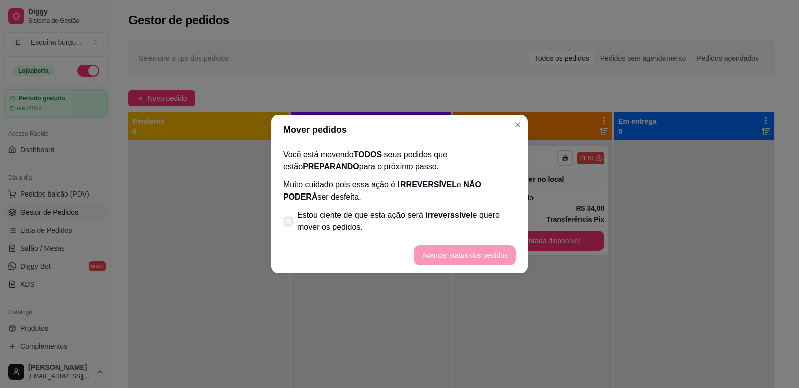
click at [291, 224] on span at bounding box center [288, 222] width 10 height 10
click at [289, 224] on input "Estou ciente de que esta ação será irreverssível e quero mover os pedidos." at bounding box center [285, 226] width 7 height 7
click at [447, 259] on button "Avançar status dos pedidos" at bounding box center [464, 256] width 99 height 20
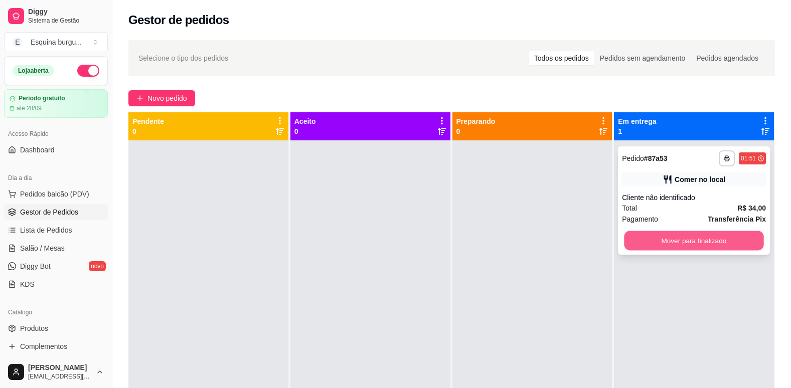
click at [698, 241] on button "Mover para finalizado" at bounding box center [694, 241] width 139 height 20
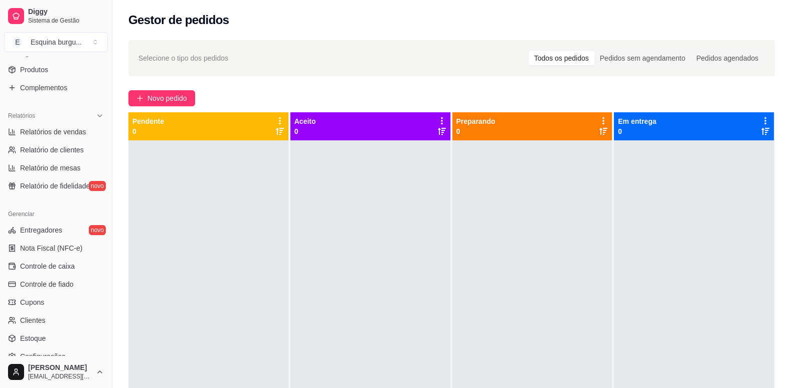
scroll to position [258, 0]
click at [78, 134] on span "Relatórios de vendas" at bounding box center [53, 133] width 66 height 10
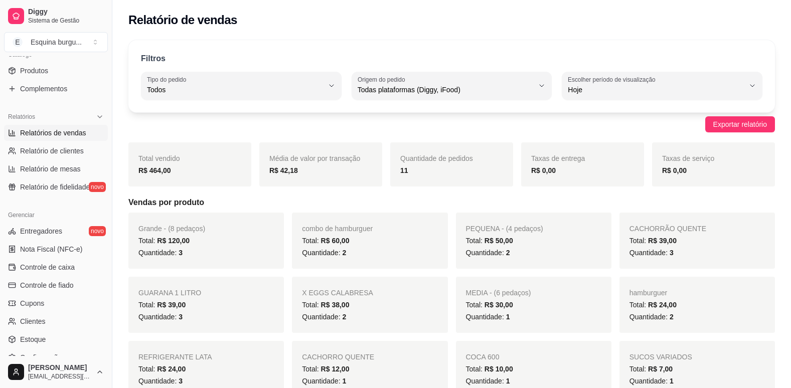
click at [173, 178] on div "Total vendido R$ 464,00" at bounding box center [189, 164] width 123 height 44
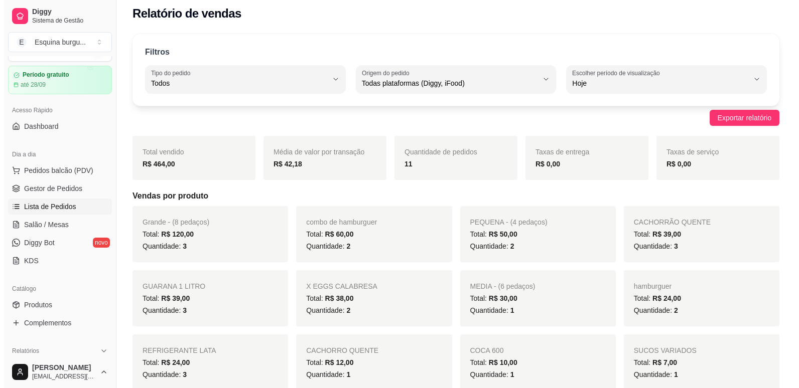
scroll to position [23, 0]
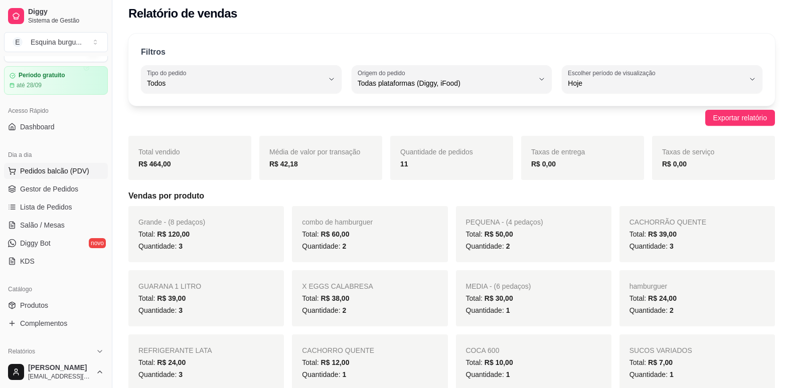
click at [73, 178] on button "Pedidos balcão (PDV)" at bounding box center [56, 171] width 104 height 16
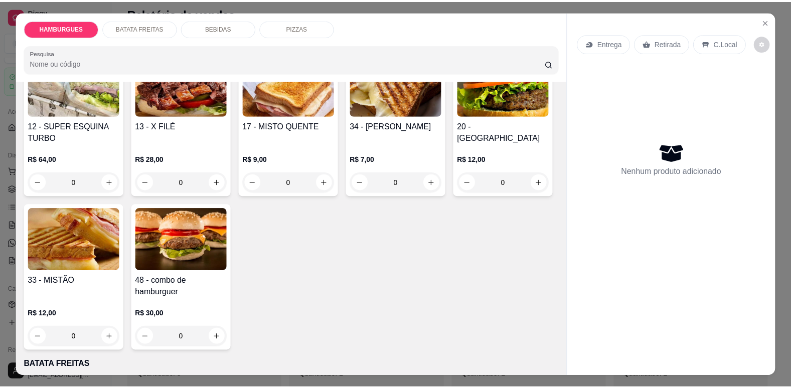
scroll to position [408, 0]
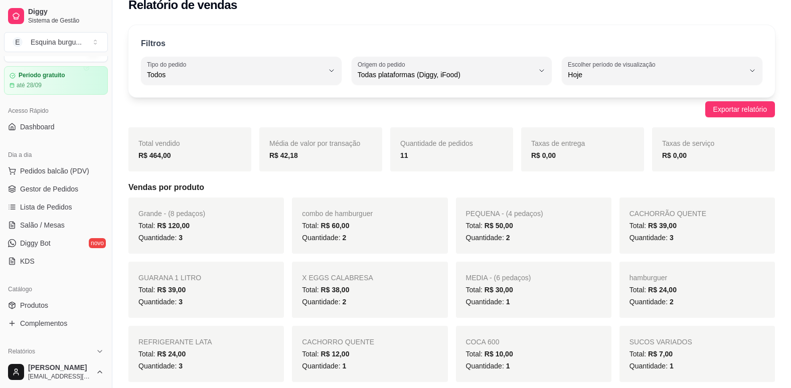
scroll to position [9, 0]
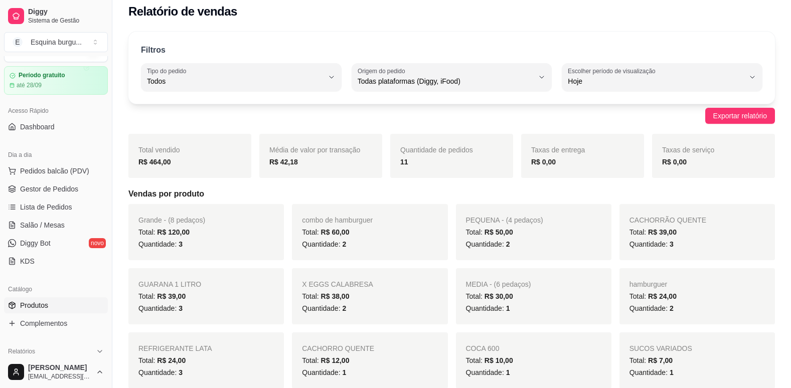
click at [53, 303] on link "Produtos" at bounding box center [56, 306] width 104 height 16
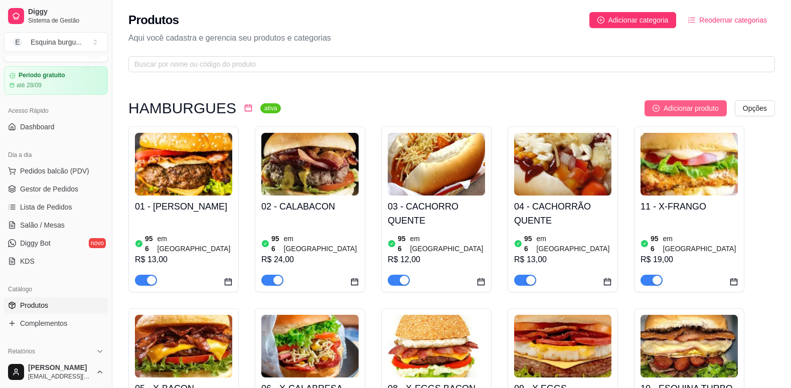
click at [703, 114] on button "Adicionar produto" at bounding box center [686, 108] width 82 height 16
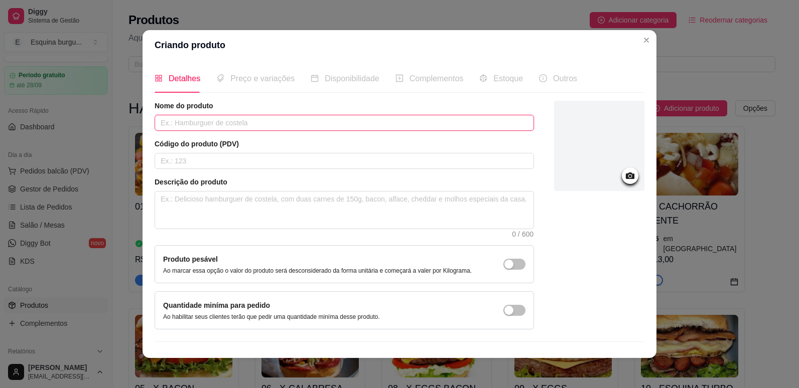
click at [266, 122] on input "text" at bounding box center [344, 123] width 379 height 16
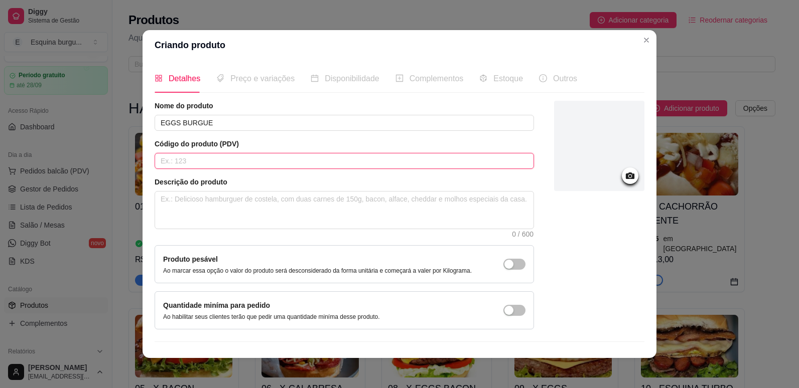
click at [216, 159] on input "text" at bounding box center [344, 161] width 379 height 16
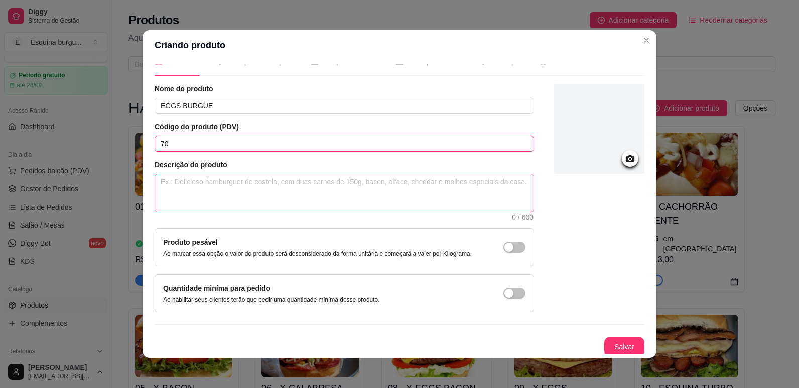
scroll to position [18, 0]
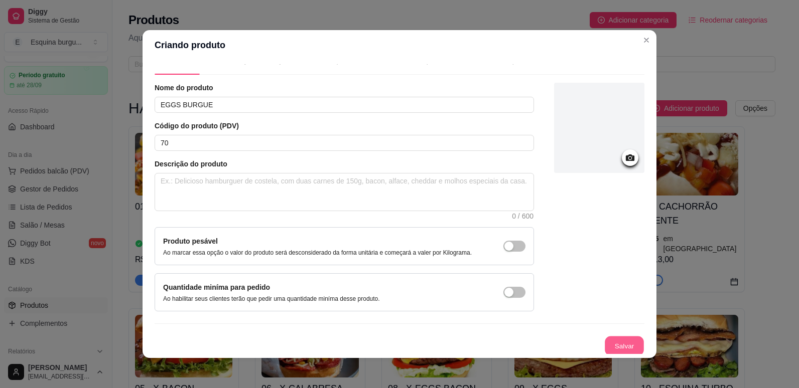
click at [615, 342] on button "Salvar" at bounding box center [624, 347] width 39 height 20
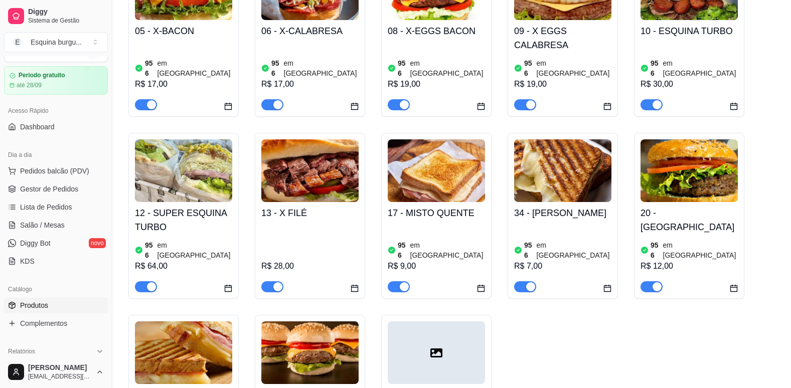
scroll to position [357, 0]
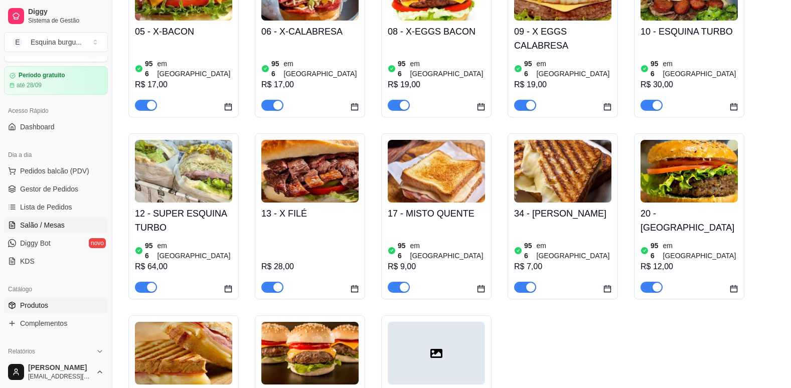
click at [50, 224] on span "Salão / Mesas" at bounding box center [42, 225] width 45 height 10
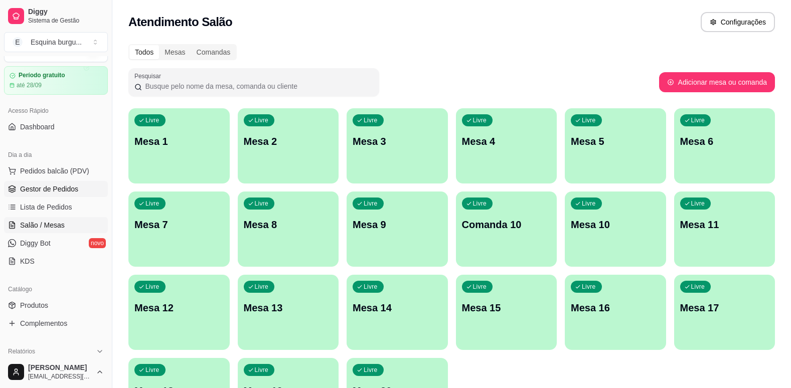
click at [52, 184] on link "Gestor de Pedidos" at bounding box center [56, 189] width 104 height 16
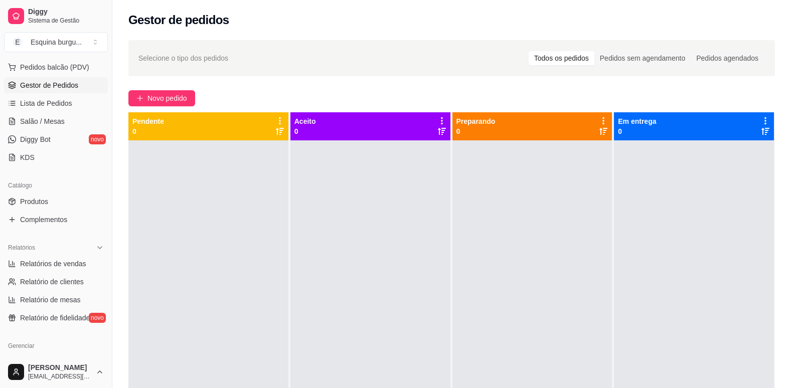
scroll to position [128, 0]
click at [70, 262] on span "Relatórios de vendas" at bounding box center [53, 262] width 66 height 10
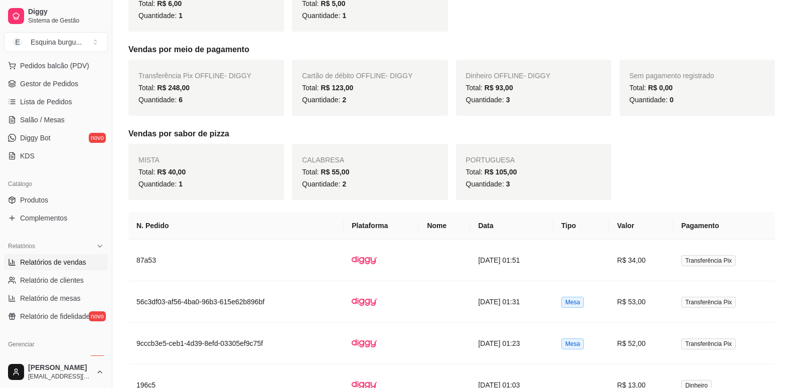
scroll to position [430, 0]
click at [65, 69] on span "Pedidos balcão (PDV)" at bounding box center [54, 66] width 69 height 10
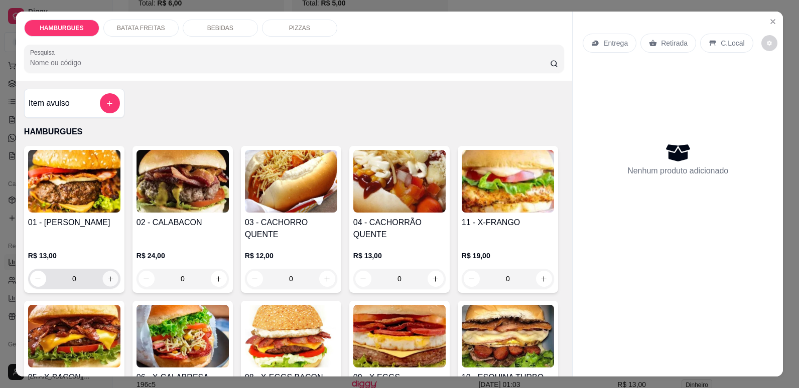
click at [109, 279] on icon "increase-product-quantity" at bounding box center [111, 279] width 8 height 8
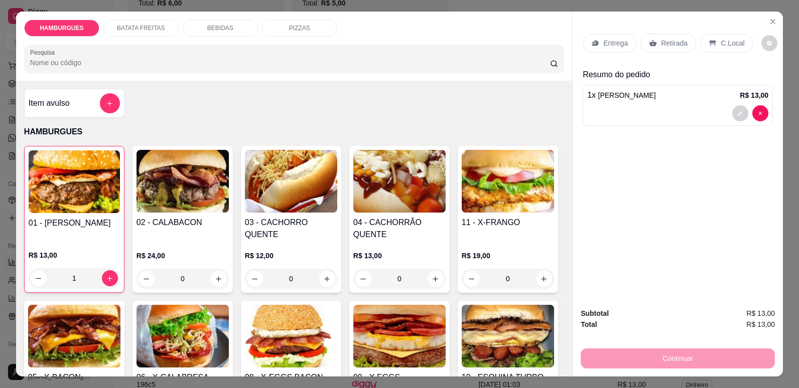
click at [726, 49] on div "C.Local" at bounding box center [726, 43] width 53 height 19
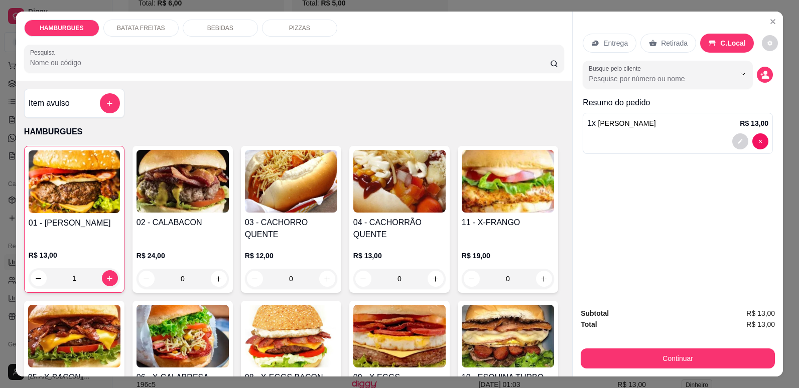
click at [654, 44] on div "Retirada" at bounding box center [668, 43] width 56 height 19
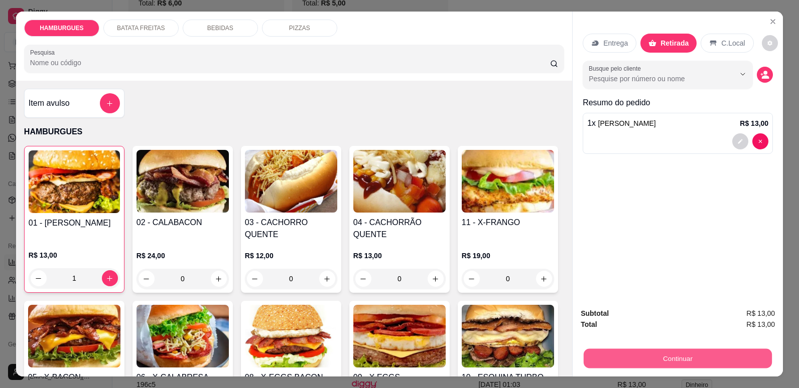
click at [720, 359] on button "Continuar" at bounding box center [678, 359] width 188 height 20
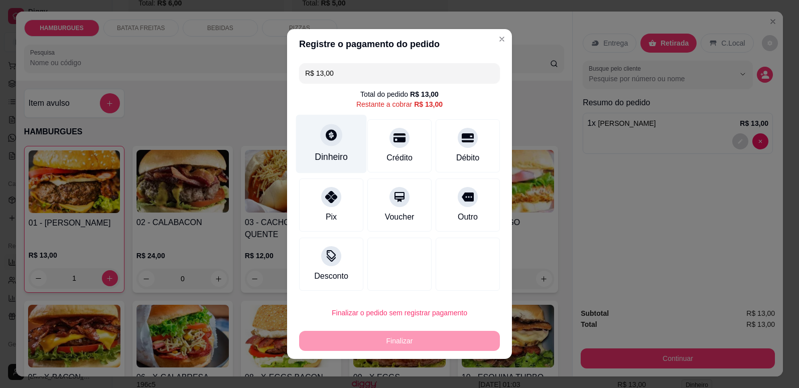
click at [330, 156] on div "Dinheiro" at bounding box center [331, 157] width 33 height 13
click at [490, 138] on div "R$ 13,00 Total do pedido R$ 13,00 Restante a cobrar R$ 13,00 Dinheiro Crédito D…" at bounding box center [399, 177] width 225 height 236
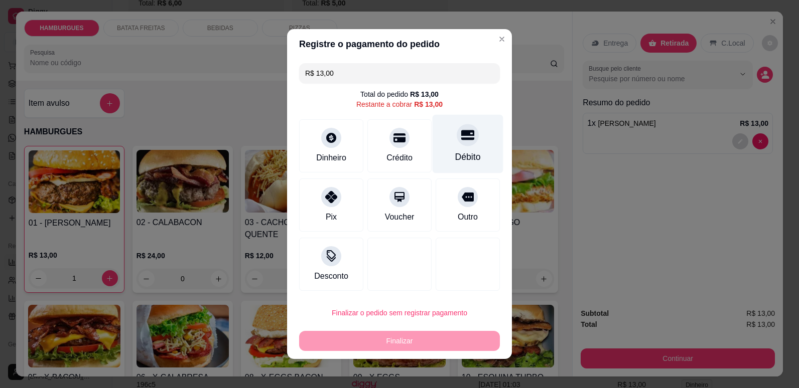
click at [474, 138] on div "Débito" at bounding box center [467, 144] width 71 height 59
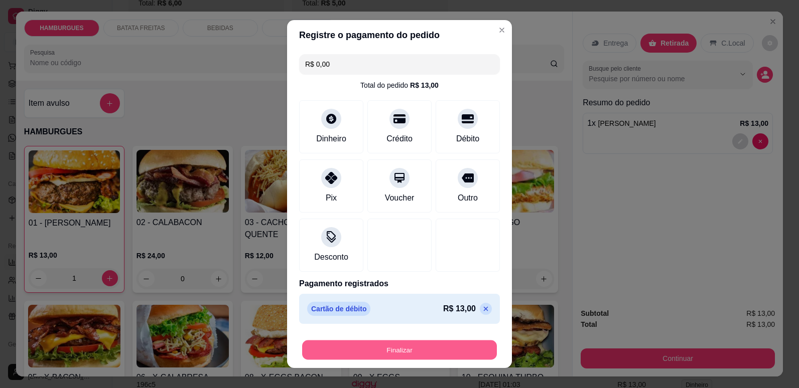
click at [446, 345] on button "Finalizar" at bounding box center [399, 351] width 195 height 20
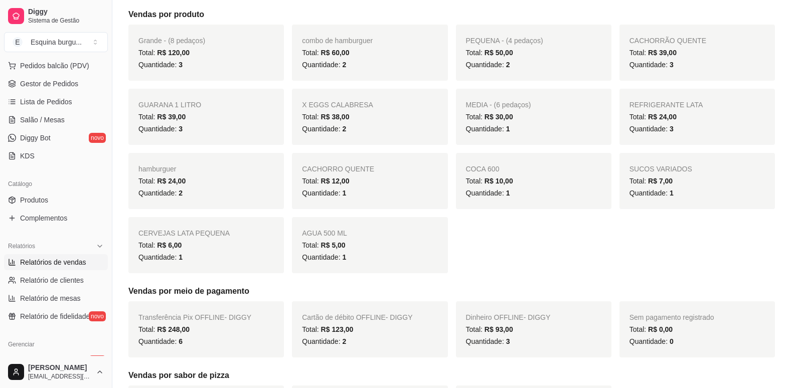
scroll to position [166, 0]
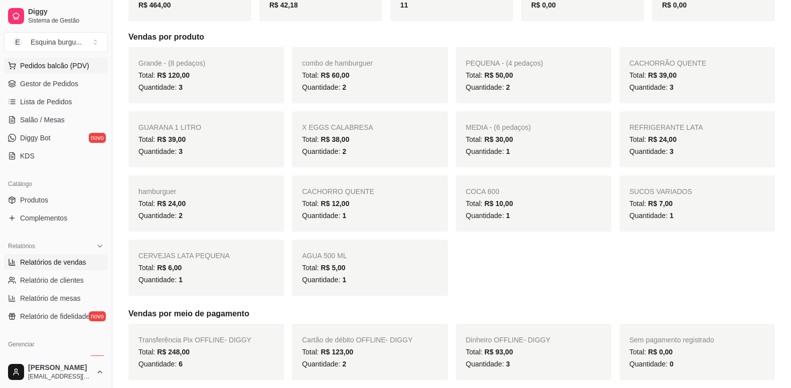
click at [48, 72] on button "Pedidos balcão (PDV)" at bounding box center [56, 66] width 104 height 16
click at [57, 95] on link "Lista de Pedidos" at bounding box center [56, 102] width 104 height 16
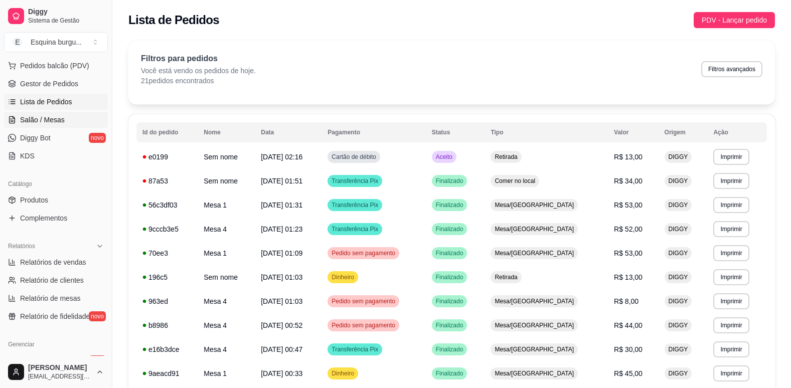
scroll to position [120, 0]
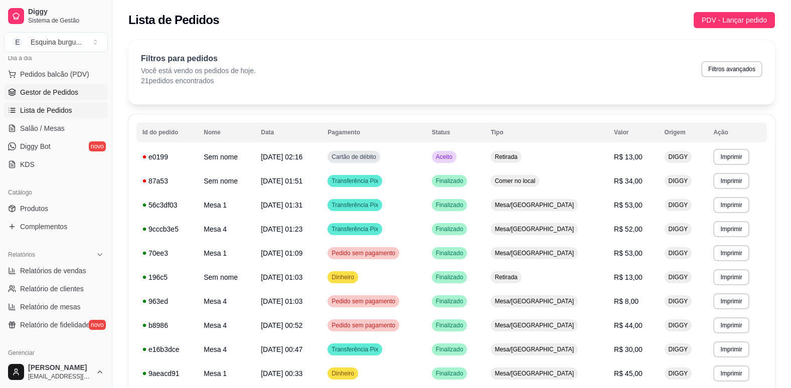
click at [71, 93] on span "Gestor de Pedidos" at bounding box center [49, 92] width 58 height 10
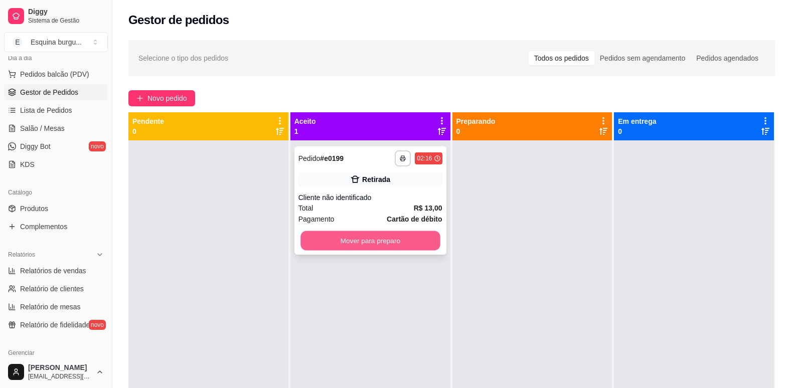
click at [408, 236] on button "Mover para preparo" at bounding box center [370, 241] width 139 height 20
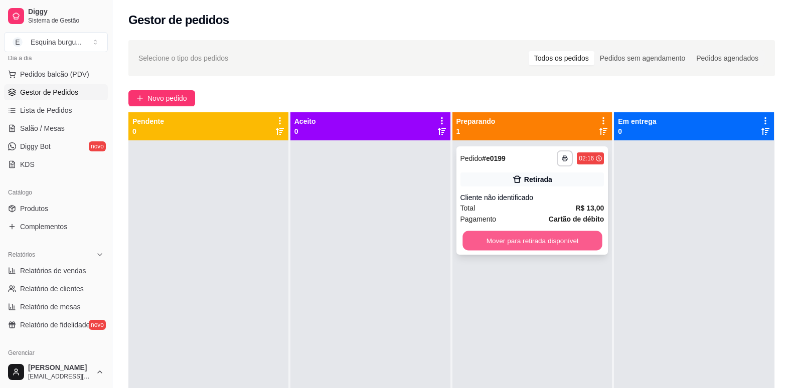
click at [564, 242] on button "Mover para retirada disponível" at bounding box center [532, 241] width 139 height 20
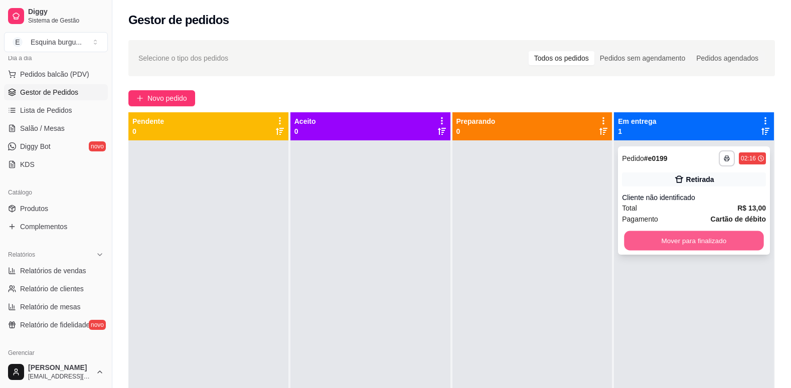
click at [664, 239] on button "Mover para finalizado" at bounding box center [694, 241] width 139 height 20
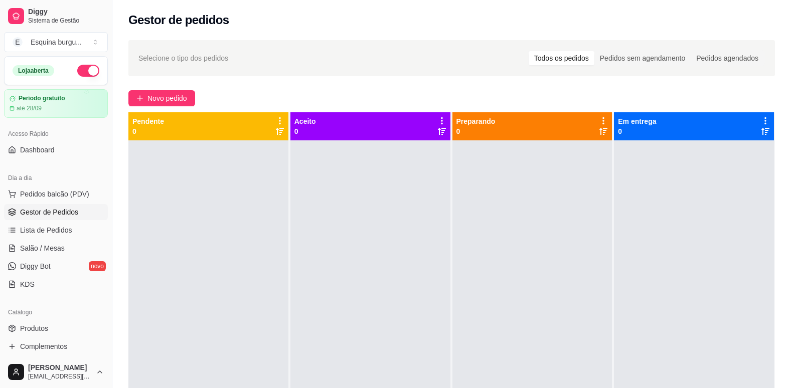
click at [77, 73] on button "button" at bounding box center [88, 71] width 22 height 12
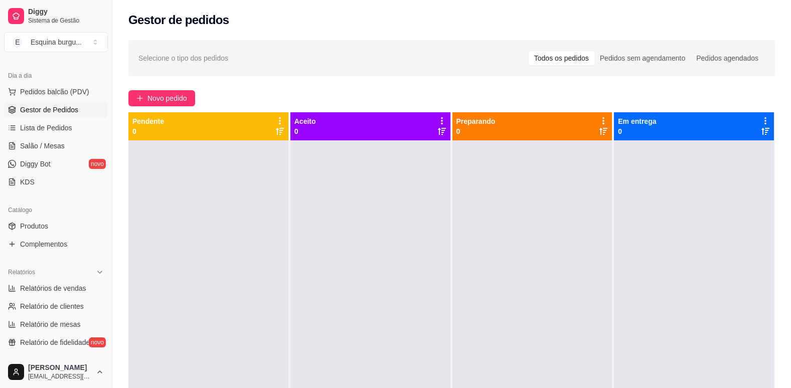
scroll to position [159, 0]
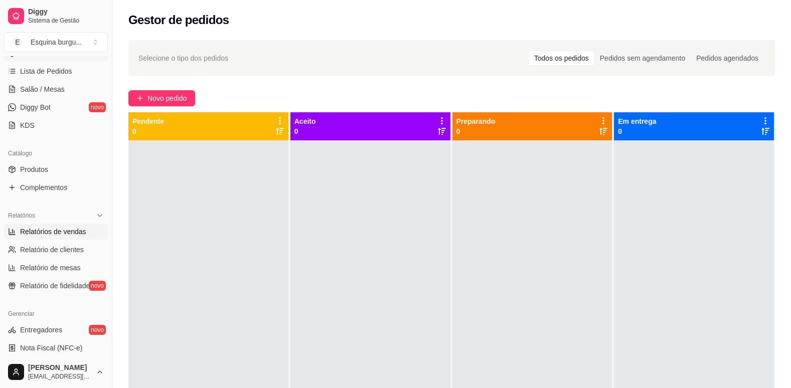
click at [65, 232] on span "Relatórios de vendas" at bounding box center [53, 232] width 66 height 10
